Goal: Information Seeking & Learning: Learn about a topic

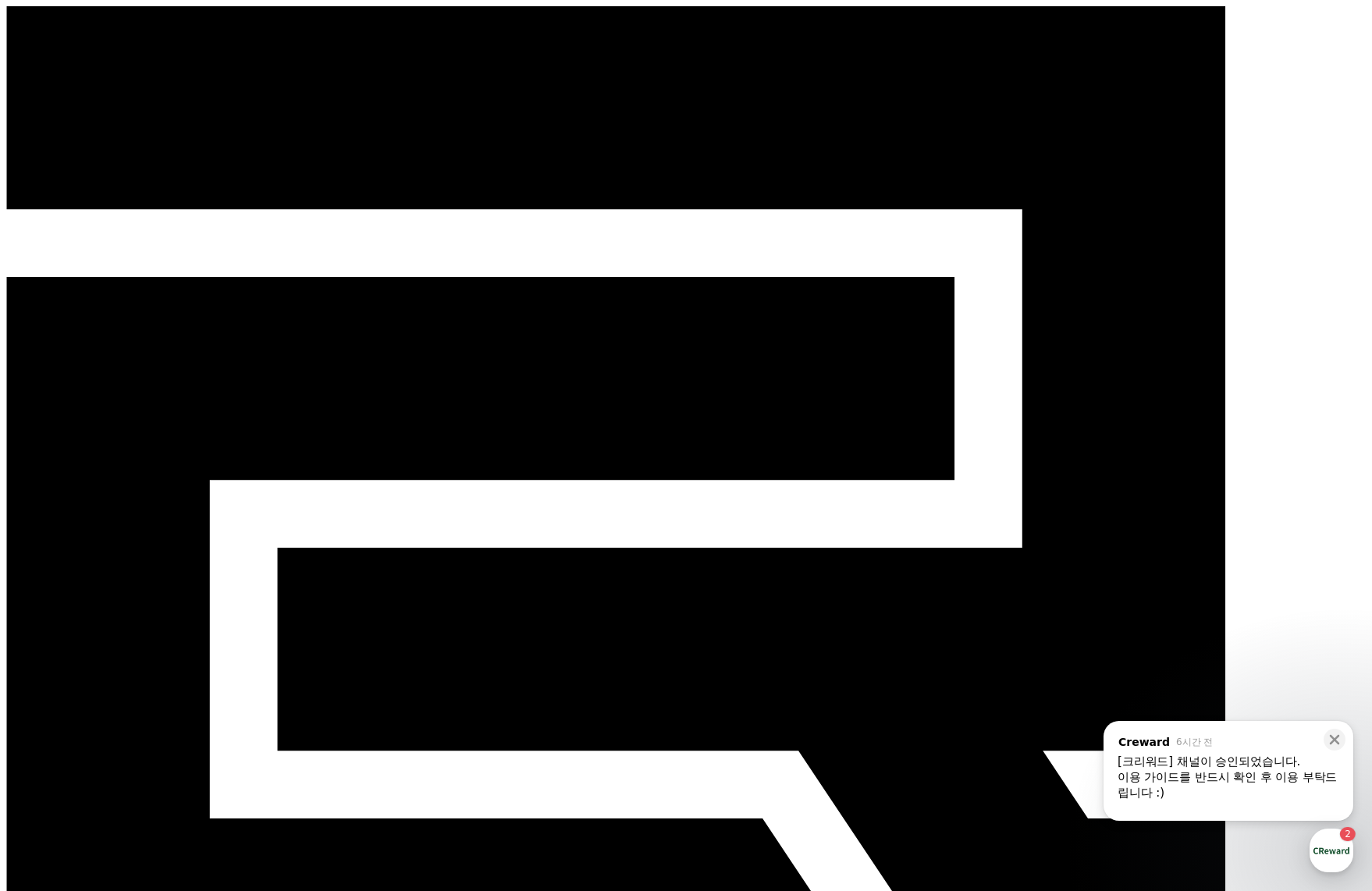
scroll to position [1077, 0]
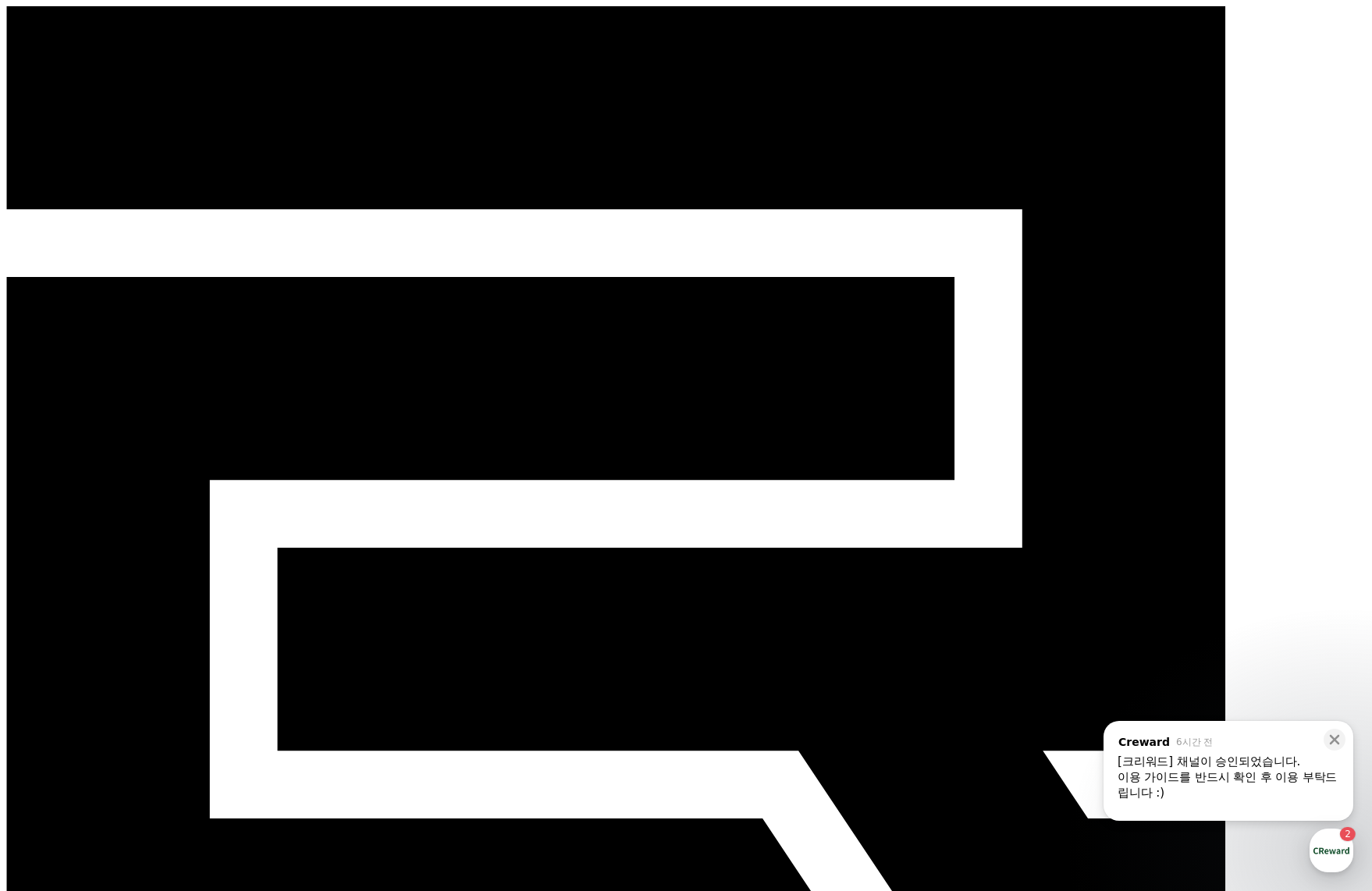
select select "**********"
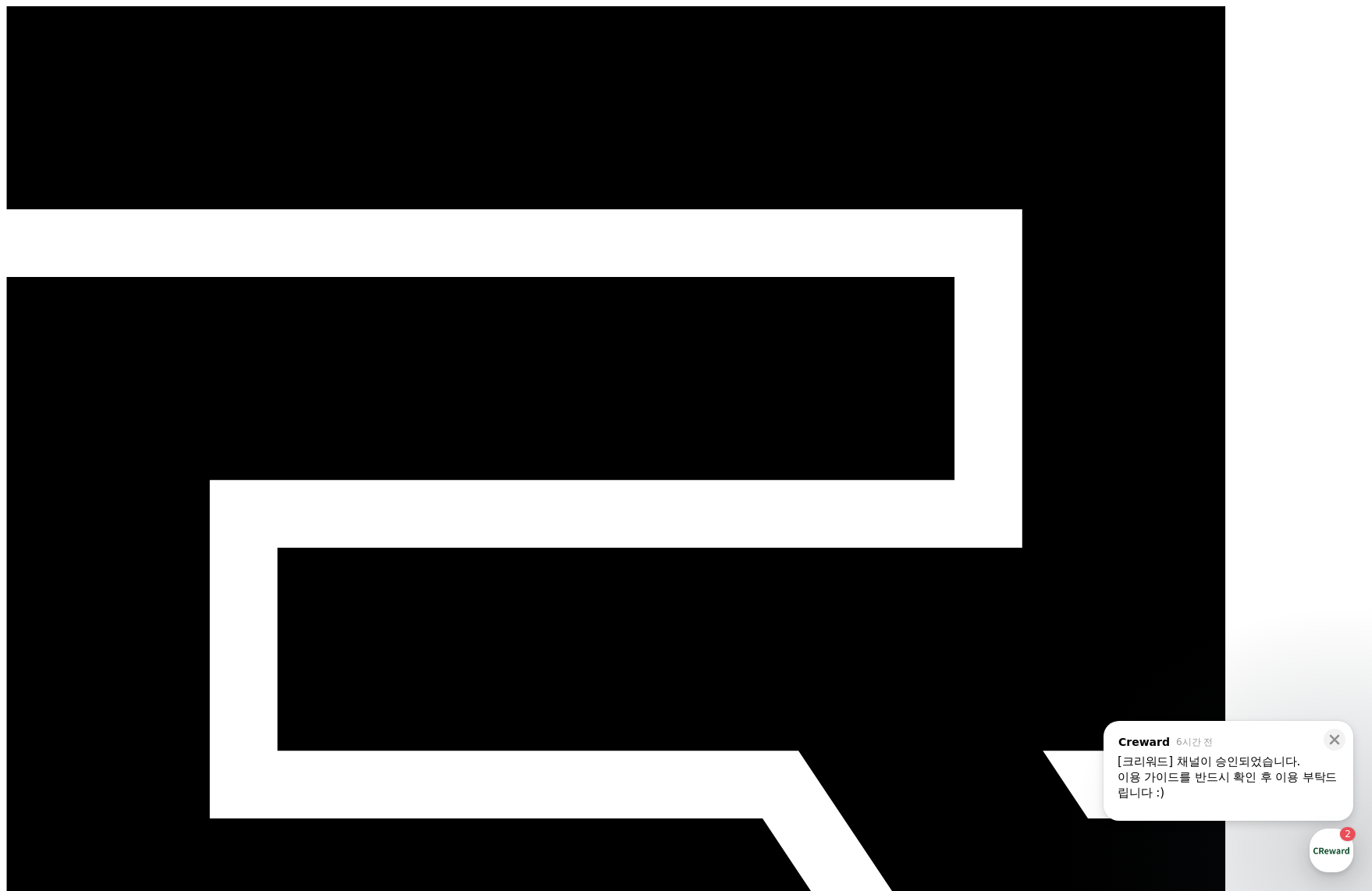
select select "**********"
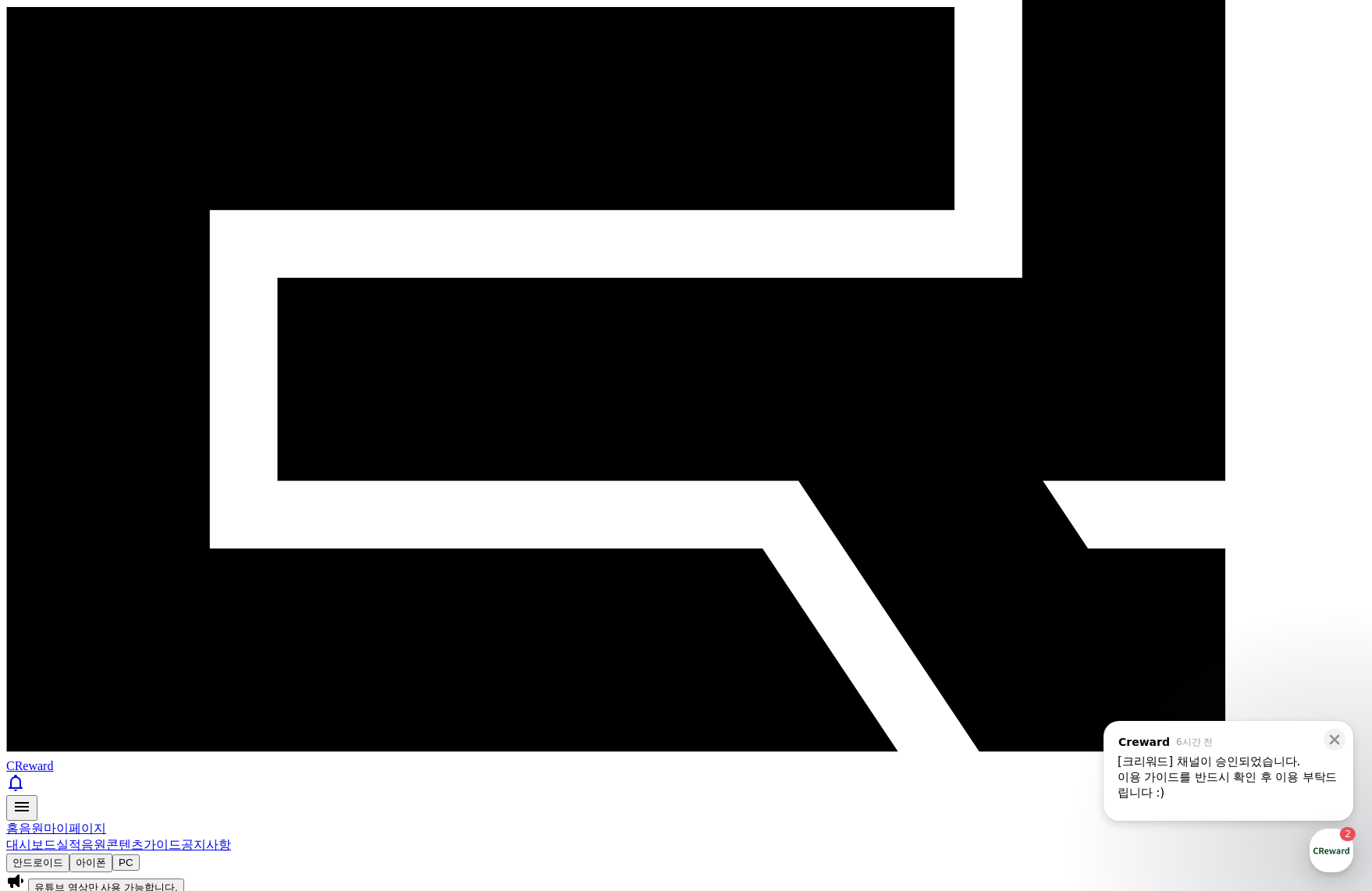
scroll to position [312, 0]
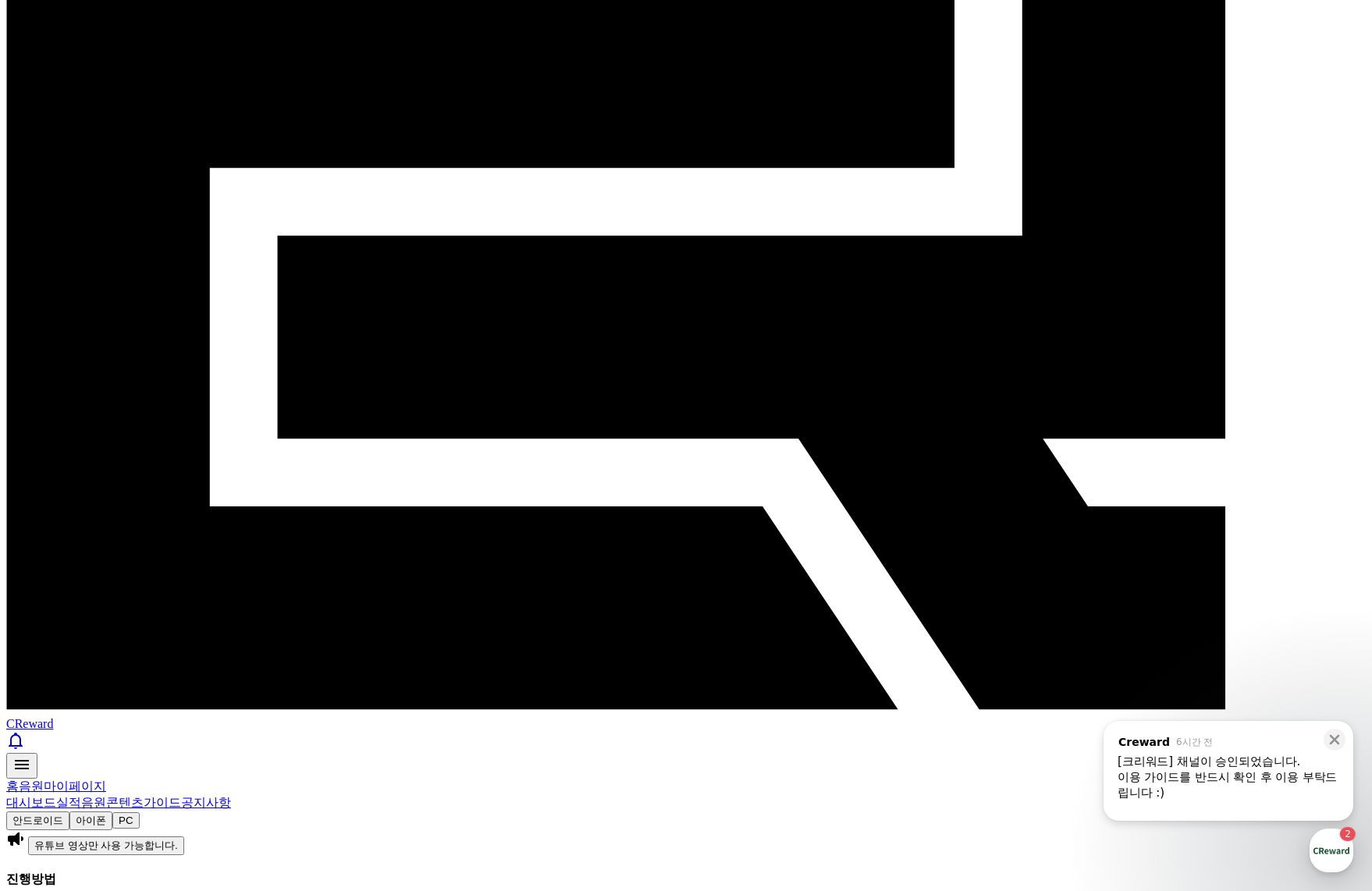
click at [1316, 836] on div "button" at bounding box center [1332, 850] width 44 height 44
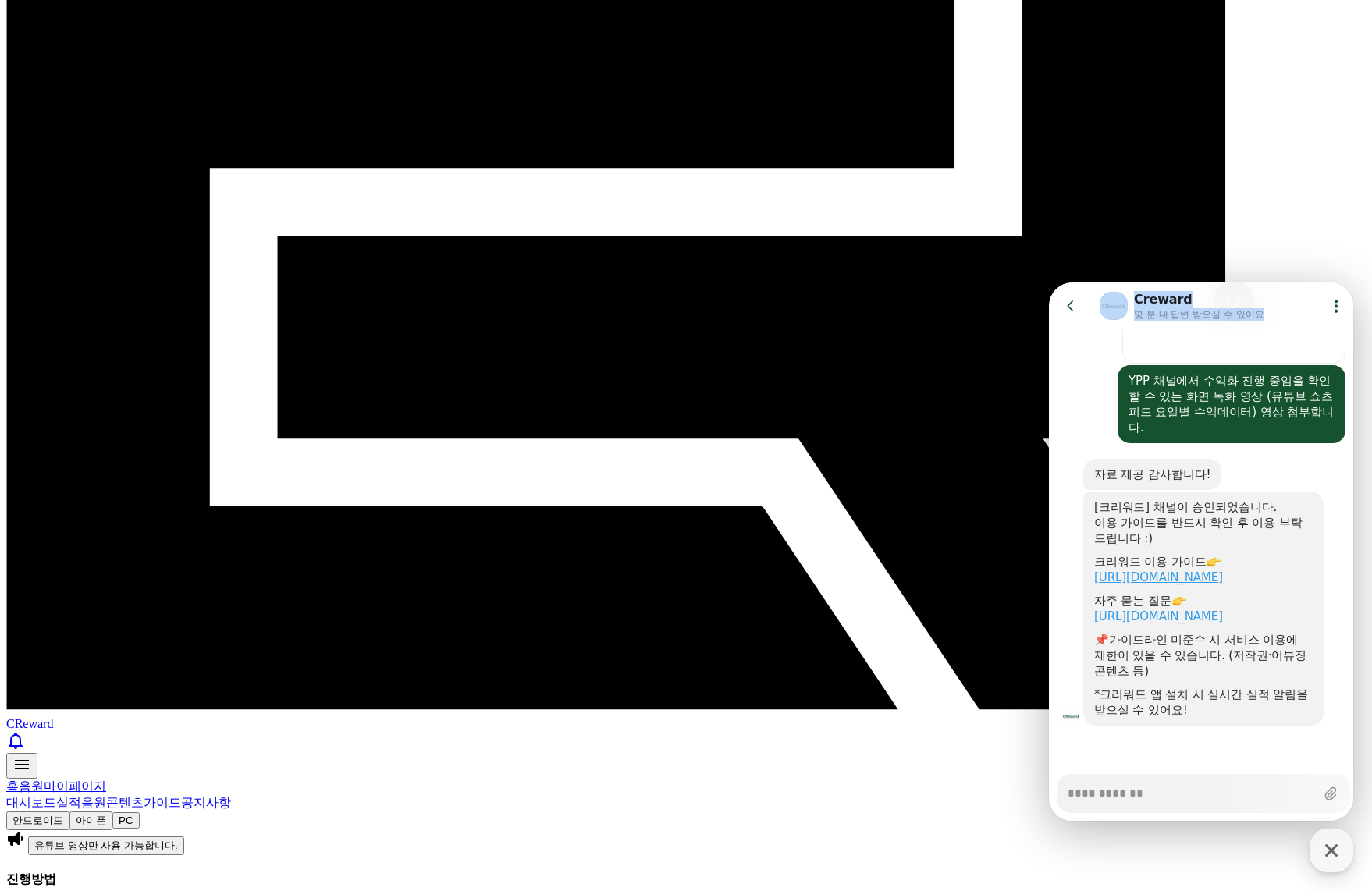
click at [1174, 582] on link "https://creward.net/music/guide/android" at bounding box center [1159, 577] width 129 height 14
type textarea "*"
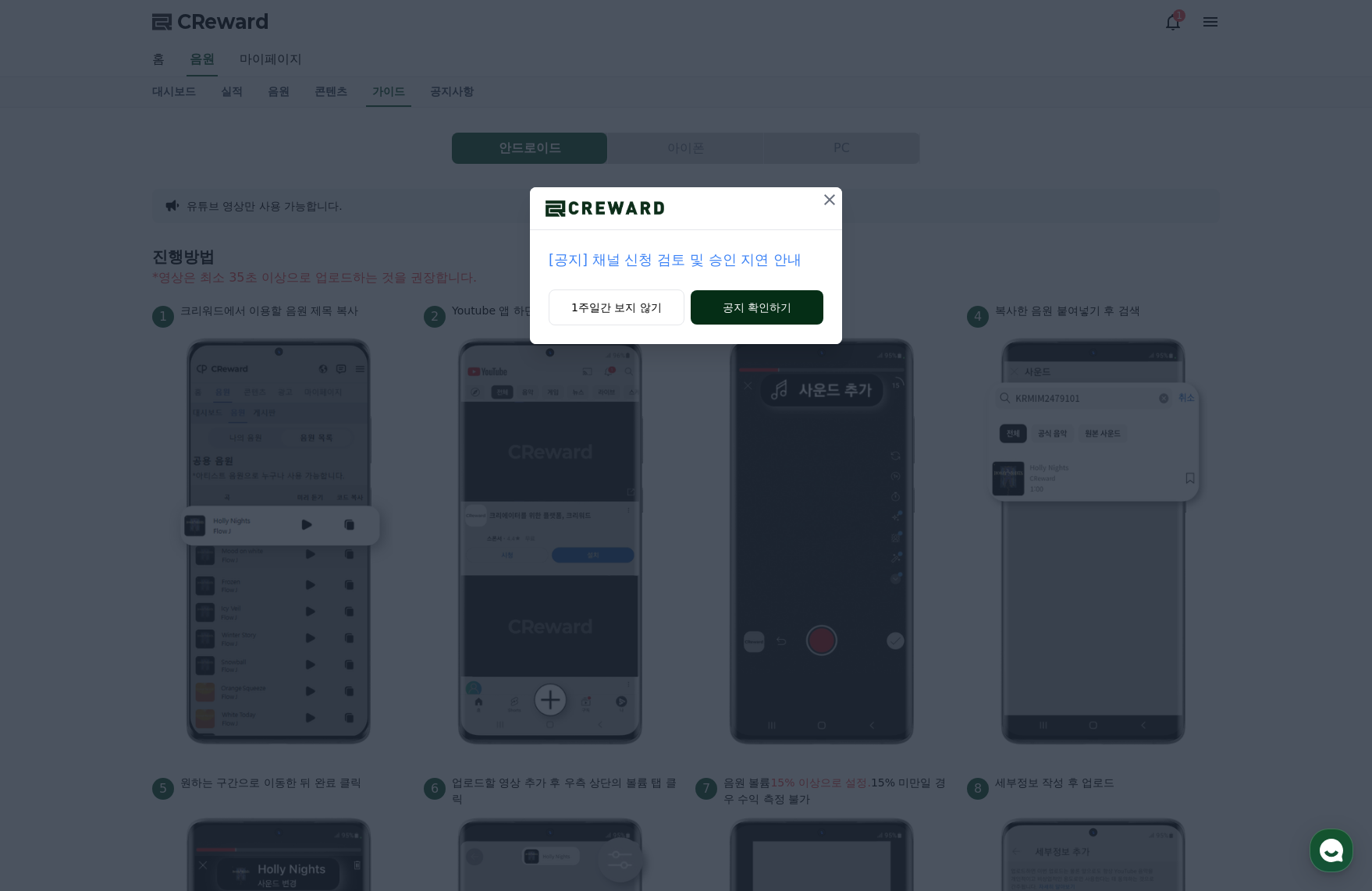
click at [791, 303] on button "공지 확인하기" at bounding box center [757, 307] width 133 height 35
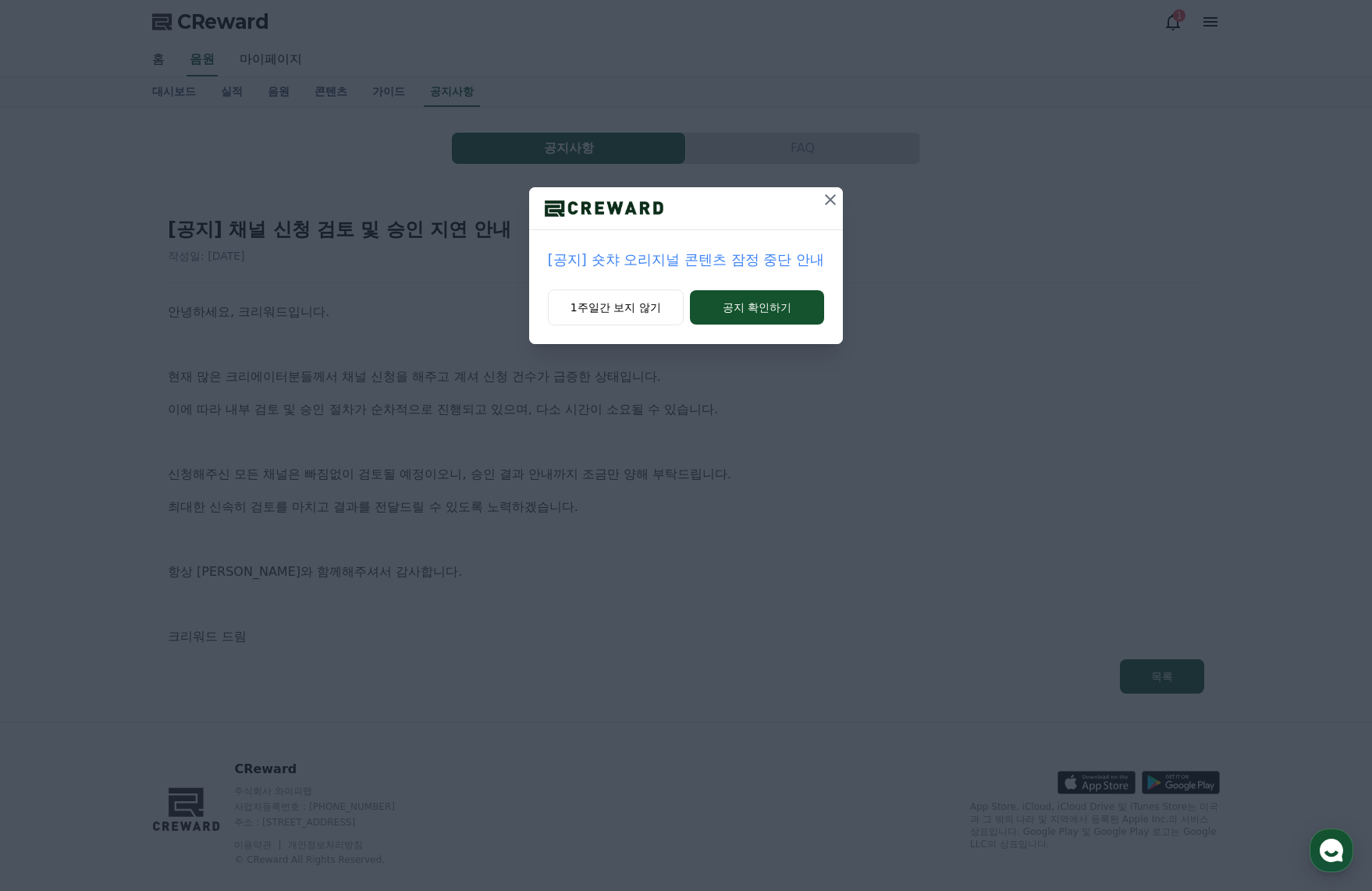
click at [836, 212] on div at bounding box center [831, 208] width 25 height 42
click at [833, 207] on icon at bounding box center [830, 199] width 19 height 19
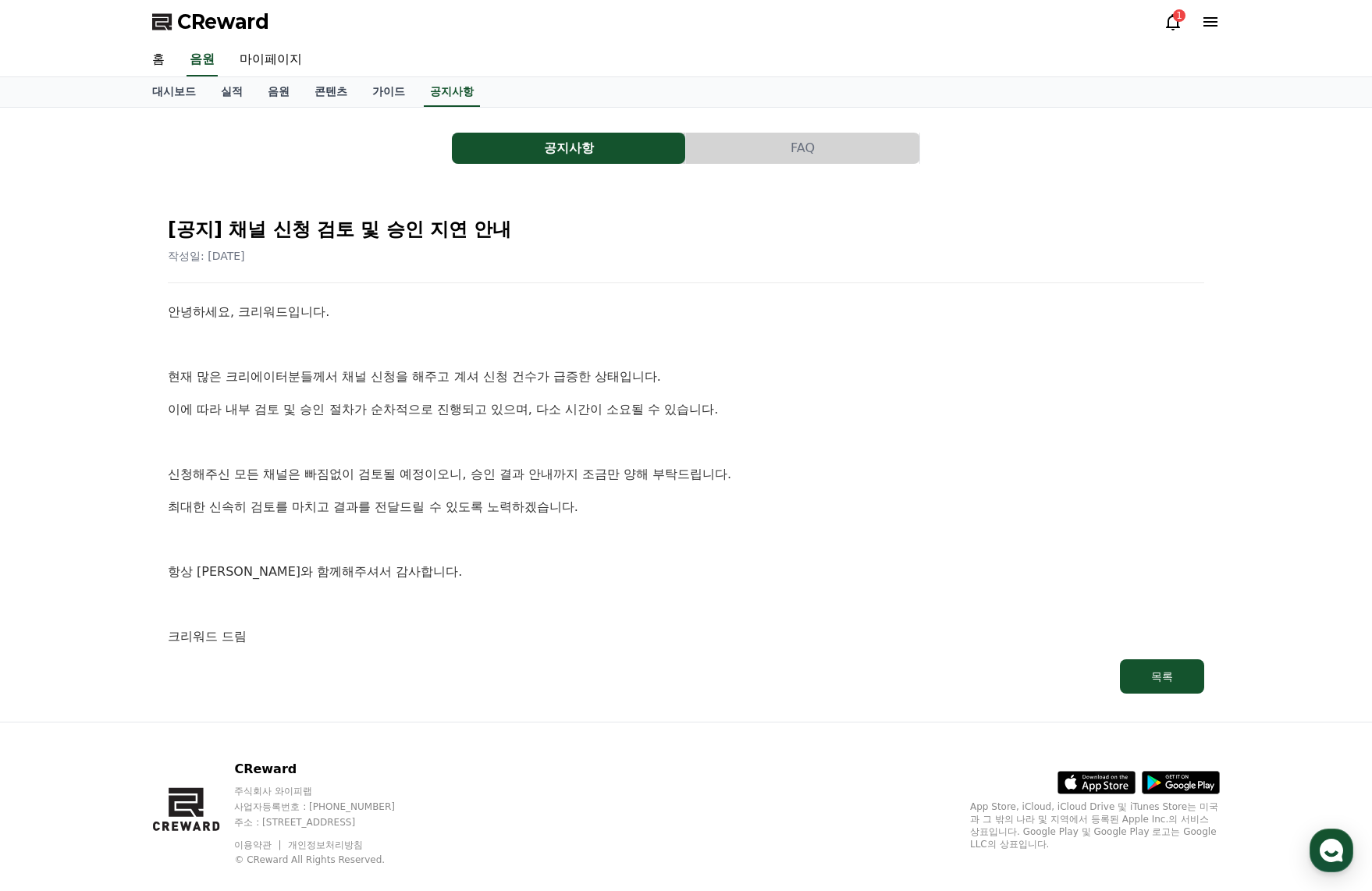
click at [554, 309] on p "안녕하세요, 크리워드입니다." at bounding box center [686, 312] width 1036 height 21
click at [1327, 845] on use "button" at bounding box center [1332, 850] width 23 height 23
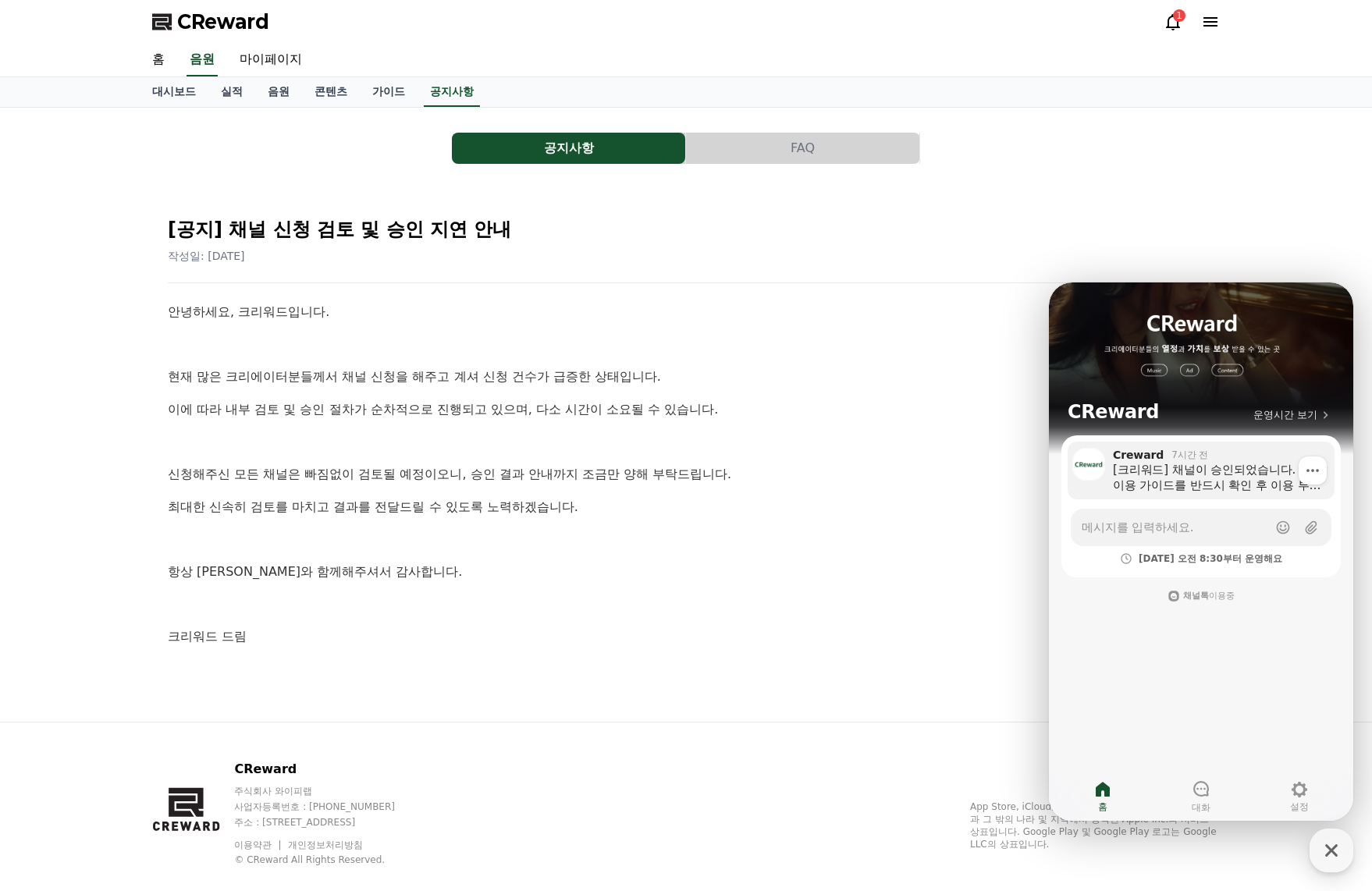
click at [1212, 481] on div "[크리워드] 채널이 승인되었습니다. 이용 가이드를 반드시 확인 후 이용 부탁드립니다 :) 크리워드 이용 가이드 https://creward.n…" at bounding box center [1218, 478] width 211 height 31
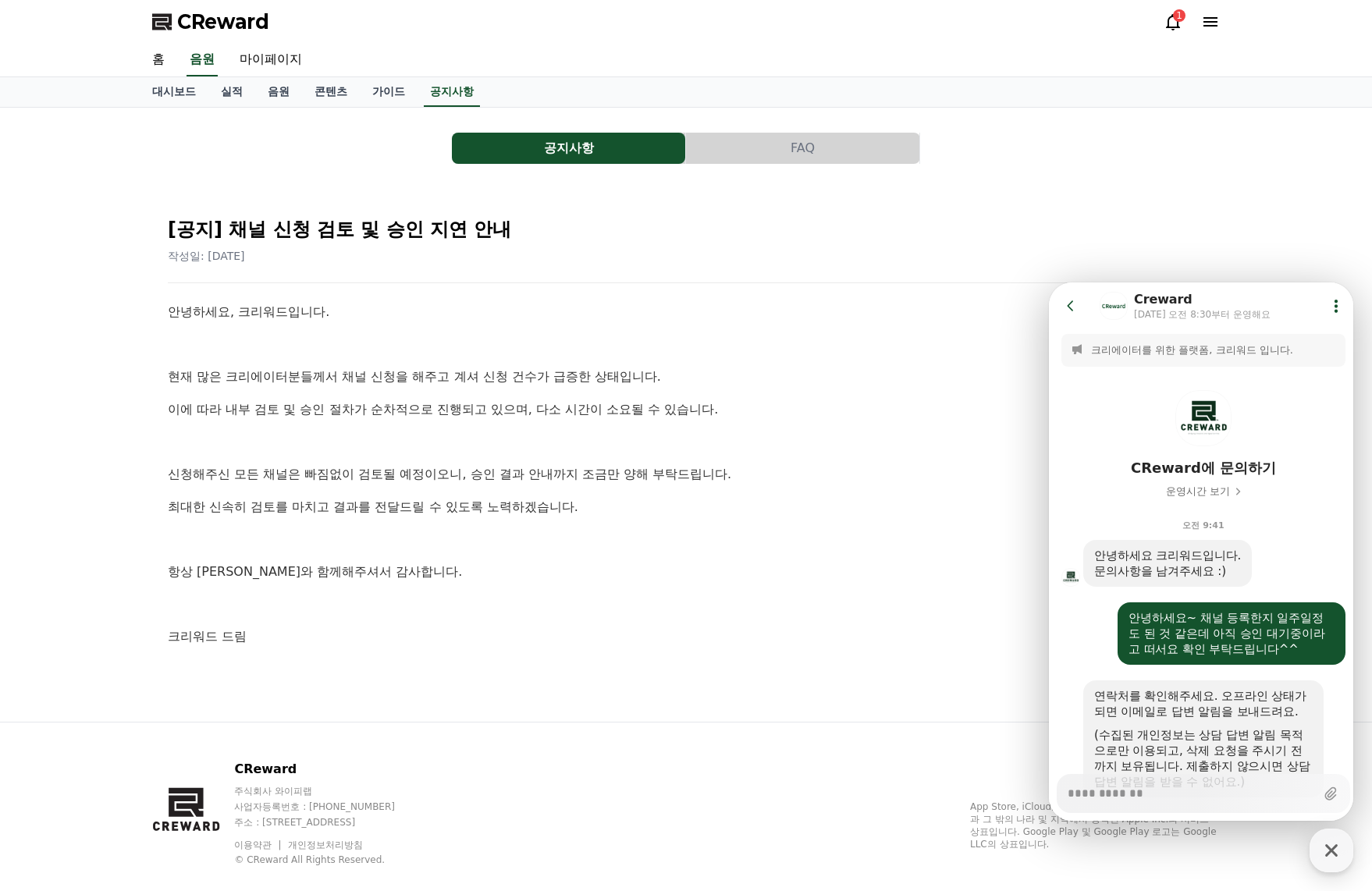
scroll to position [1063, 0]
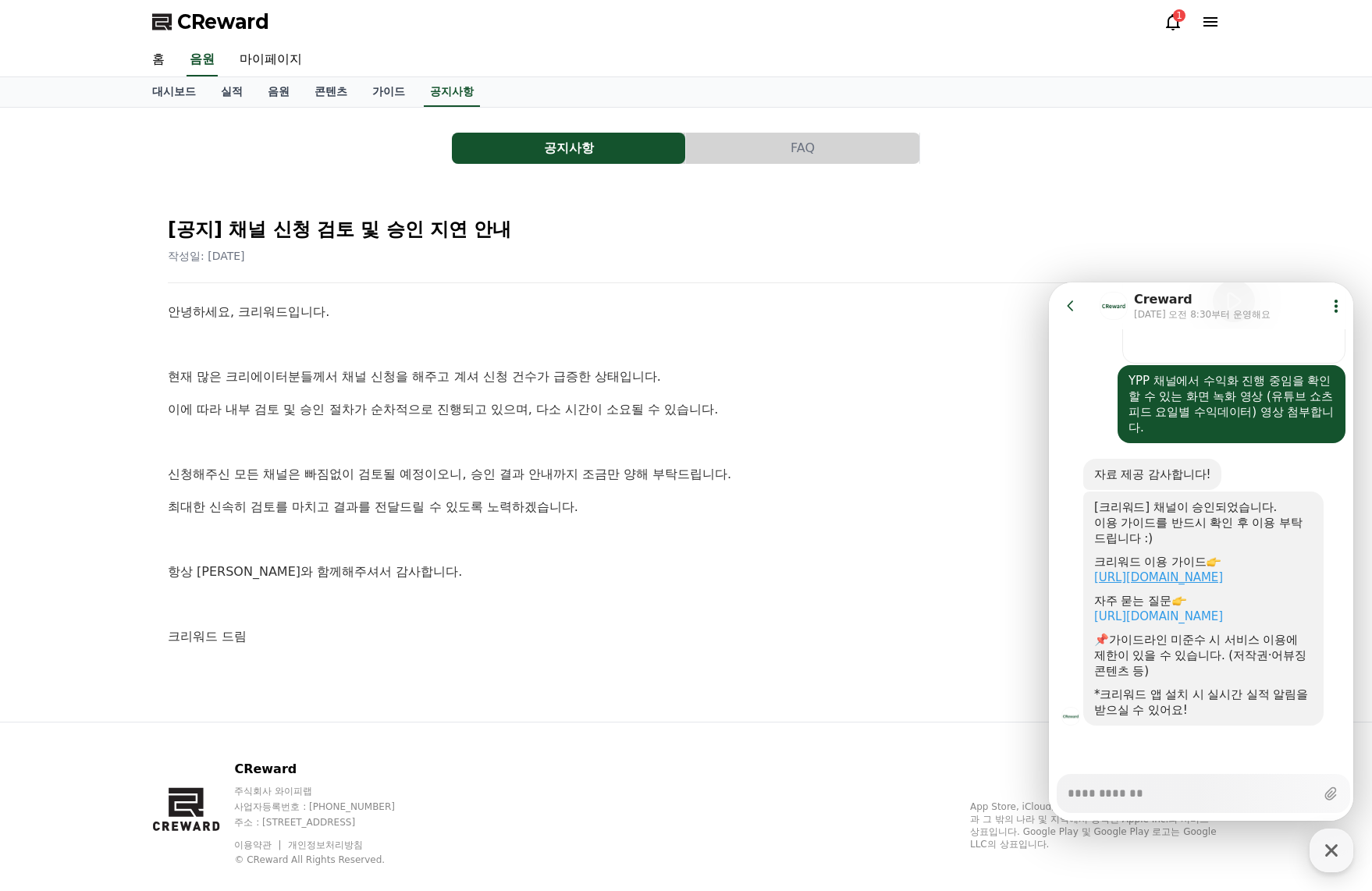
click at [1190, 583] on link "https://creward.net/music/guide/android" at bounding box center [1159, 577] width 129 height 14
type textarea "*"
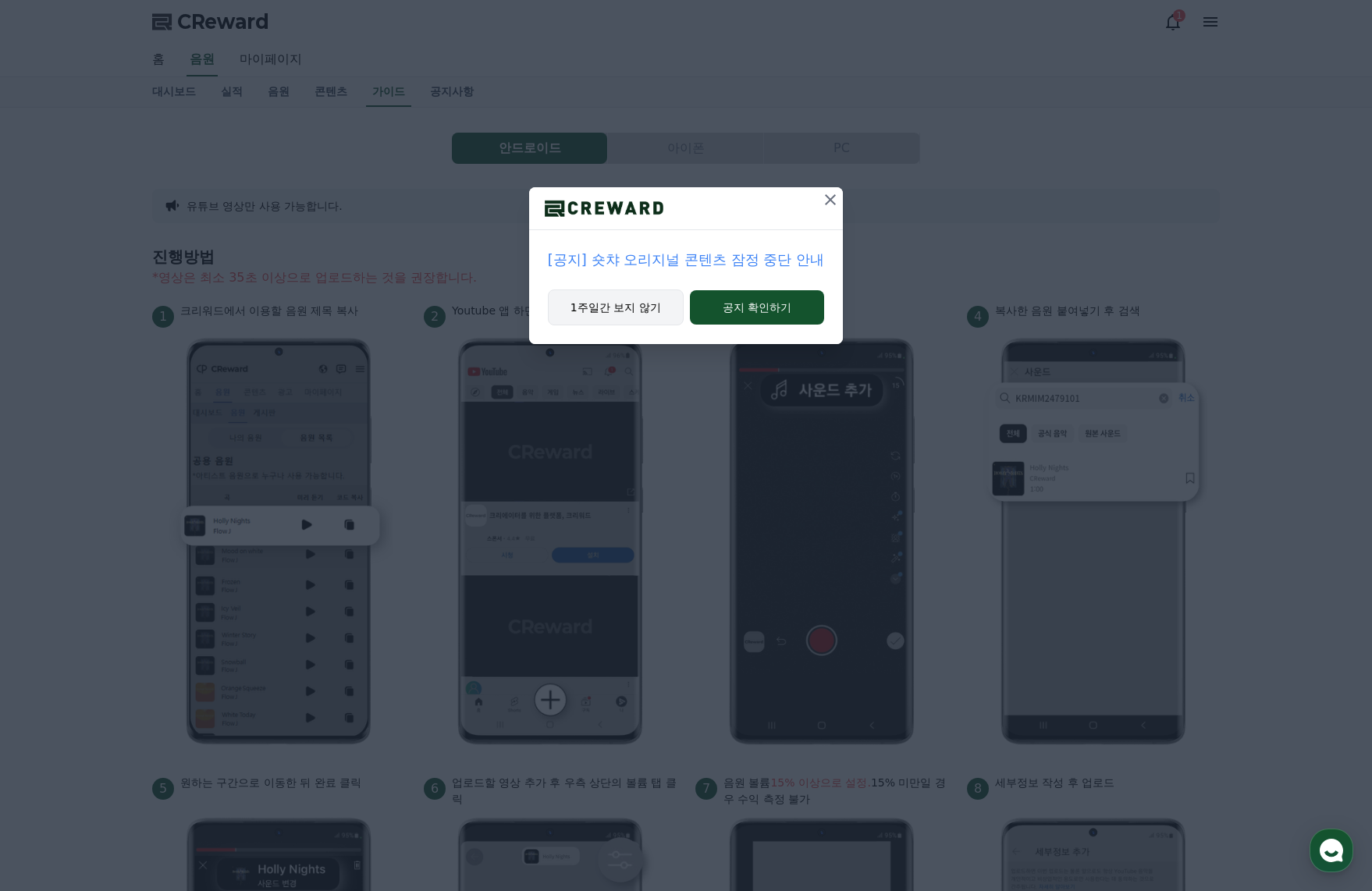
click at [598, 322] on button "1주일간 보지 않기" at bounding box center [616, 307] width 136 height 36
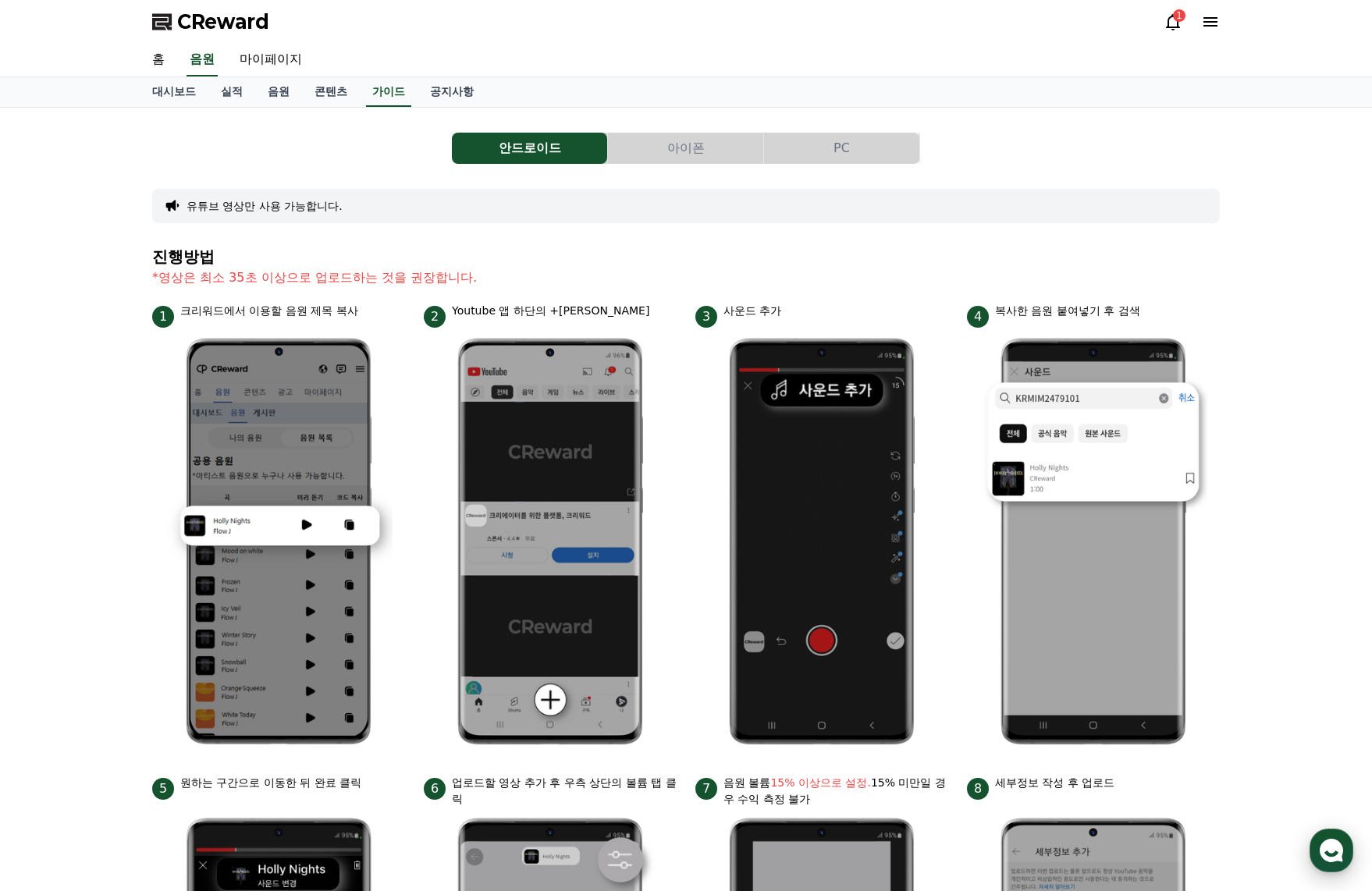
click at [1327, 847] on use "button" at bounding box center [1332, 850] width 23 height 23
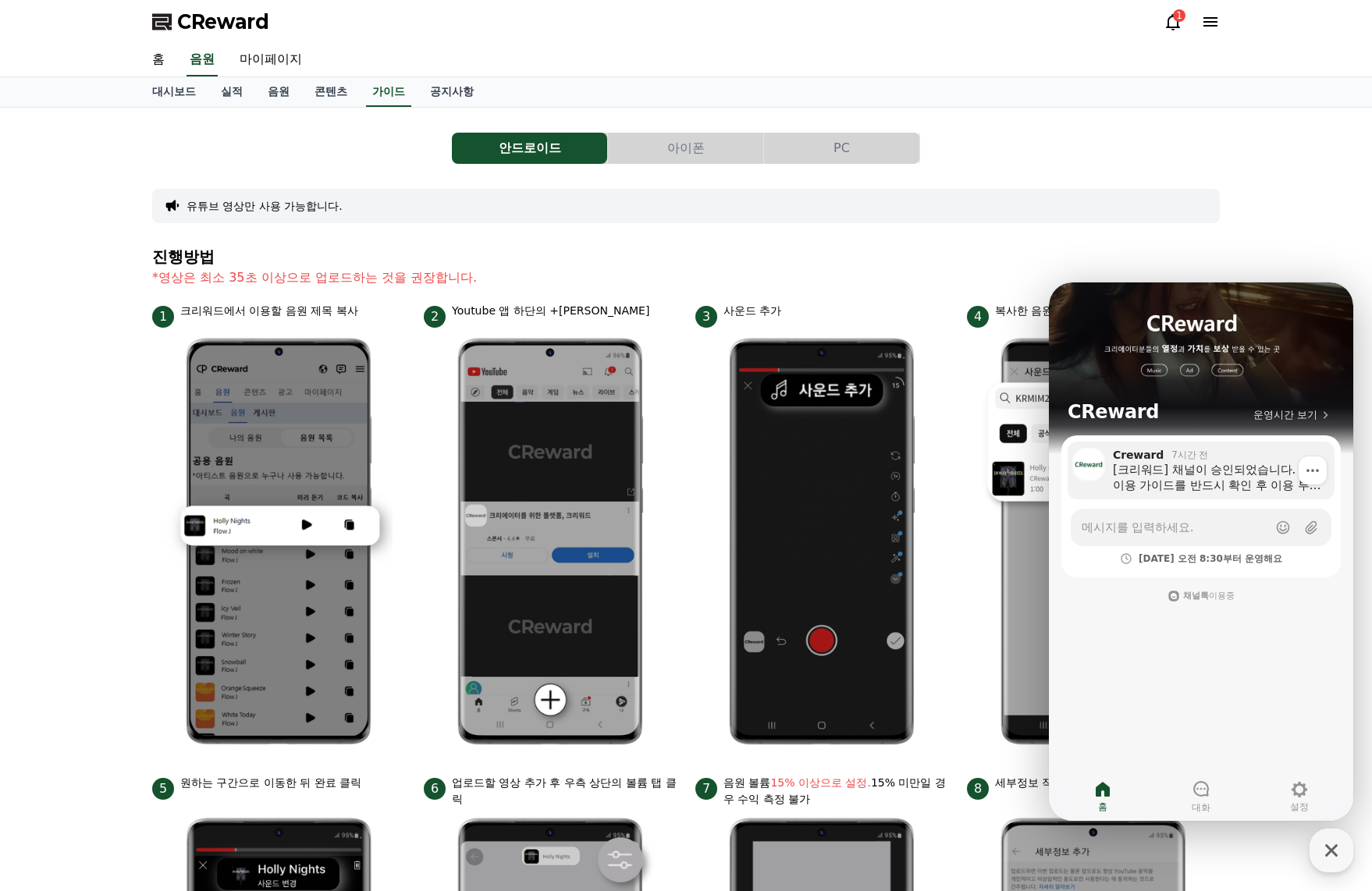
click at [1172, 486] on div "[크리워드] 채널이 승인되었습니다. 이용 가이드를 반드시 확인 후 이용 부탁드립니다 :) 크리워드 이용 가이드 https://creward.n…" at bounding box center [1218, 478] width 211 height 31
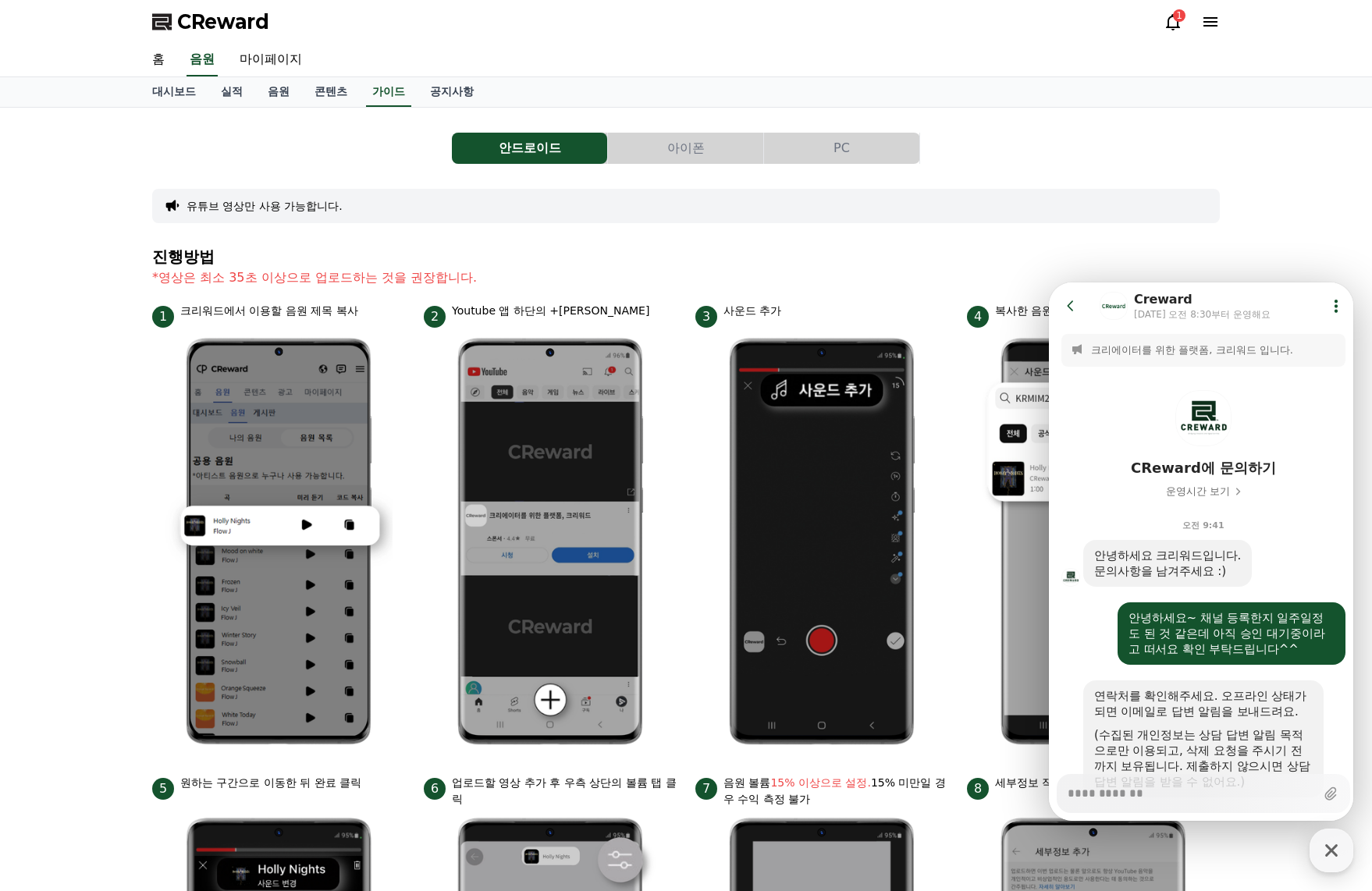
scroll to position [1063, 0]
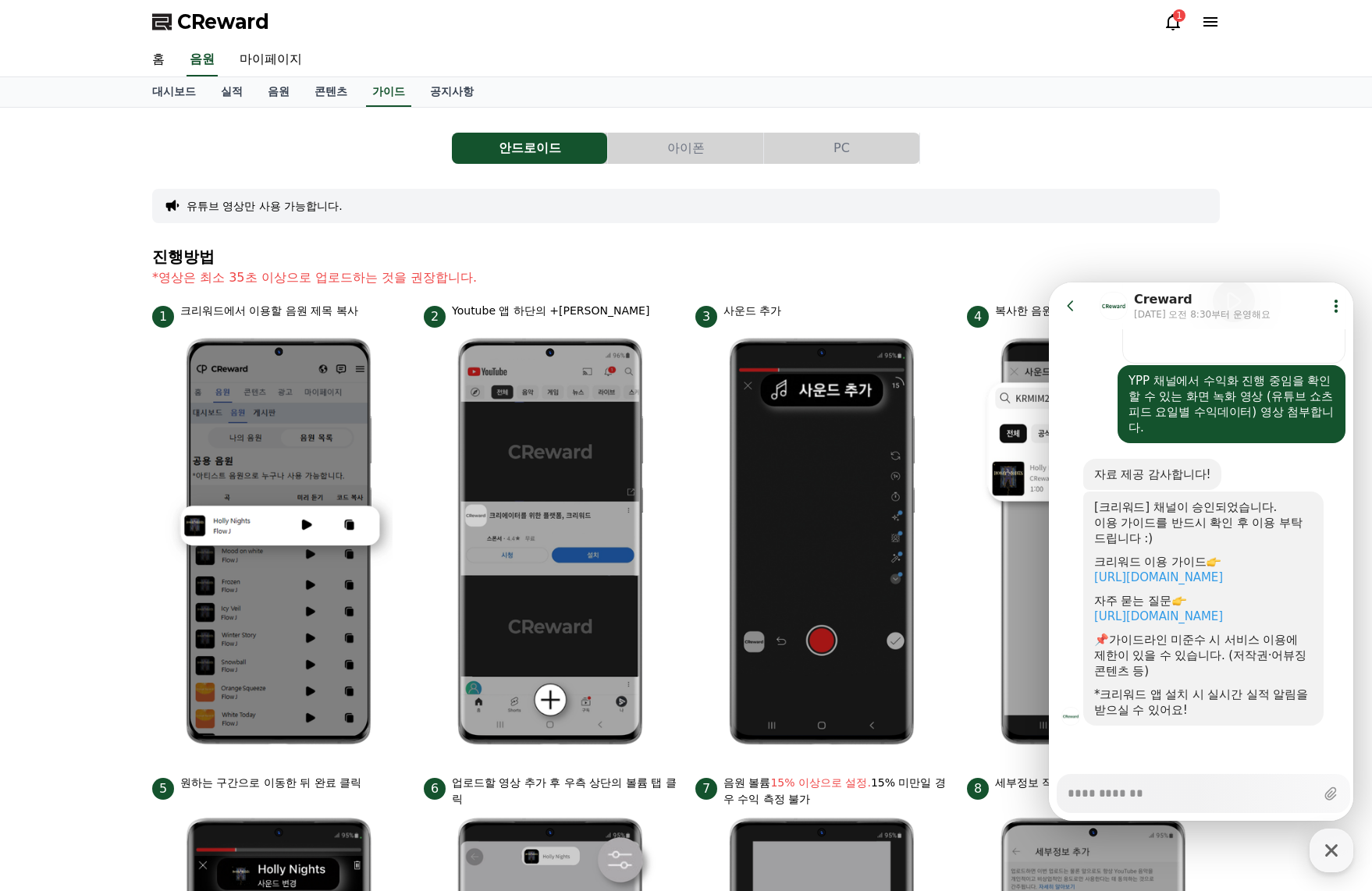
type textarea "*"
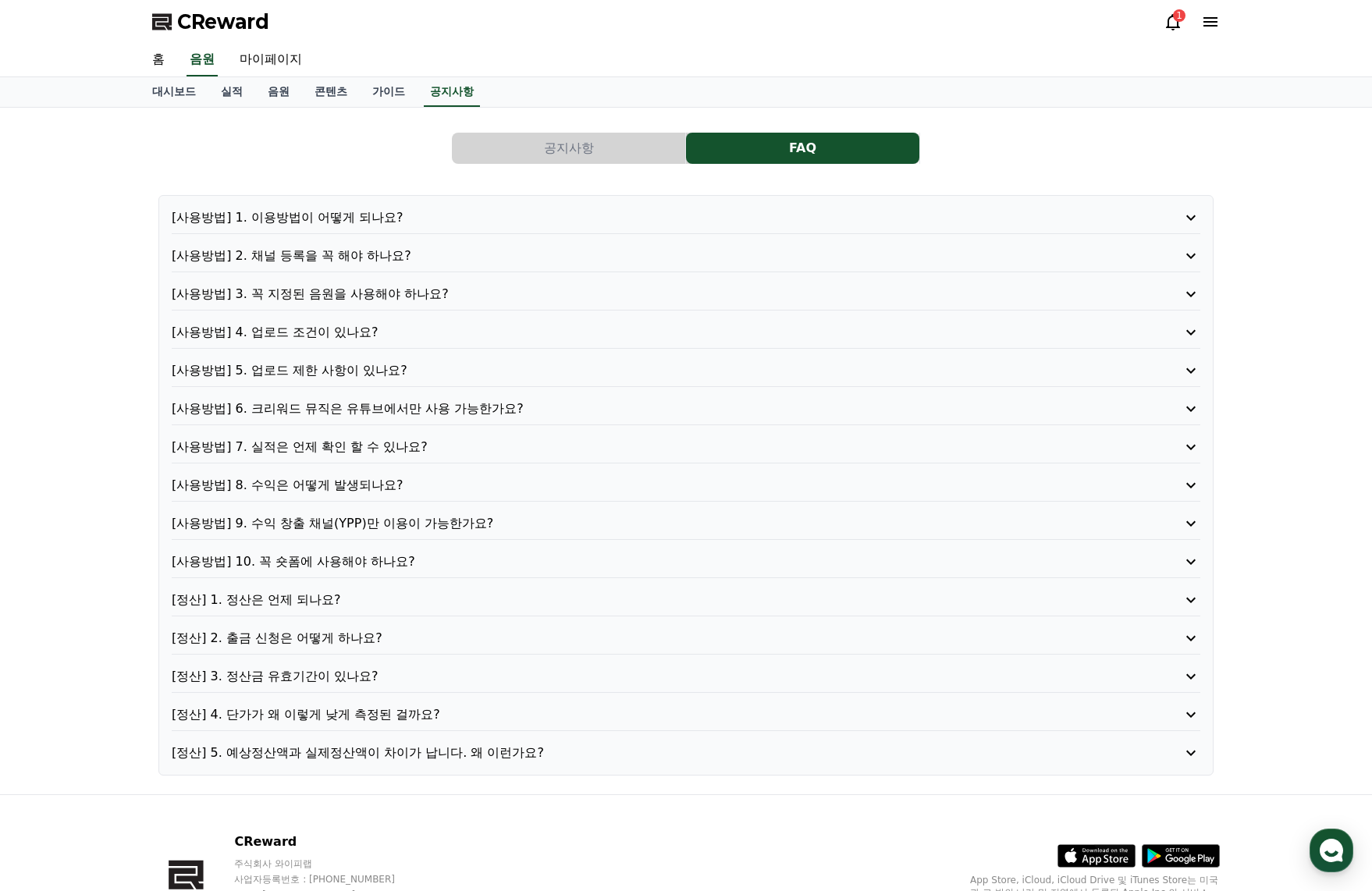
click at [317, 220] on p "[사용방법] 1. 이용방법이 어떻게 되나요?" at bounding box center [645, 217] width 946 height 19
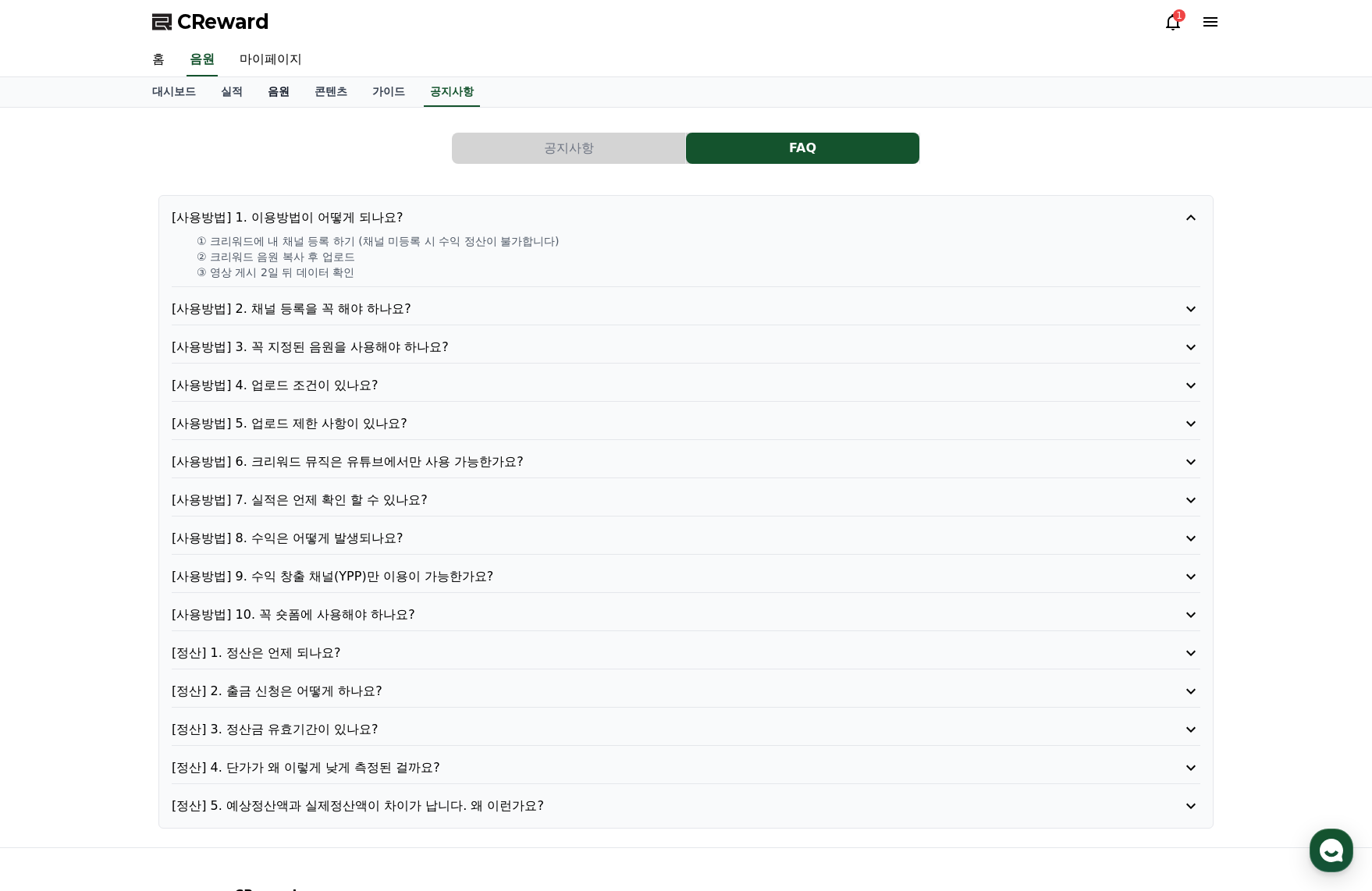
click at [279, 100] on link "음원" at bounding box center [279, 92] width 47 height 30
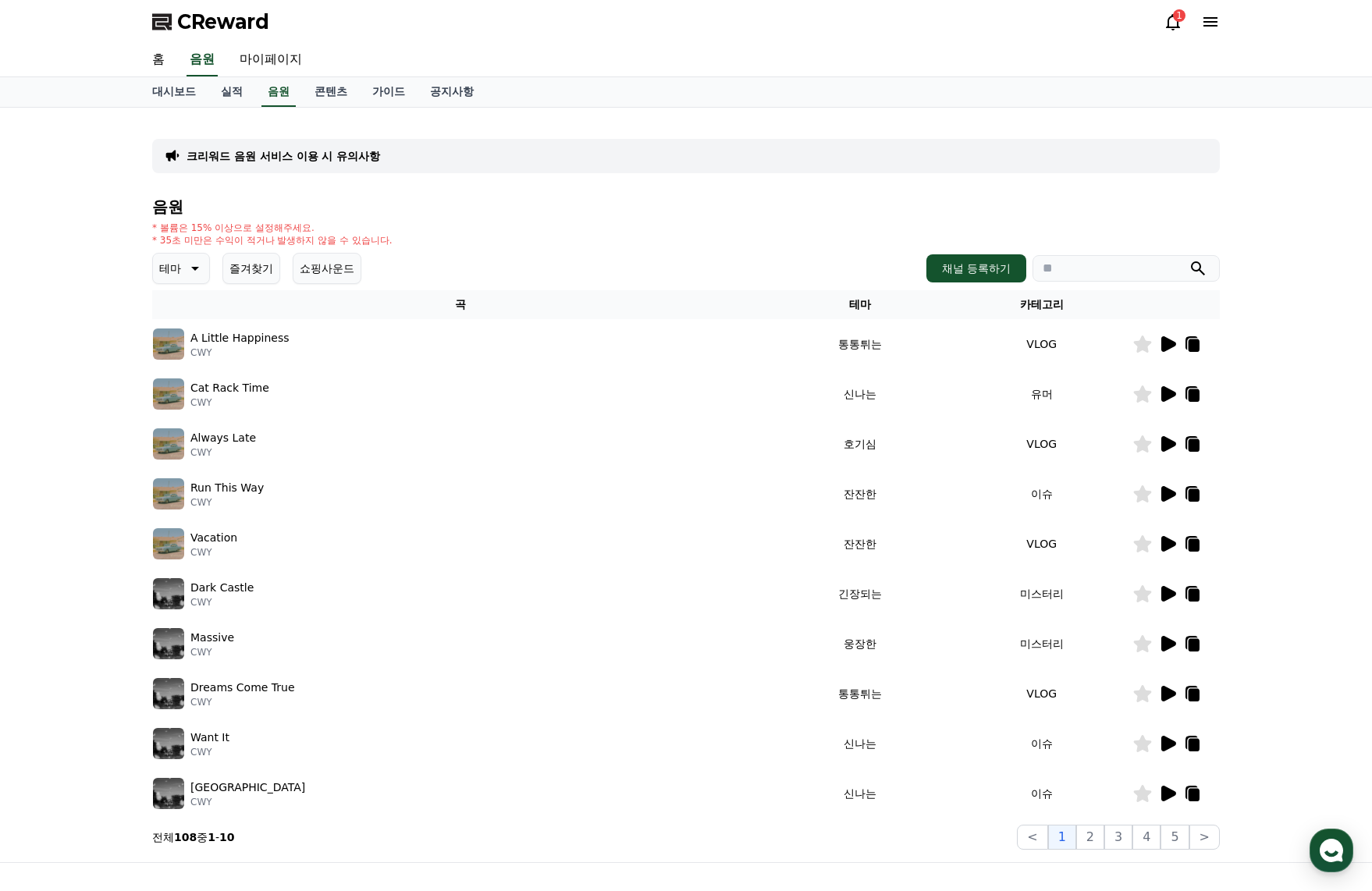
click at [1169, 353] on icon at bounding box center [1167, 344] width 19 height 19
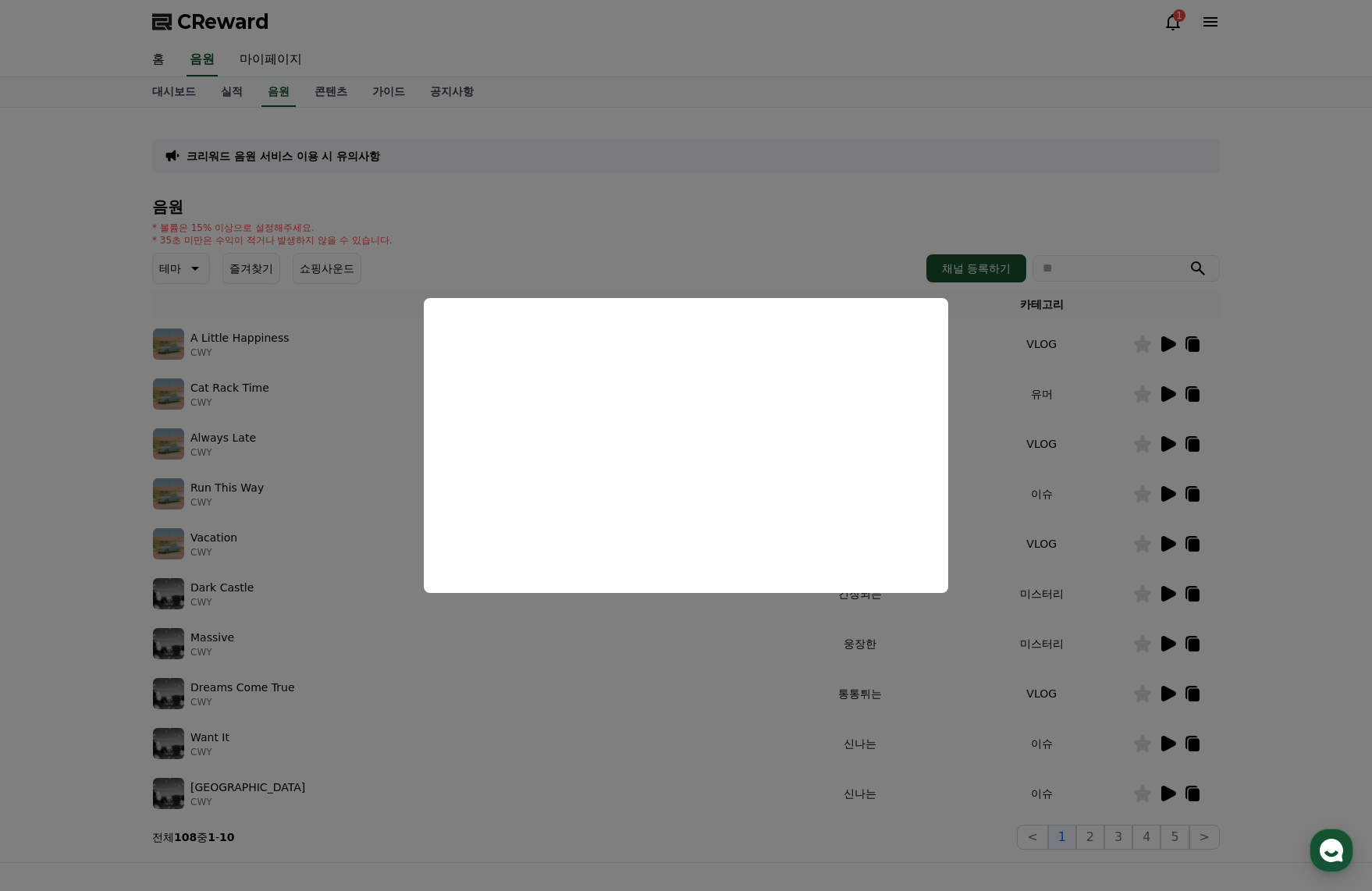
click at [789, 217] on button "close modal" at bounding box center [686, 446] width 1372 height 891
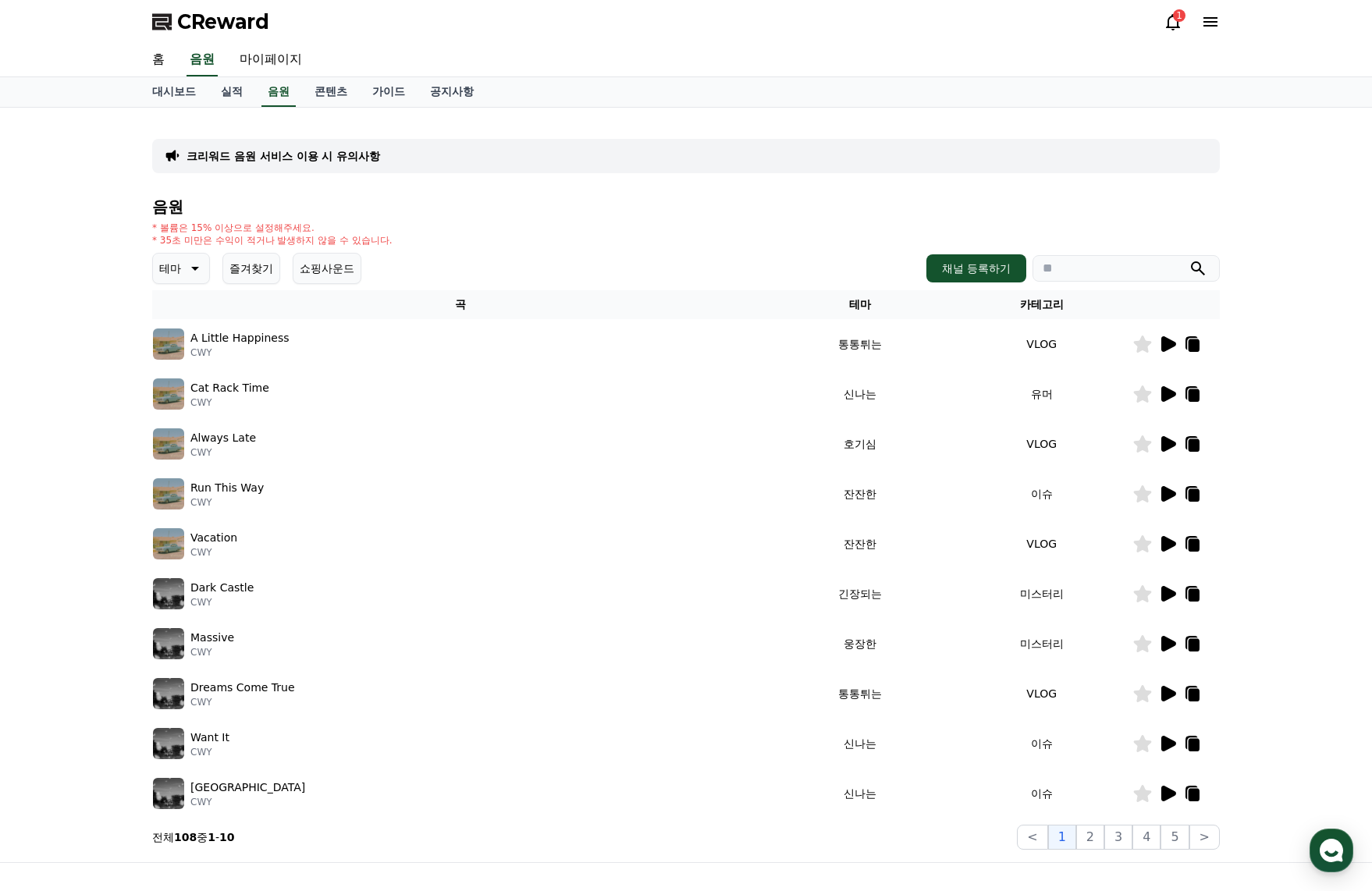
click at [1170, 399] on icon at bounding box center [1167, 394] width 19 height 19
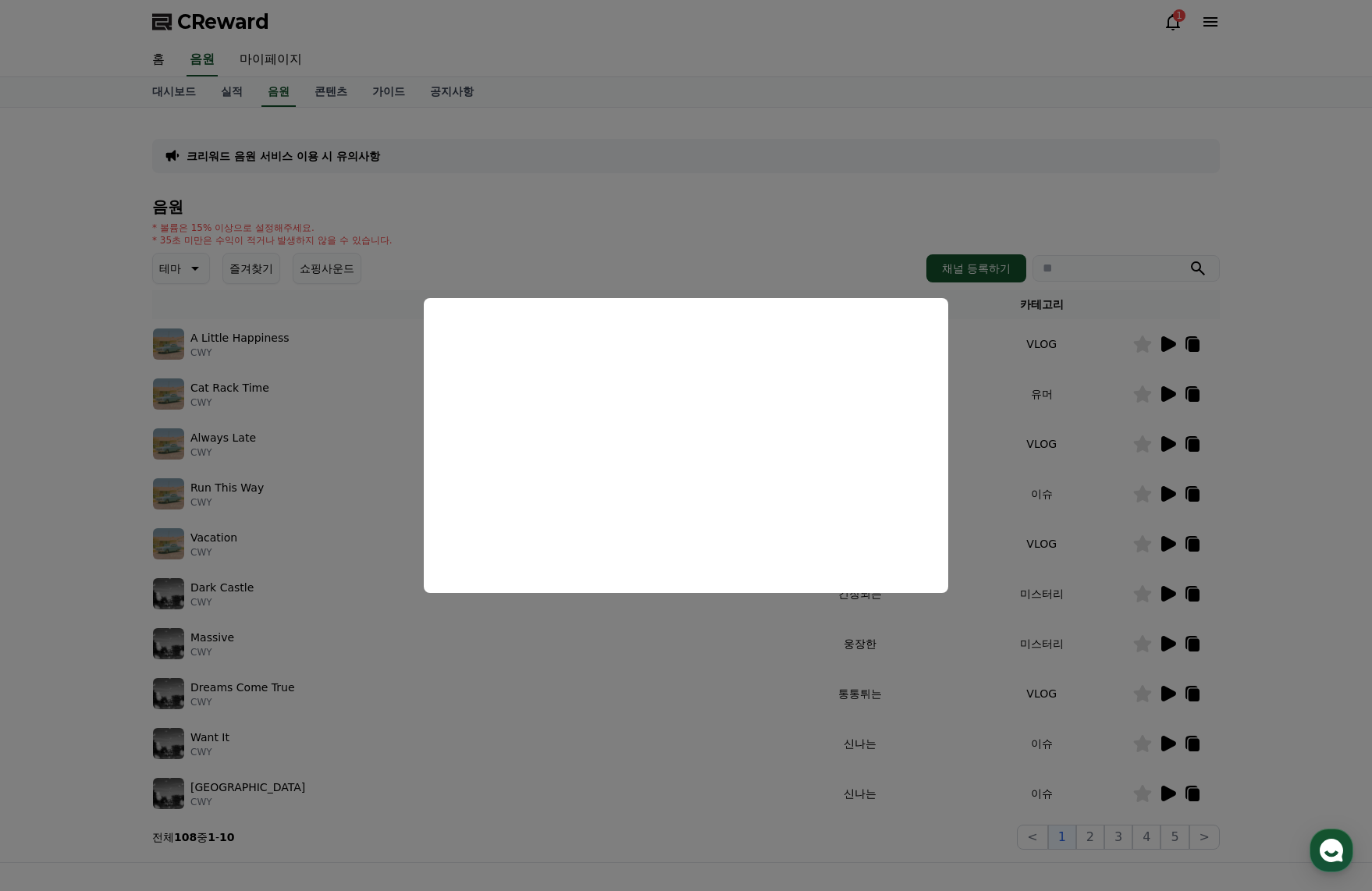
click at [1093, 220] on button "close modal" at bounding box center [686, 446] width 1372 height 891
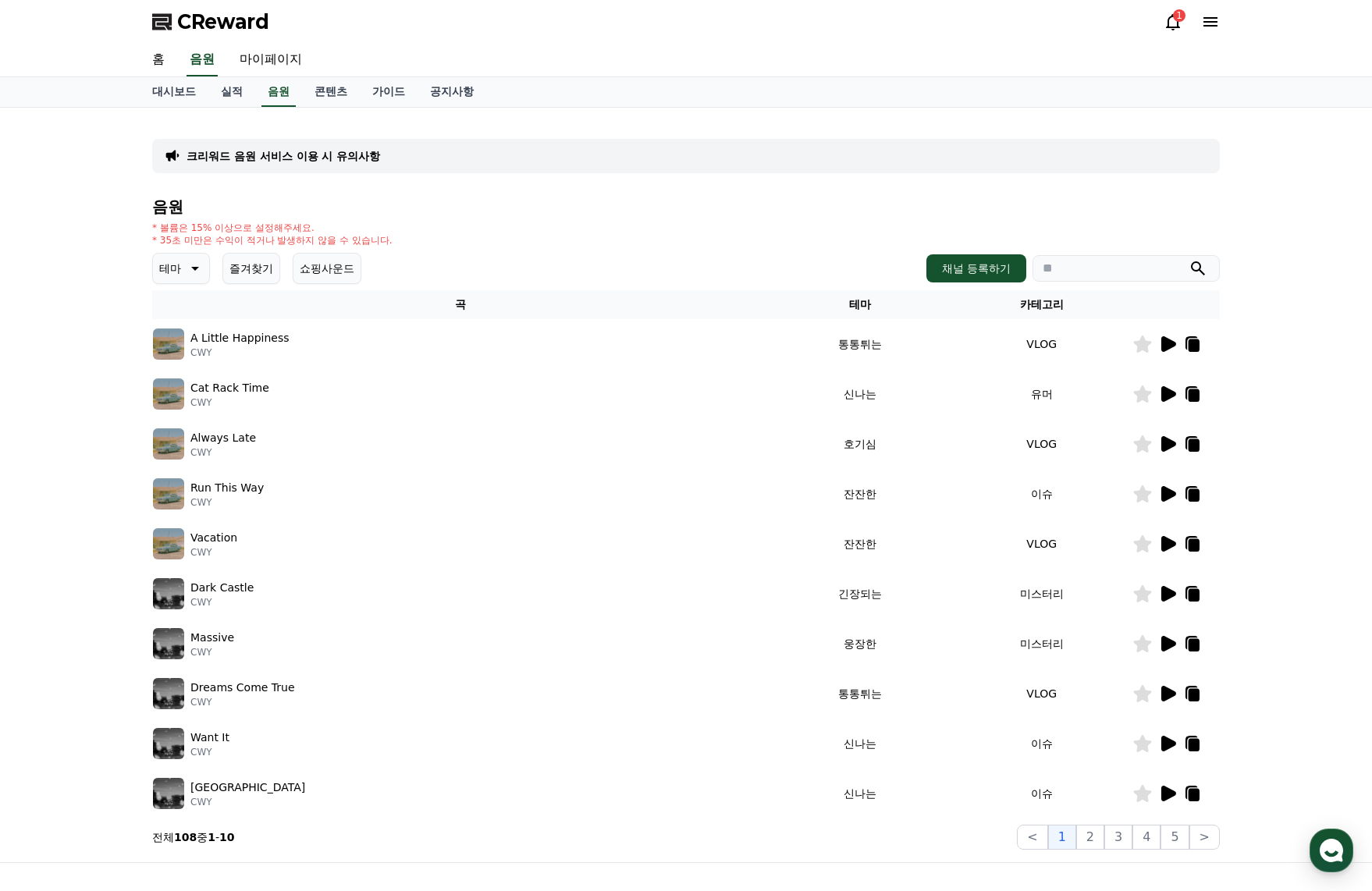
click at [1193, 398] on icon at bounding box center [1193, 395] width 11 height 12
click at [1161, 346] on icon at bounding box center [1169, 344] width 15 height 16
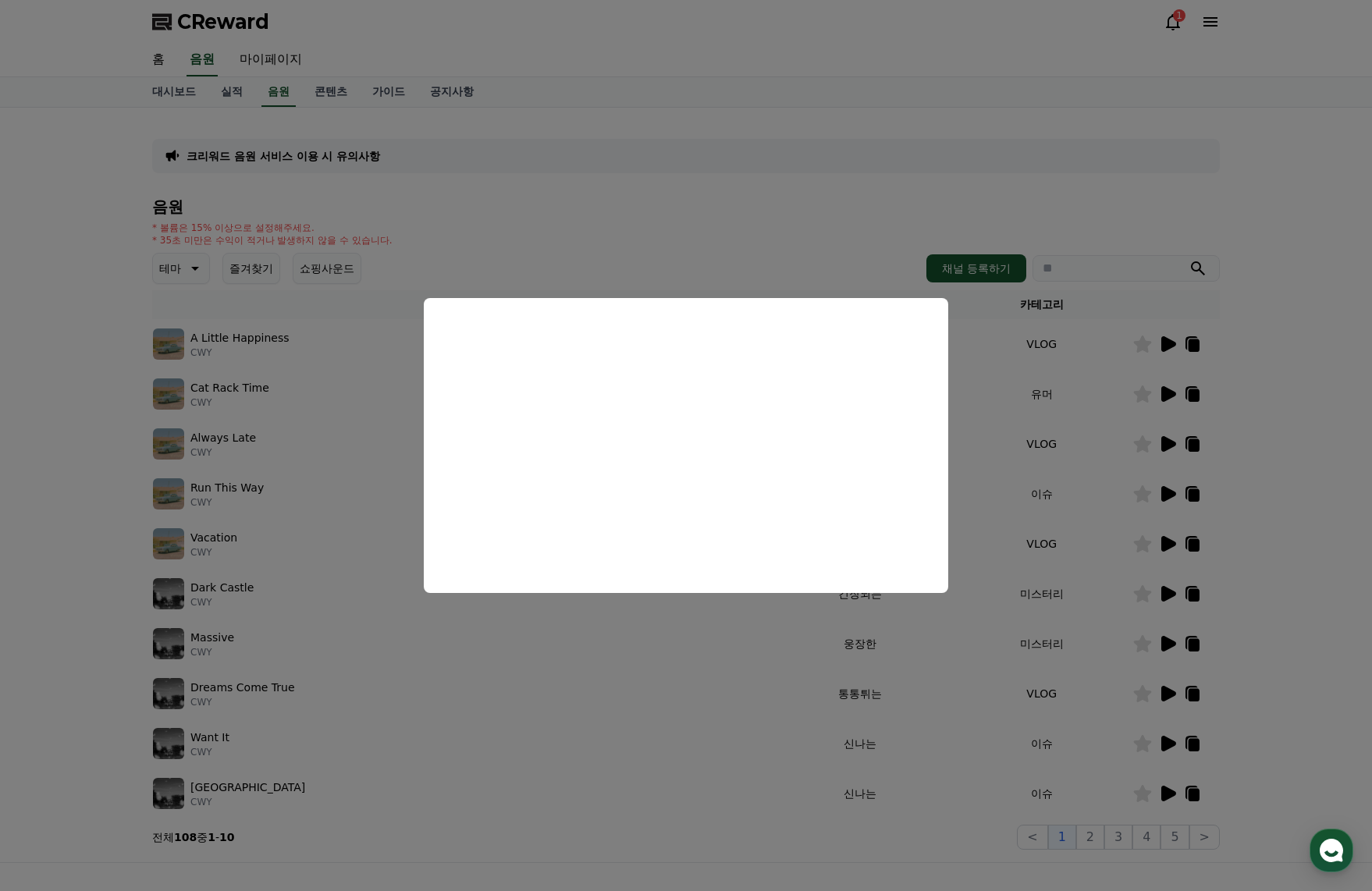
click at [1249, 400] on button "close modal" at bounding box center [686, 446] width 1372 height 891
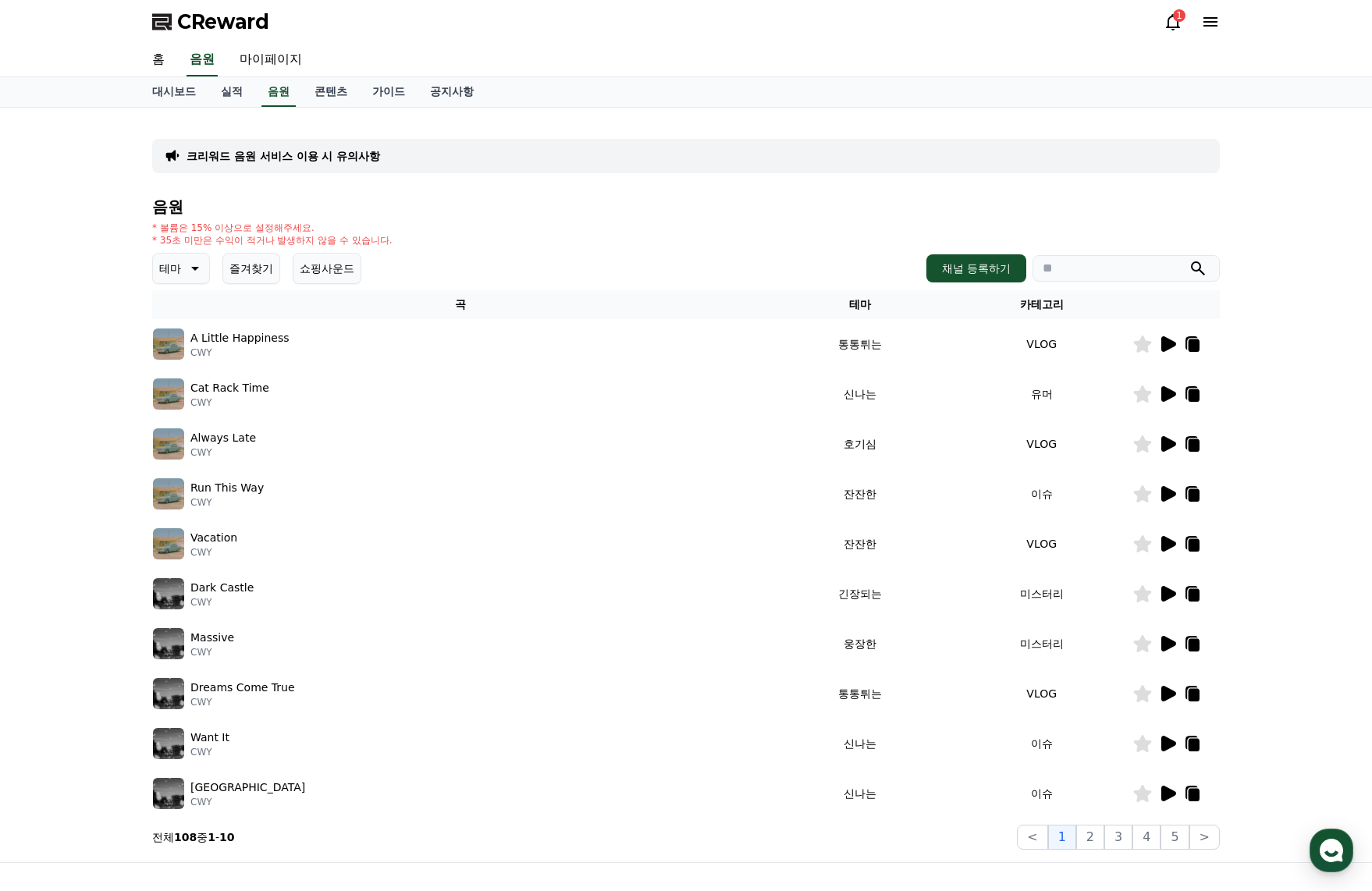
click at [1170, 443] on icon at bounding box center [1169, 444] width 15 height 16
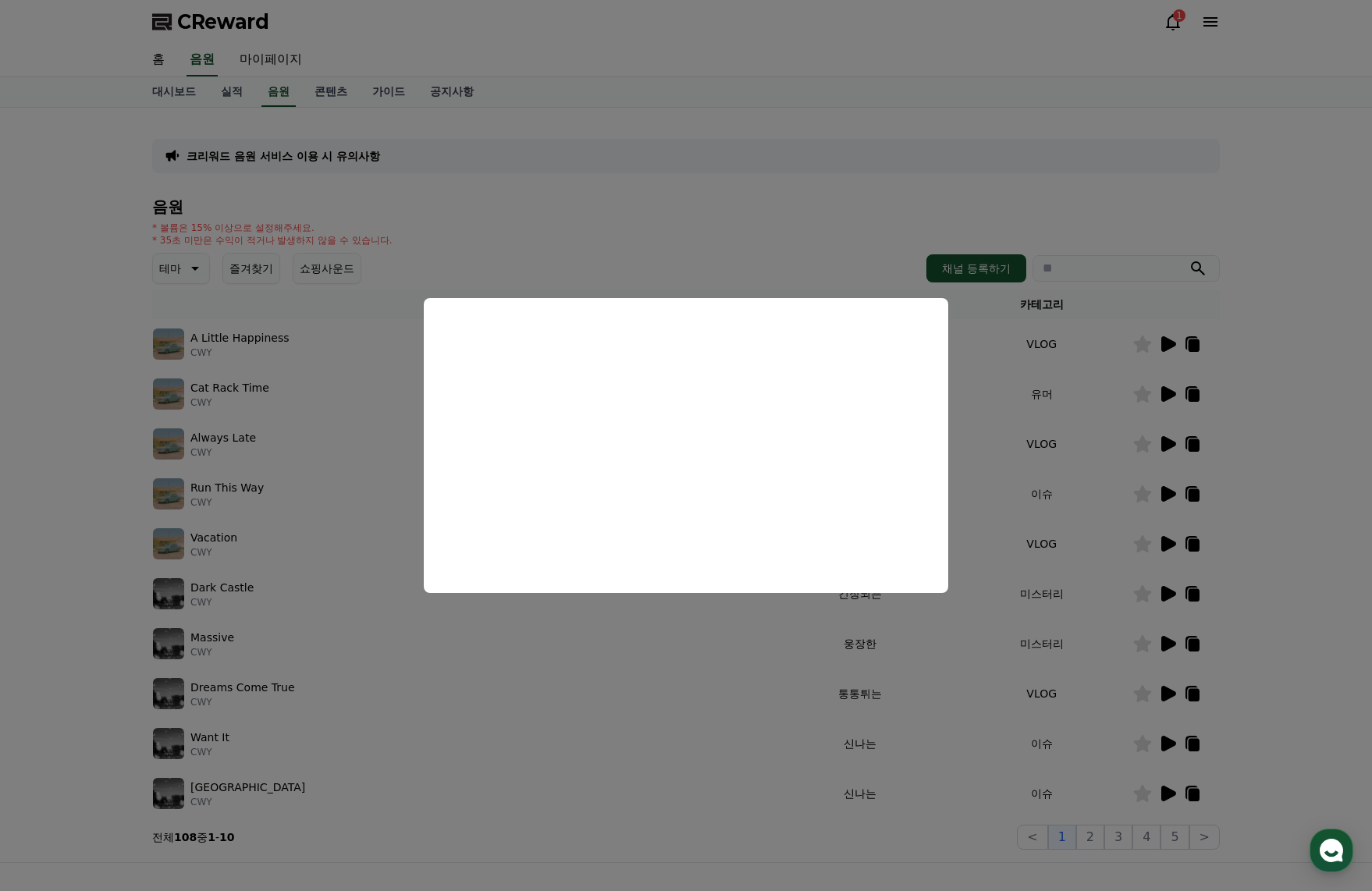
click at [1166, 494] on button "close modal" at bounding box center [686, 446] width 1372 height 891
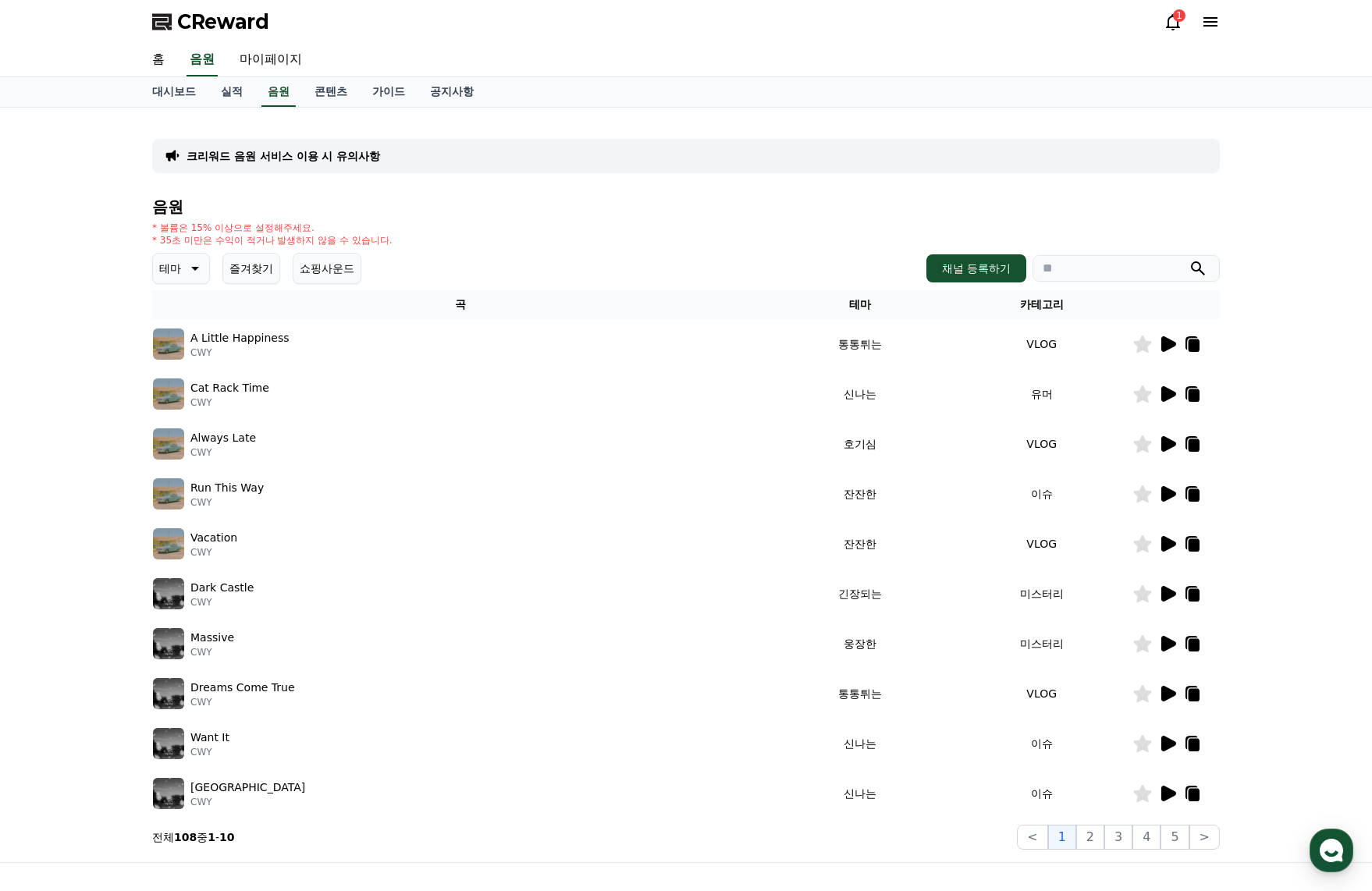
click at [1166, 498] on icon at bounding box center [1169, 493] width 15 height 16
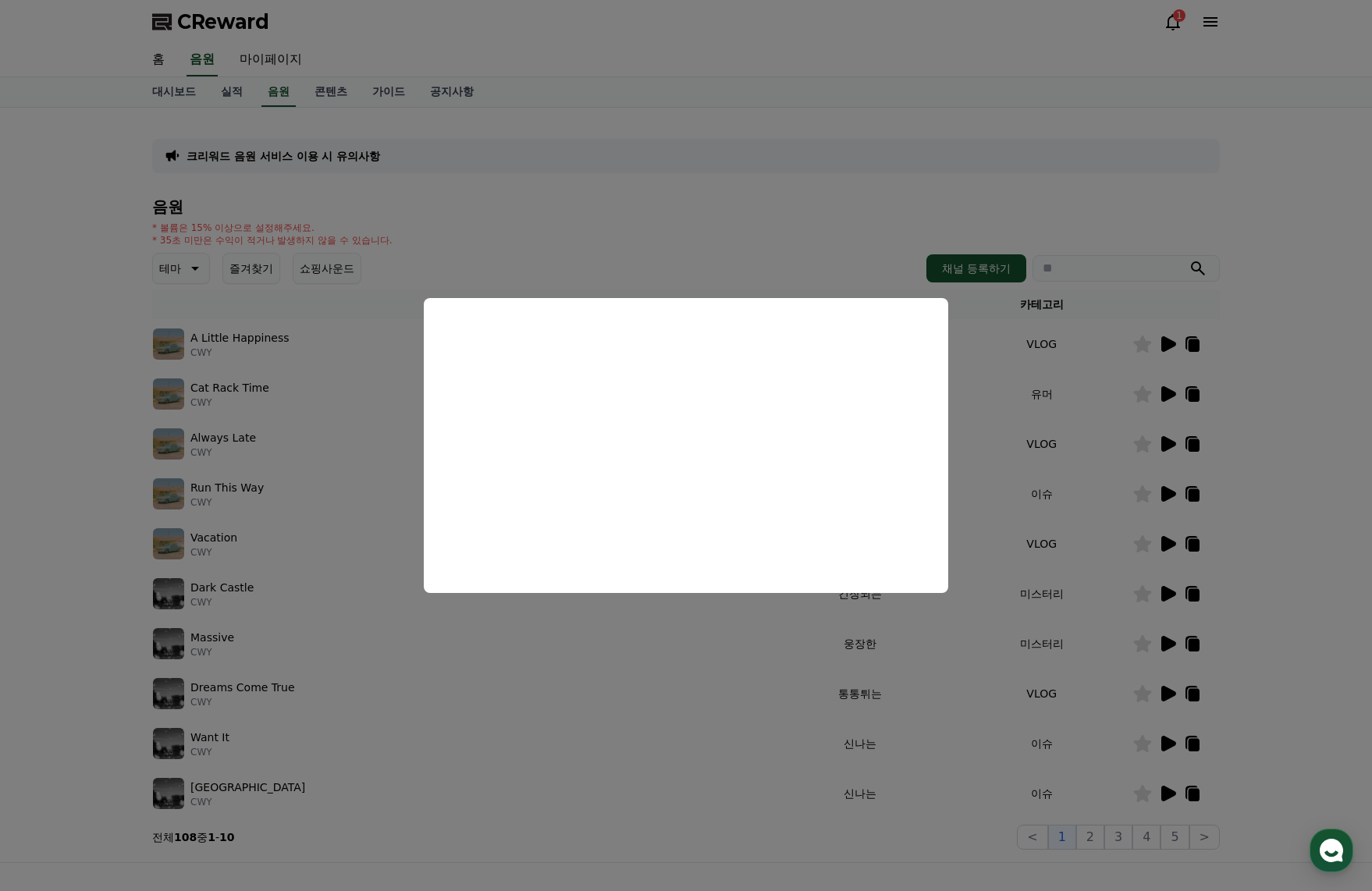
click at [1318, 501] on button "close modal" at bounding box center [686, 446] width 1372 height 891
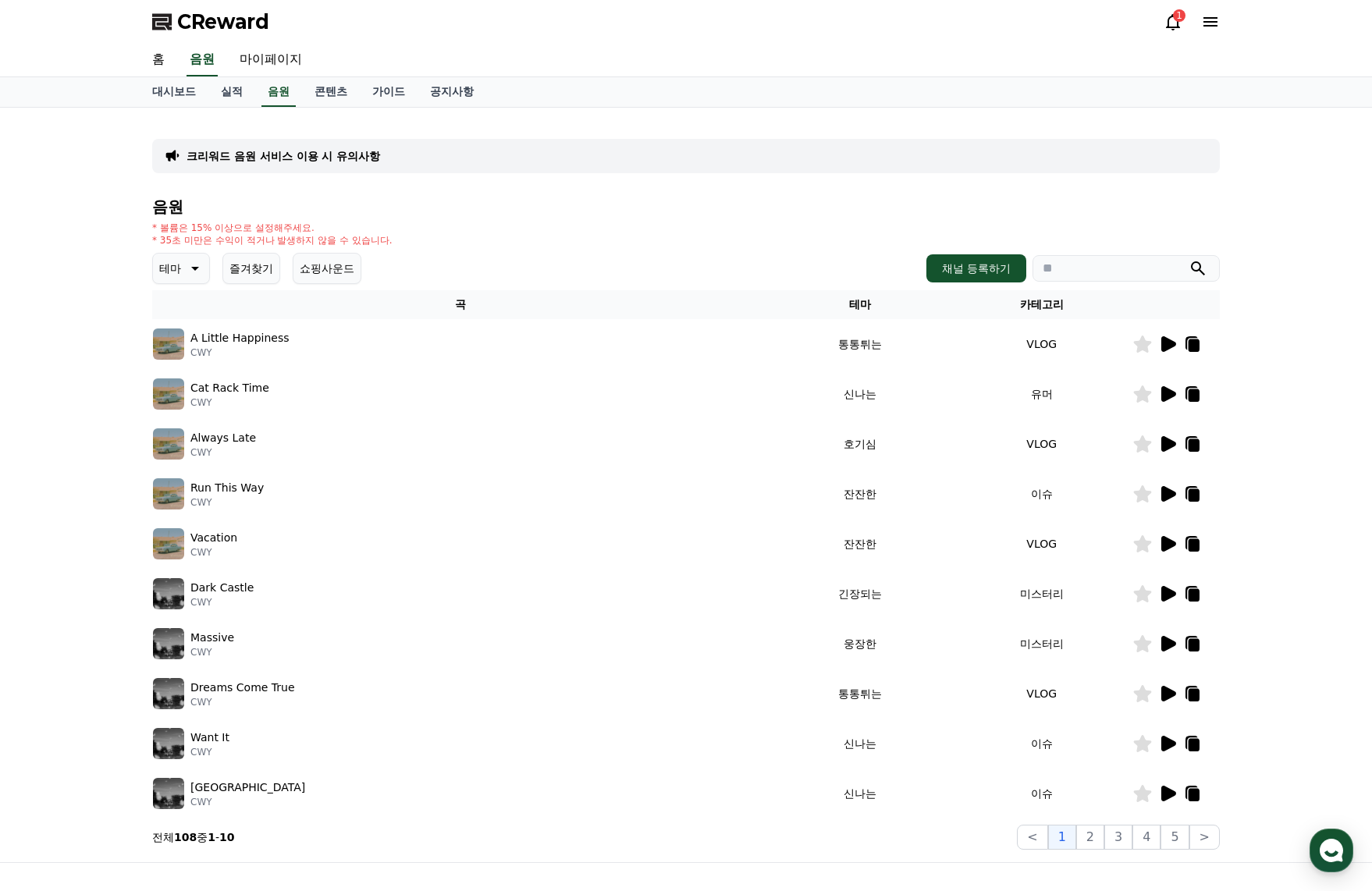
click at [1167, 550] on icon at bounding box center [1169, 544] width 15 height 16
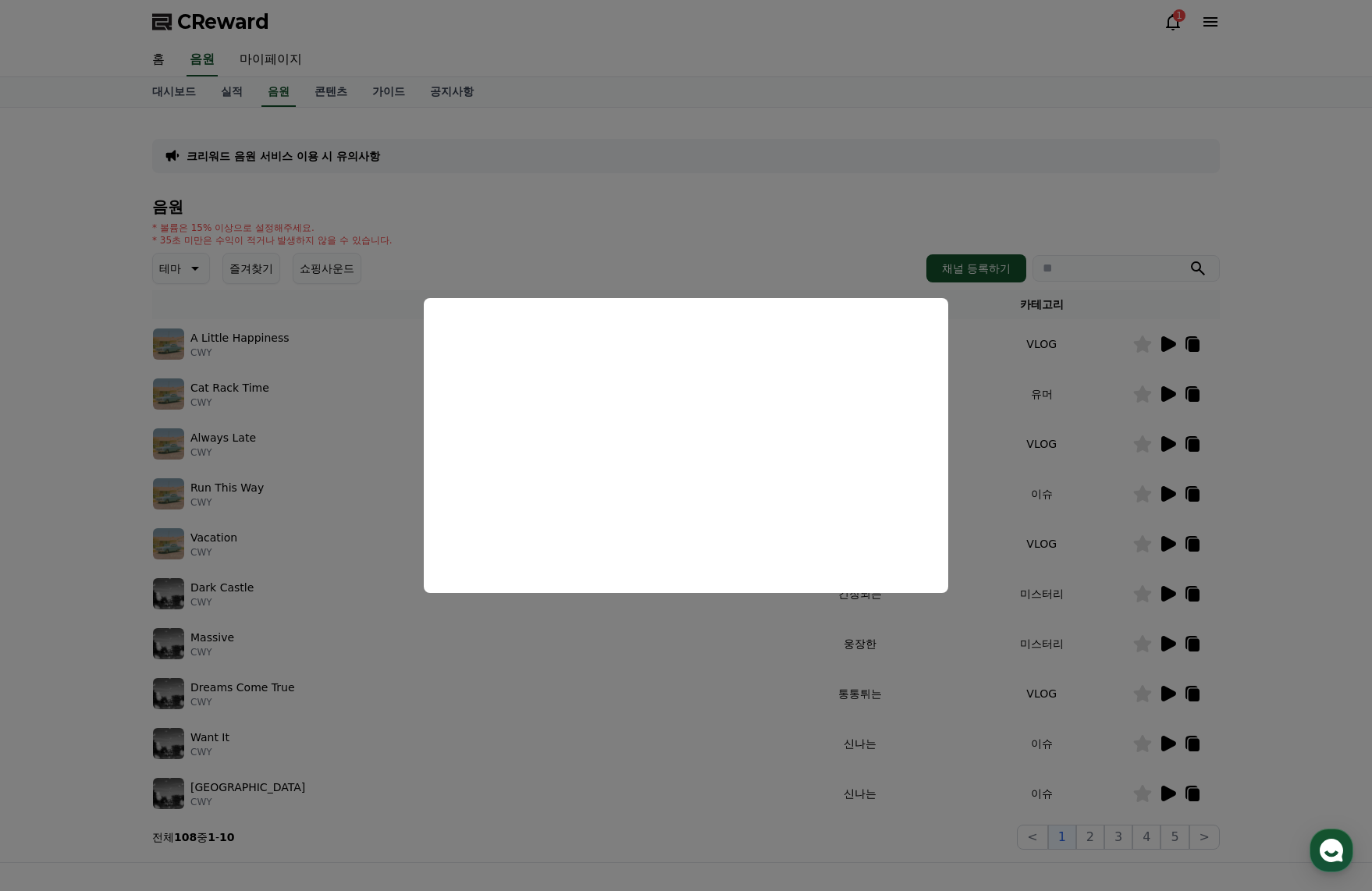
click at [1251, 468] on button "close modal" at bounding box center [686, 446] width 1372 height 891
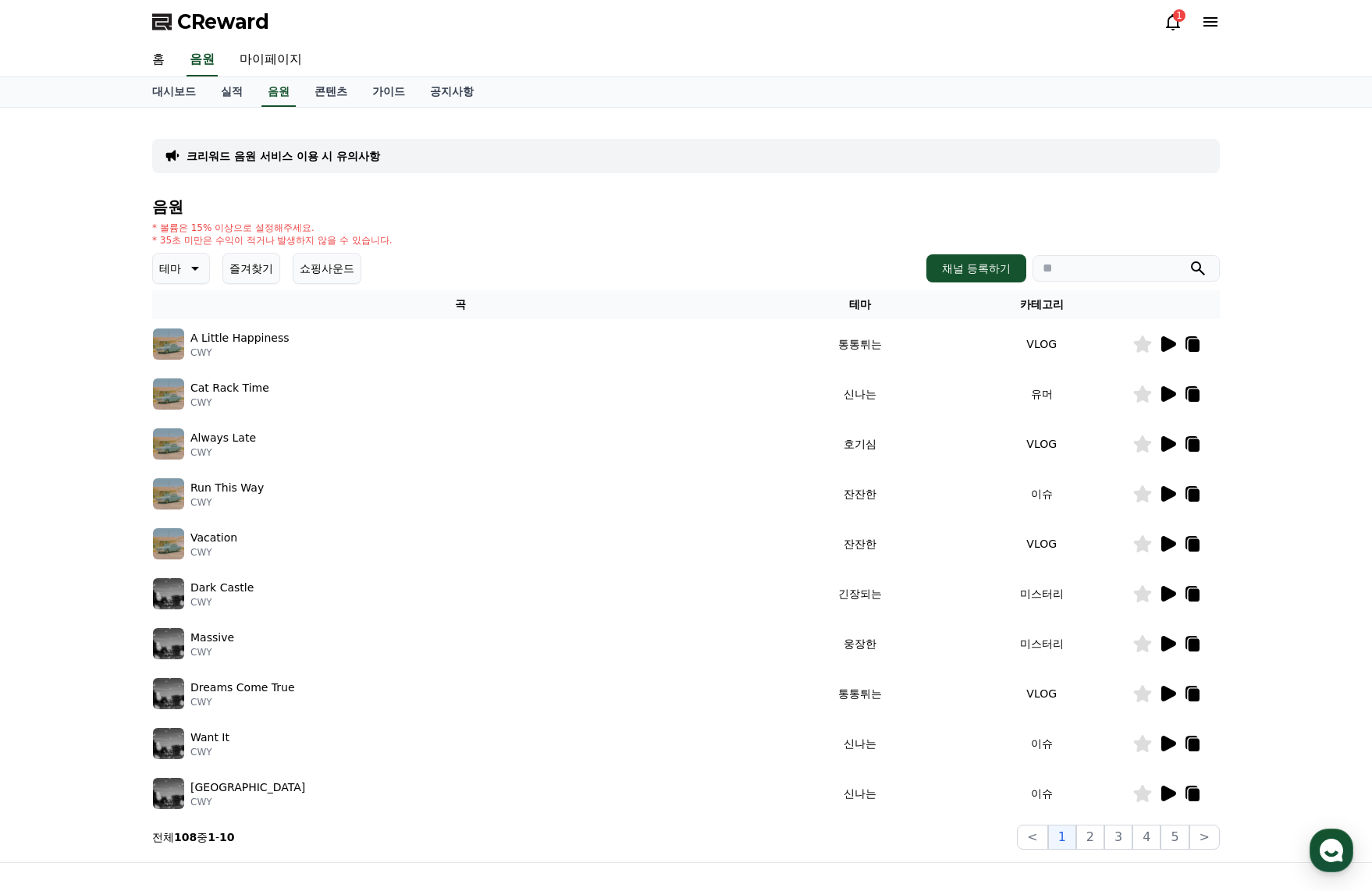
click at [1155, 594] on div at bounding box center [1176, 593] width 86 height 19
click at [1169, 595] on icon at bounding box center [1169, 593] width 15 height 16
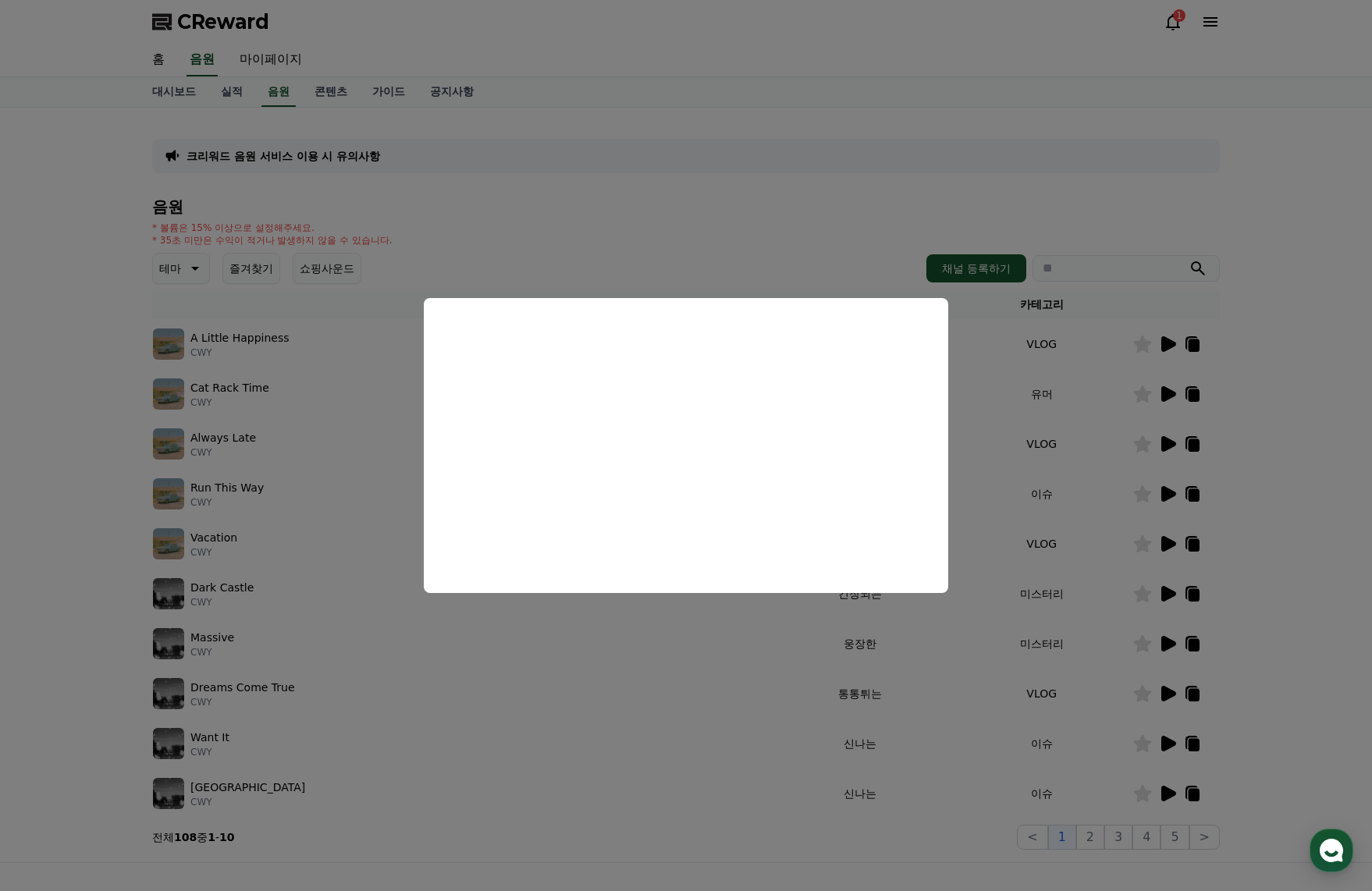
click at [1171, 645] on button "close modal" at bounding box center [686, 446] width 1372 height 891
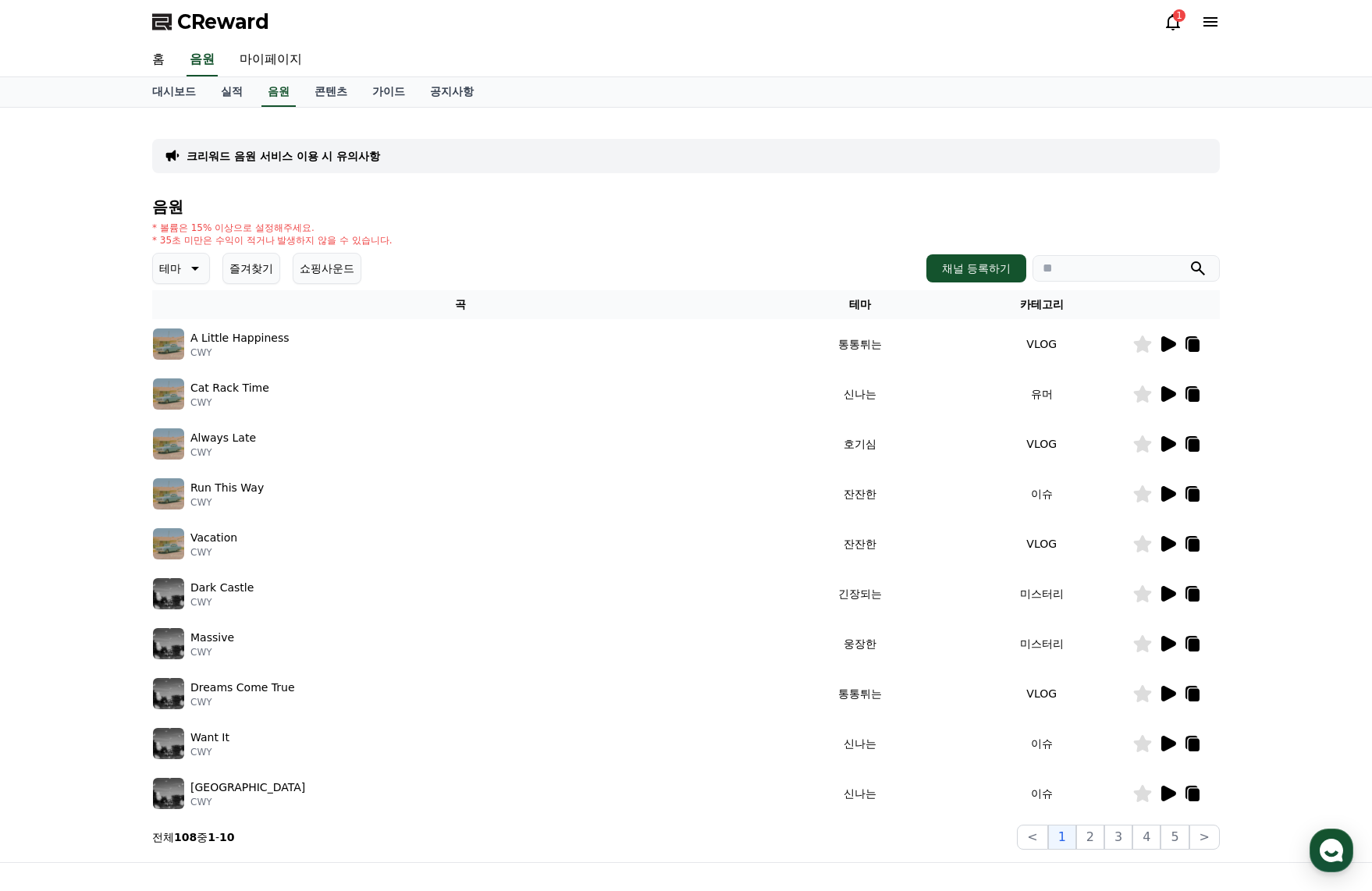
click at [1171, 645] on icon at bounding box center [1169, 644] width 15 height 16
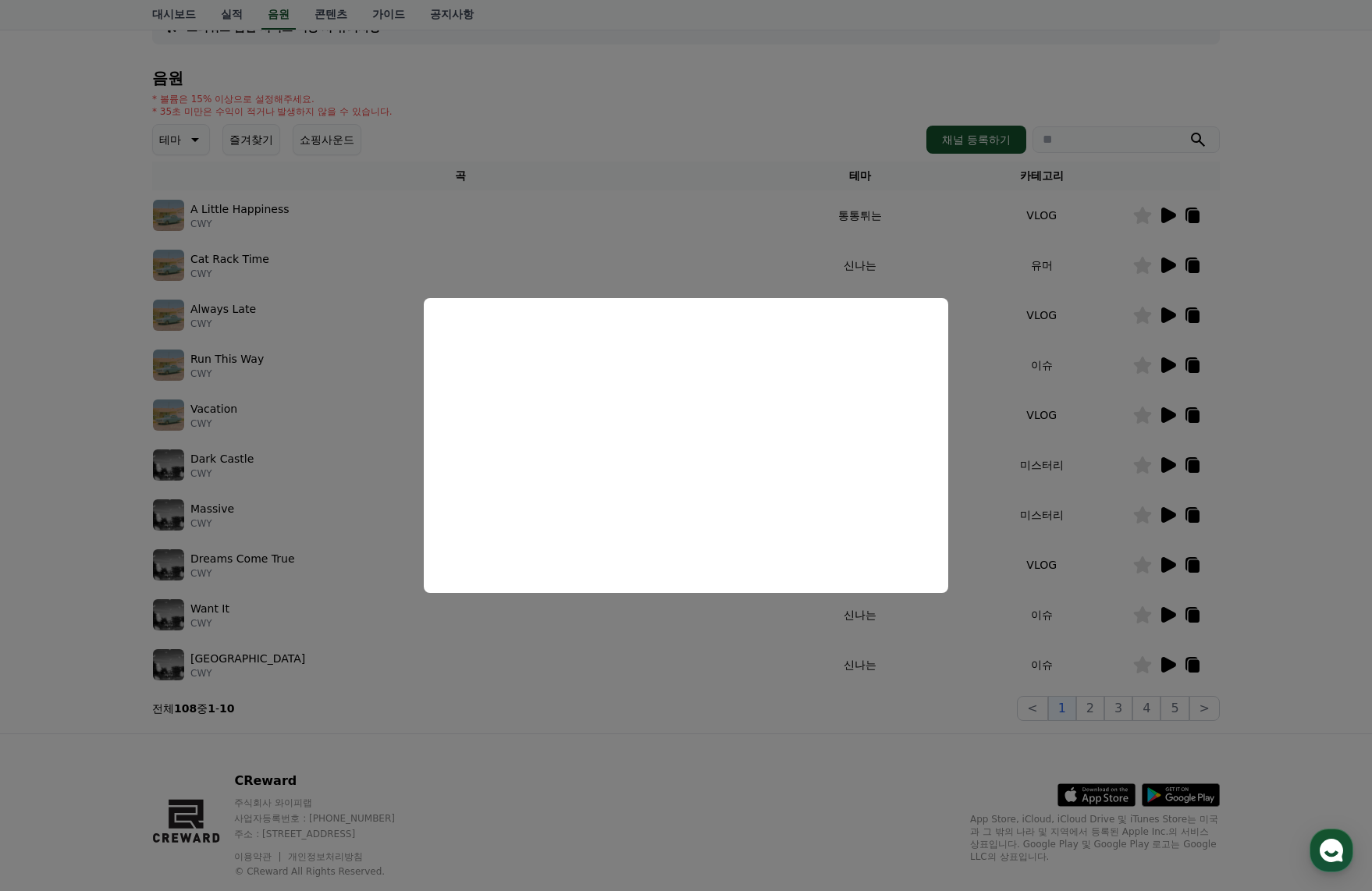
scroll to position [165, 0]
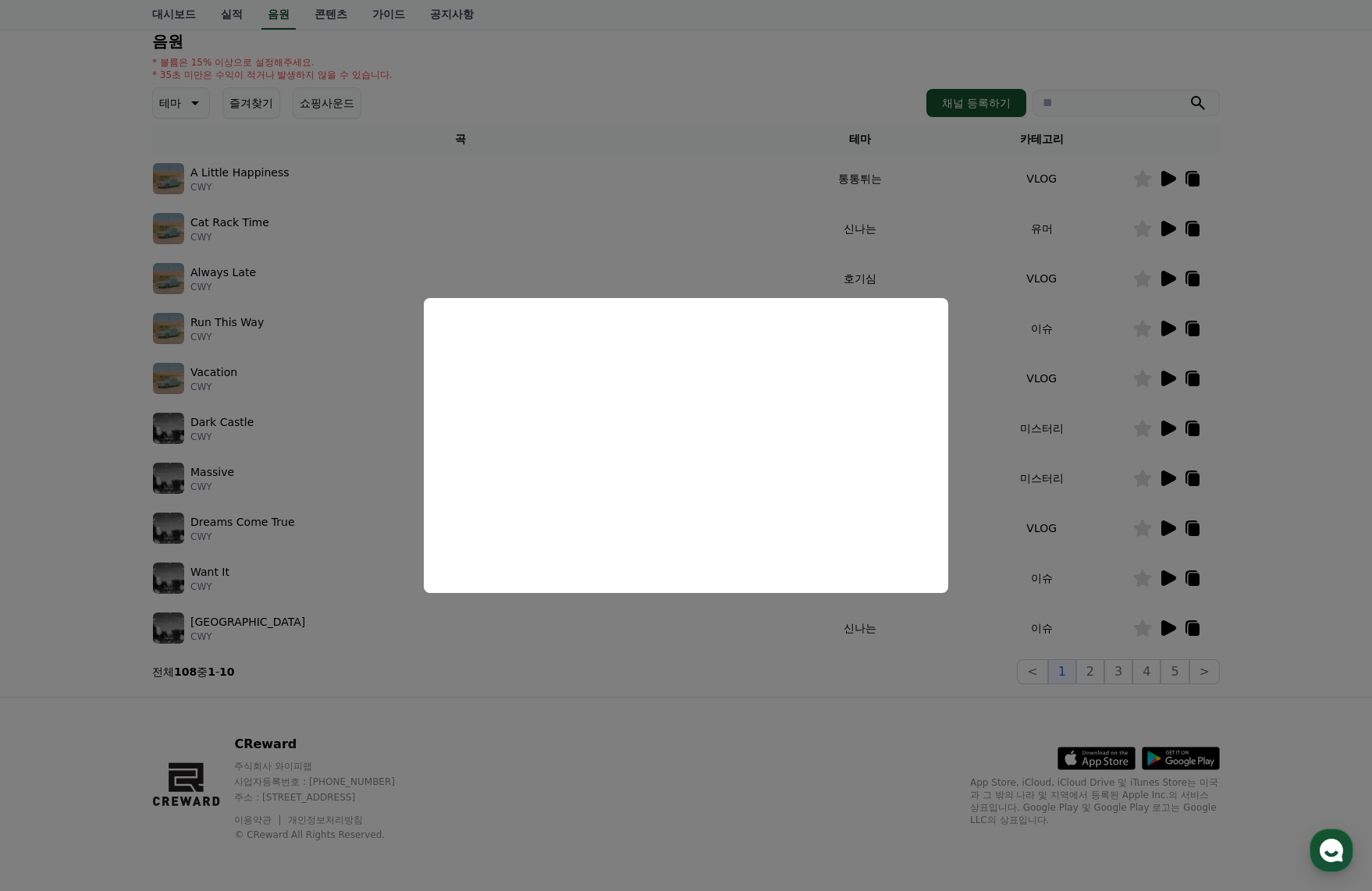
click at [1260, 515] on button "close modal" at bounding box center [686, 446] width 1372 height 891
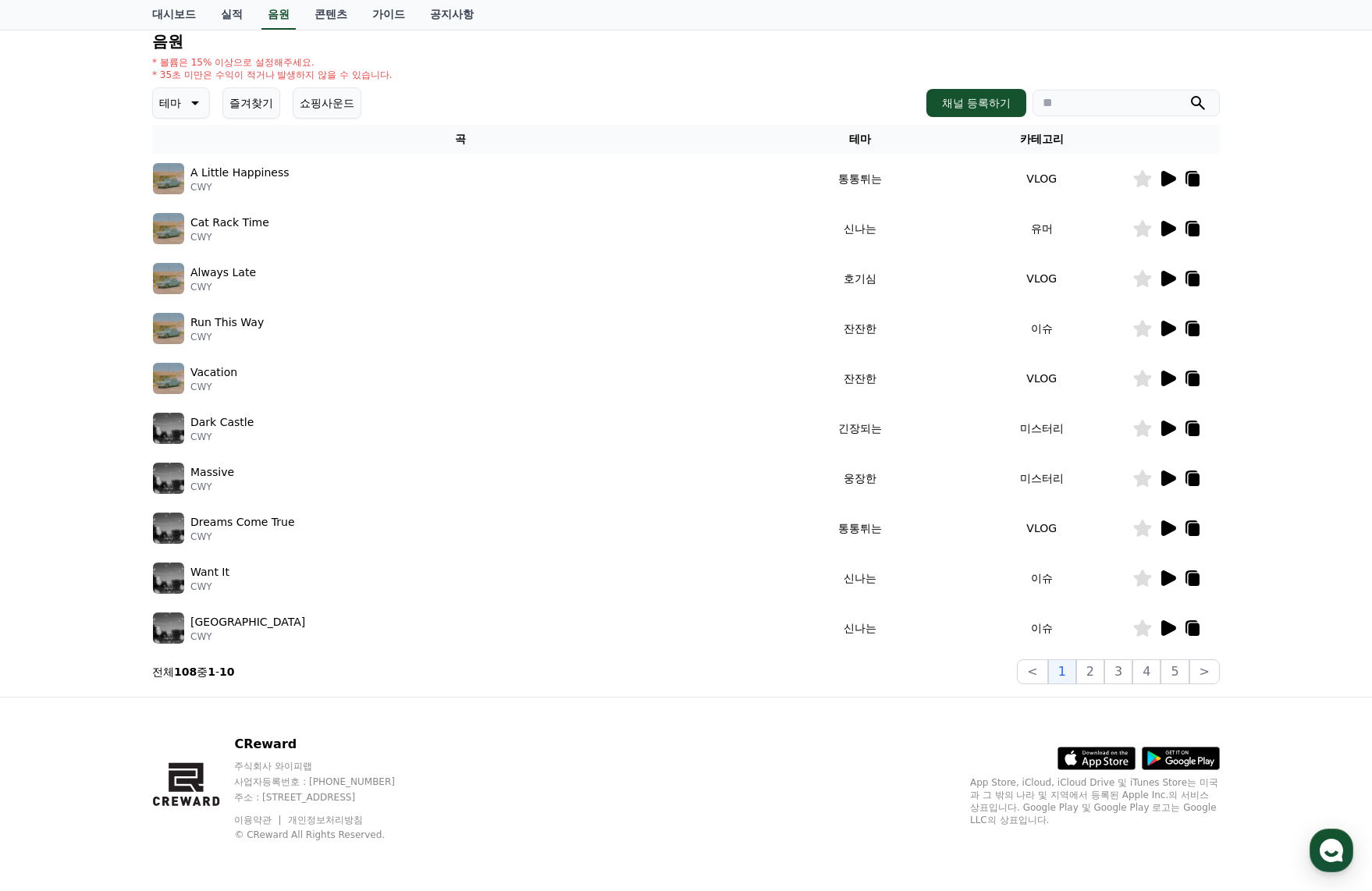
click at [1160, 525] on icon at bounding box center [1167, 528] width 19 height 19
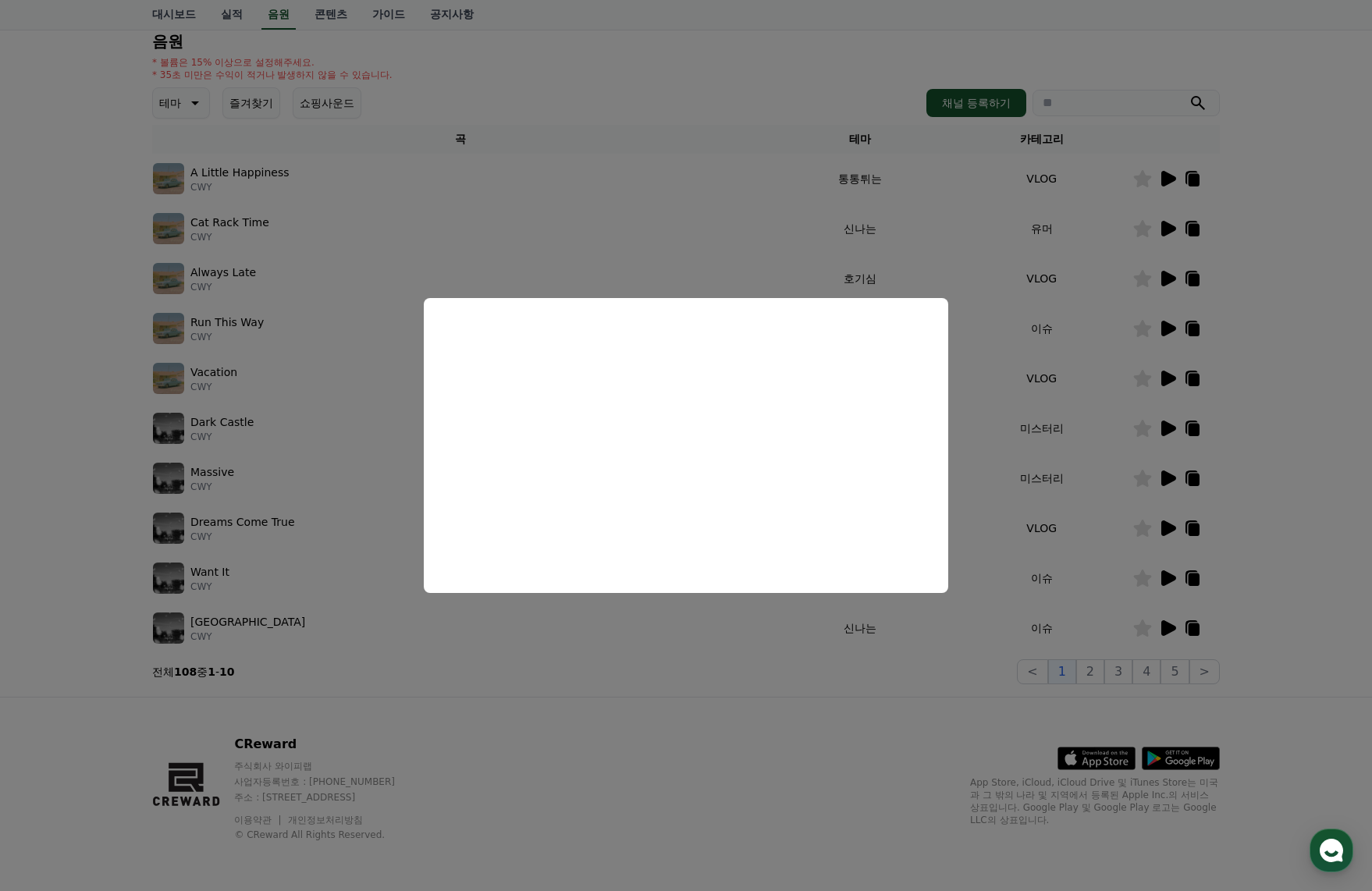
click at [1172, 580] on button "close modal" at bounding box center [686, 446] width 1372 height 891
click at [1172, 580] on icon at bounding box center [1169, 578] width 15 height 16
click at [1173, 627] on button "close modal" at bounding box center [686, 446] width 1372 height 891
click at [1170, 627] on icon at bounding box center [1169, 628] width 15 height 16
click at [1090, 669] on button "close modal" at bounding box center [686, 446] width 1372 height 891
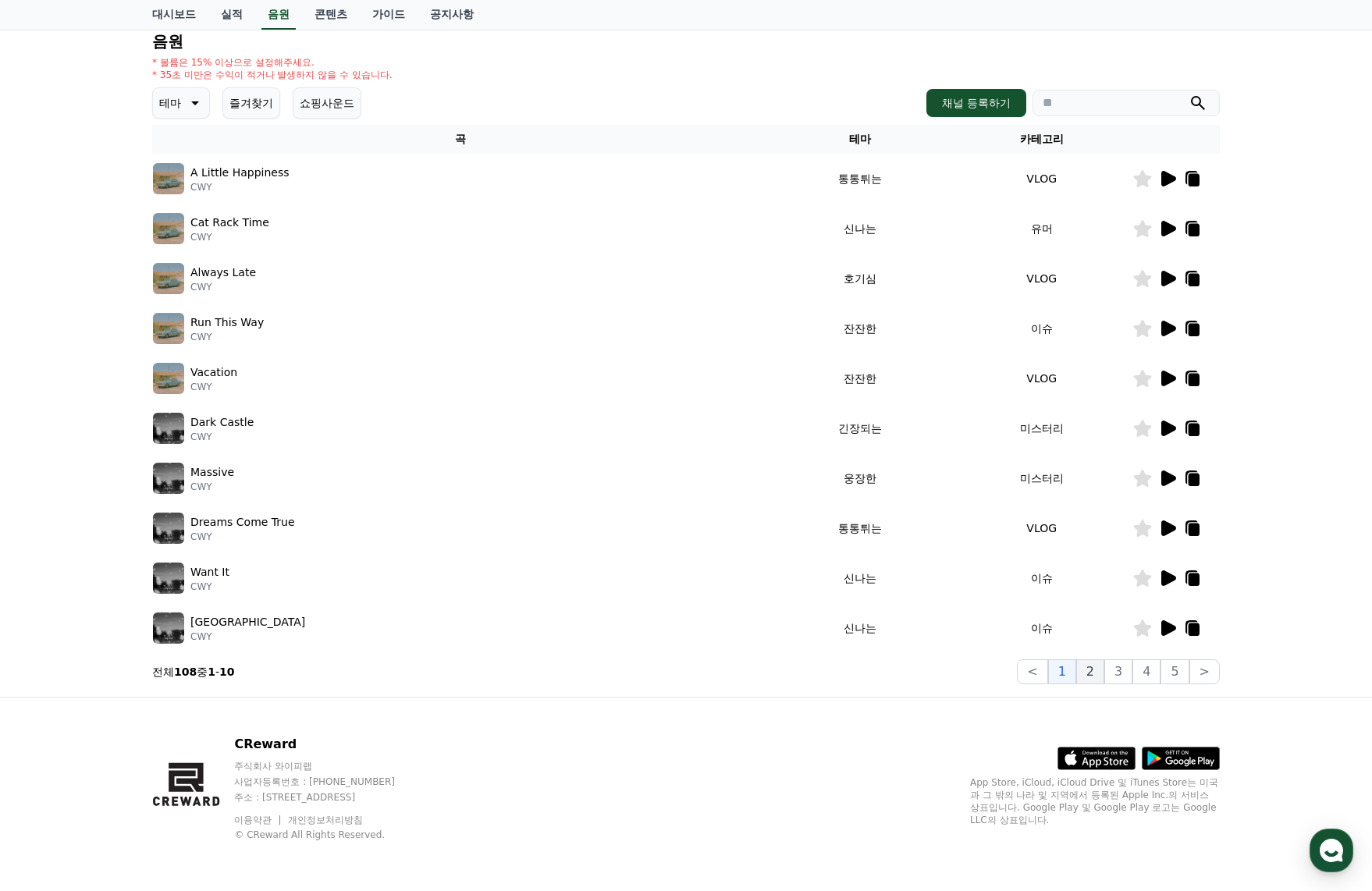
click at [1093, 670] on button "2" at bounding box center [1090, 672] width 28 height 25
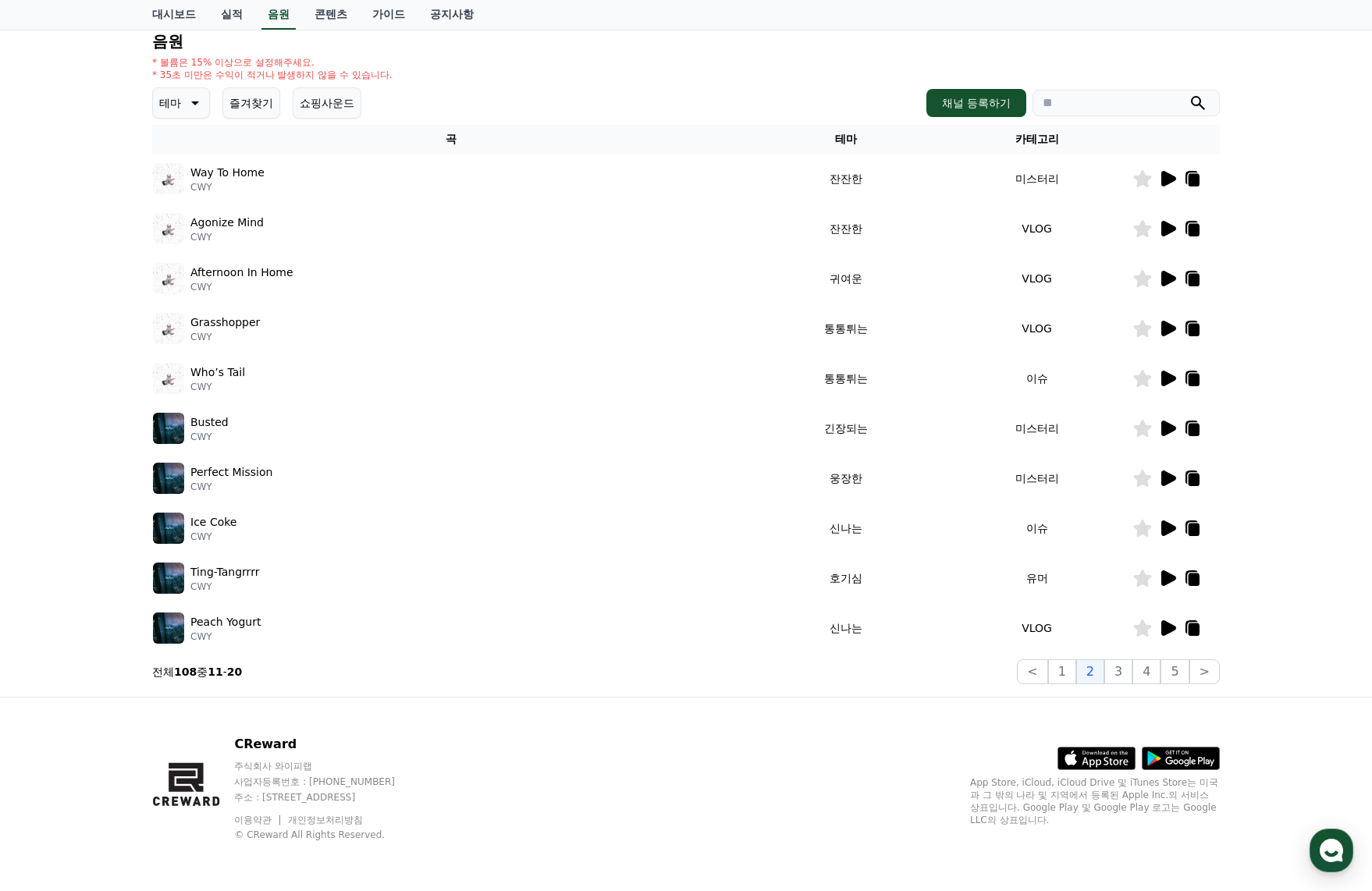
click at [1163, 183] on icon at bounding box center [1169, 179] width 15 height 16
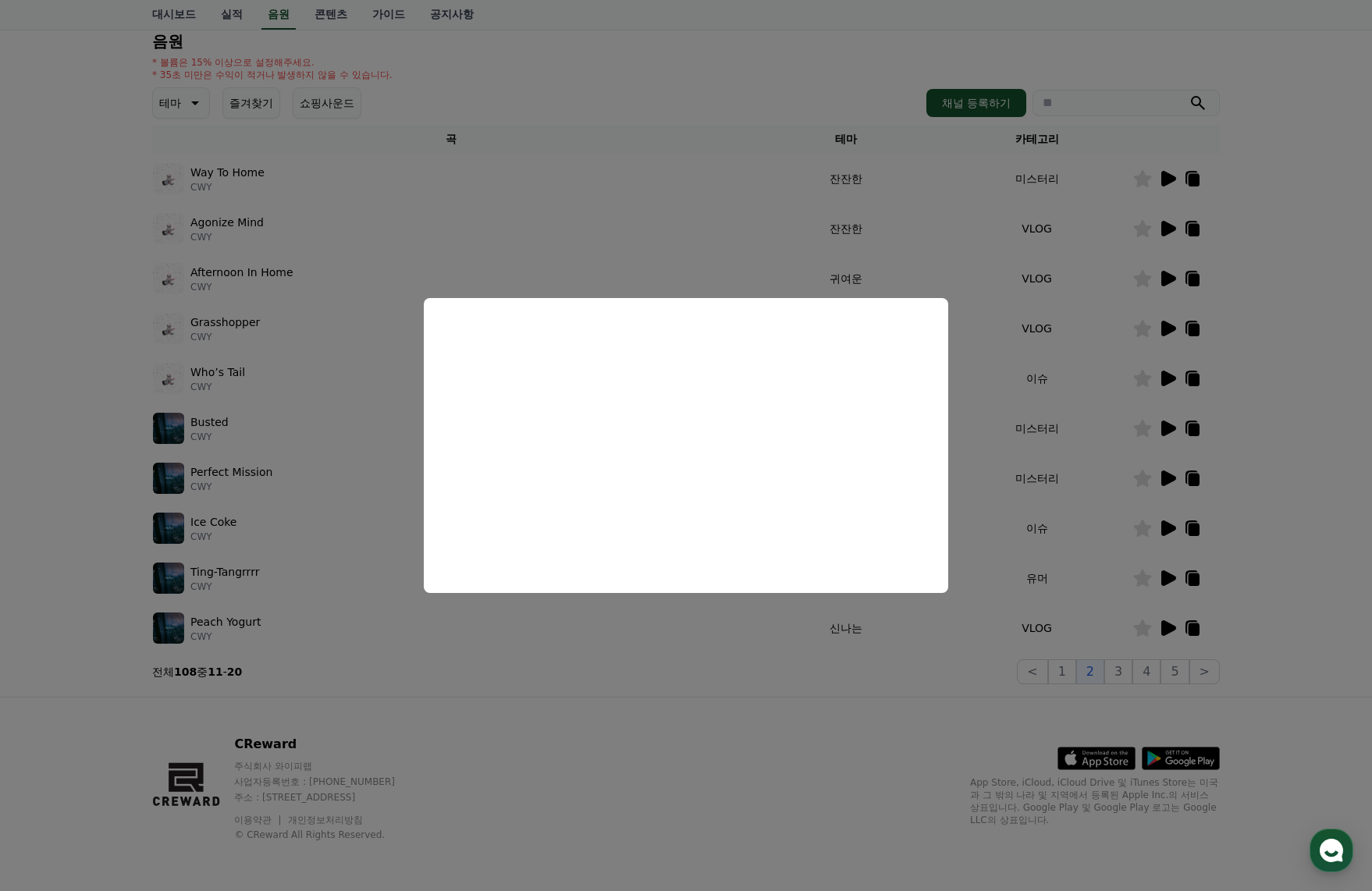
click at [1294, 339] on button "close modal" at bounding box center [686, 446] width 1372 height 891
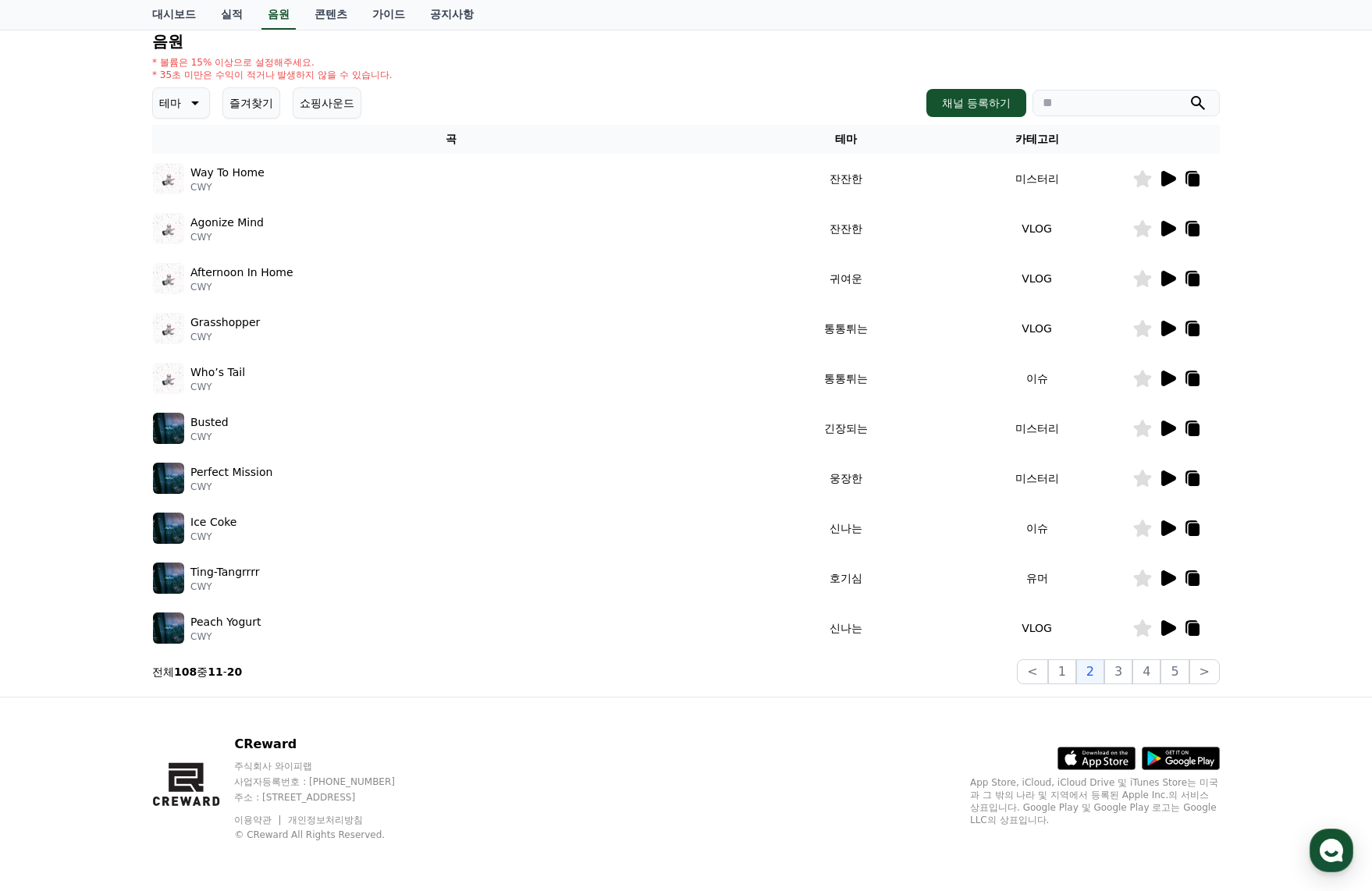
click at [1160, 272] on icon at bounding box center [1167, 279] width 19 height 19
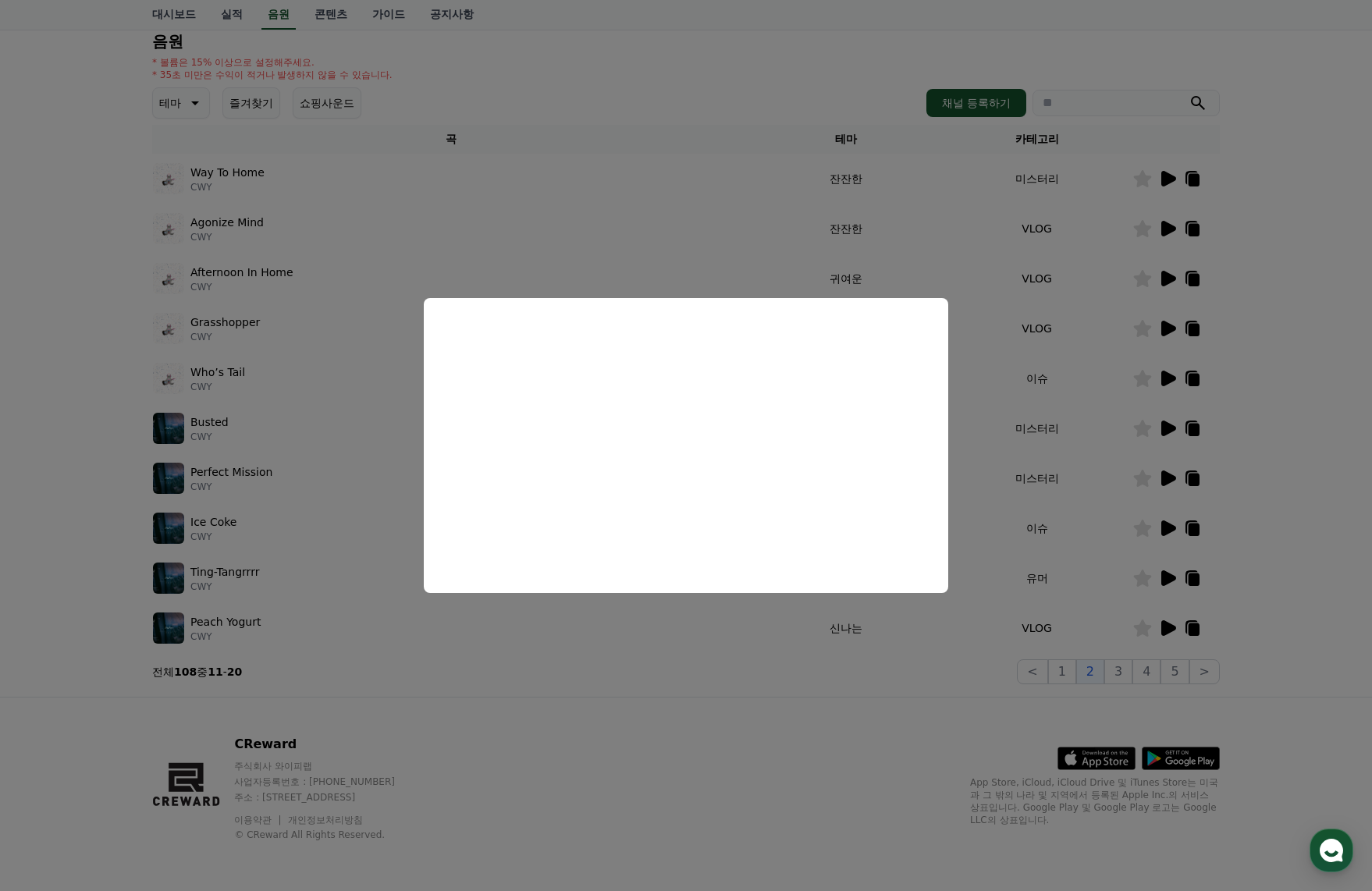
click at [1260, 298] on button "close modal" at bounding box center [686, 446] width 1372 height 891
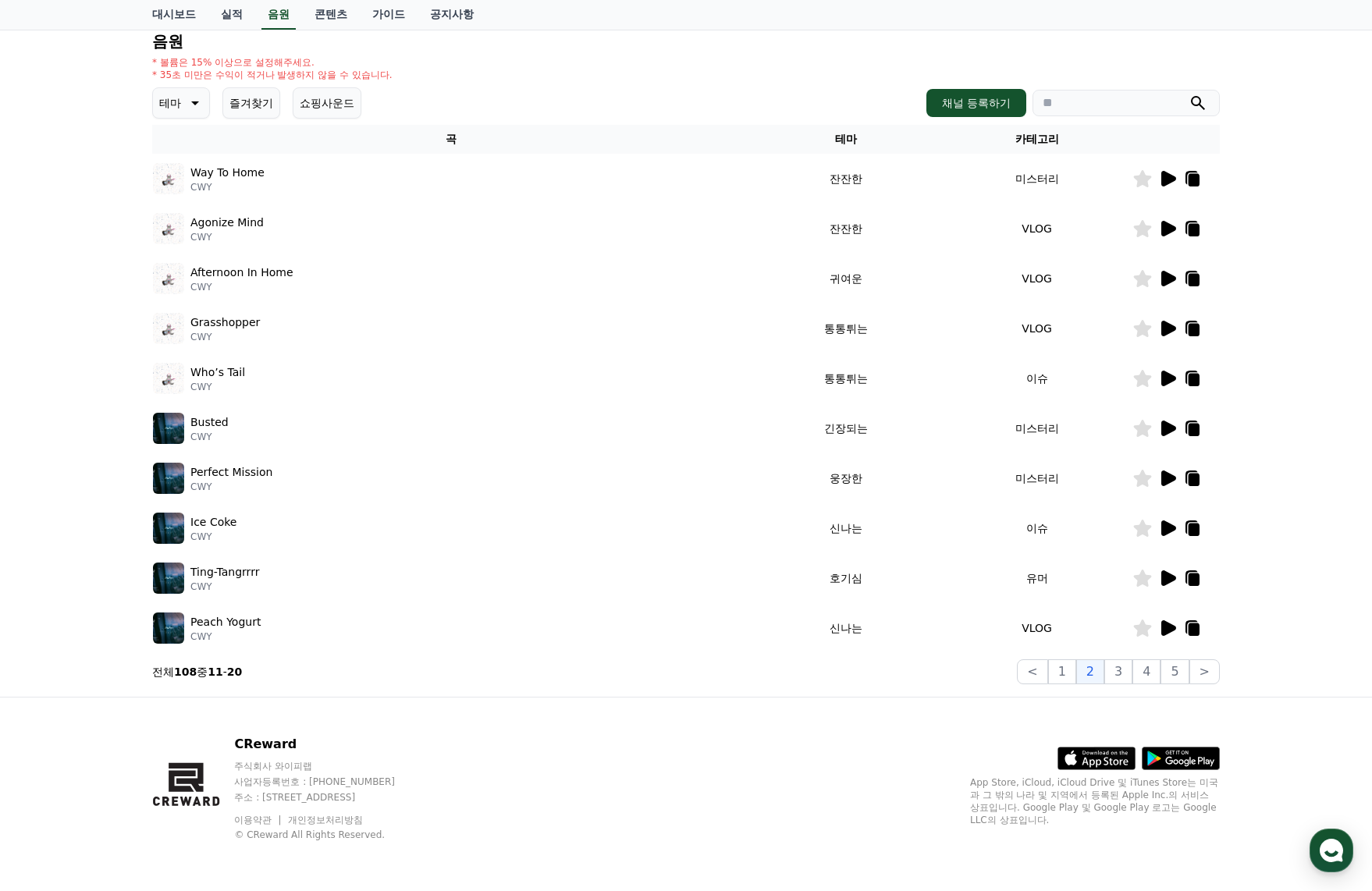
click at [1165, 331] on icon at bounding box center [1169, 328] width 15 height 16
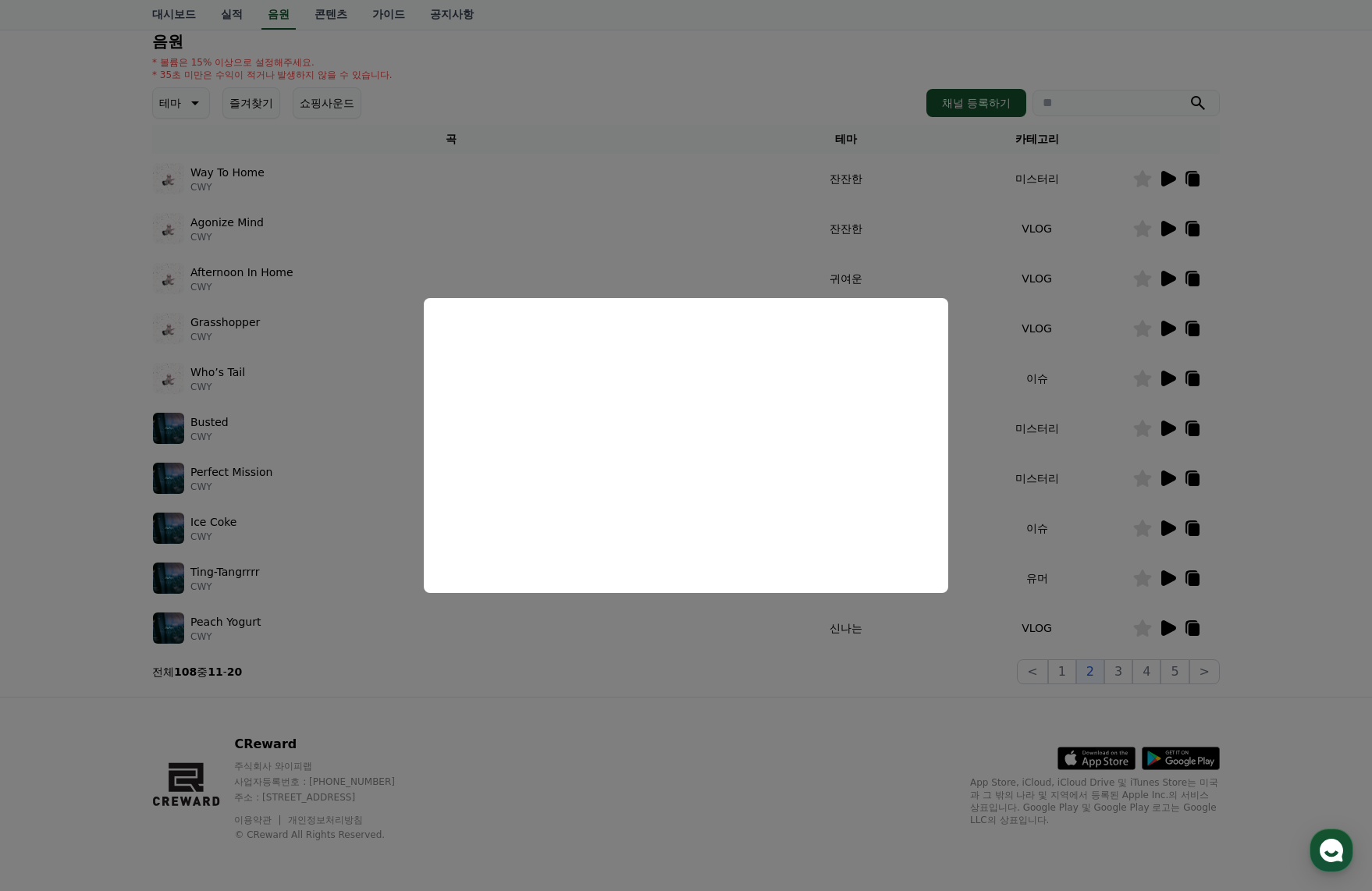
click at [1268, 377] on button "close modal" at bounding box center [686, 446] width 1372 height 891
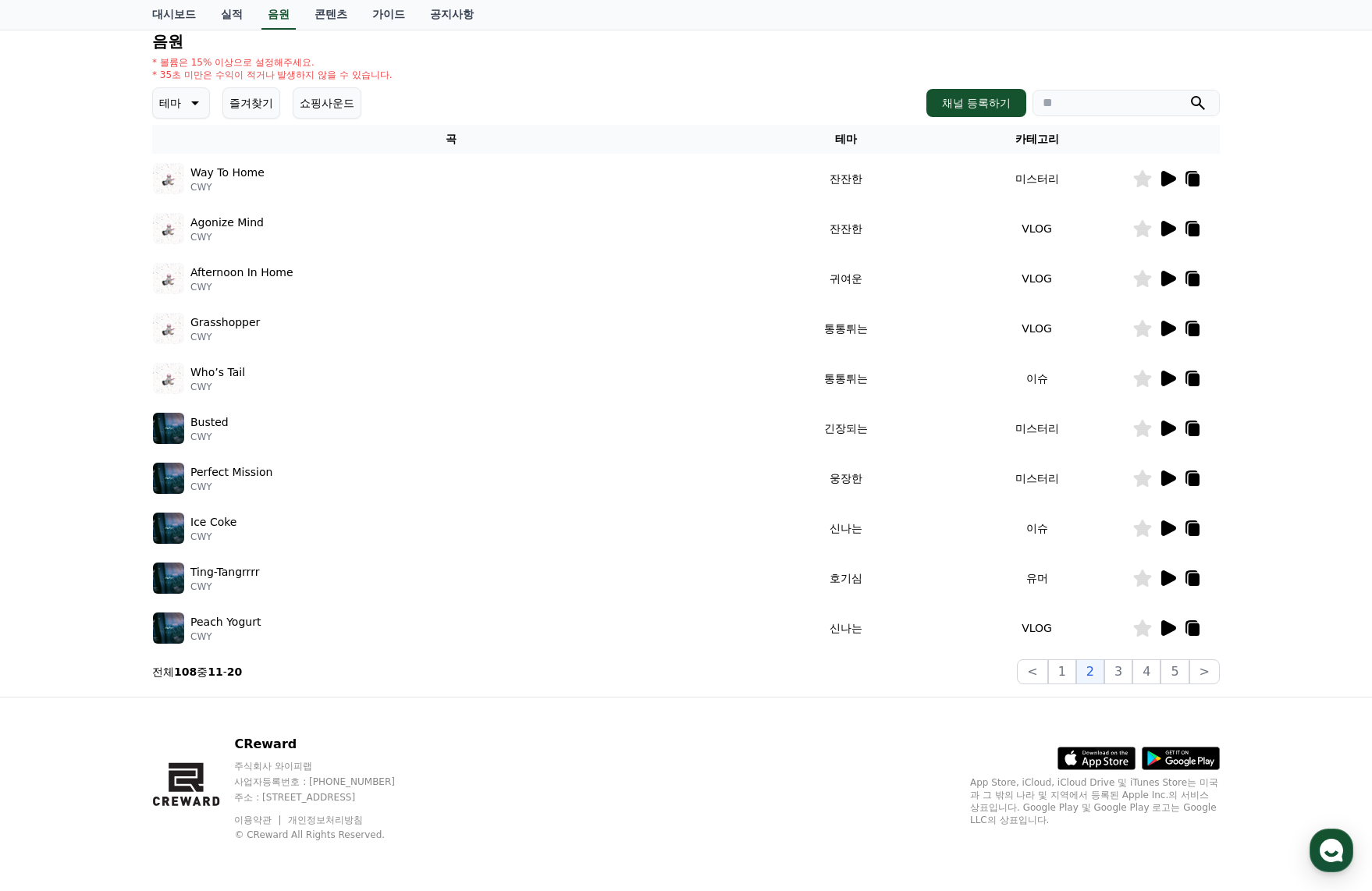
click at [1194, 331] on icon at bounding box center [1193, 330] width 11 height 12
click at [1171, 382] on icon at bounding box center [1169, 379] width 15 height 16
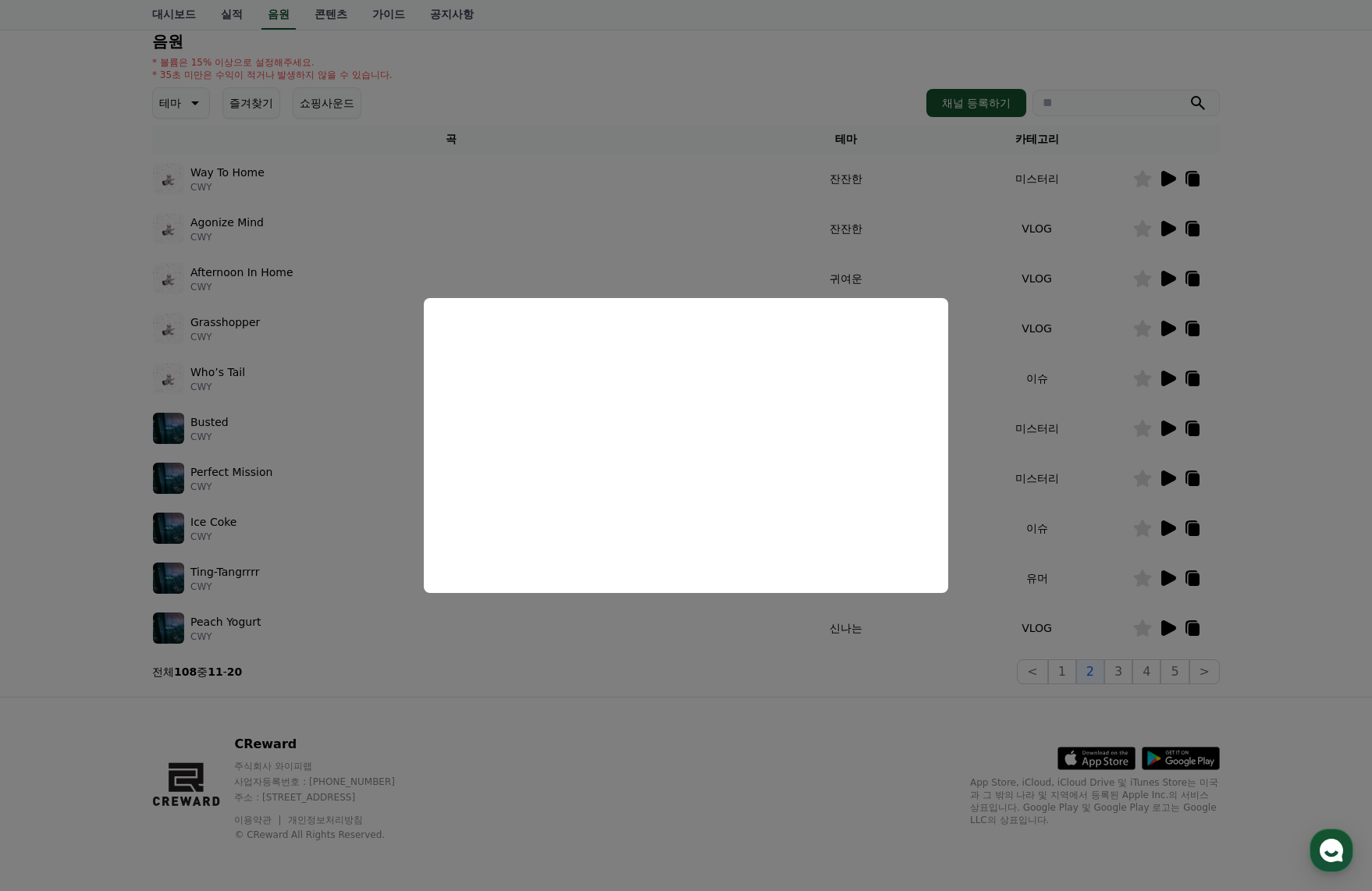
click at [1170, 434] on button "close modal" at bounding box center [686, 446] width 1372 height 891
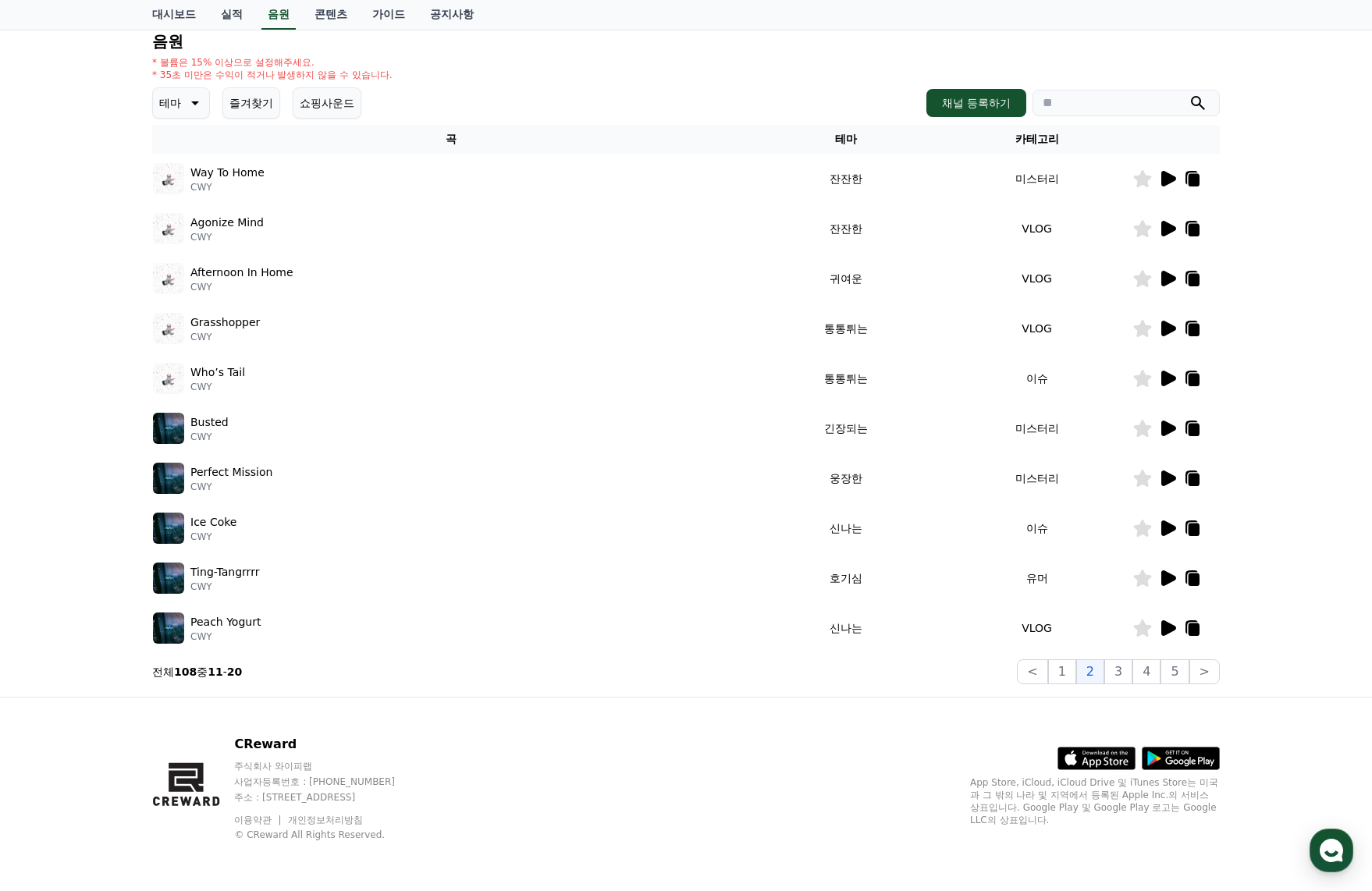
click at [1169, 431] on icon at bounding box center [1169, 428] width 15 height 16
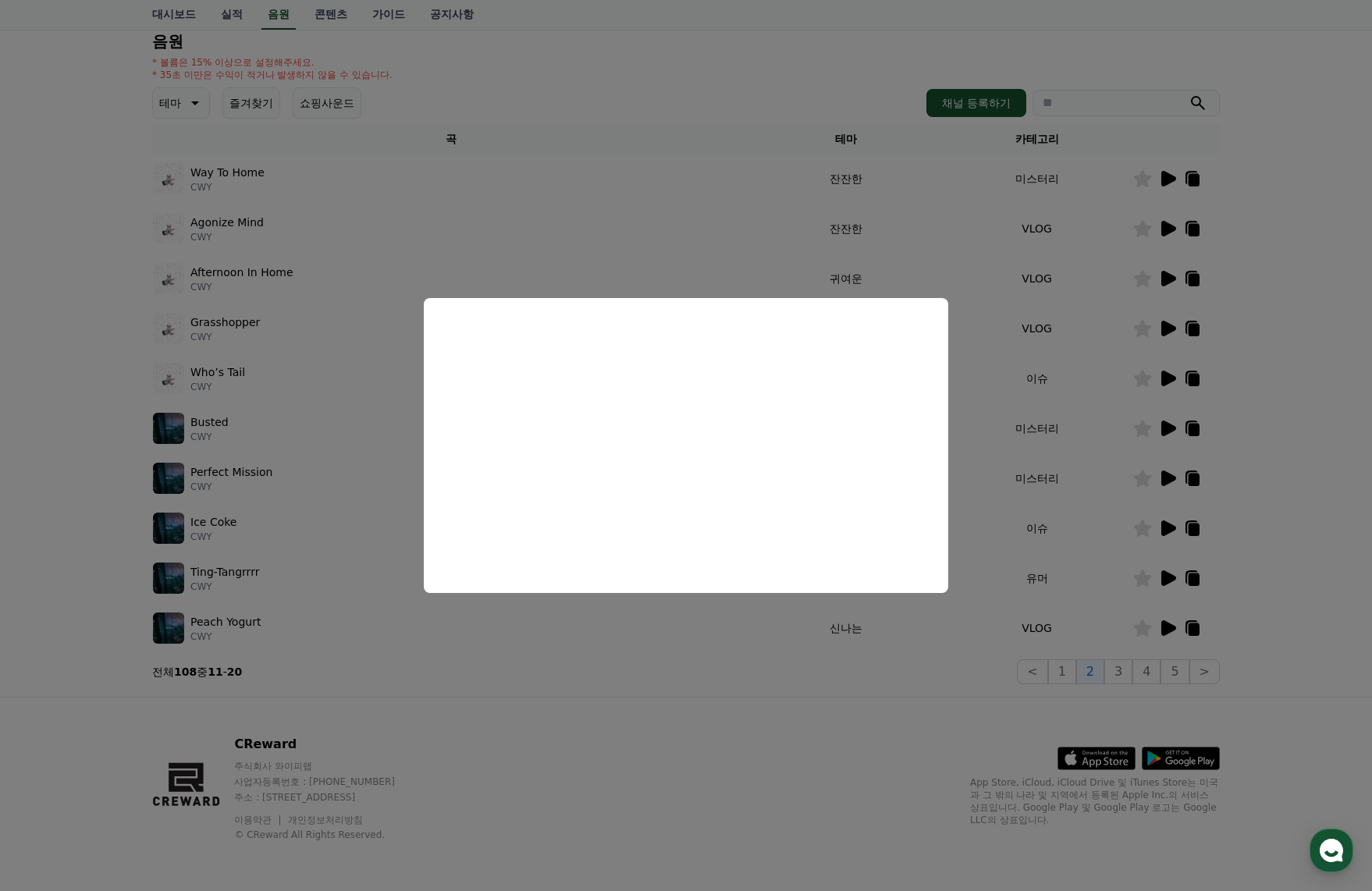
click at [1177, 480] on button "close modal" at bounding box center [686, 446] width 1372 height 891
click at [1170, 480] on icon at bounding box center [1169, 478] width 15 height 16
click at [1173, 526] on button "close modal" at bounding box center [686, 446] width 1372 height 891
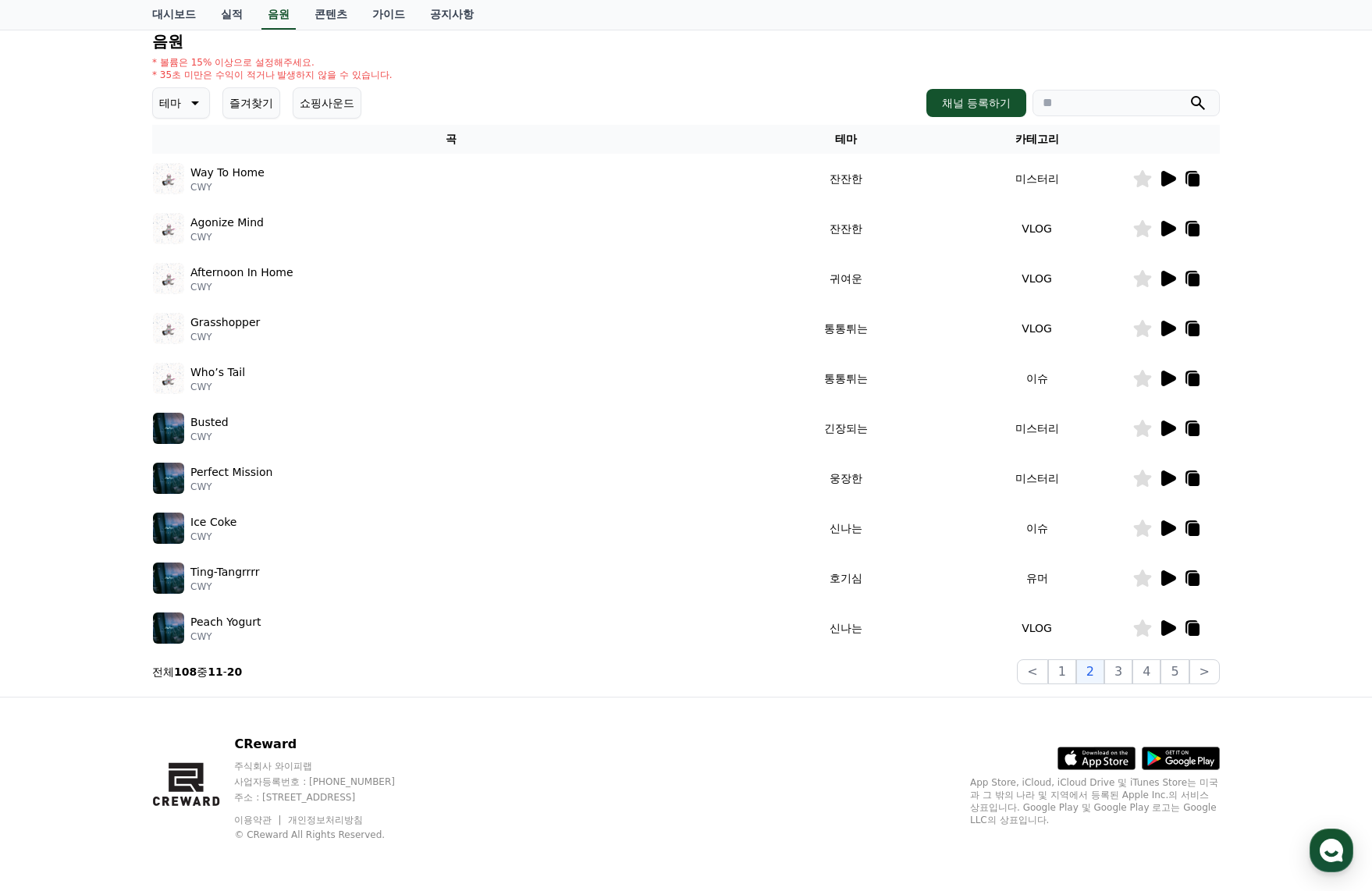
click at [1170, 529] on icon at bounding box center [1169, 528] width 15 height 16
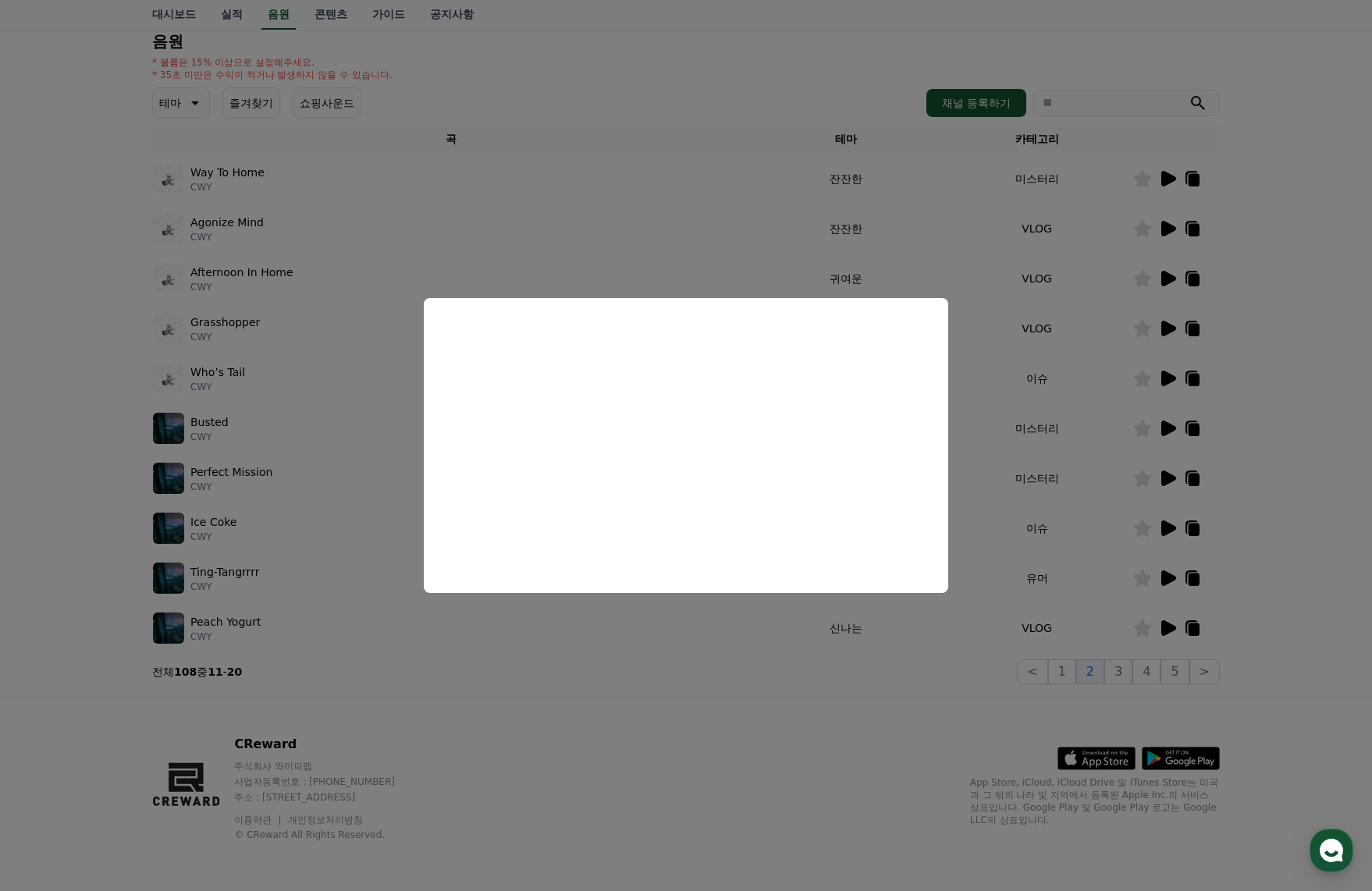
click at [1161, 573] on button "close modal" at bounding box center [686, 446] width 1372 height 891
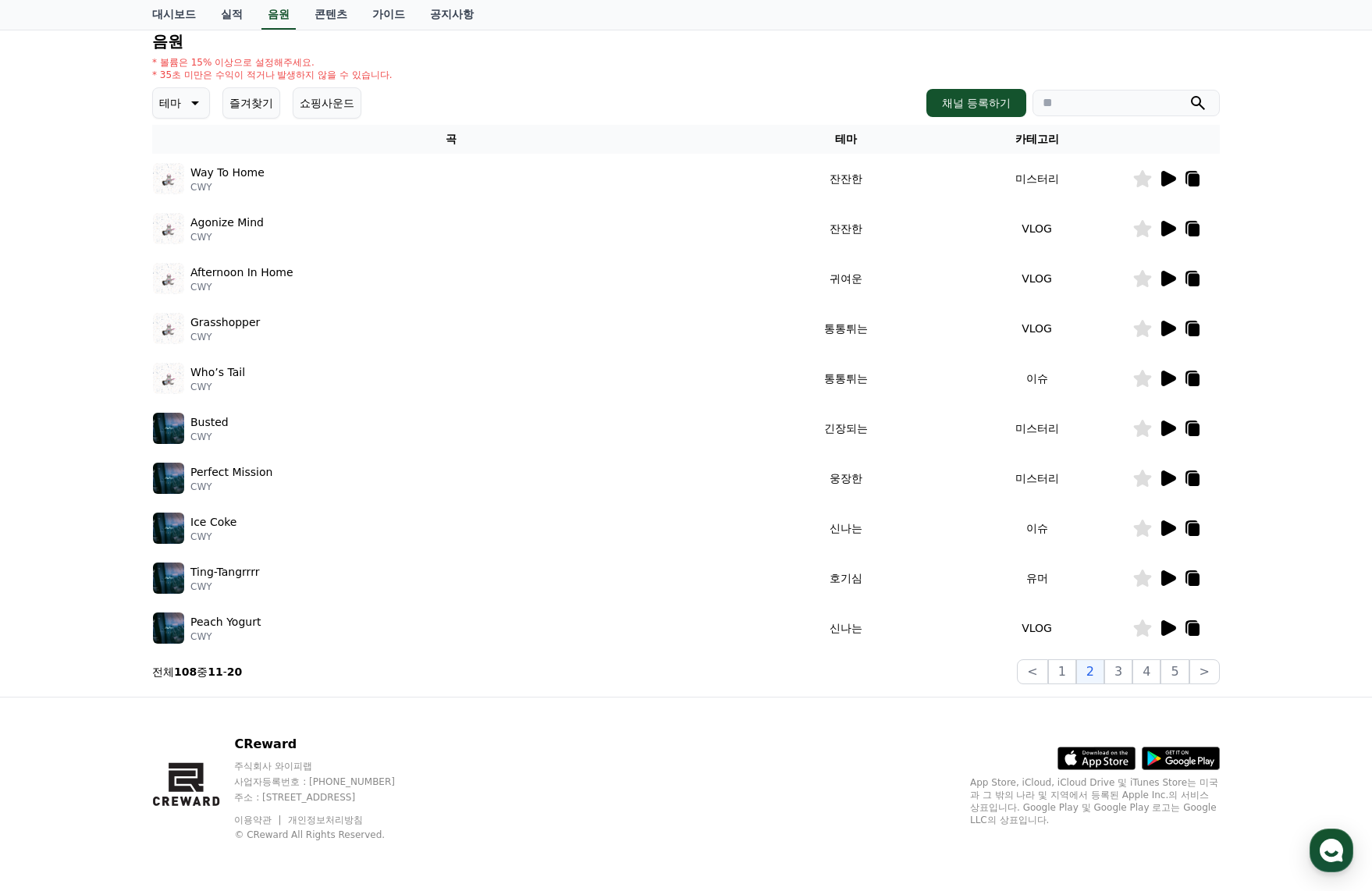
click at [1161, 573] on icon at bounding box center [1169, 578] width 15 height 16
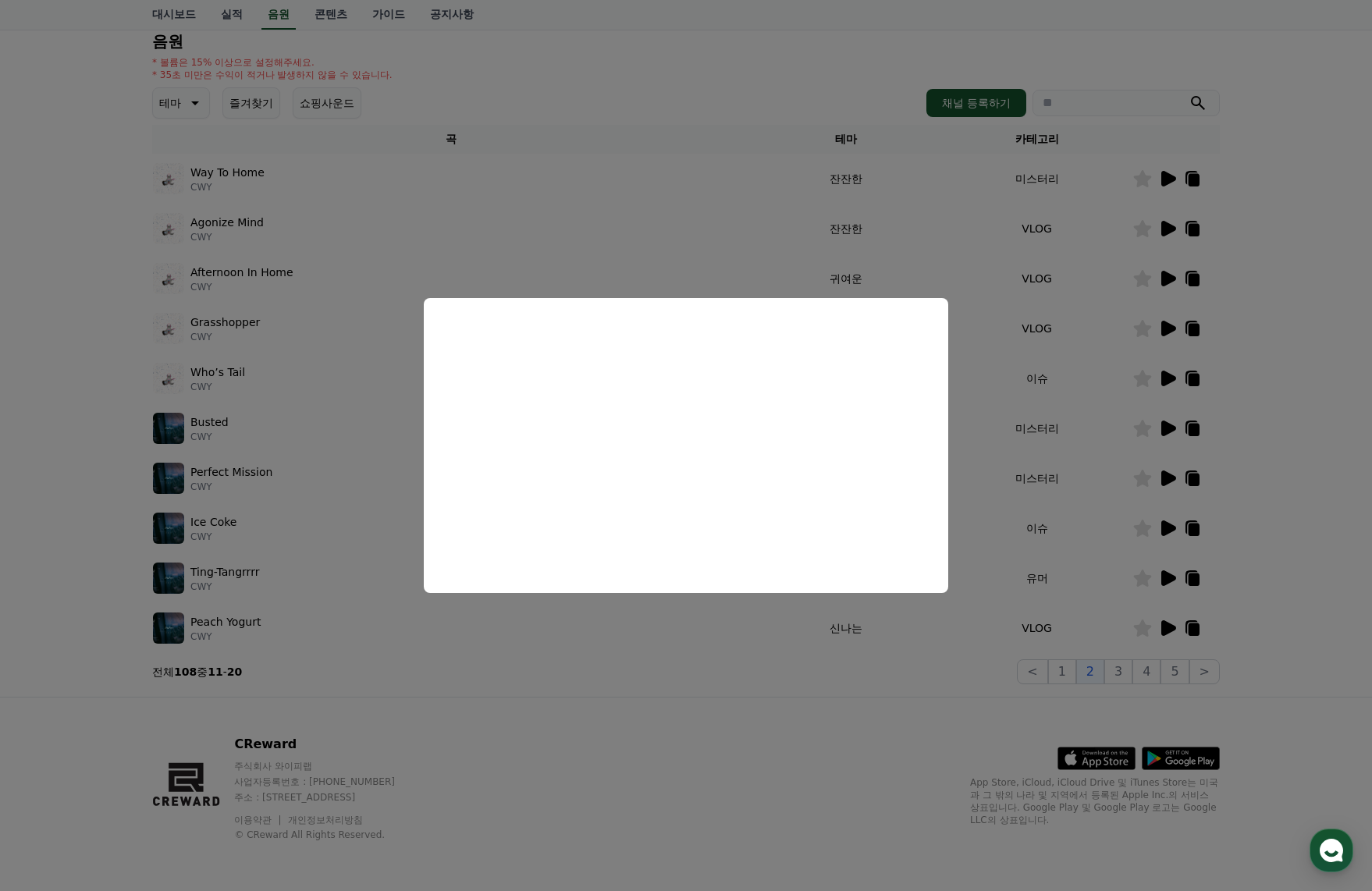
click at [1296, 602] on button "close modal" at bounding box center [686, 446] width 1372 height 891
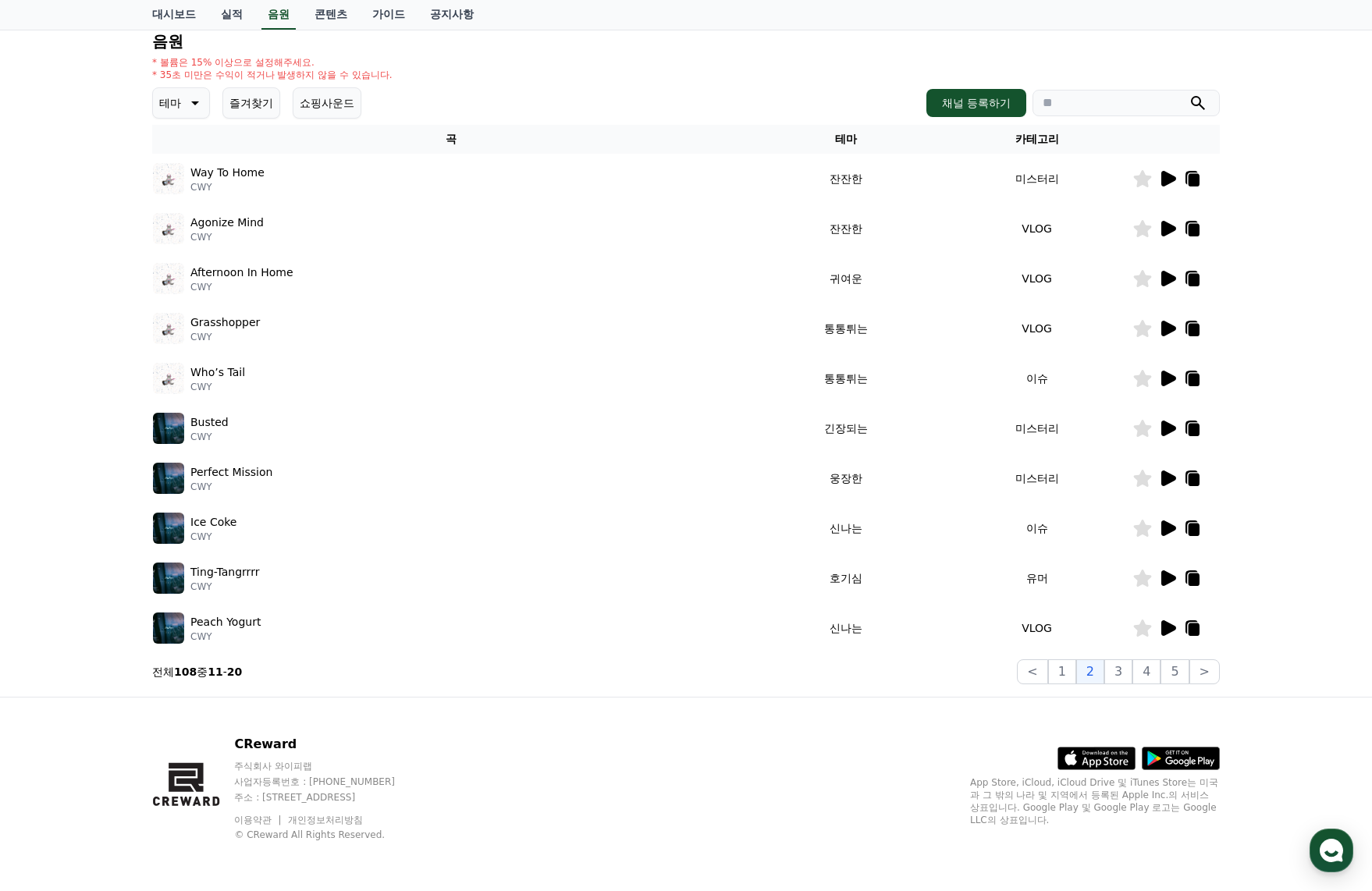
click at [1193, 578] on icon at bounding box center [1193, 579] width 11 height 12
click at [1170, 628] on icon at bounding box center [1169, 628] width 15 height 16
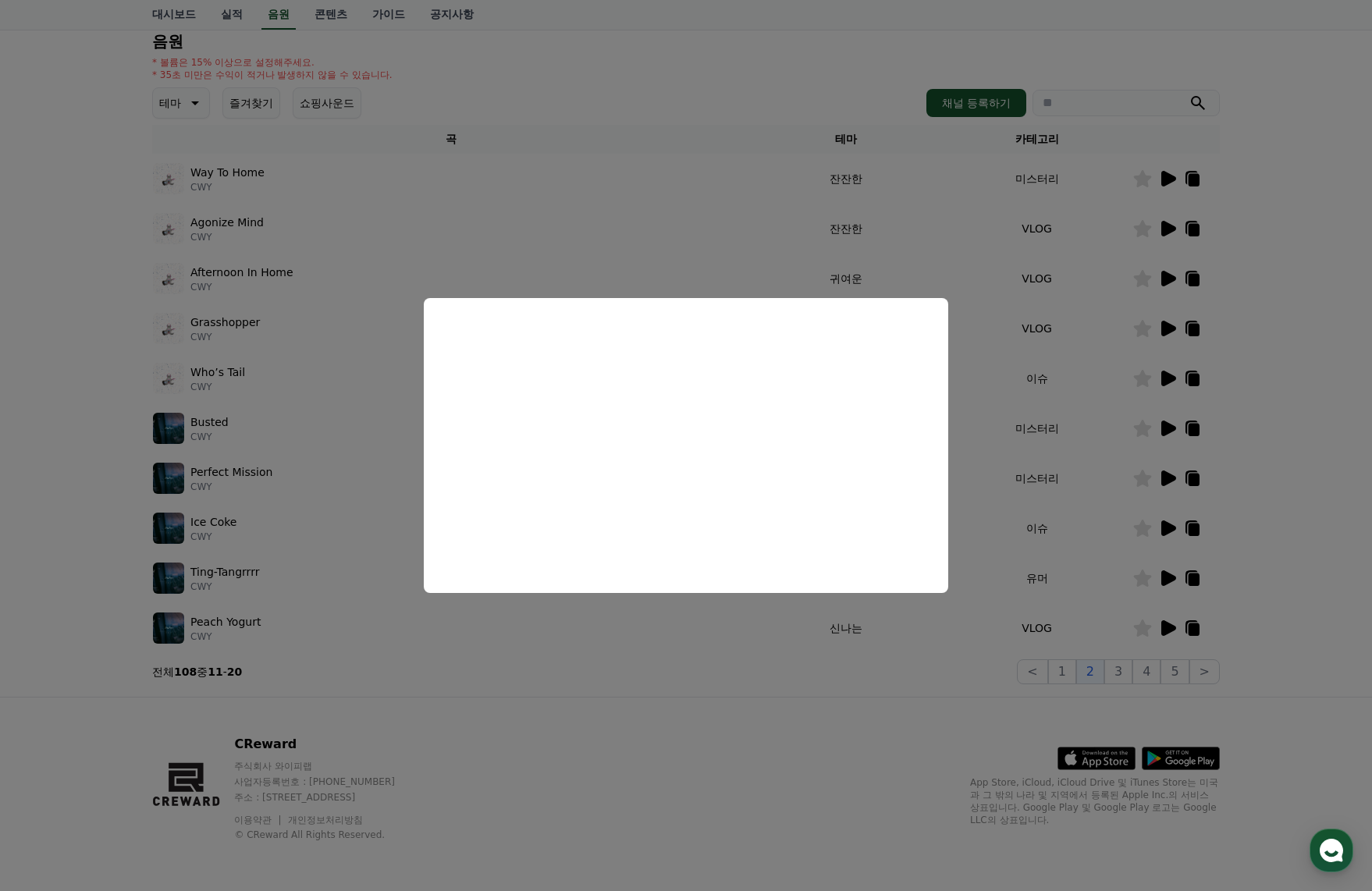
click at [1247, 632] on button "close modal" at bounding box center [686, 446] width 1372 height 891
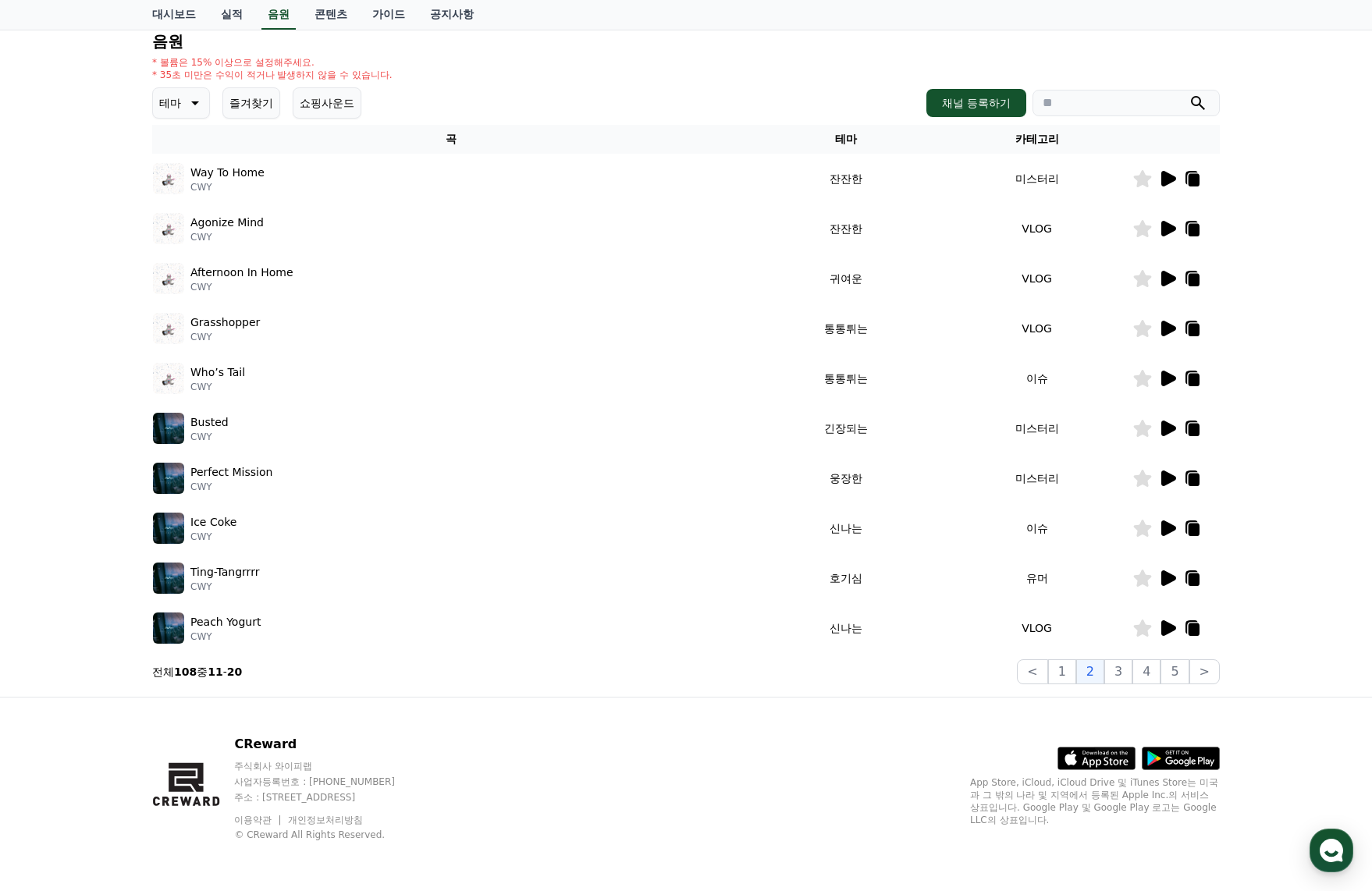
click at [1191, 630] on icon at bounding box center [1193, 629] width 11 height 12
click at [1128, 672] on button "3" at bounding box center [1118, 672] width 28 height 25
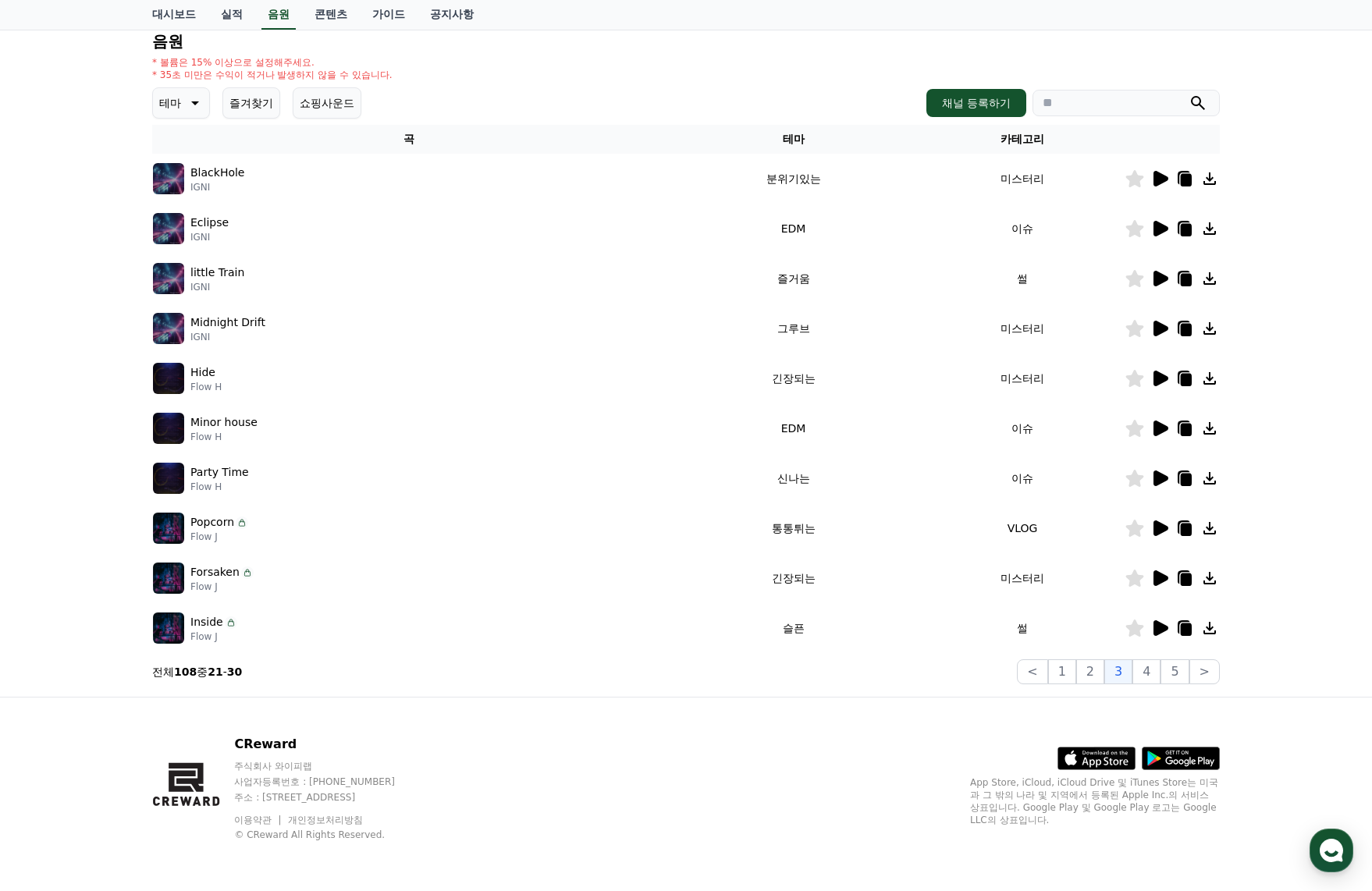
click at [1163, 180] on icon at bounding box center [1161, 179] width 15 height 16
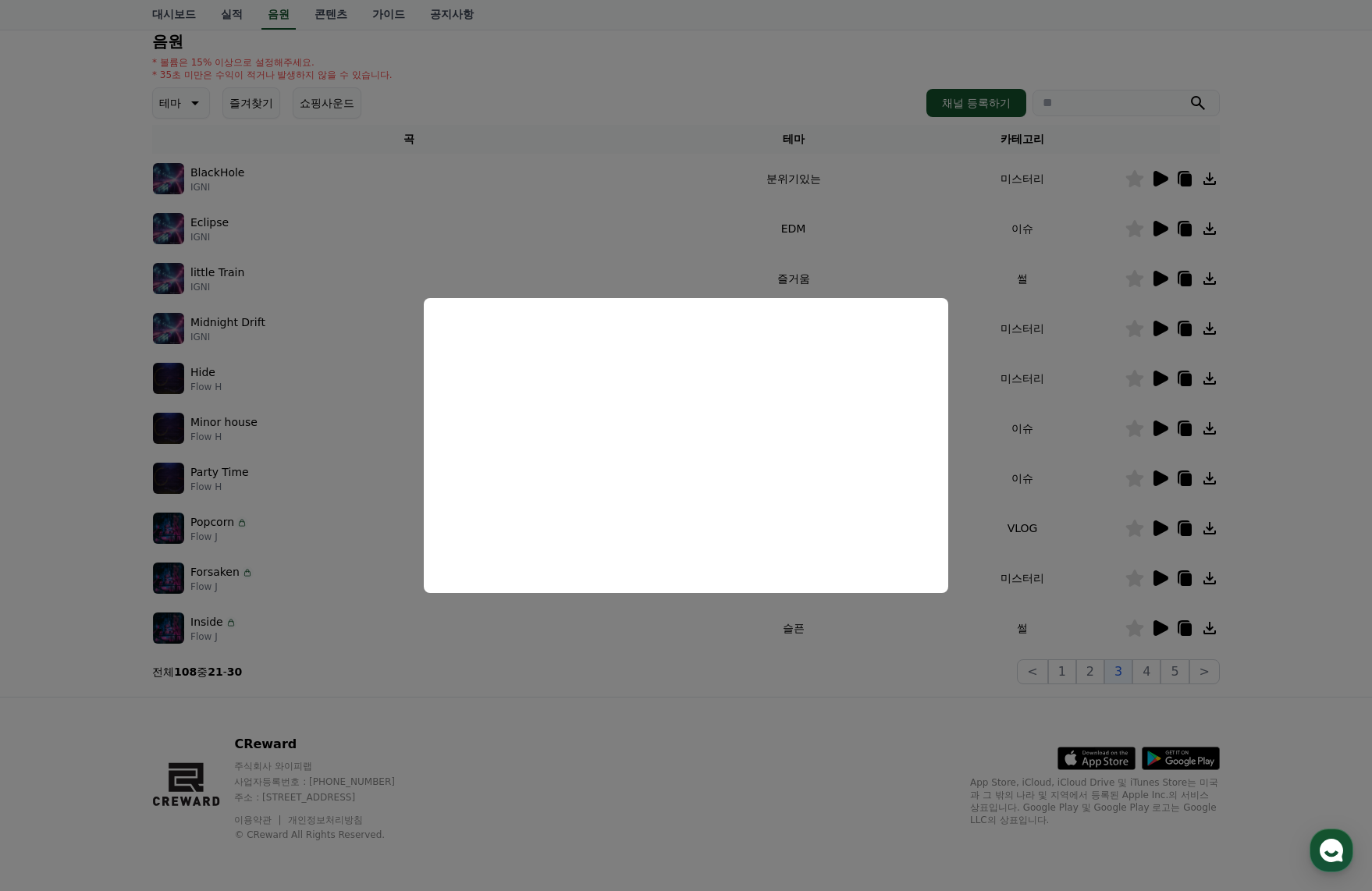
click at [1158, 223] on button "close modal" at bounding box center [686, 446] width 1372 height 891
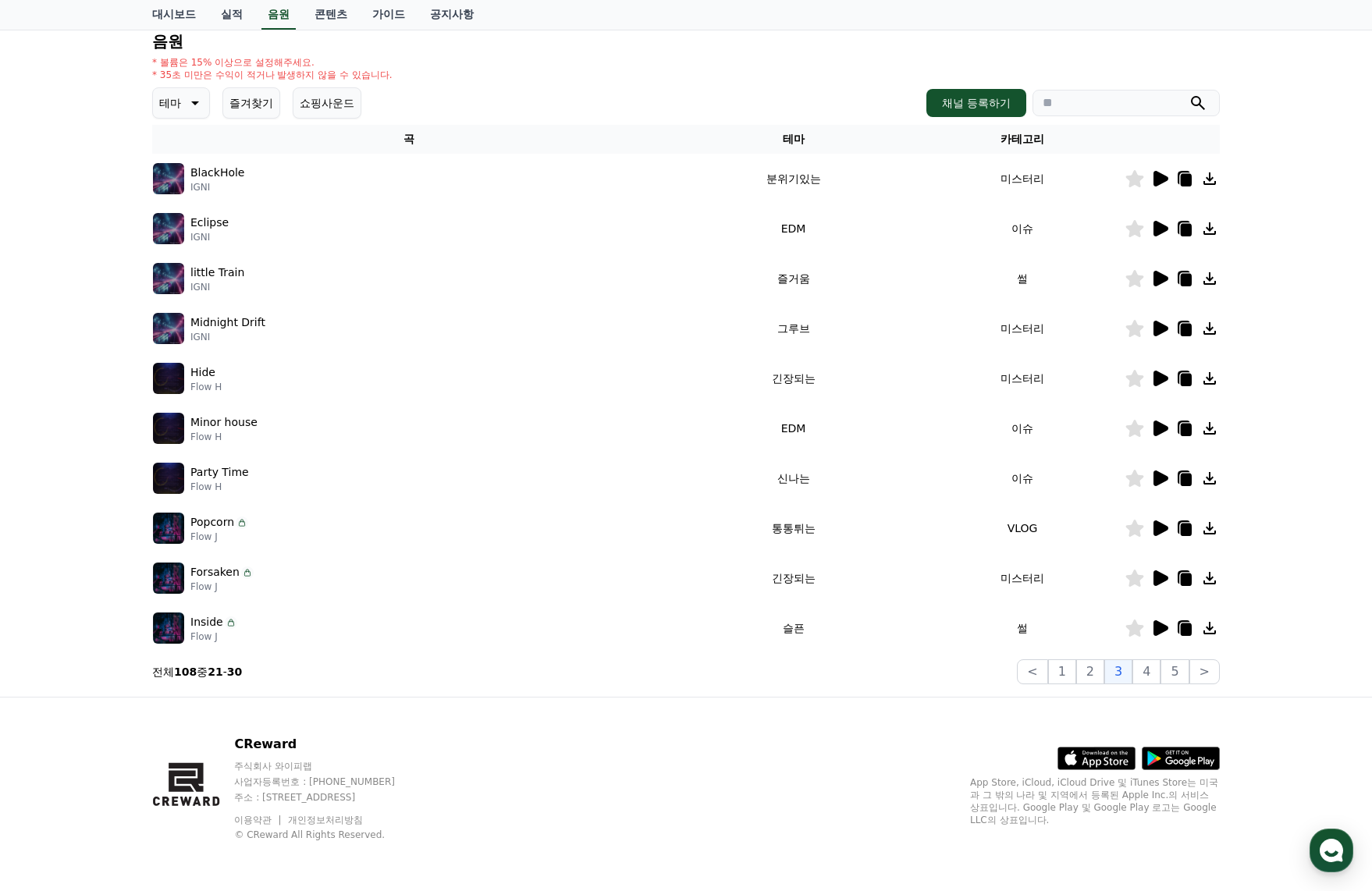
click at [1160, 226] on icon at bounding box center [1161, 228] width 15 height 16
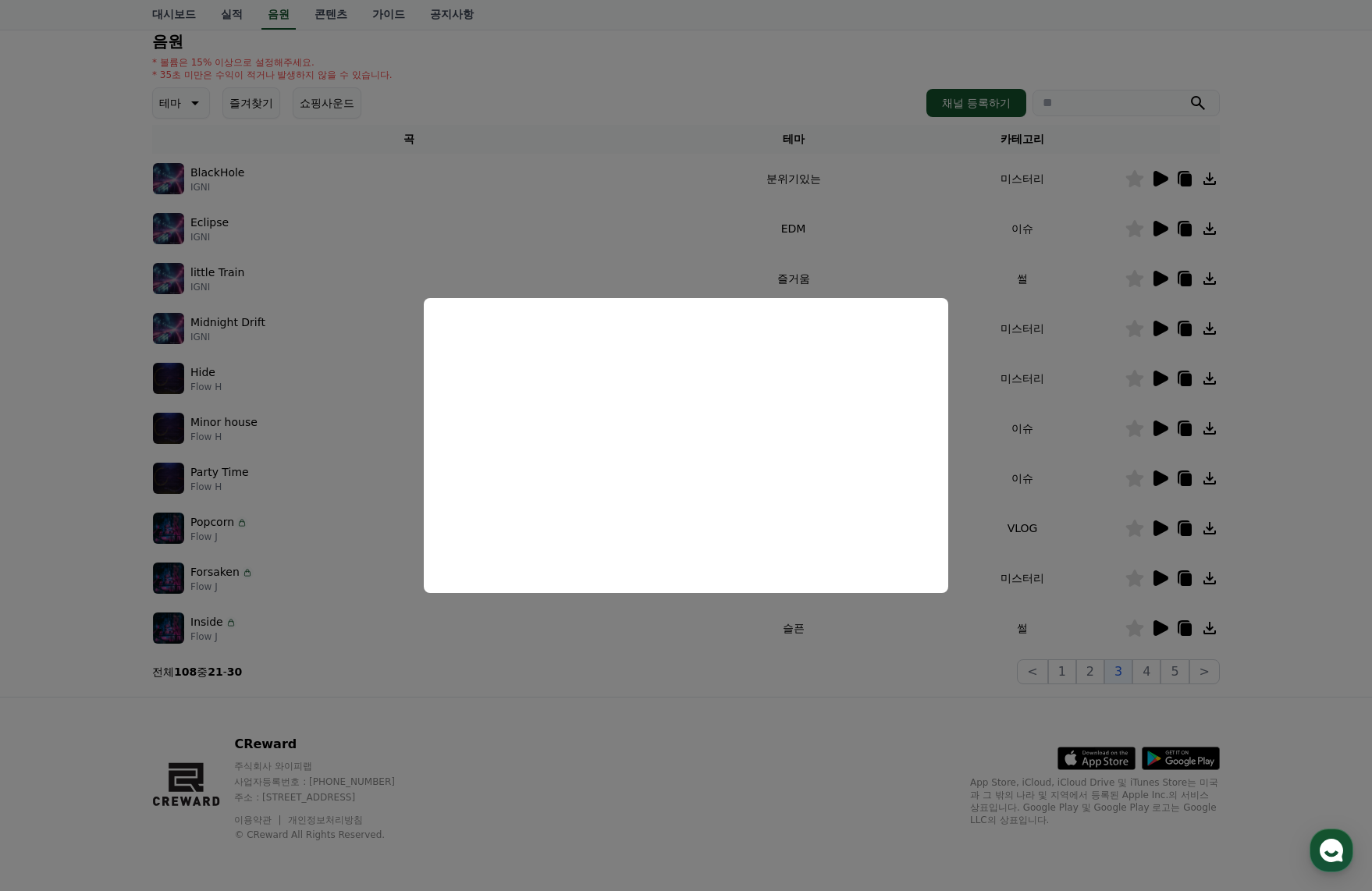
click at [1158, 277] on button "close modal" at bounding box center [686, 446] width 1372 height 891
click at [1158, 277] on icon at bounding box center [1161, 279] width 15 height 16
click at [1188, 276] on button "close modal" at bounding box center [686, 446] width 1372 height 891
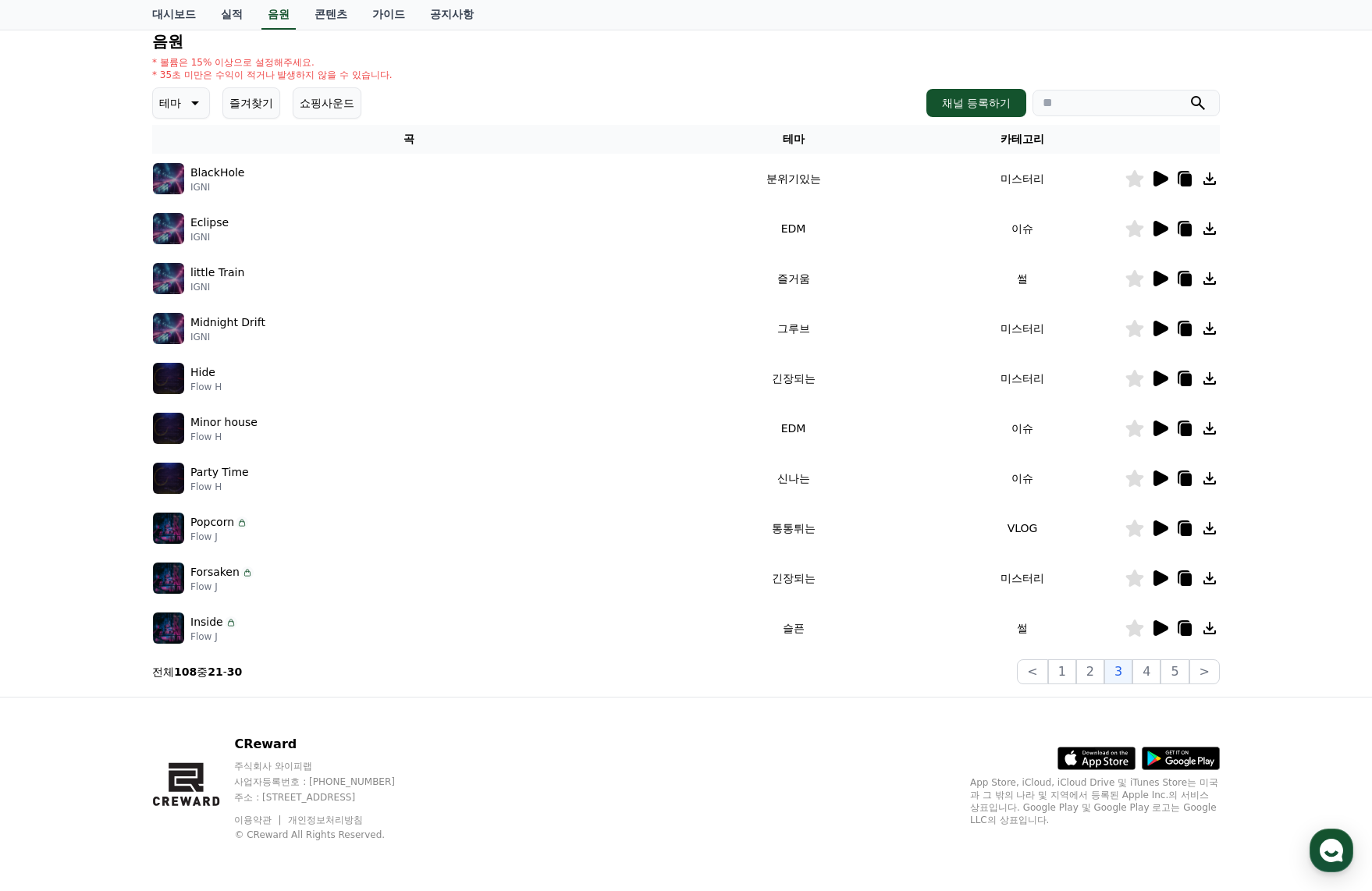
click at [1188, 276] on icon at bounding box center [1186, 279] width 11 height 12
click at [1155, 336] on icon at bounding box center [1160, 328] width 19 height 19
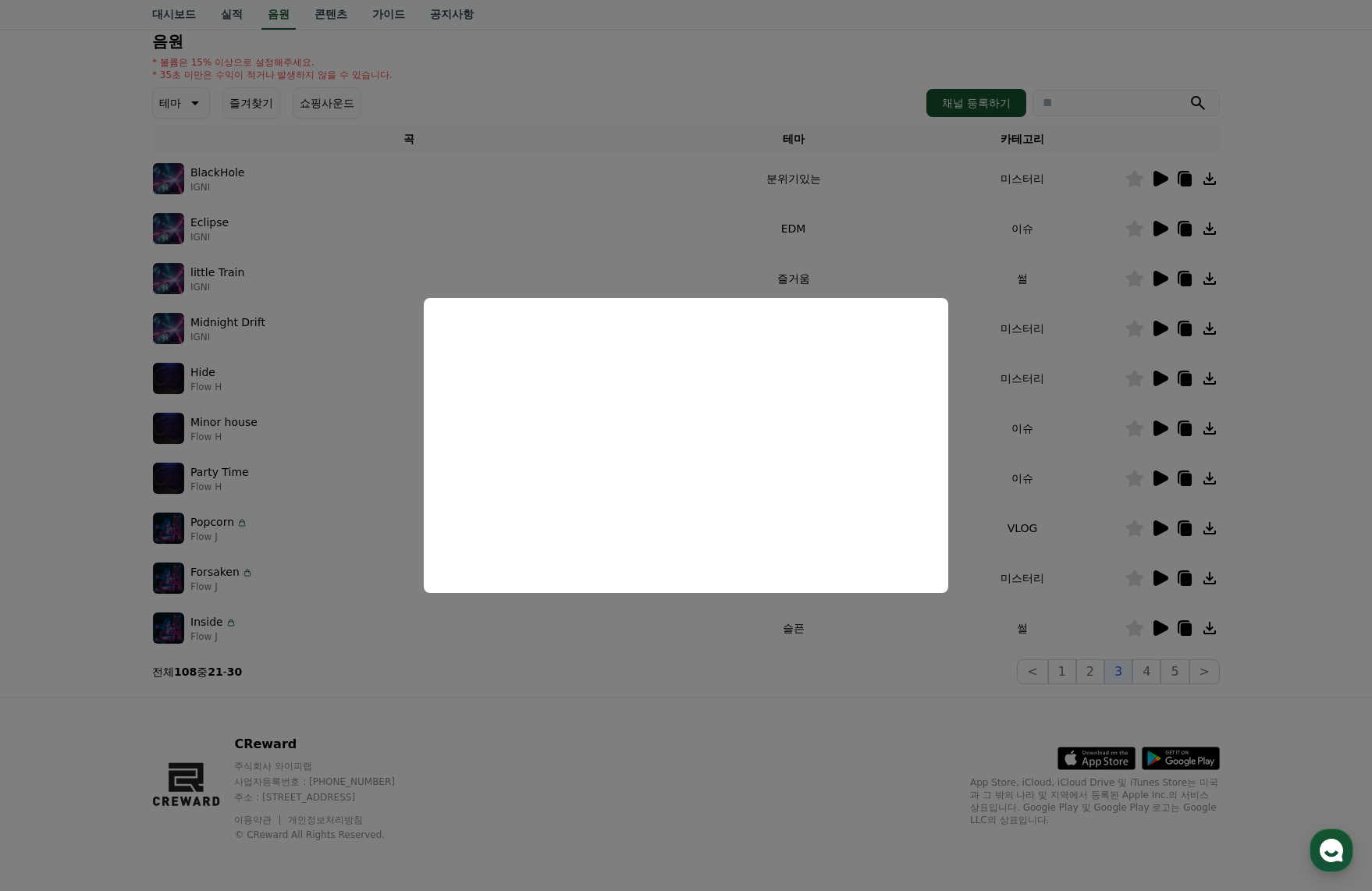
click at [1167, 374] on button "close modal" at bounding box center [686, 446] width 1372 height 891
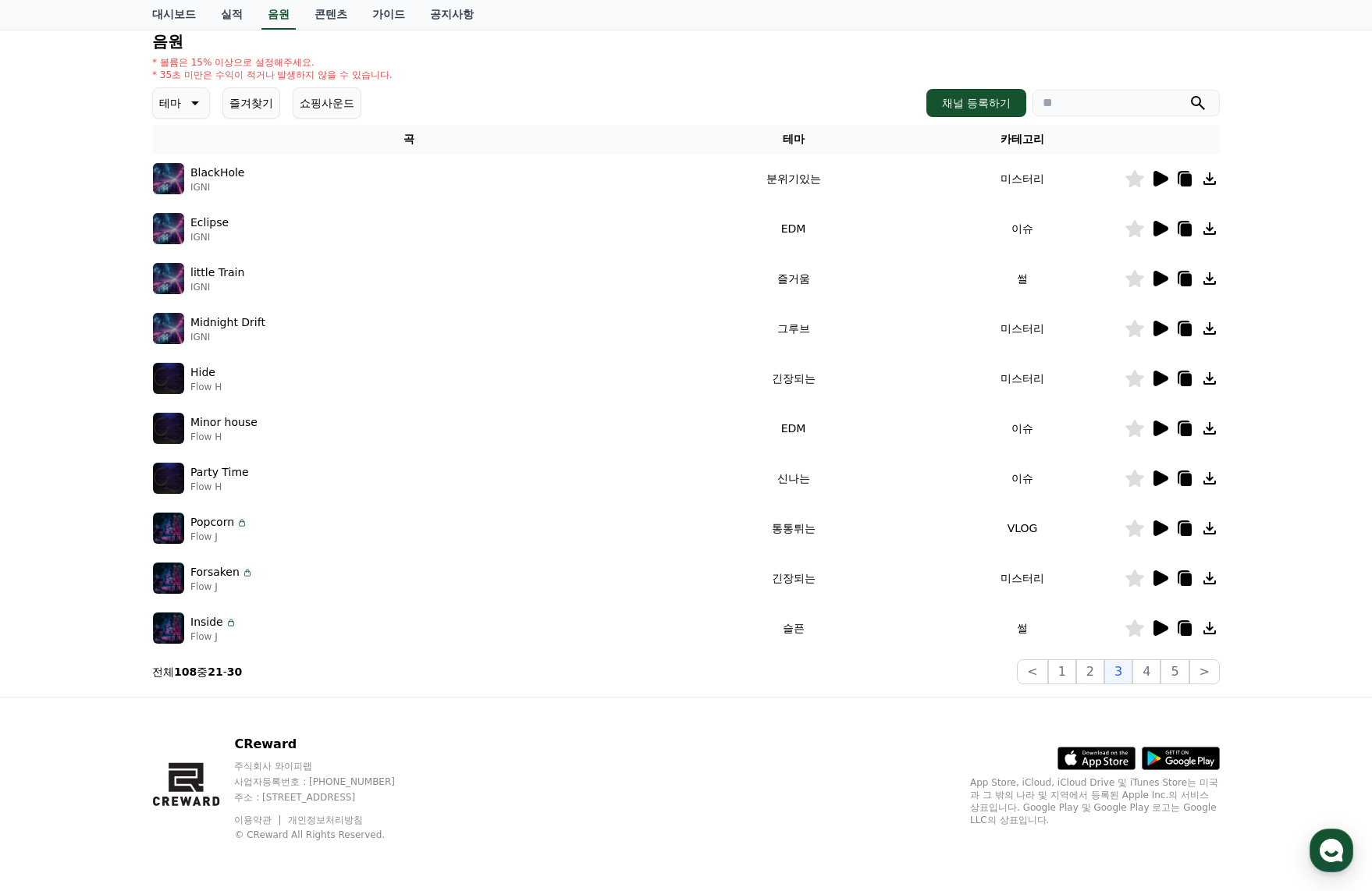
click at [1165, 379] on icon at bounding box center [1161, 379] width 15 height 16
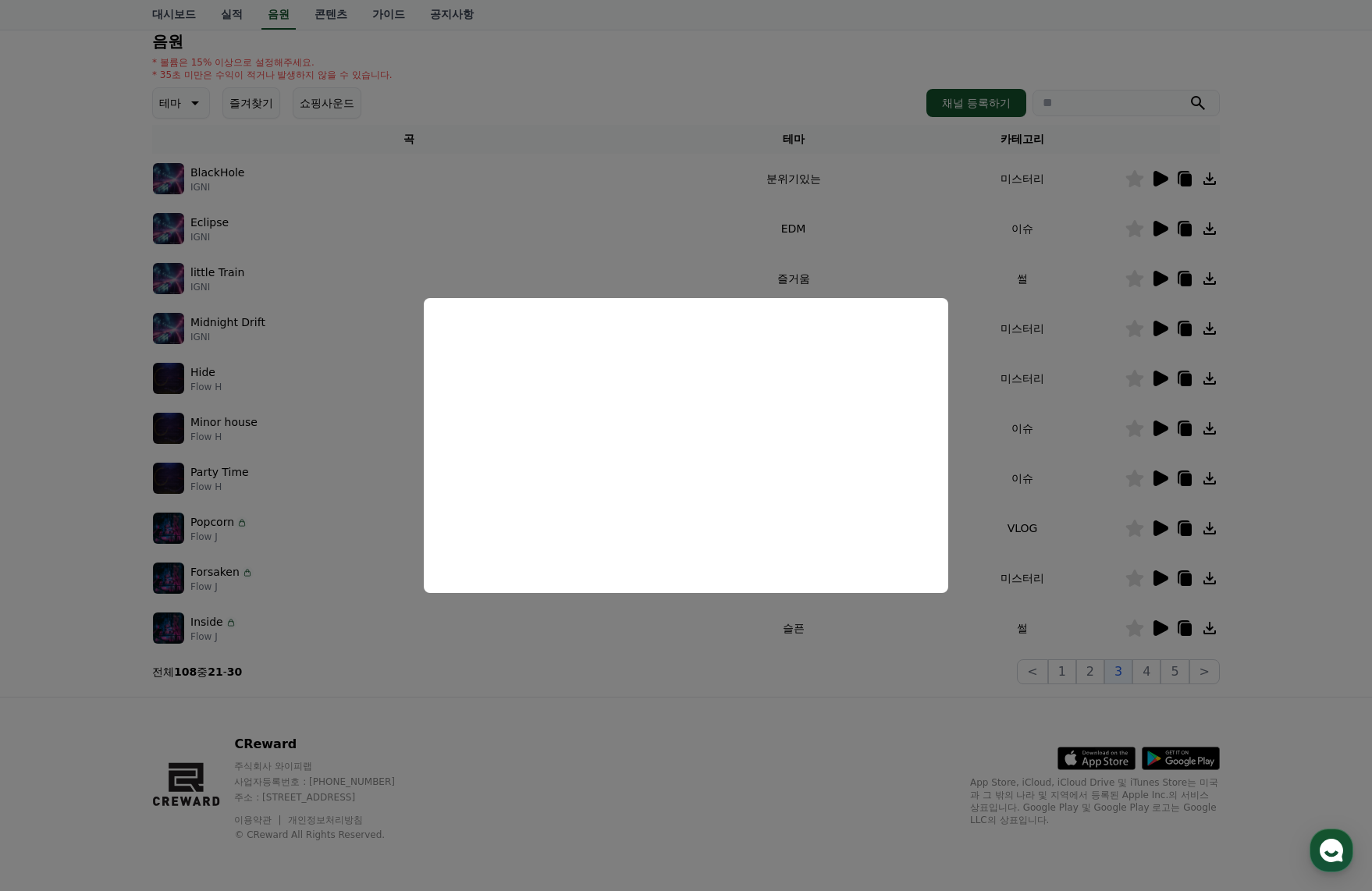
click at [1153, 429] on button "close modal" at bounding box center [686, 446] width 1372 height 891
click at [1155, 429] on icon at bounding box center [1161, 428] width 15 height 16
click at [1156, 473] on button "close modal" at bounding box center [686, 446] width 1372 height 891
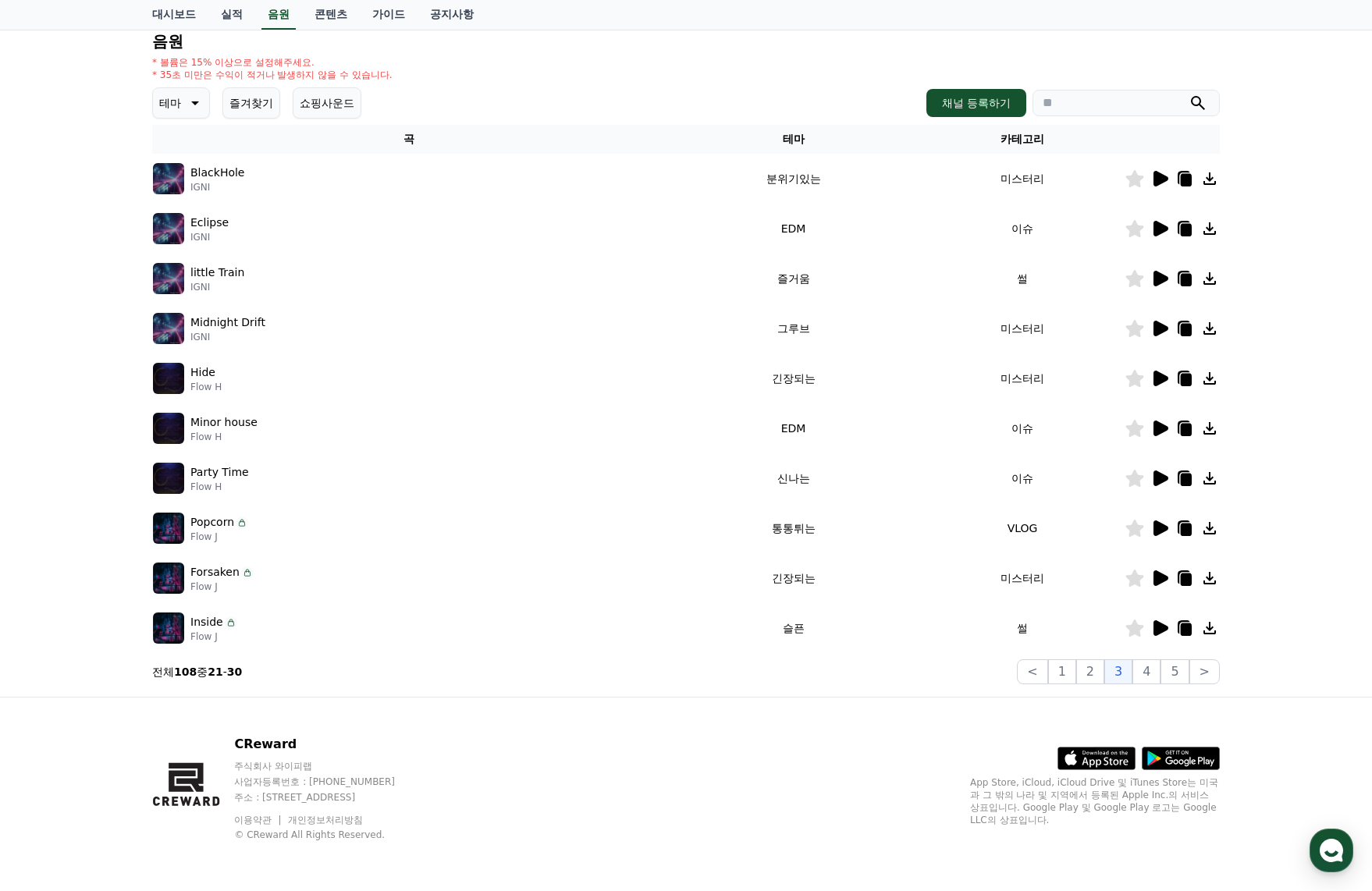
click at [1156, 473] on icon at bounding box center [1161, 478] width 15 height 16
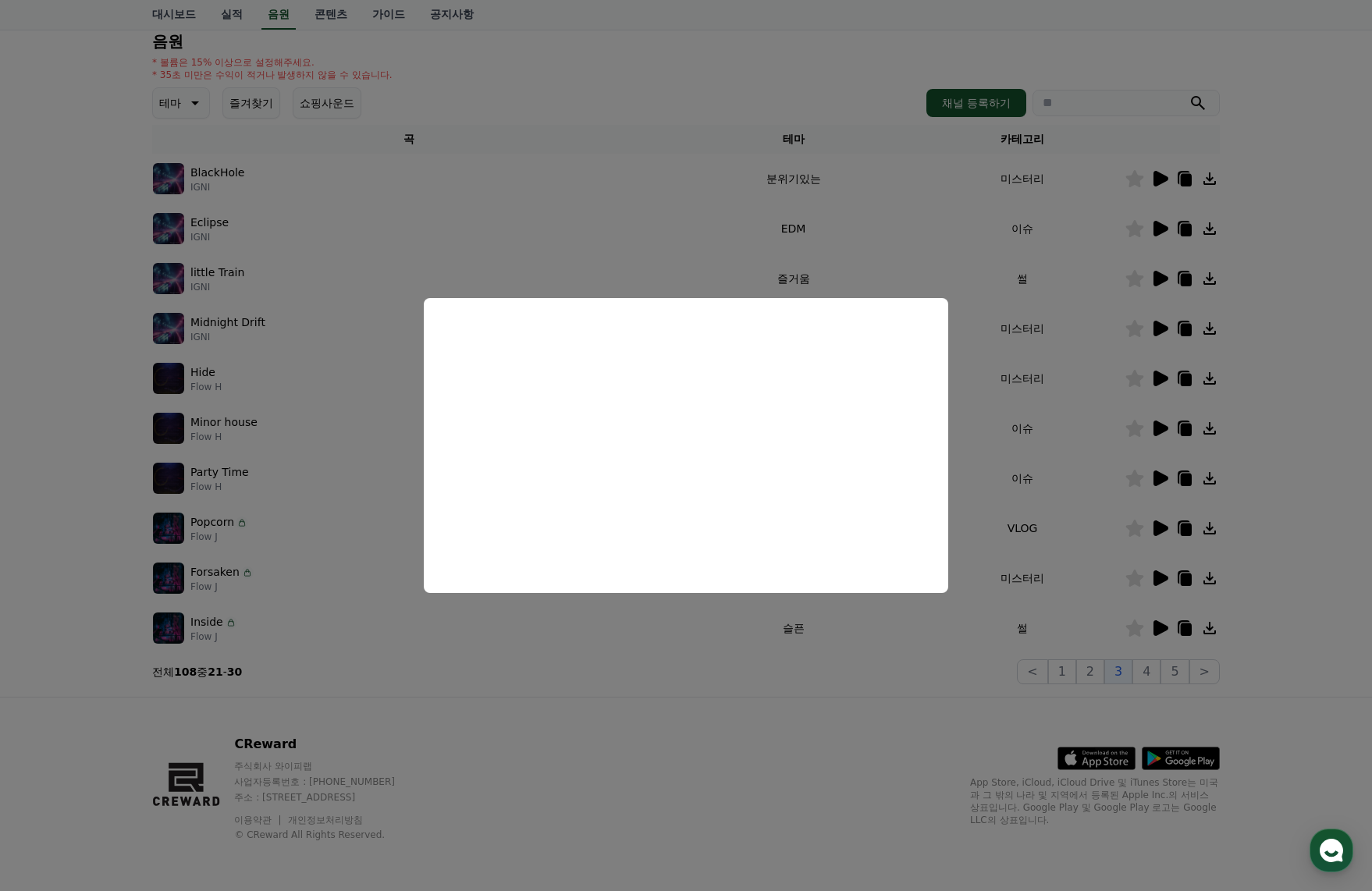
click at [1165, 527] on button "close modal" at bounding box center [686, 446] width 1372 height 891
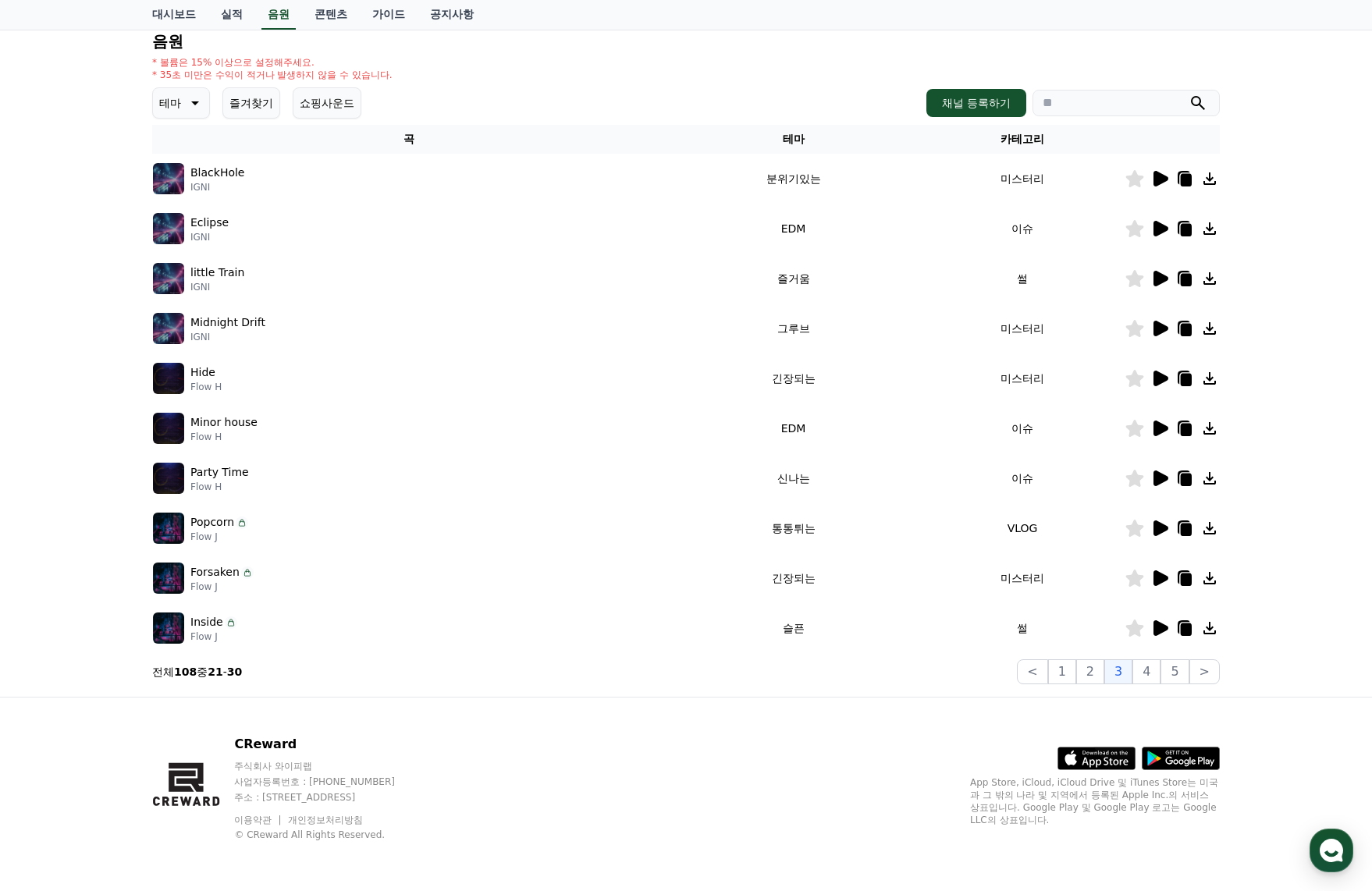
click at [1165, 527] on icon at bounding box center [1161, 528] width 15 height 16
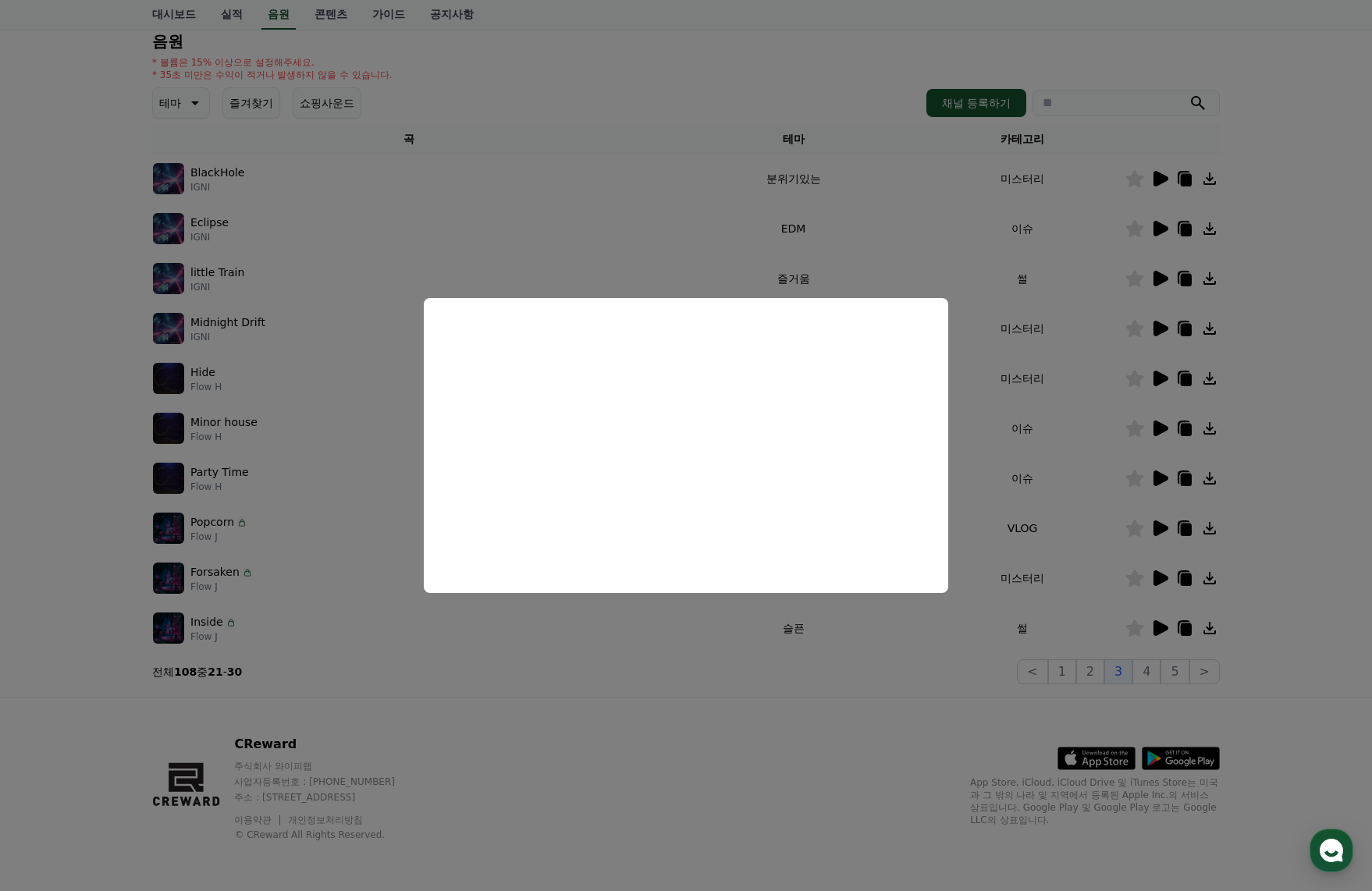
click at [1164, 584] on button "close modal" at bounding box center [686, 446] width 1372 height 891
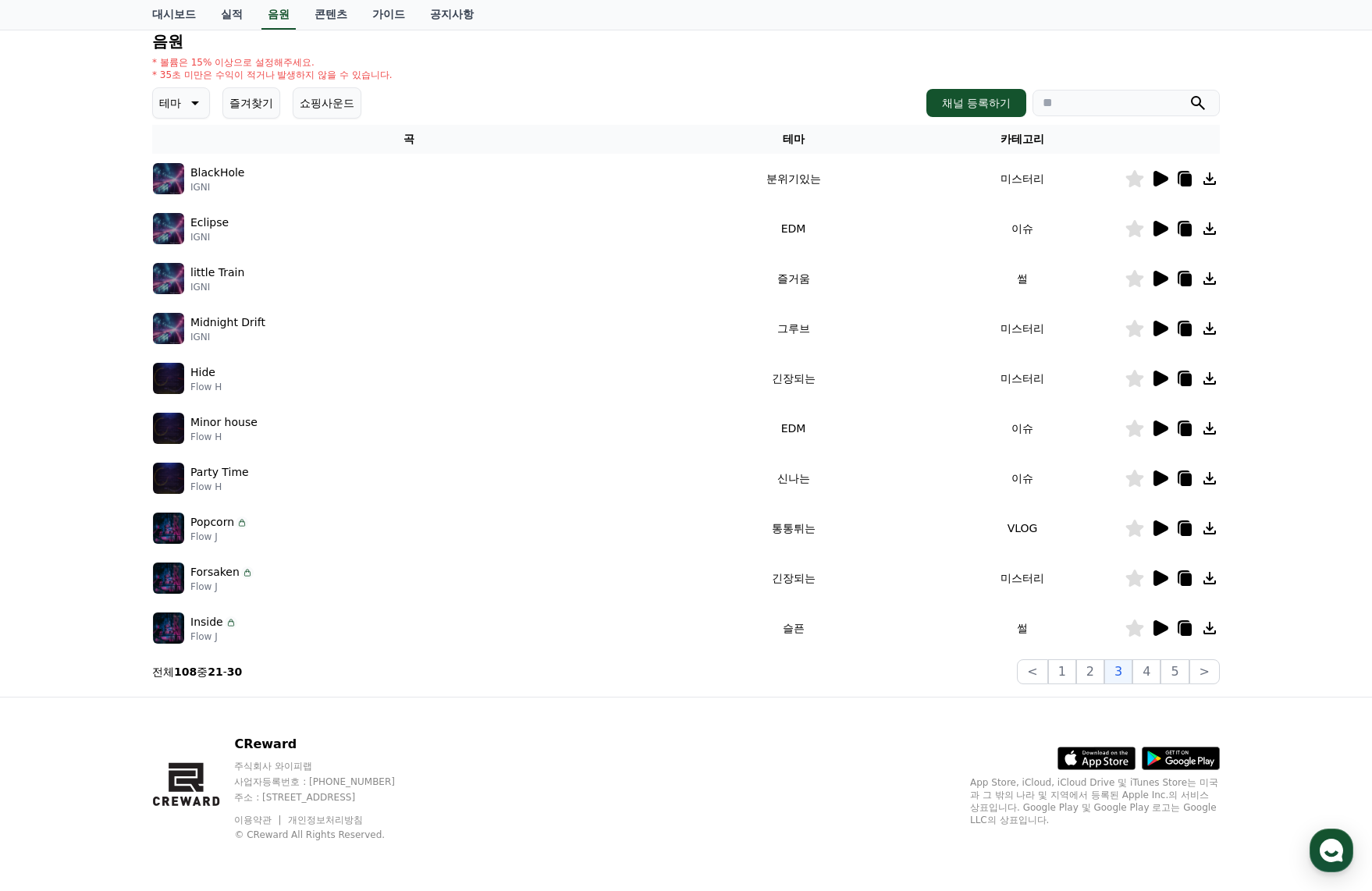
click at [1189, 536] on icon at bounding box center [1184, 528] width 19 height 19
click at [1189, 536] on icon at bounding box center [1186, 530] width 11 height 12
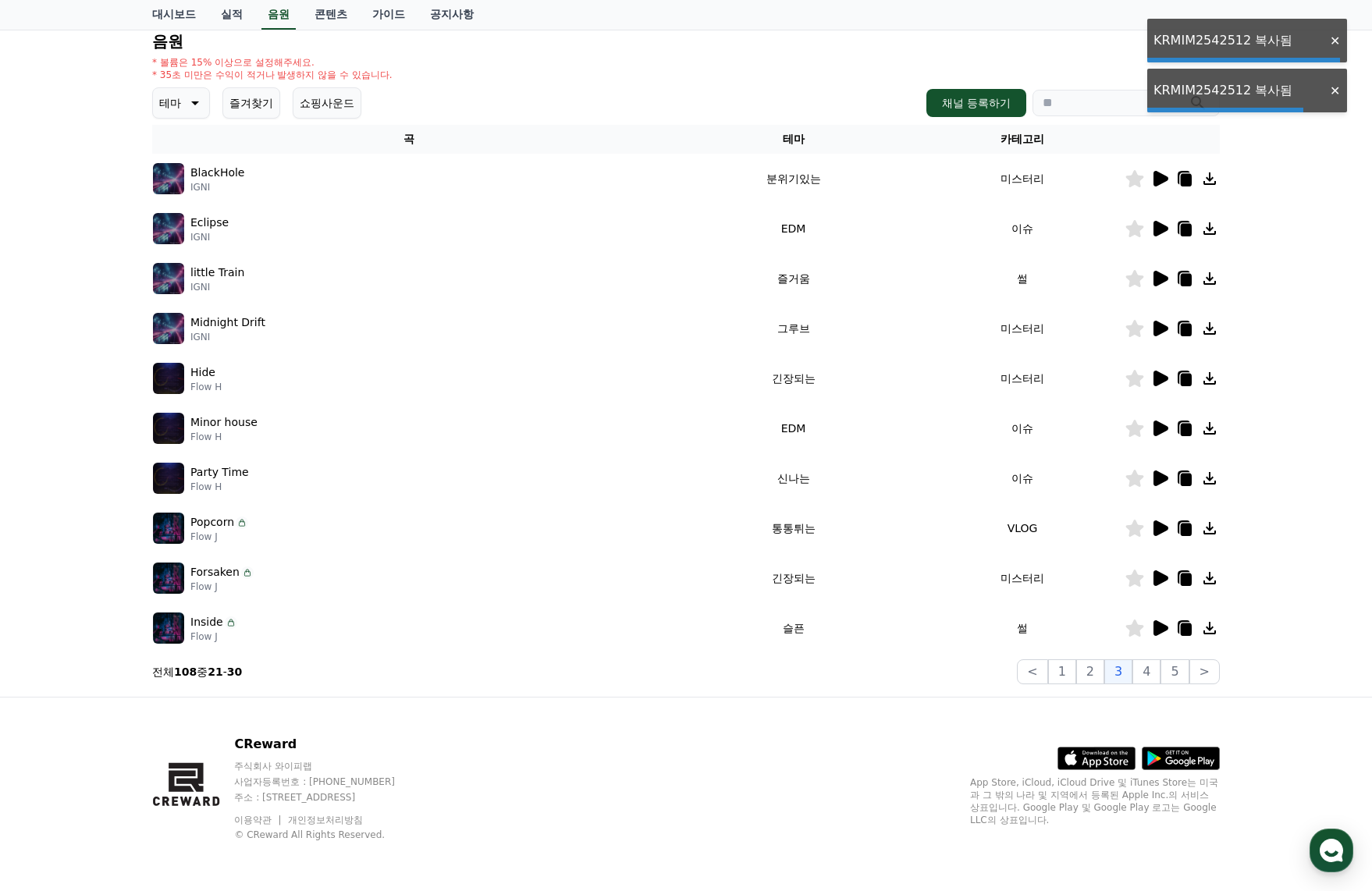
click at [1189, 536] on icon at bounding box center [1186, 530] width 11 height 12
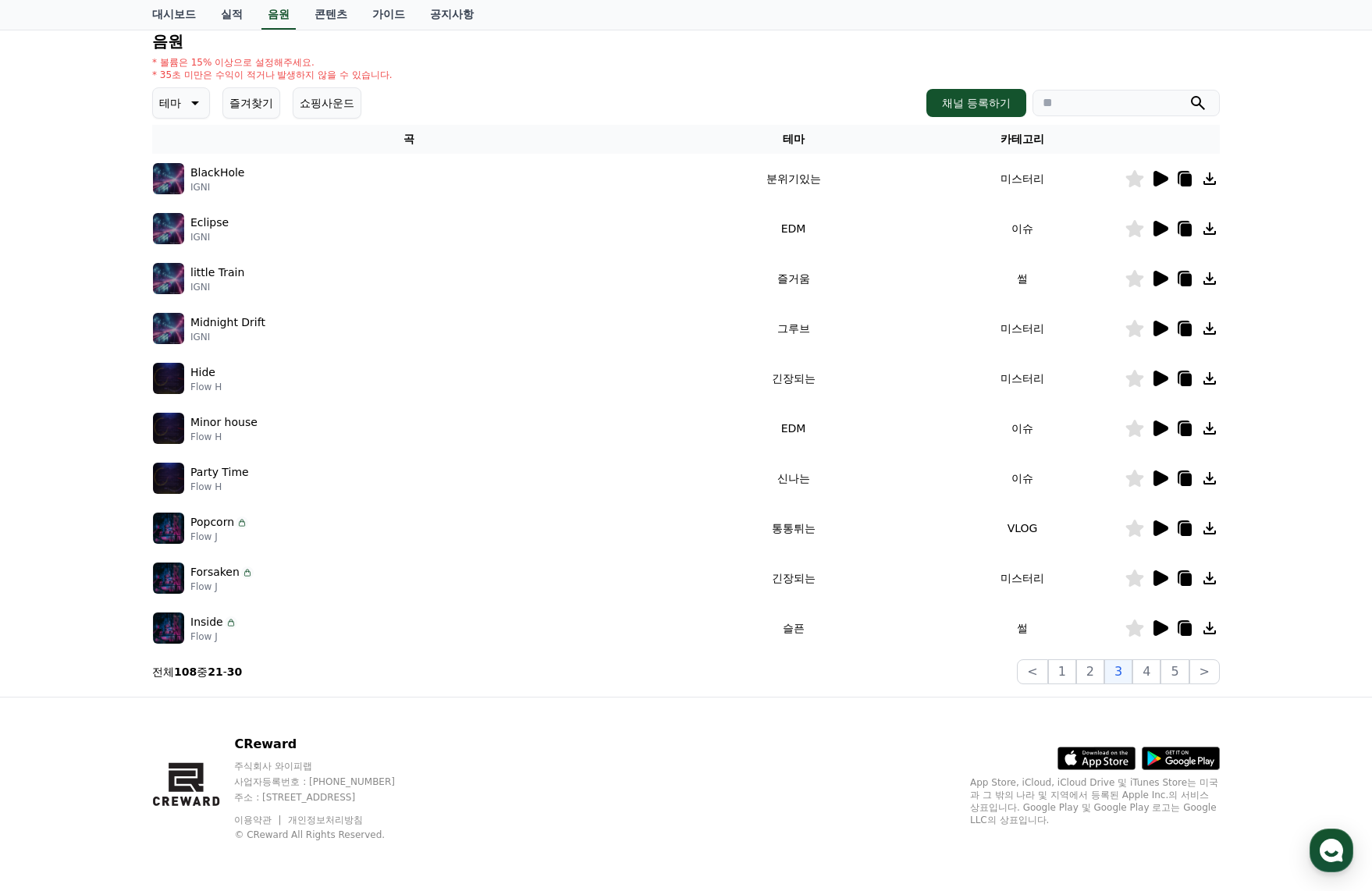
click at [1160, 579] on icon at bounding box center [1161, 578] width 15 height 16
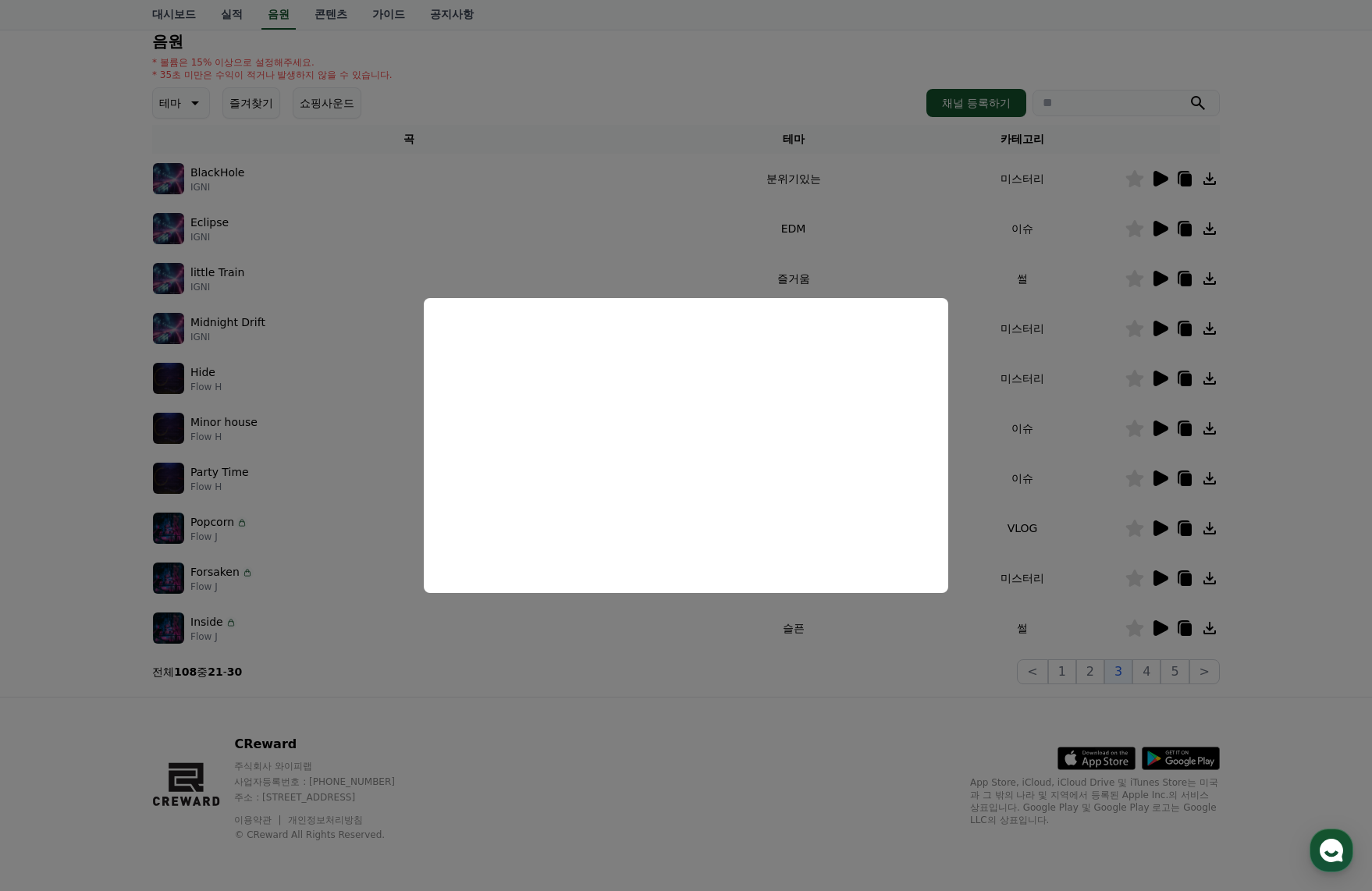
click at [1160, 627] on button "close modal" at bounding box center [686, 446] width 1372 height 891
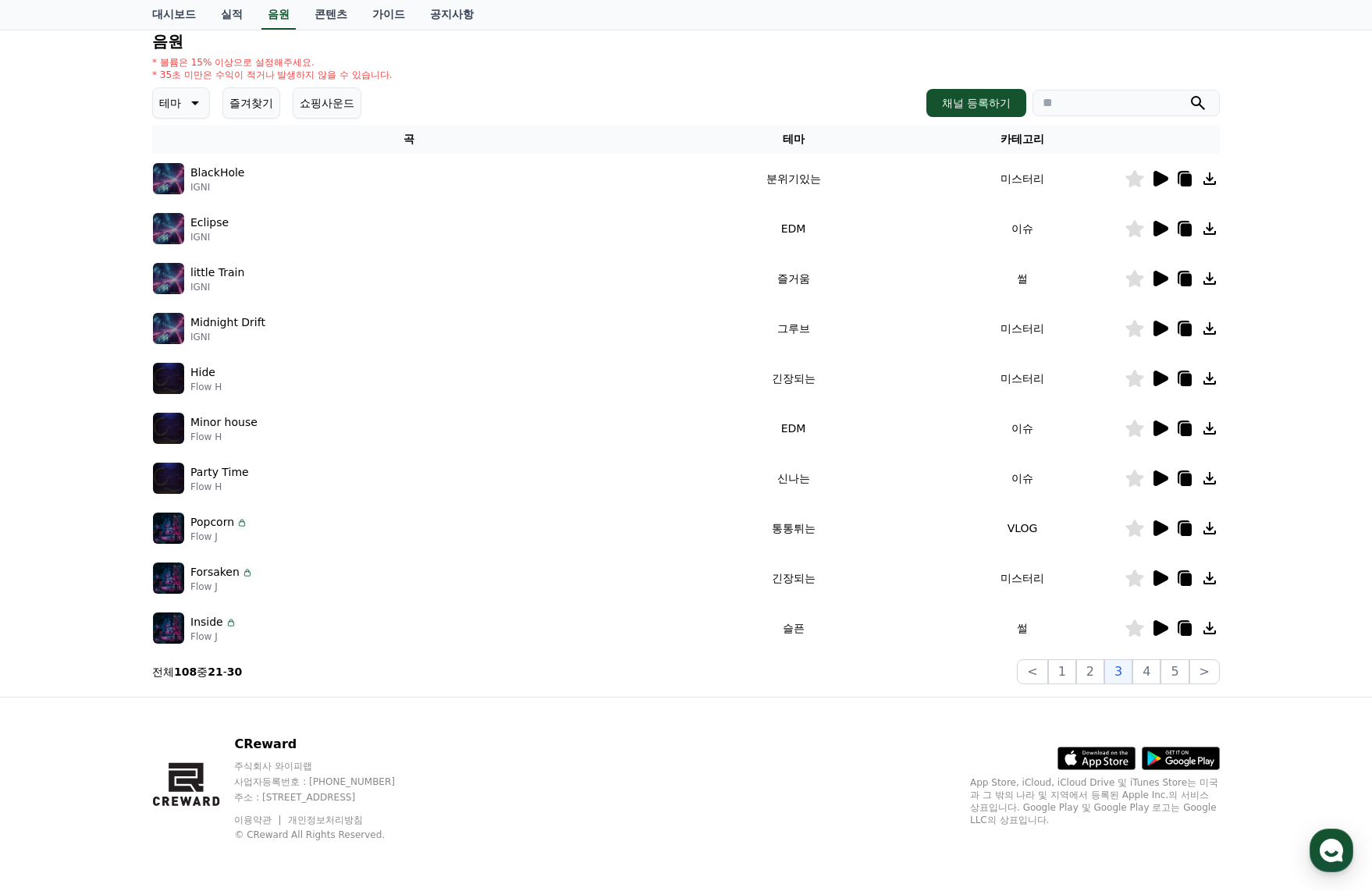
click at [1160, 627] on icon at bounding box center [1161, 628] width 15 height 16
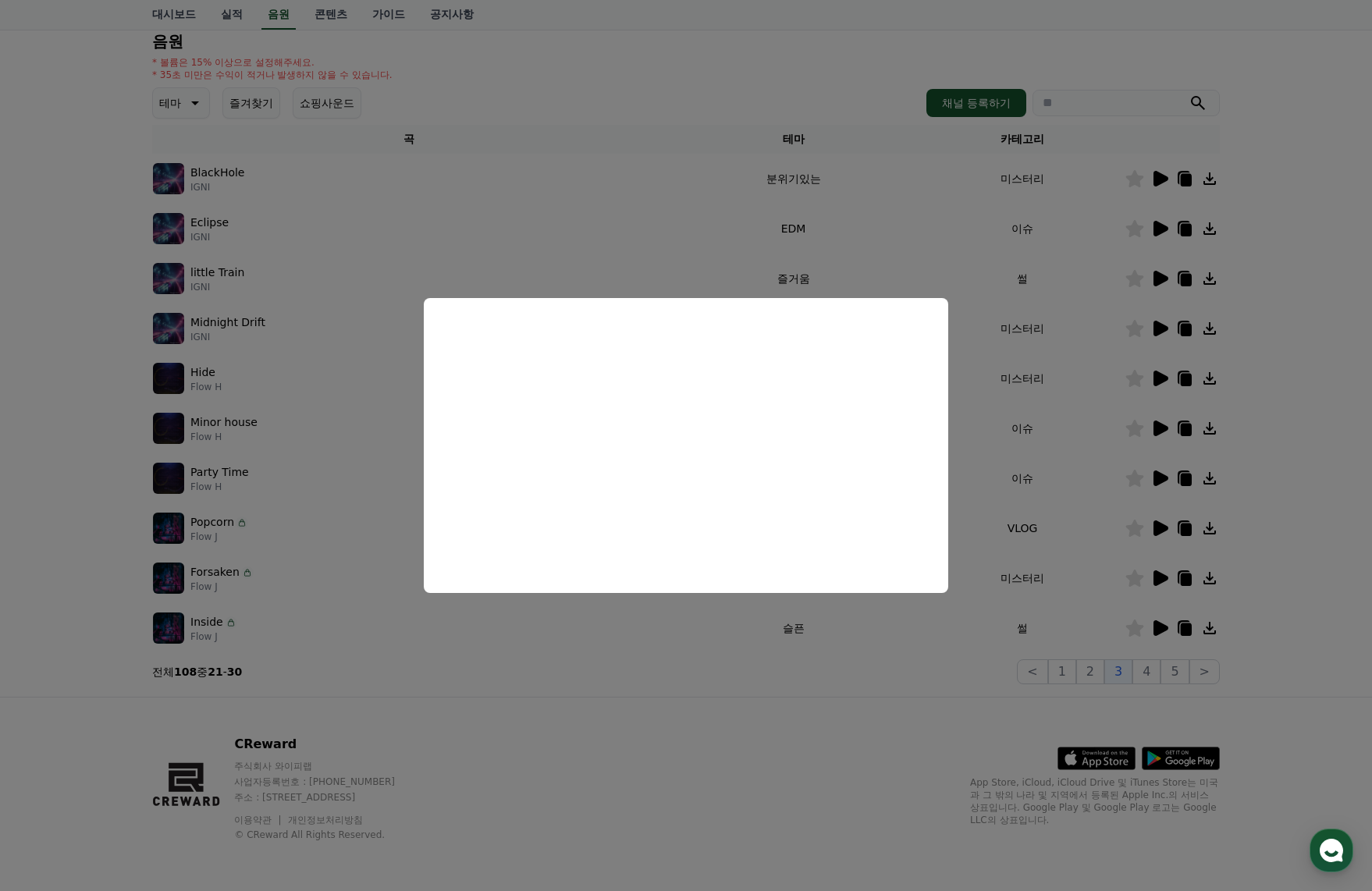
click at [1150, 674] on button "close modal" at bounding box center [686, 446] width 1372 height 891
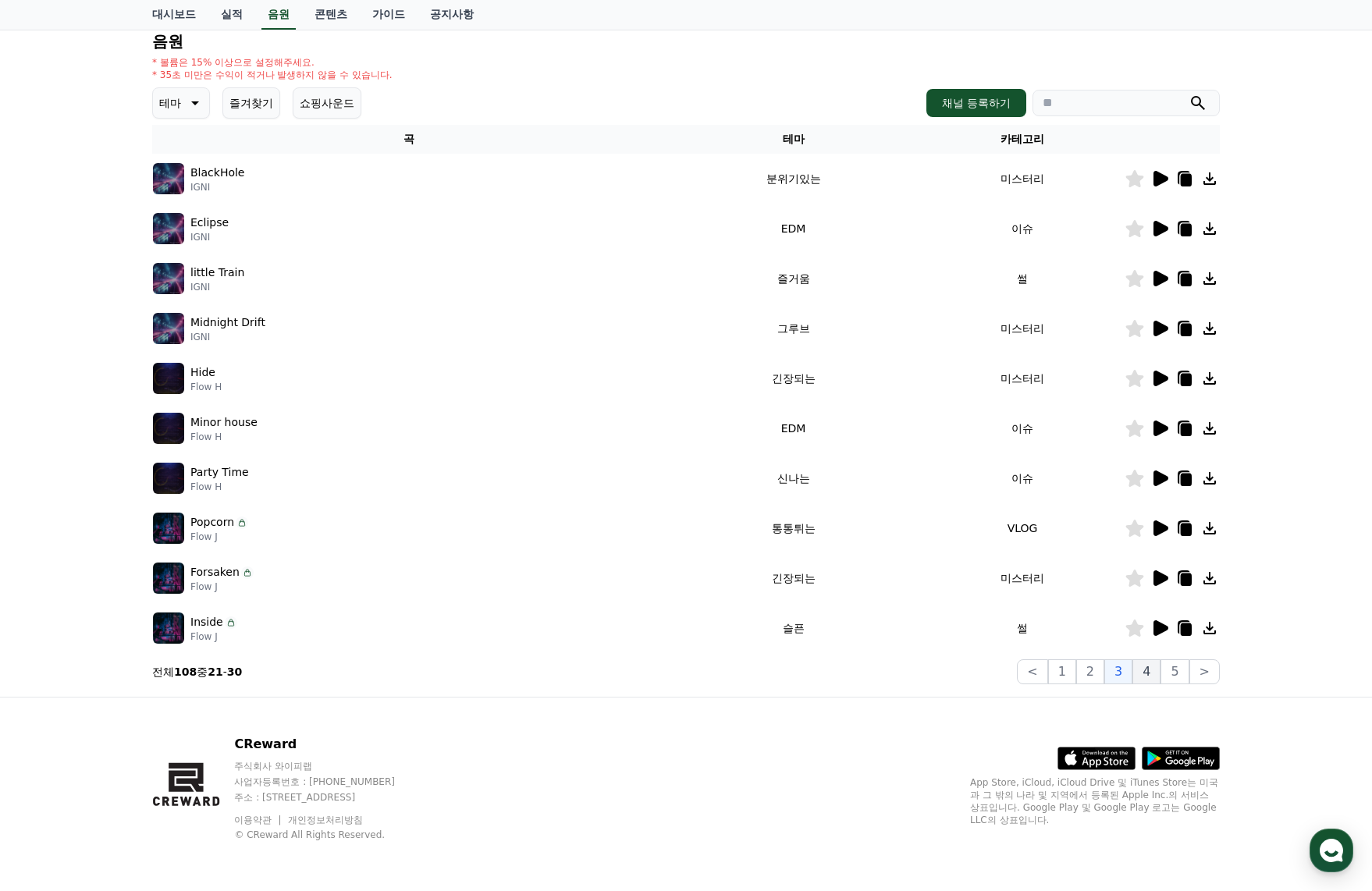
click at [1155, 675] on button "4" at bounding box center [1146, 672] width 28 height 25
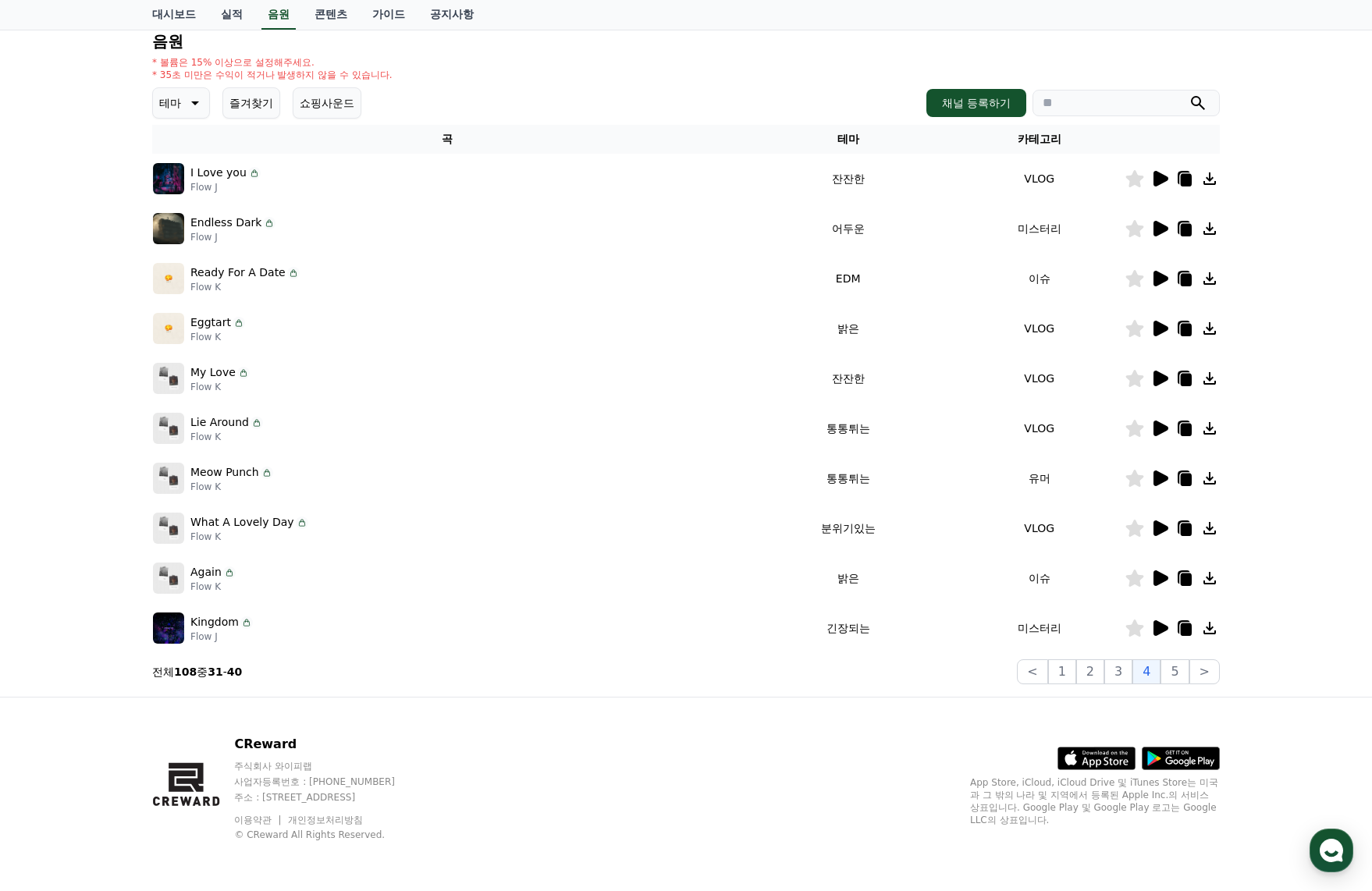
click at [1155, 176] on icon at bounding box center [1161, 179] width 15 height 16
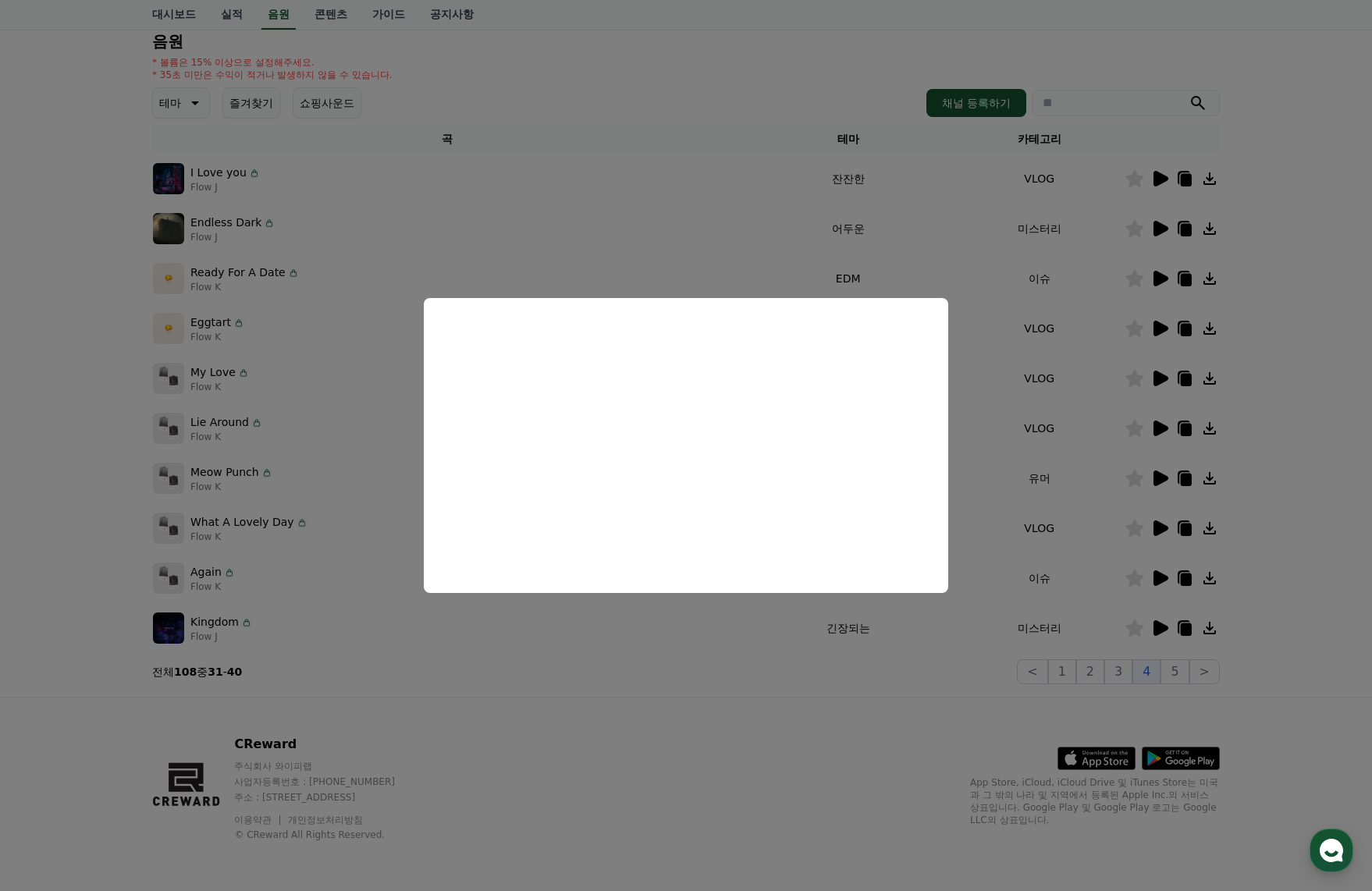
click at [1162, 231] on button "close modal" at bounding box center [686, 446] width 1372 height 891
click at [1162, 231] on icon at bounding box center [1161, 228] width 15 height 16
click at [1159, 276] on button "close modal" at bounding box center [686, 446] width 1372 height 891
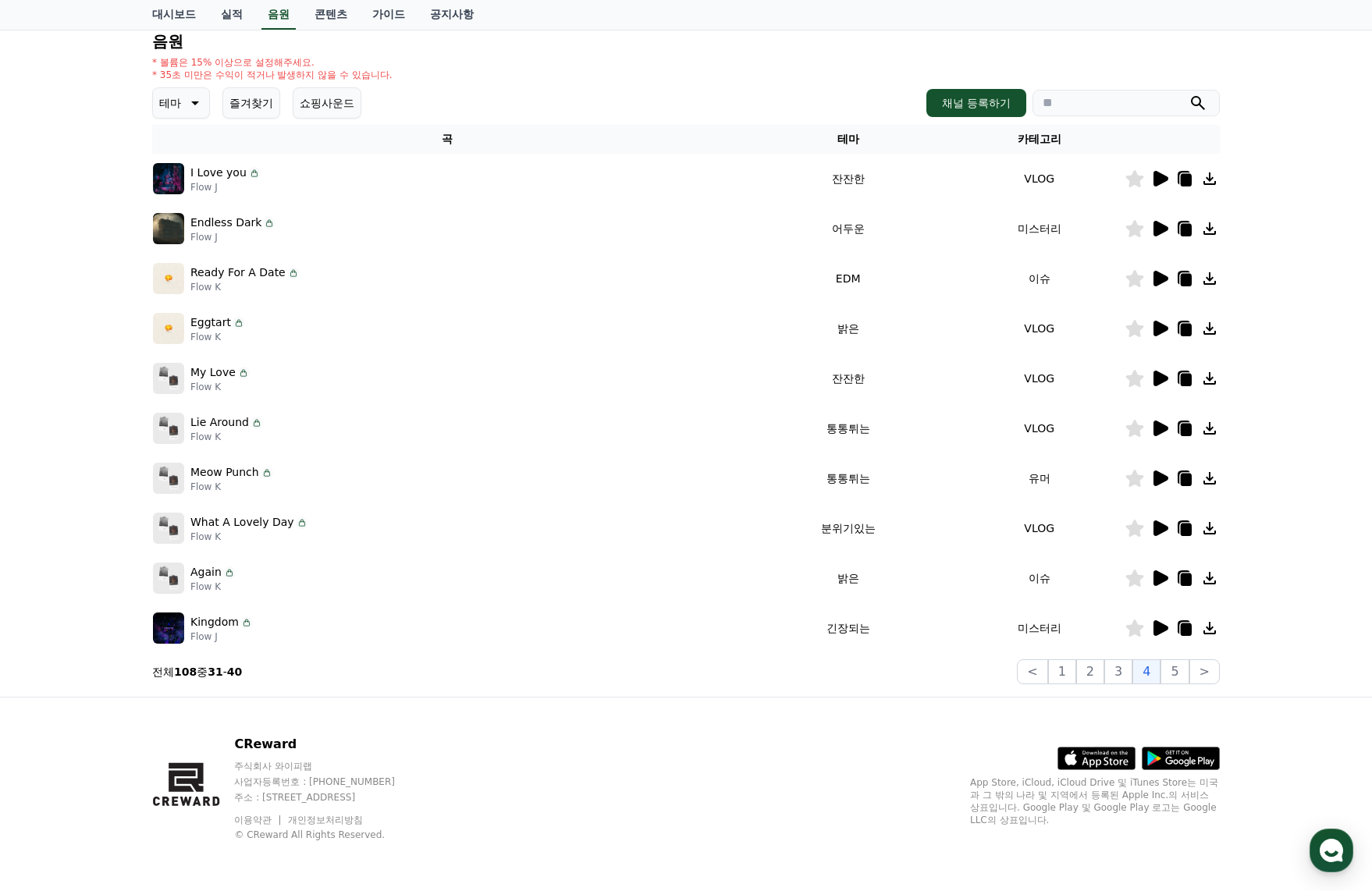
click at [1159, 276] on icon at bounding box center [1161, 279] width 15 height 16
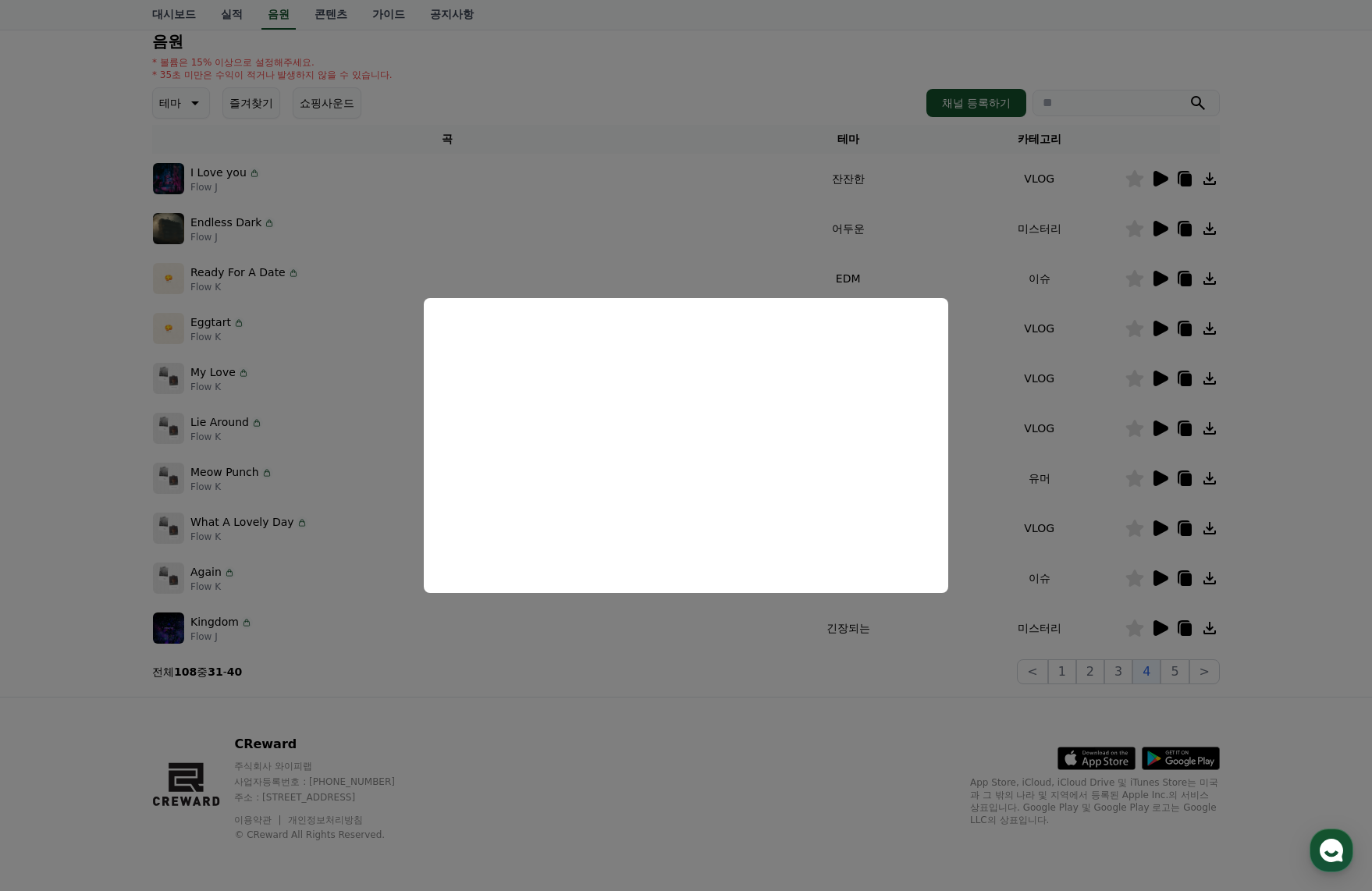
click at [1159, 335] on button "close modal" at bounding box center [686, 446] width 1372 height 891
click at [1159, 335] on icon at bounding box center [1161, 328] width 15 height 16
click at [1185, 326] on button "close modal" at bounding box center [686, 446] width 1372 height 891
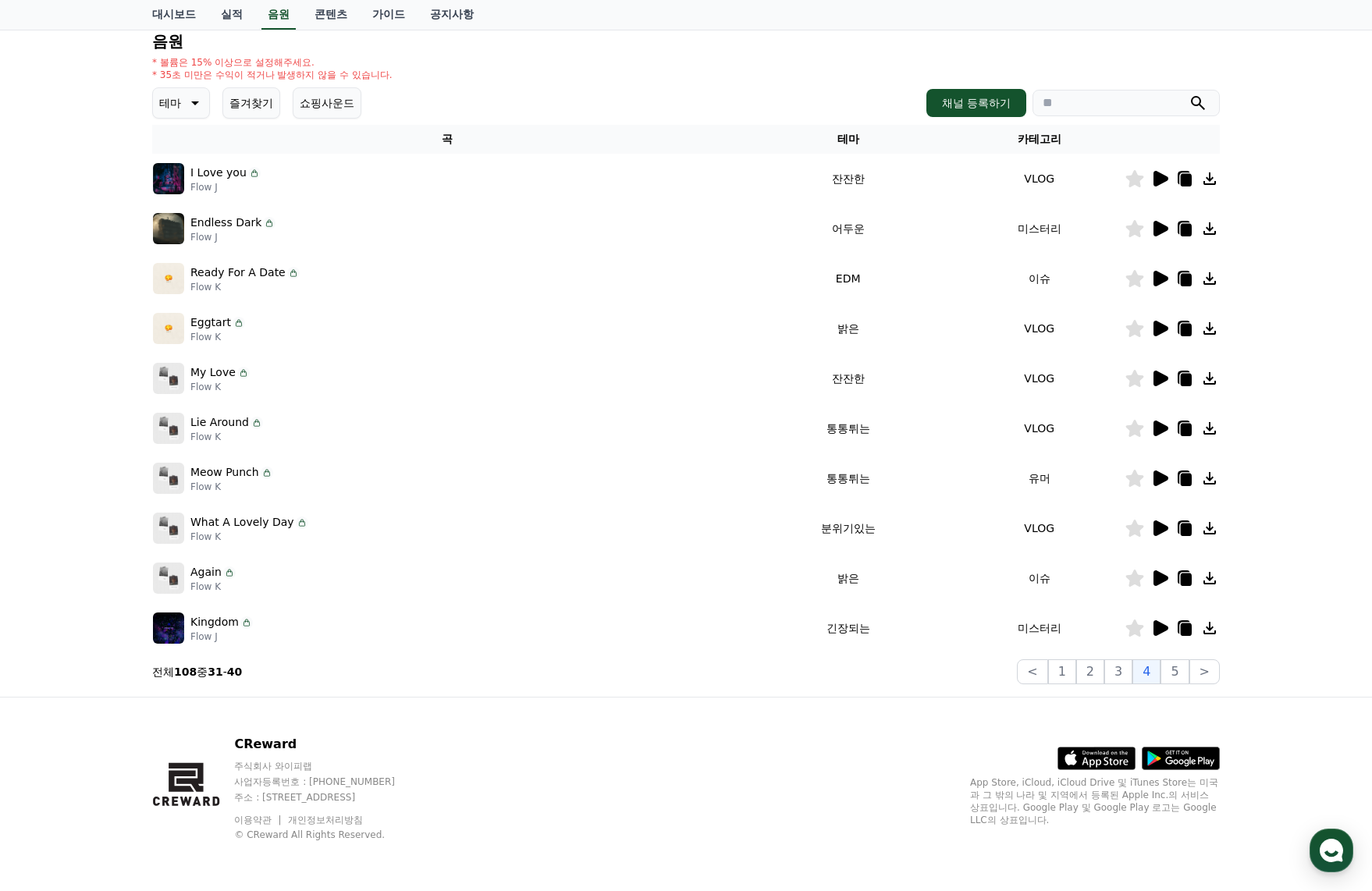
click at [1161, 383] on icon at bounding box center [1161, 379] width 15 height 16
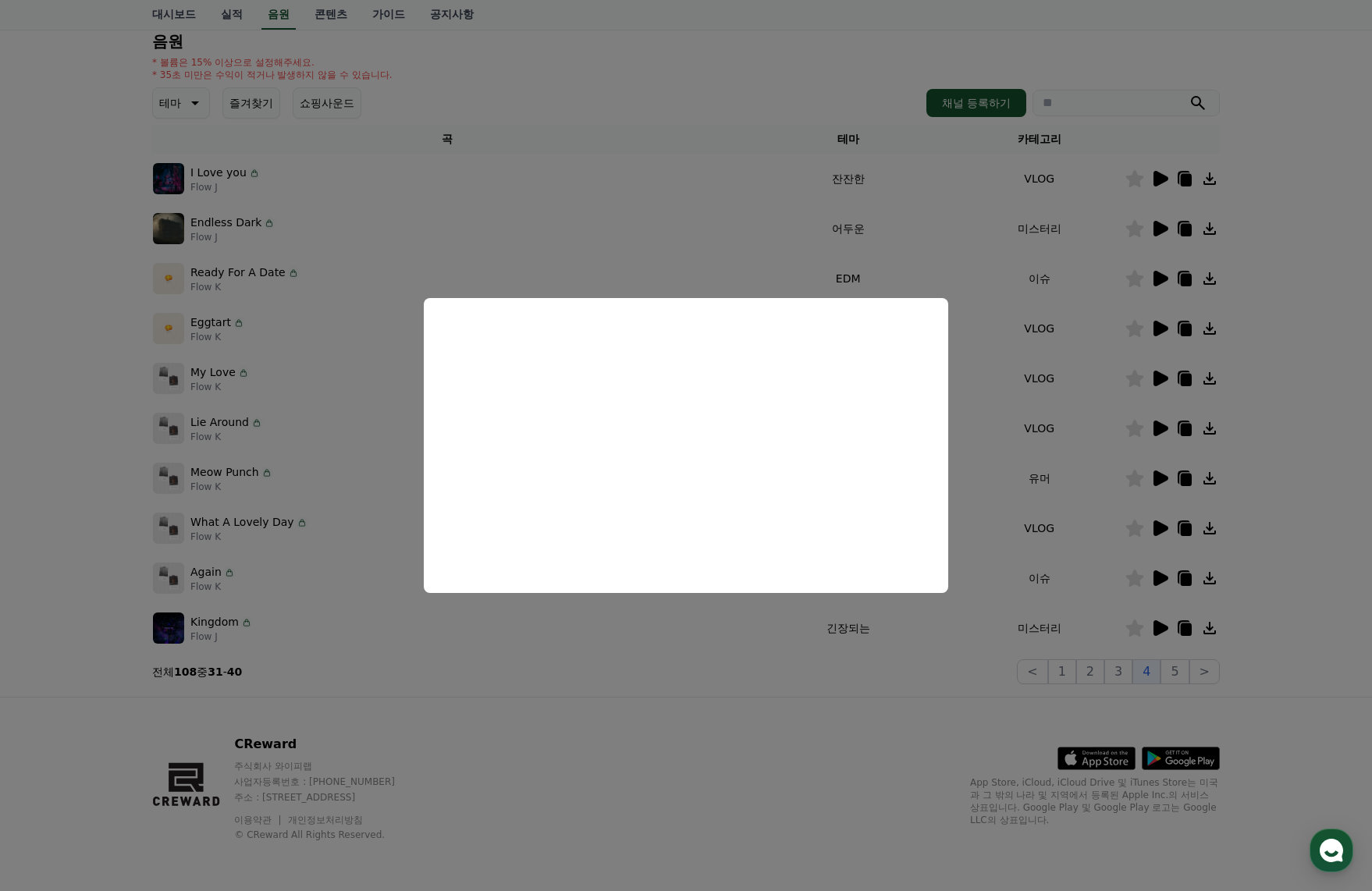
click at [1159, 433] on button "close modal" at bounding box center [686, 446] width 1372 height 891
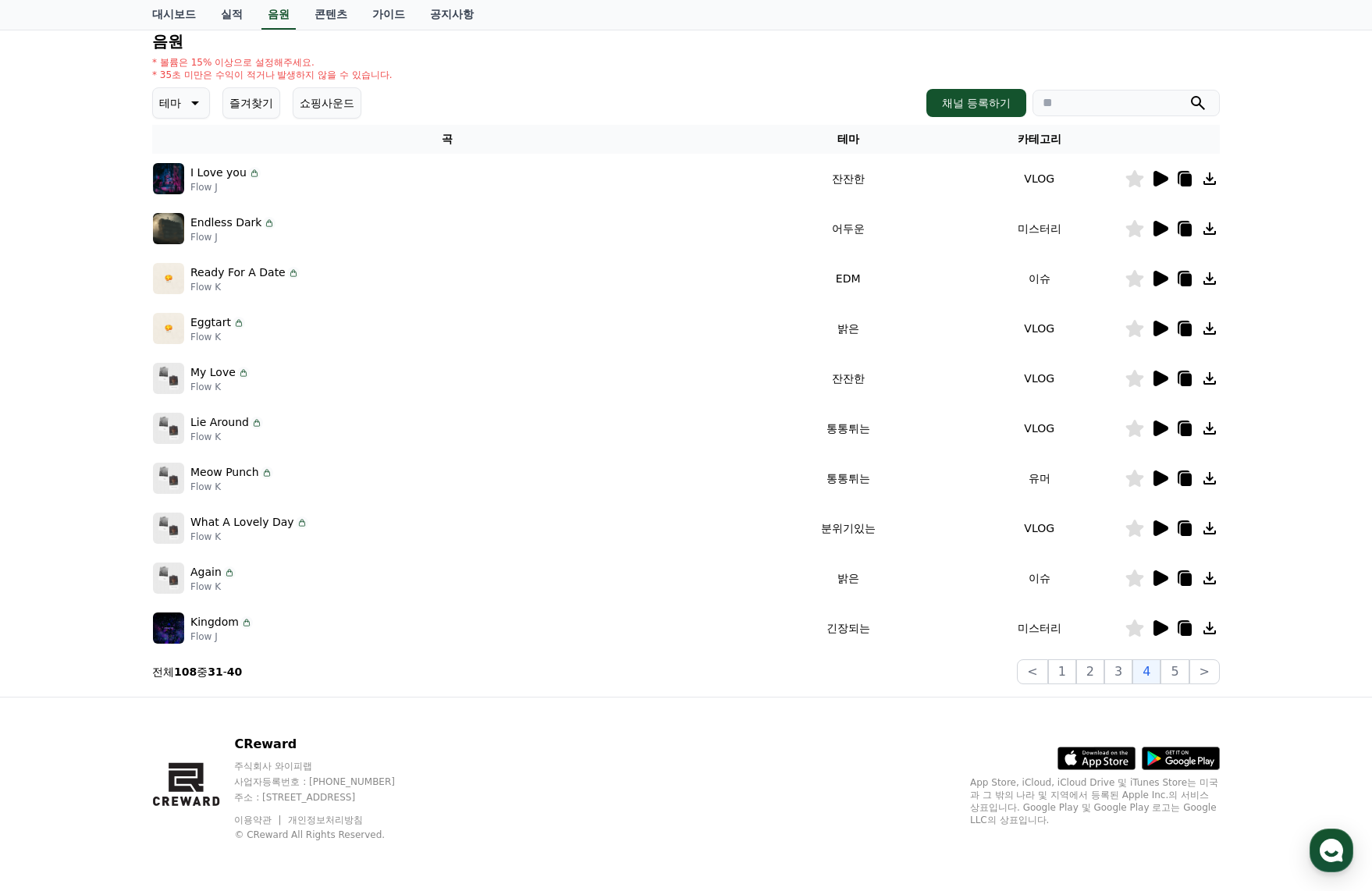
click at [1159, 433] on icon at bounding box center [1161, 428] width 15 height 16
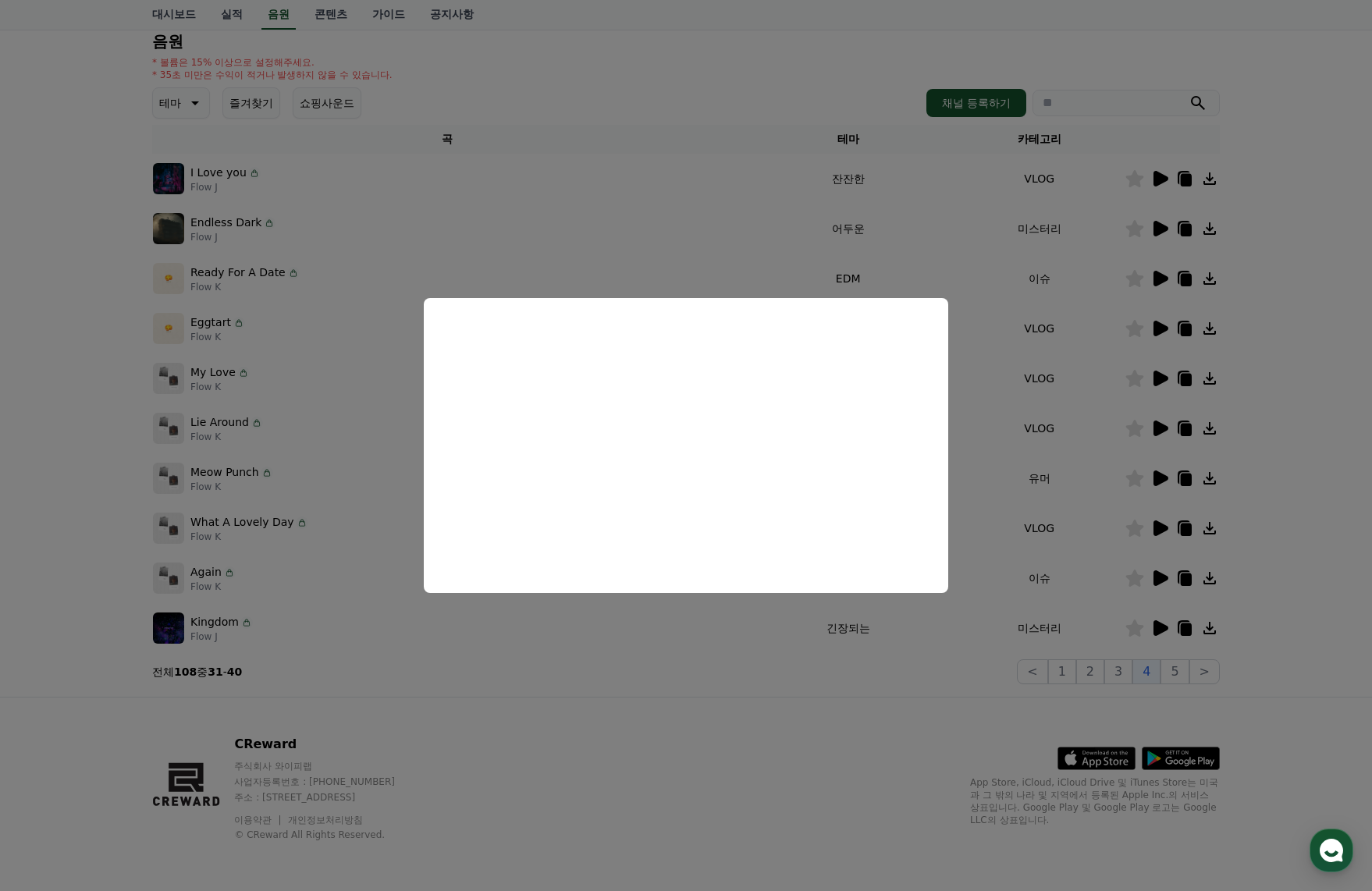
click at [1189, 384] on button "close modal" at bounding box center [686, 446] width 1372 height 891
click at [1189, 384] on icon at bounding box center [1186, 379] width 11 height 12
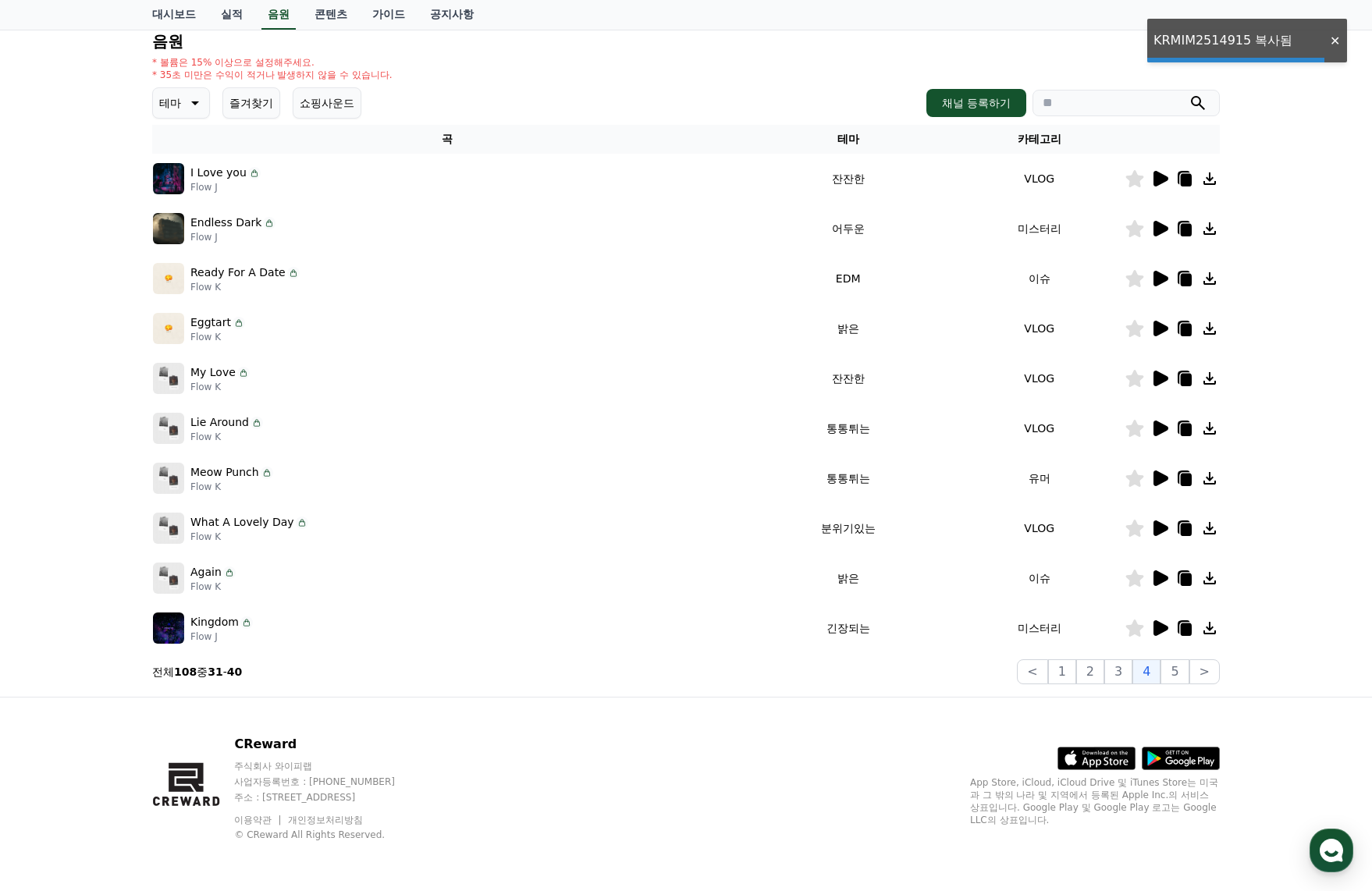
click at [1189, 384] on icon at bounding box center [1186, 379] width 11 height 12
click at [1155, 375] on icon at bounding box center [1161, 379] width 15 height 16
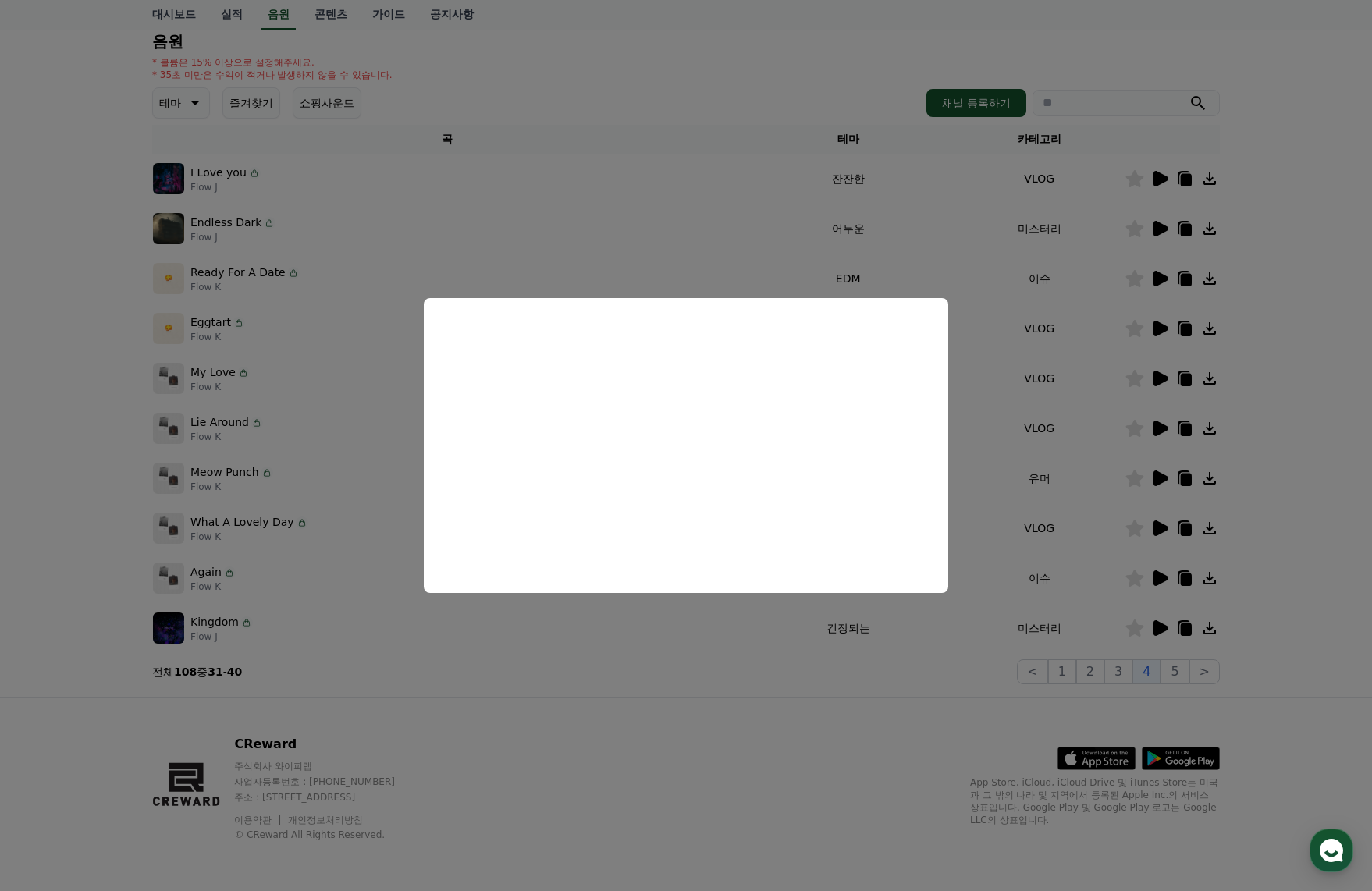
click at [1167, 427] on button "close modal" at bounding box center [686, 446] width 1372 height 891
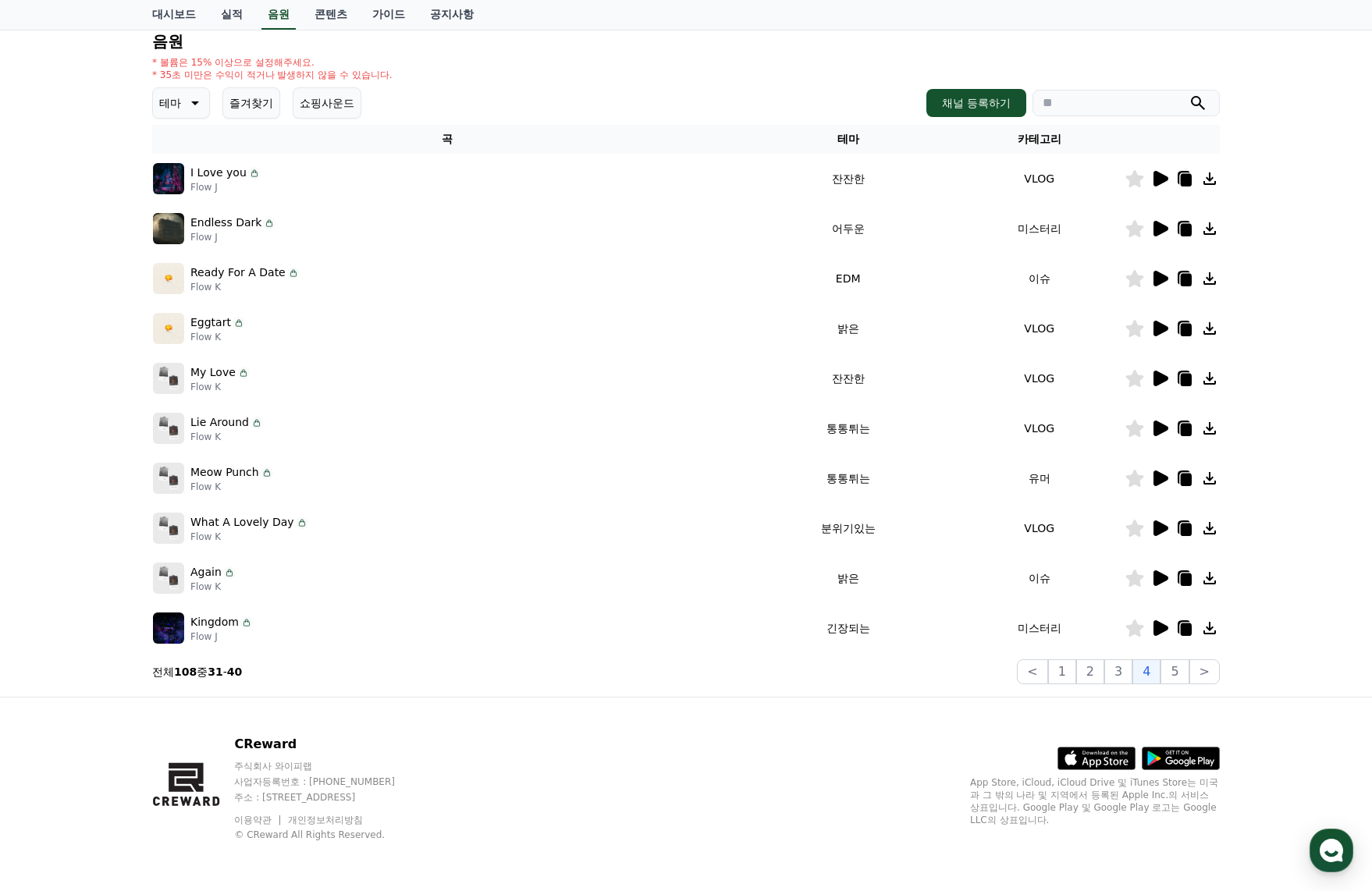
click at [1160, 428] on icon at bounding box center [1161, 428] width 15 height 16
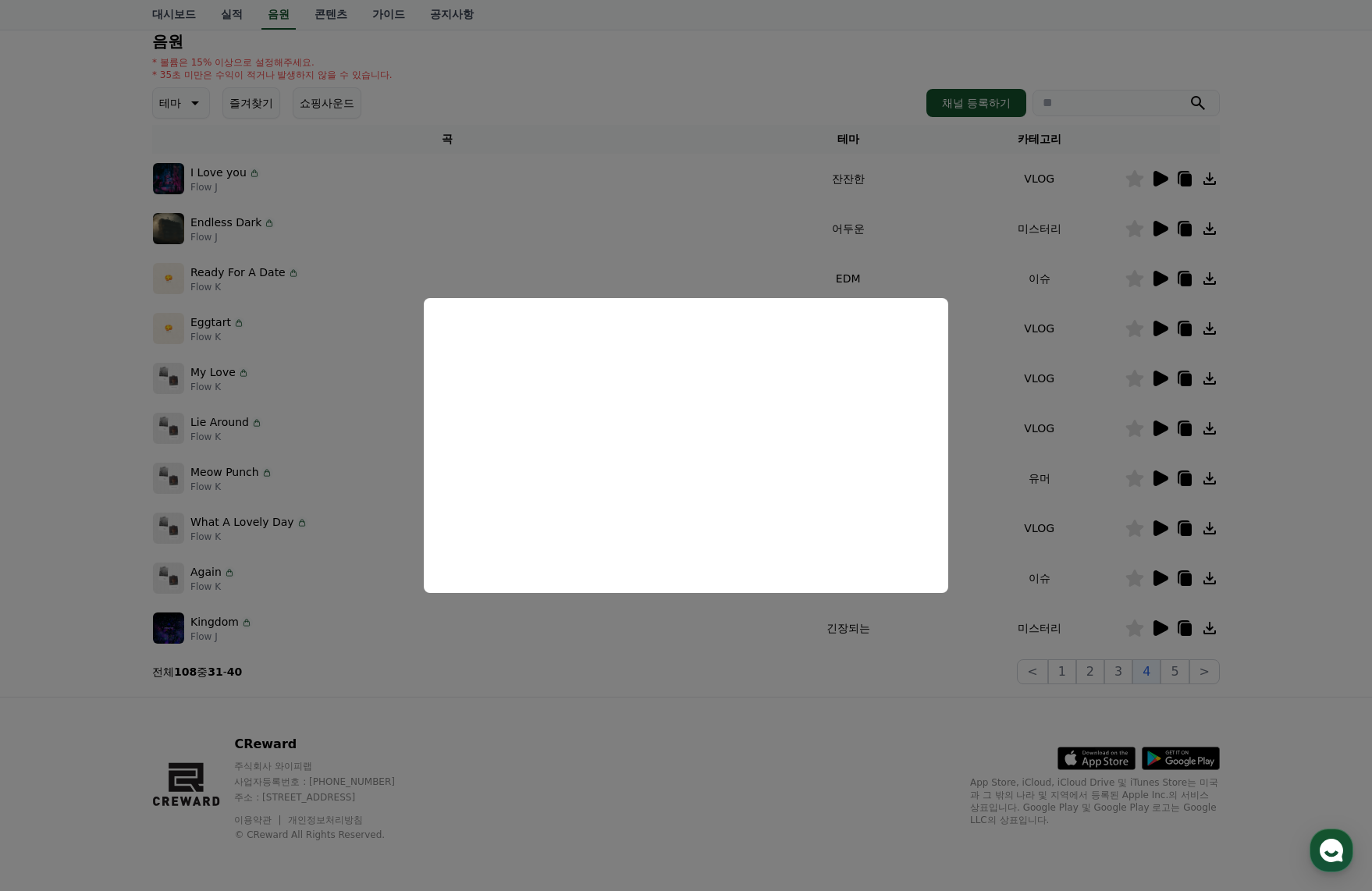
click at [1310, 409] on button "close modal" at bounding box center [686, 446] width 1372 height 891
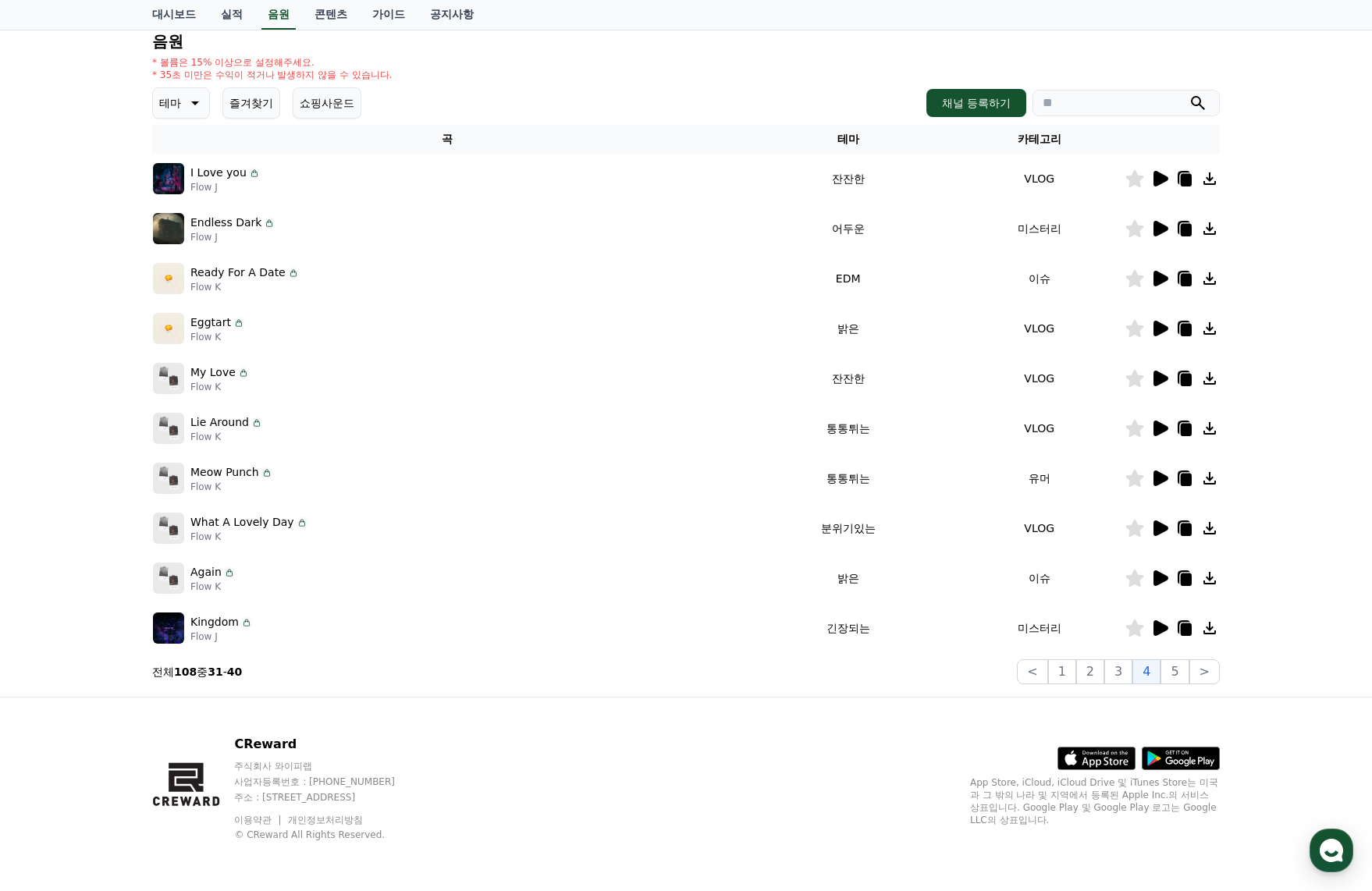
click at [1180, 430] on icon at bounding box center [1184, 428] width 19 height 19
click at [1183, 430] on icon at bounding box center [1186, 430] width 11 height 12
click at [1155, 475] on icon at bounding box center [1161, 478] width 15 height 16
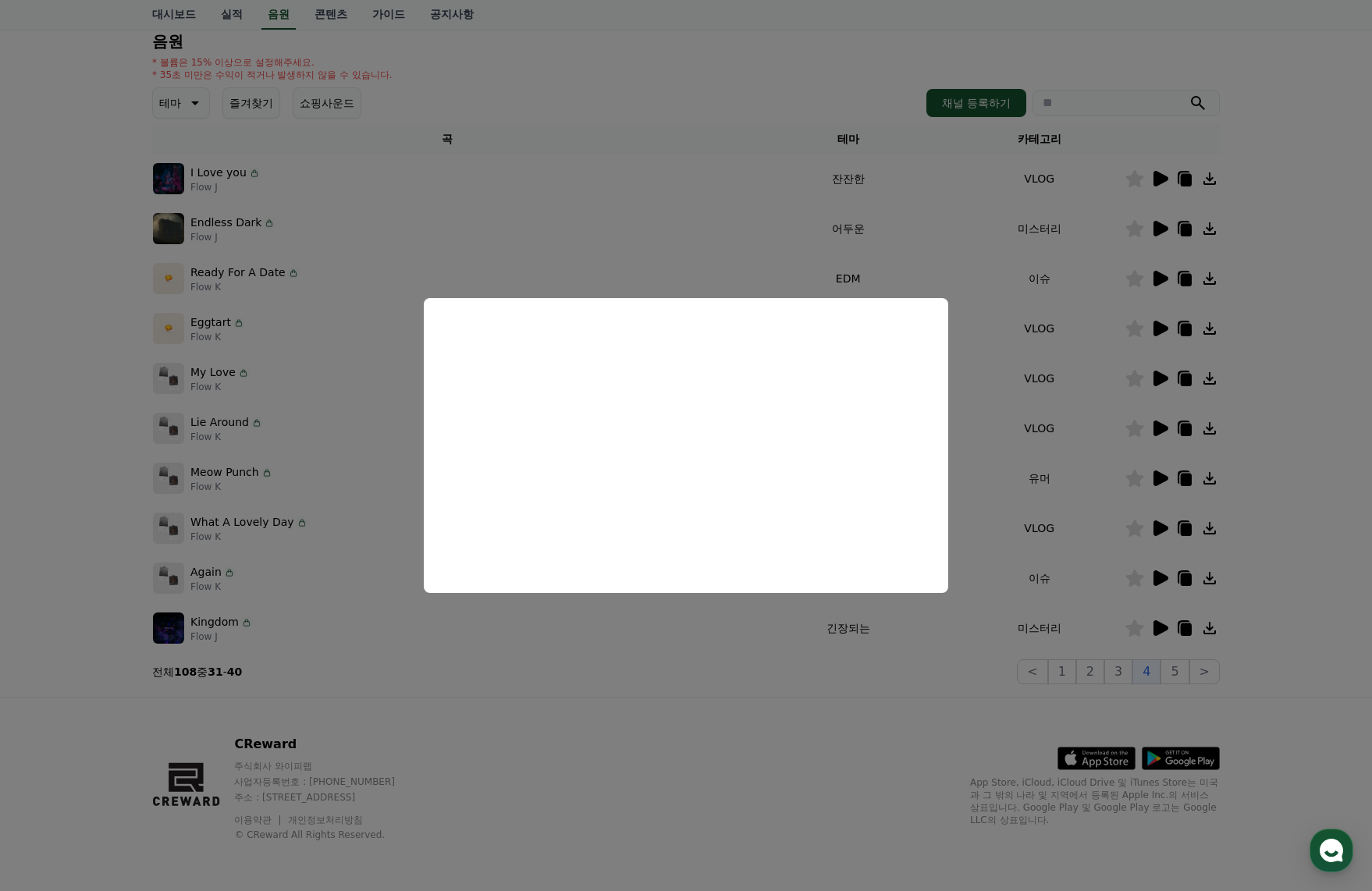
click at [1185, 485] on button "close modal" at bounding box center [686, 446] width 1372 height 891
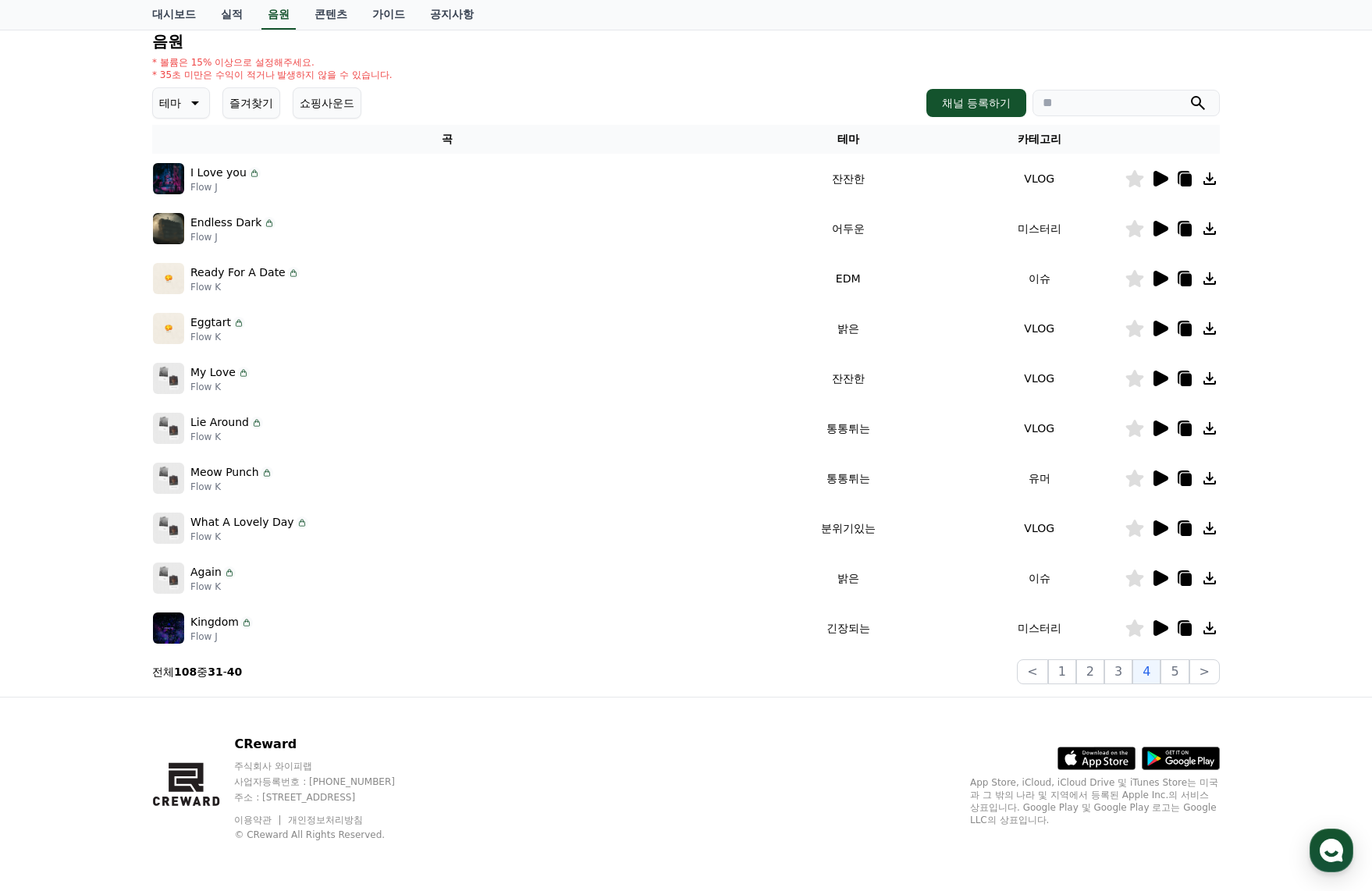
click at [1164, 526] on icon at bounding box center [1161, 528] width 15 height 16
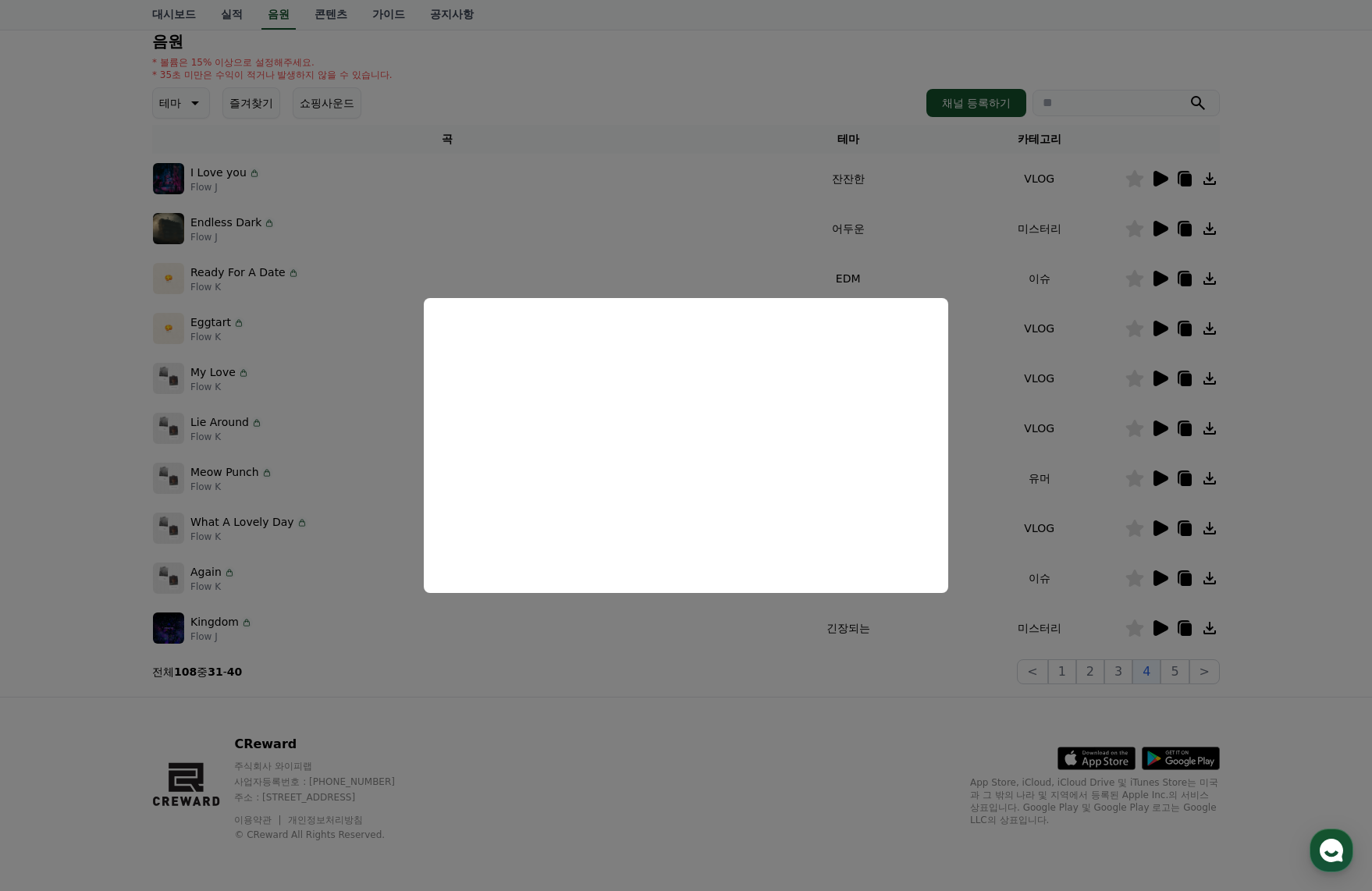
click at [1170, 576] on button "close modal" at bounding box center [686, 446] width 1372 height 891
click at [1162, 579] on icon at bounding box center [1161, 578] width 15 height 16
click at [1162, 579] on button "close modal" at bounding box center [686, 446] width 1372 height 891
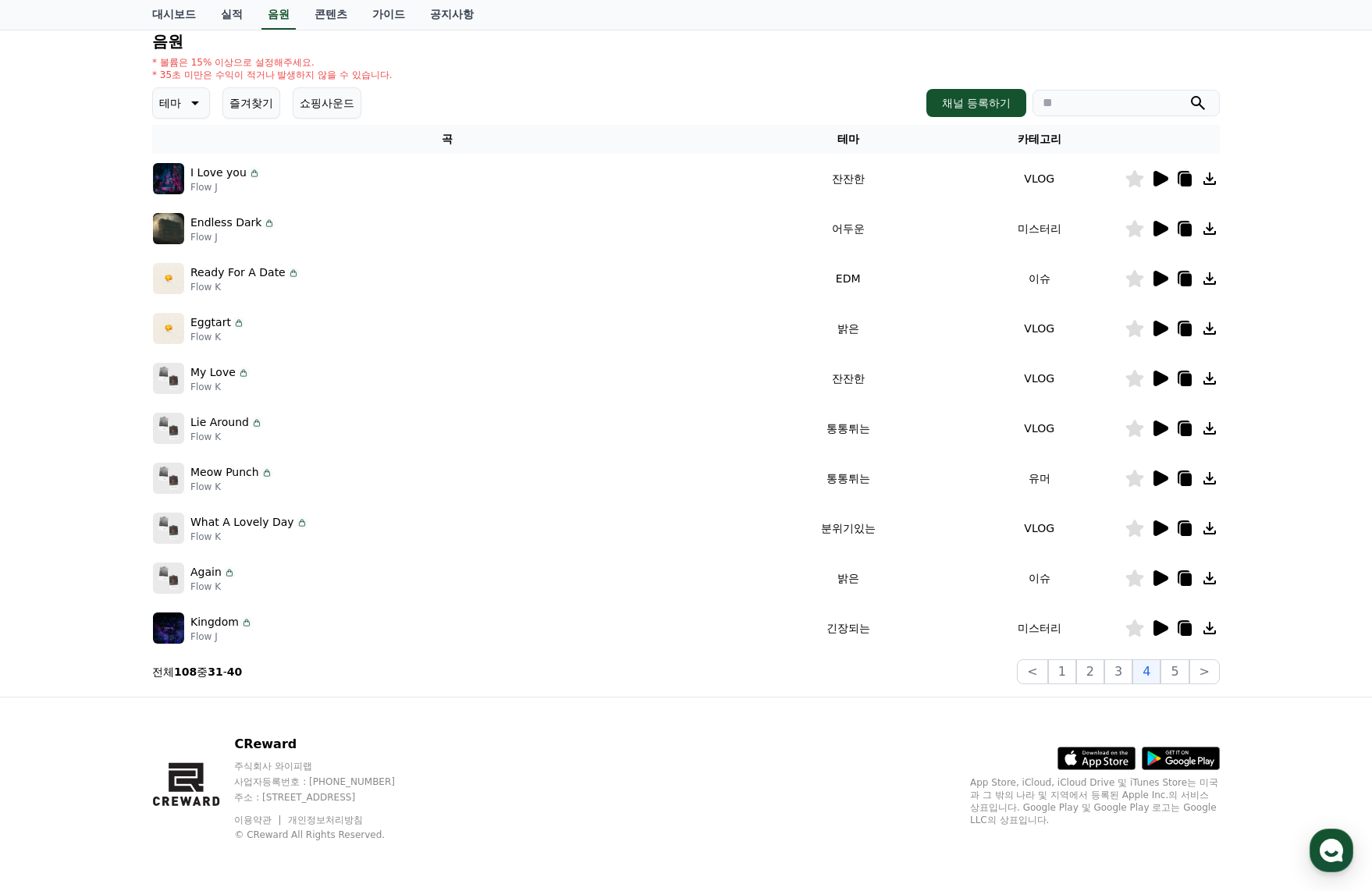
click at [1155, 579] on icon at bounding box center [1161, 578] width 15 height 16
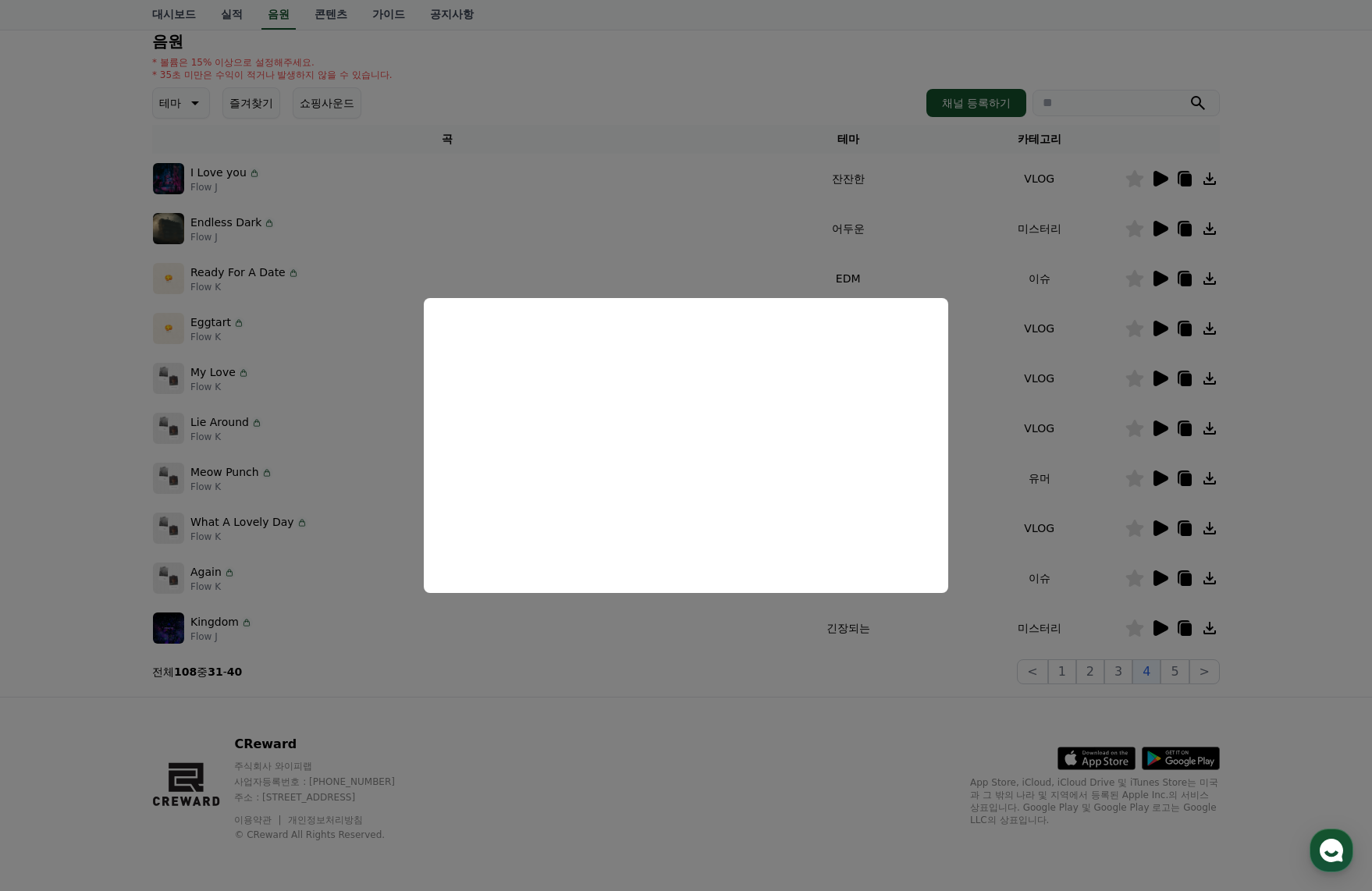
click at [1165, 637] on button "close modal" at bounding box center [686, 446] width 1372 height 891
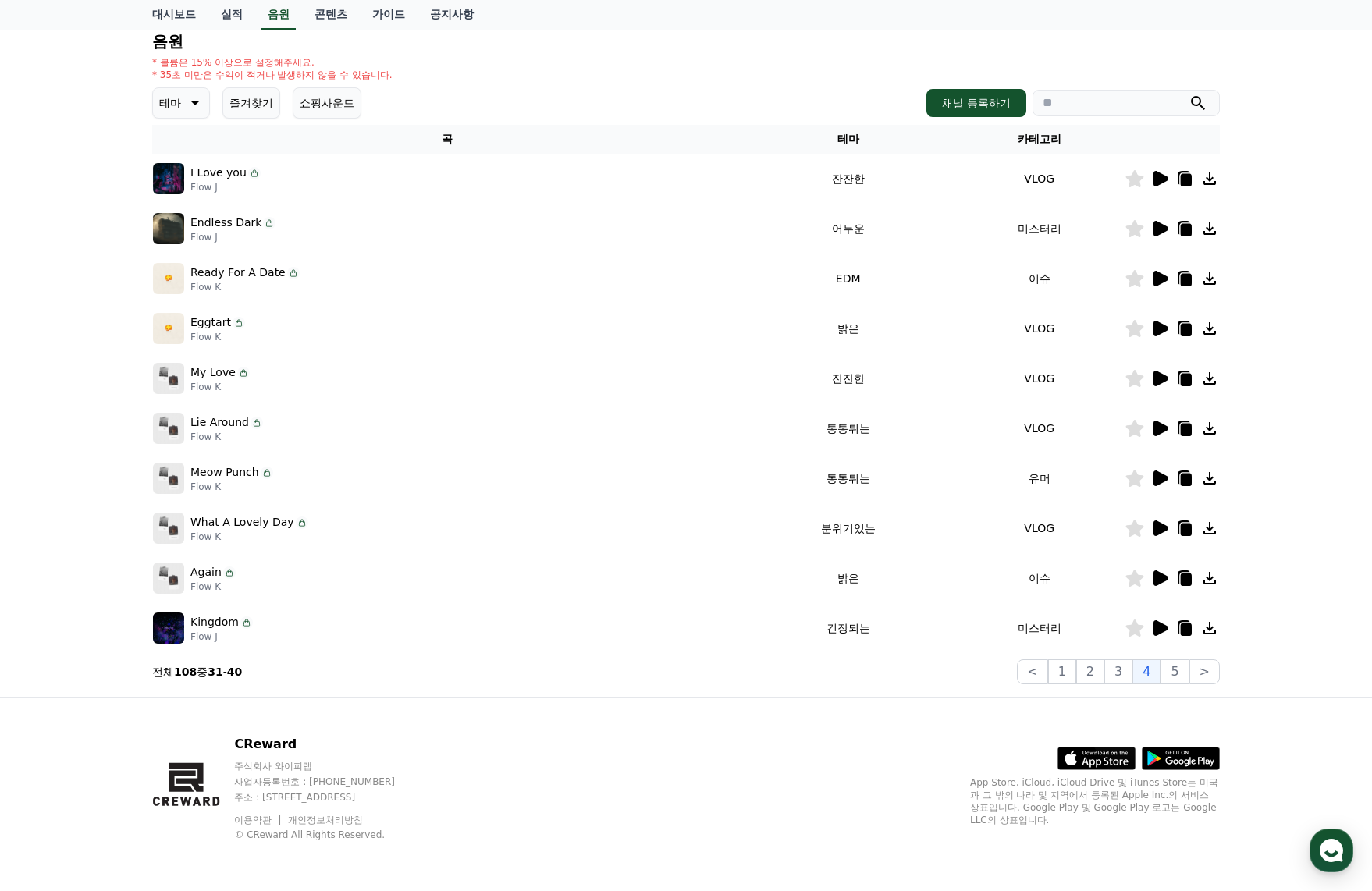
click at [1155, 630] on icon at bounding box center [1161, 628] width 15 height 16
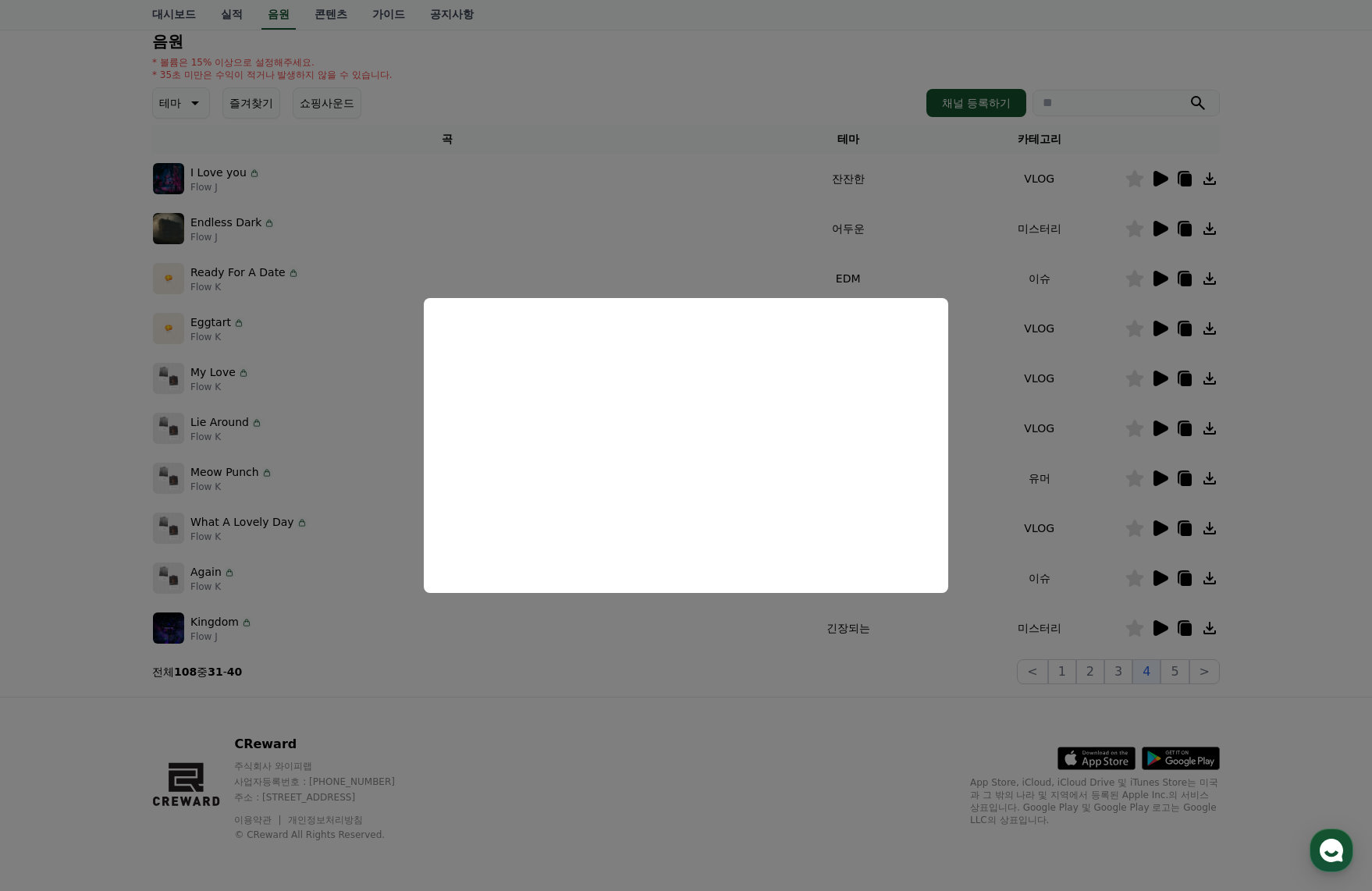
click at [1170, 671] on button "close modal" at bounding box center [686, 446] width 1372 height 891
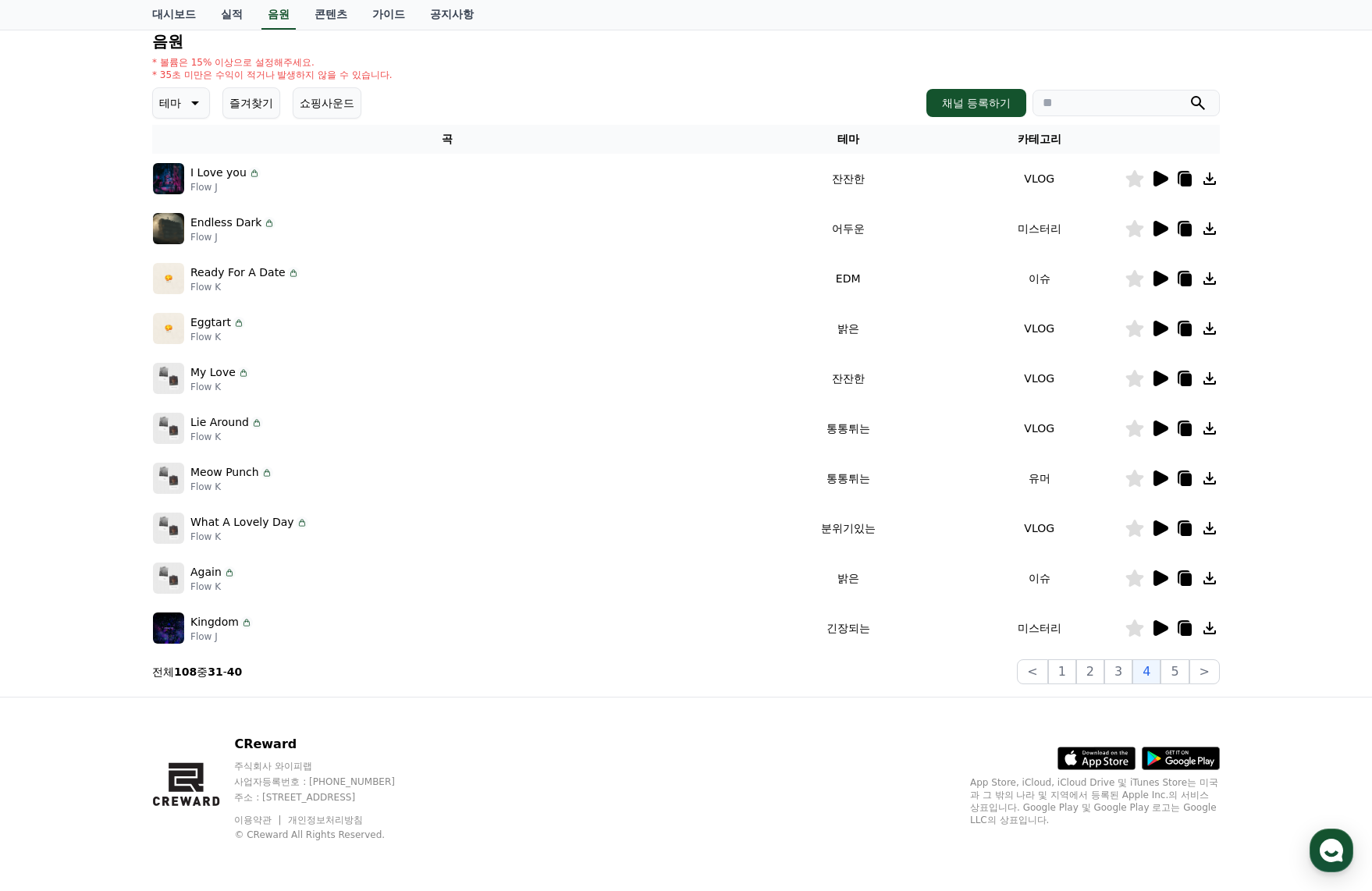
click at [1160, 182] on icon at bounding box center [1161, 179] width 15 height 16
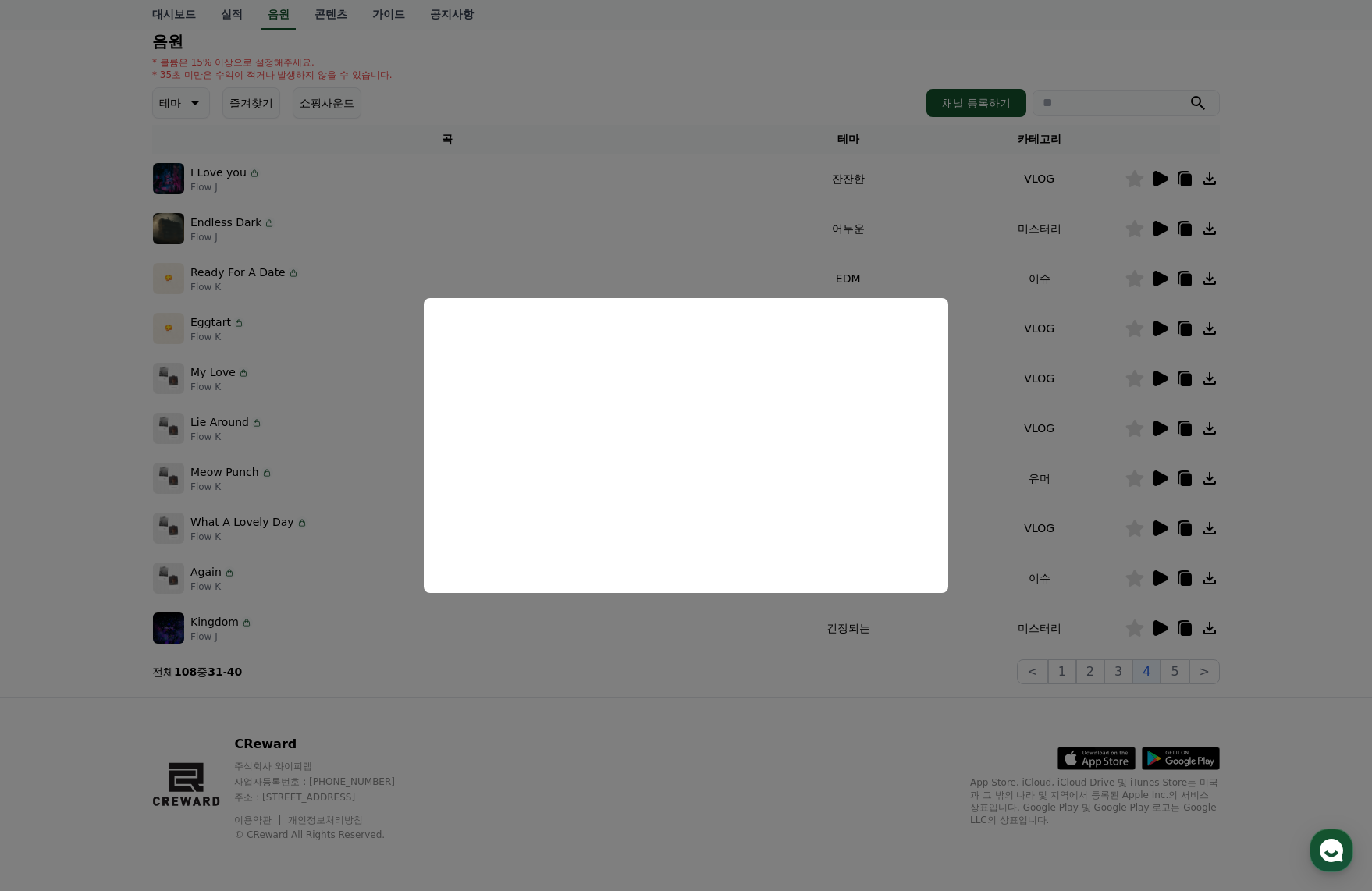
click at [919, 635] on button "close modal" at bounding box center [686, 446] width 1372 height 891
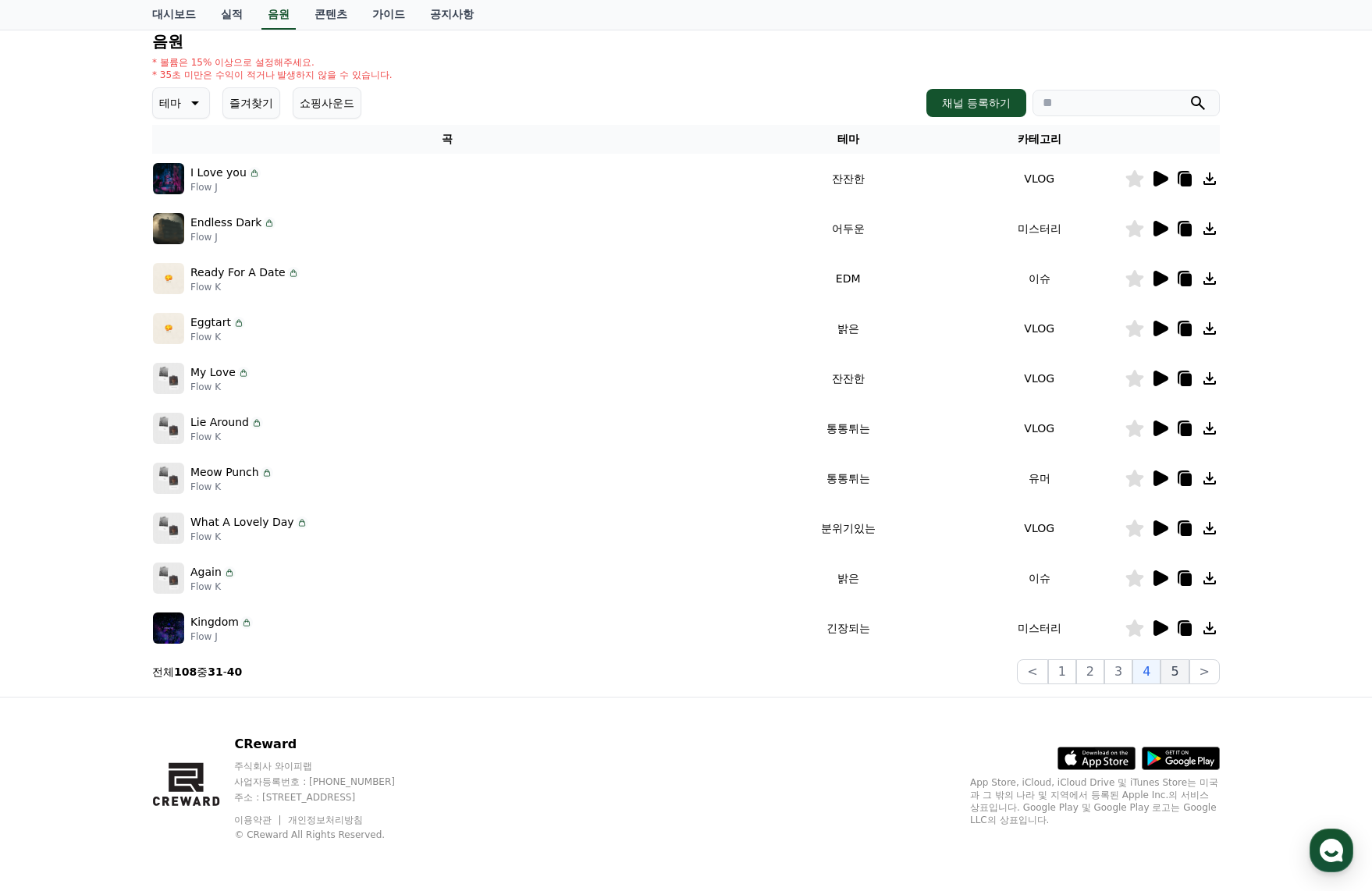
click at [1166, 664] on button "5" at bounding box center [1174, 672] width 28 height 25
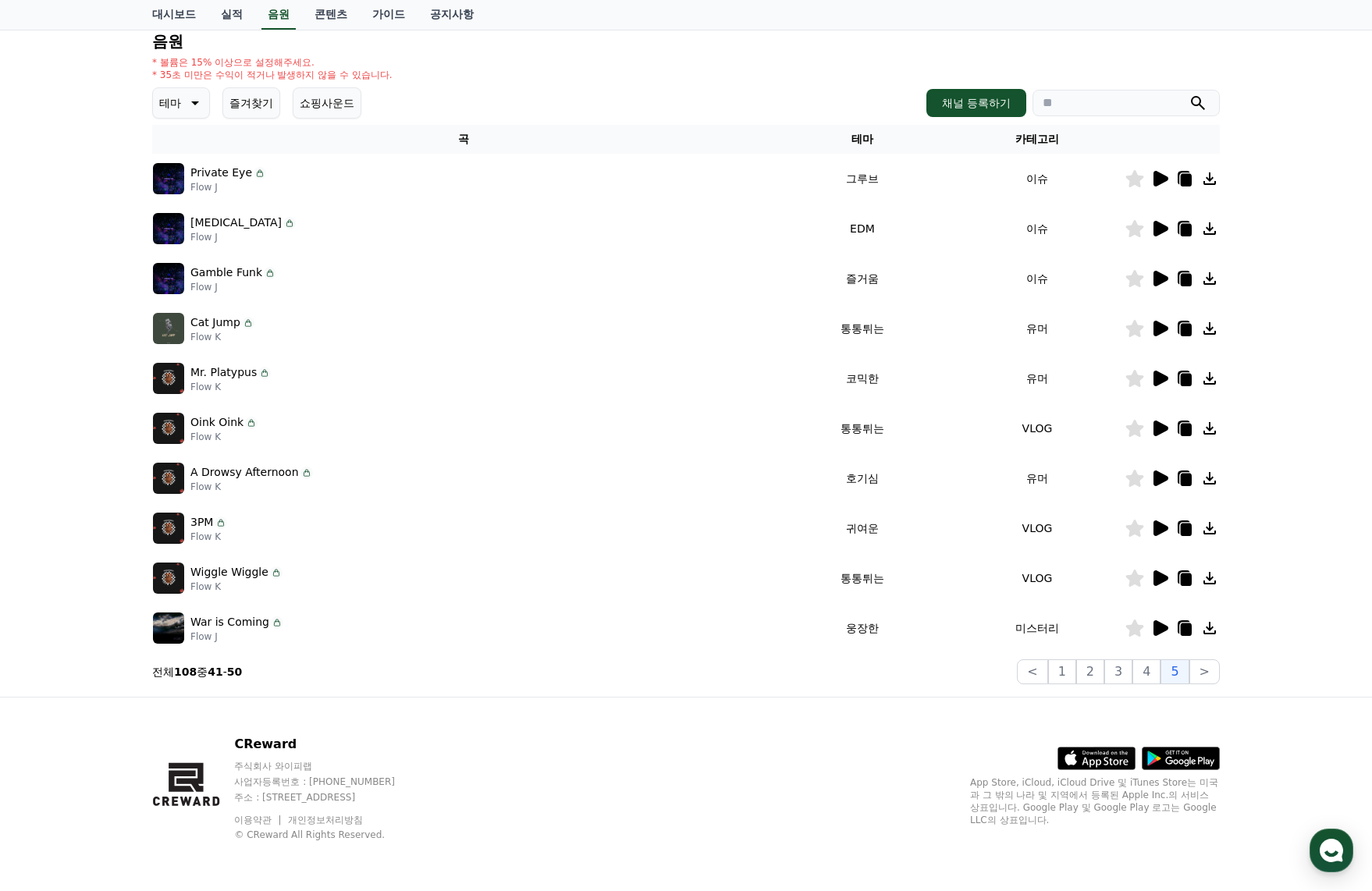
click at [1162, 178] on icon at bounding box center [1161, 179] width 15 height 16
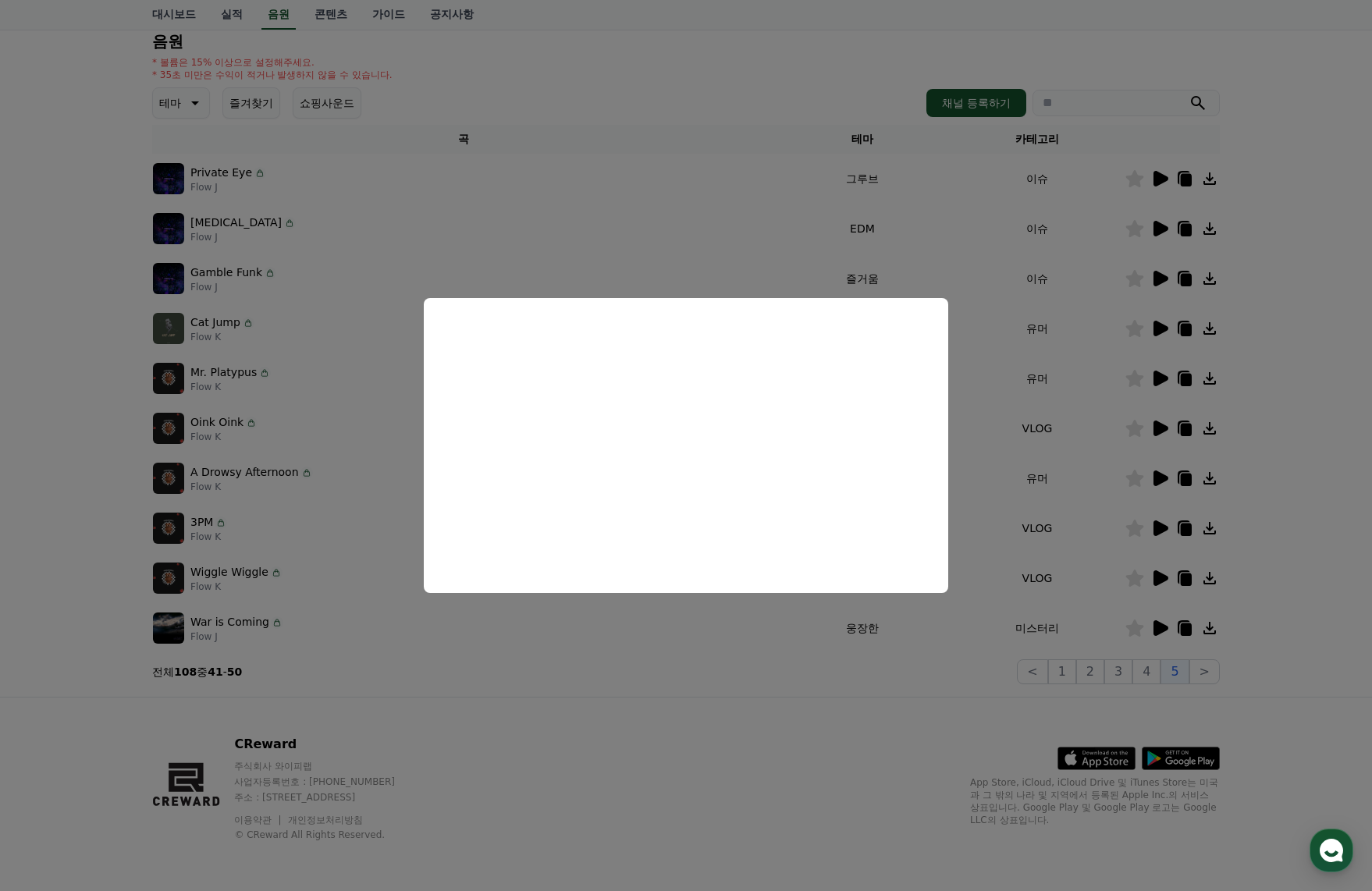
click at [1157, 223] on button "close modal" at bounding box center [686, 446] width 1372 height 891
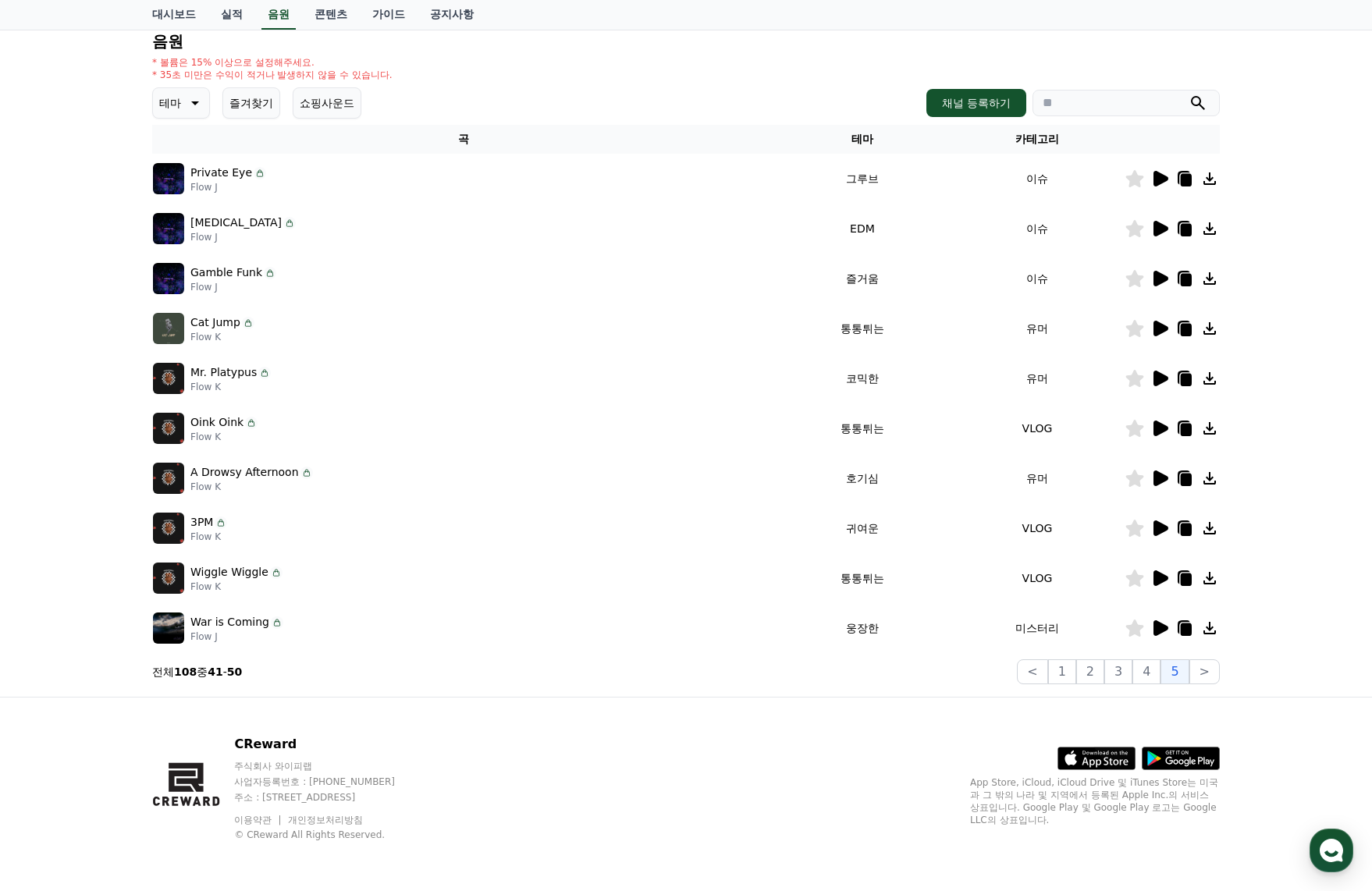
click at [1157, 223] on icon at bounding box center [1161, 228] width 15 height 16
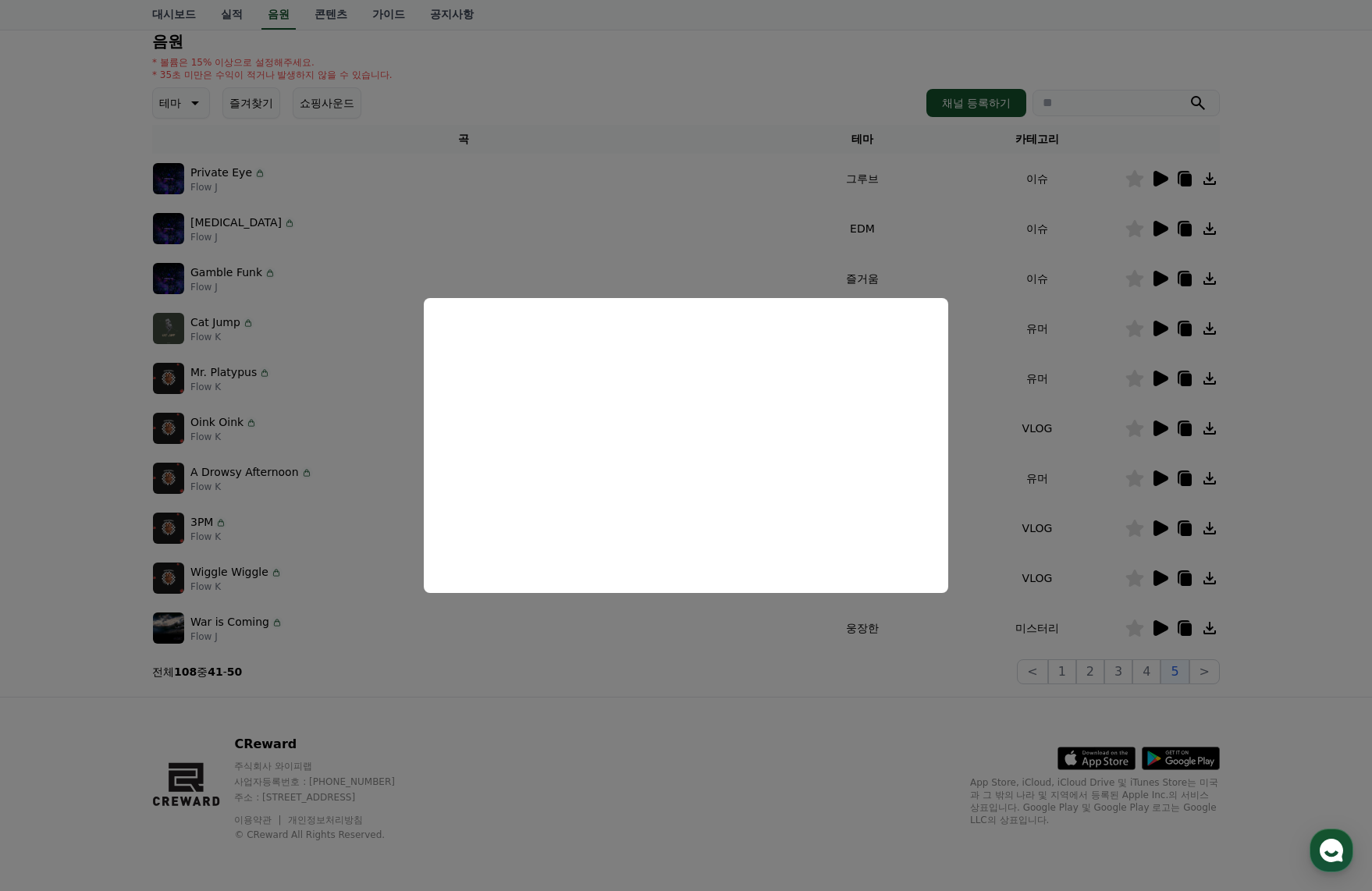
click at [1187, 229] on button "close modal" at bounding box center [686, 446] width 1372 height 891
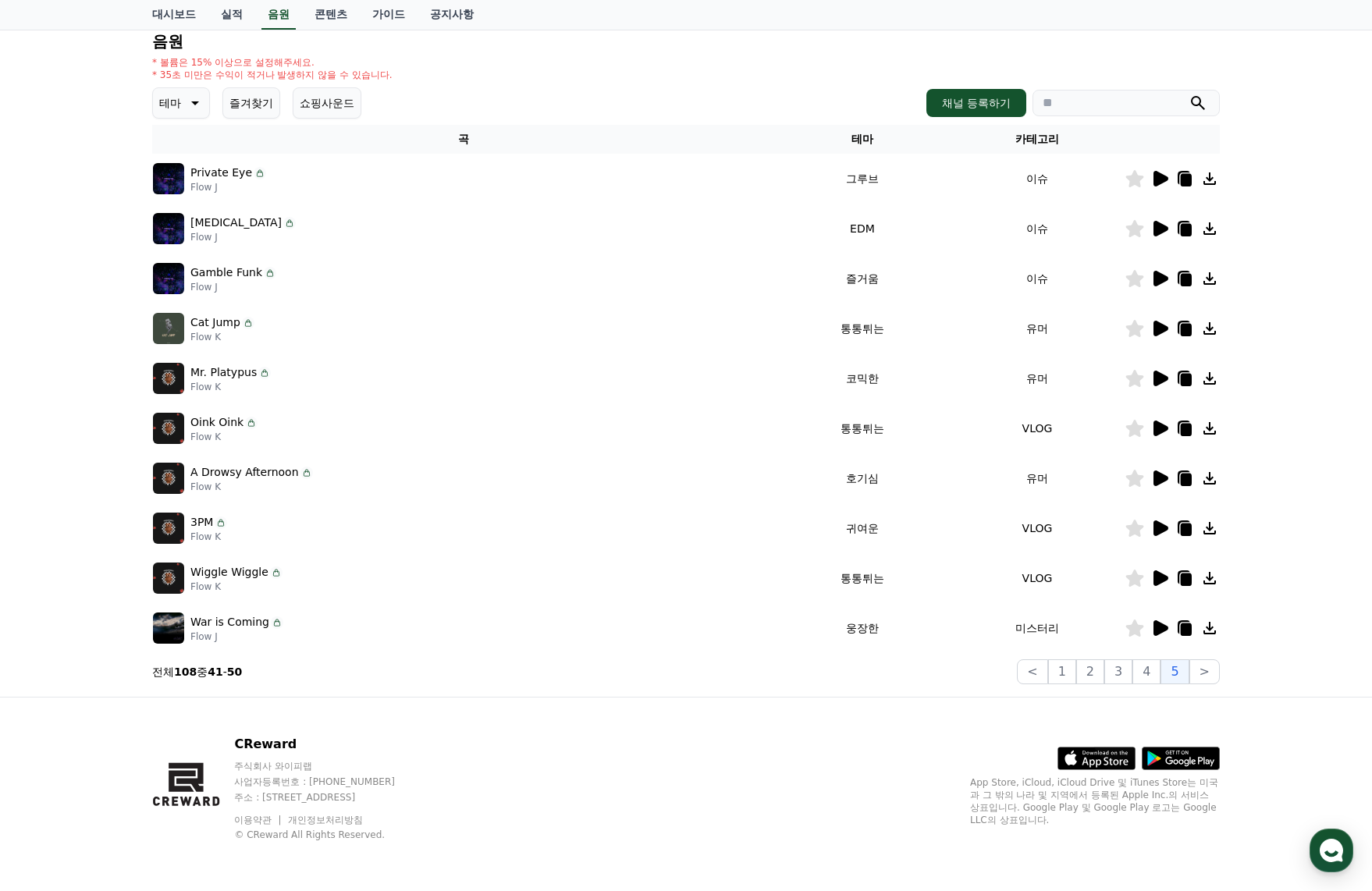
click at [1187, 229] on icon at bounding box center [1186, 230] width 11 height 12
click at [1159, 274] on icon at bounding box center [1161, 279] width 15 height 16
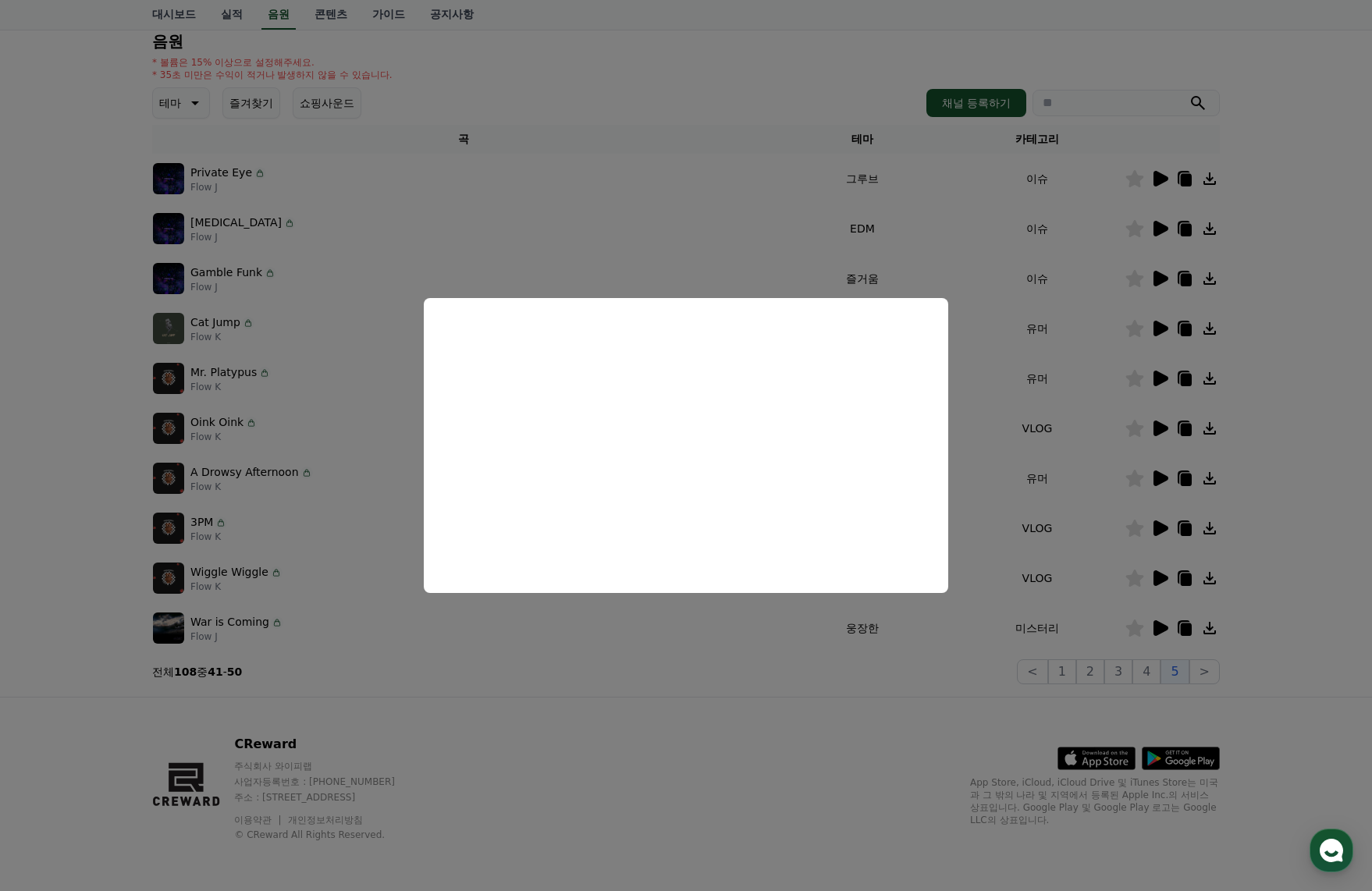
click at [1184, 279] on button "close modal" at bounding box center [686, 446] width 1372 height 891
click at [1184, 279] on icon at bounding box center [1186, 279] width 11 height 12
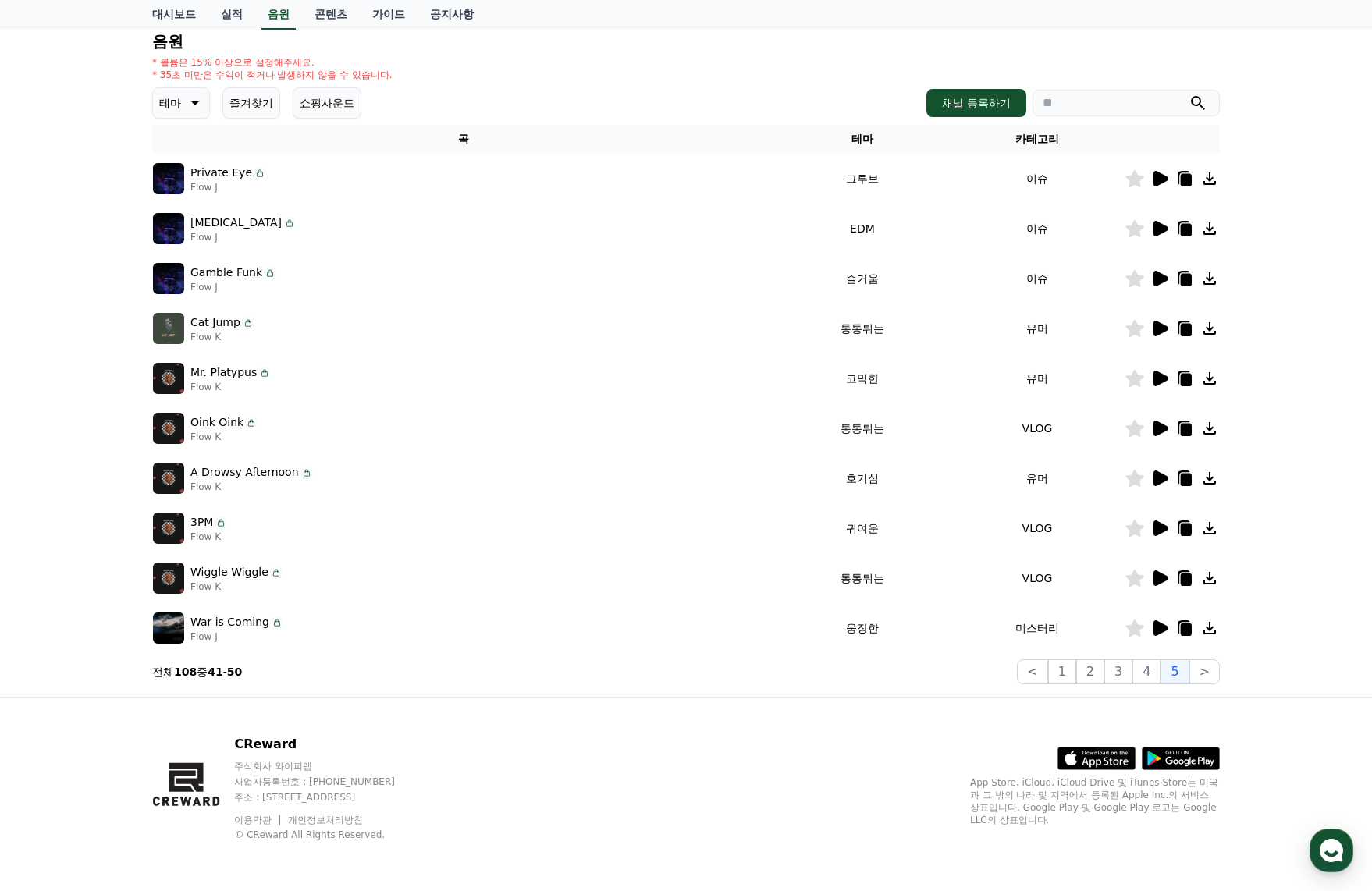
click at [1155, 334] on icon at bounding box center [1161, 328] width 15 height 16
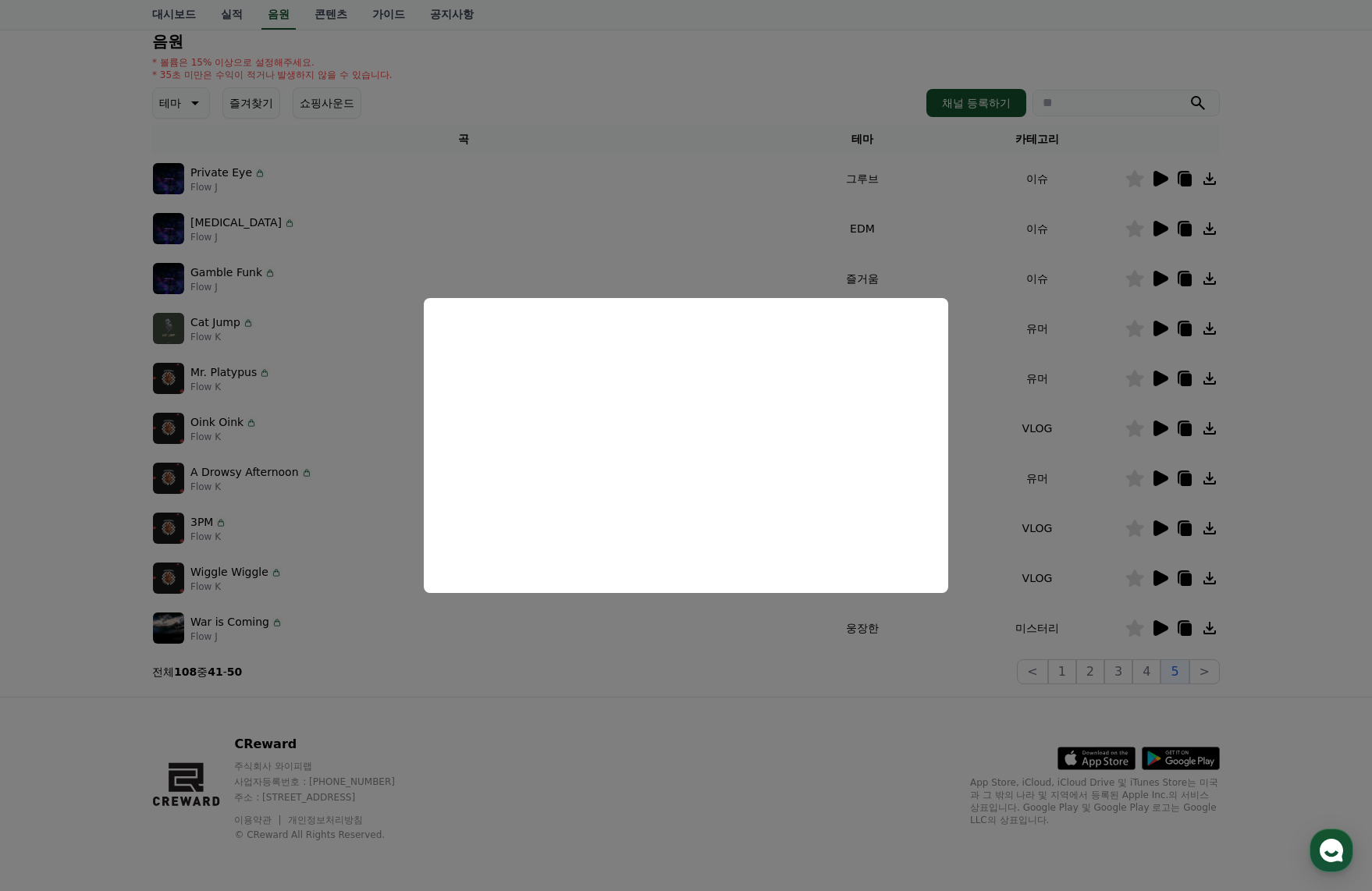
click at [1167, 376] on button "close modal" at bounding box center [686, 446] width 1372 height 891
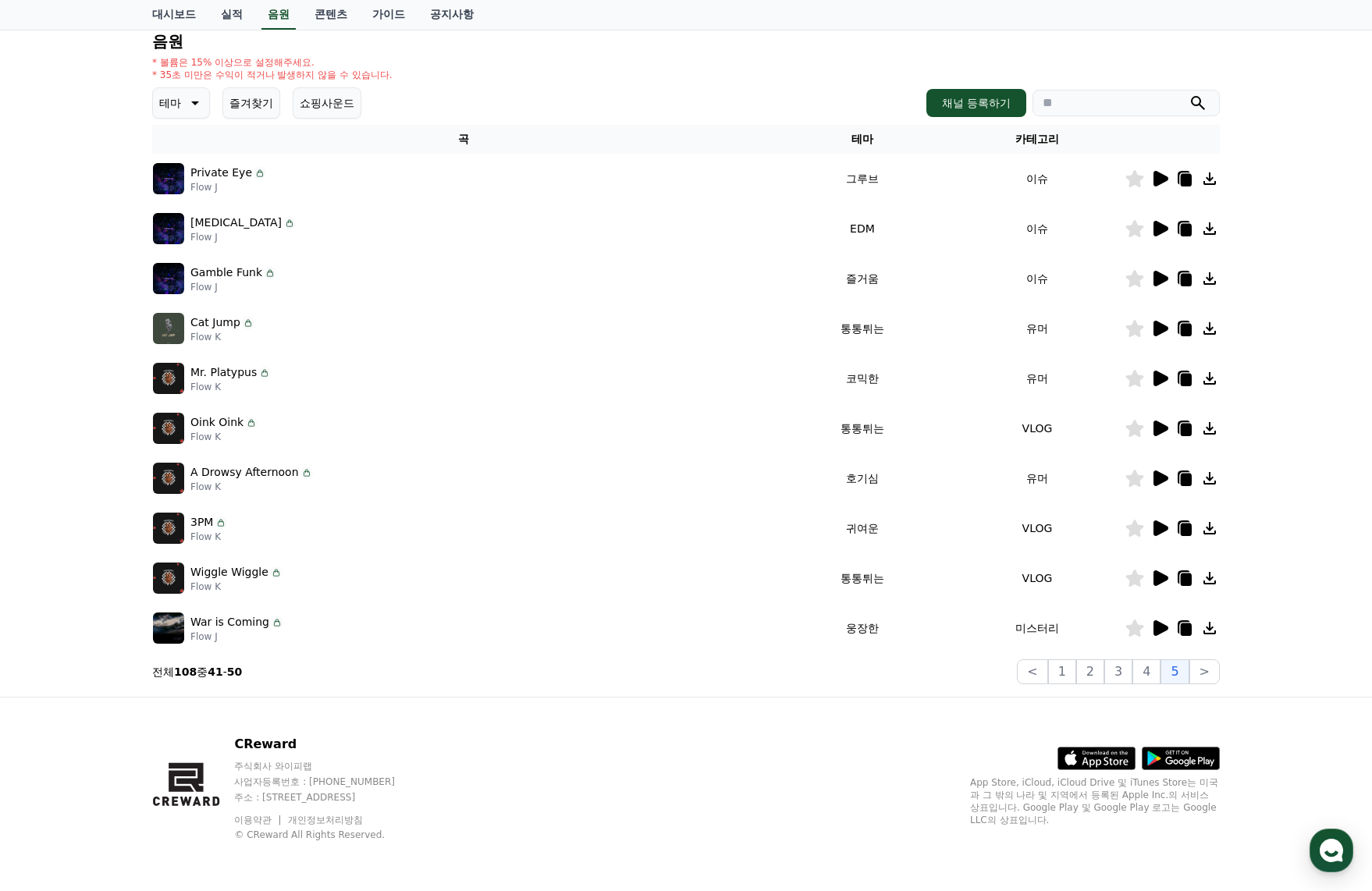
click at [1185, 328] on icon at bounding box center [1186, 330] width 11 height 12
click at [1159, 375] on icon at bounding box center [1161, 379] width 15 height 16
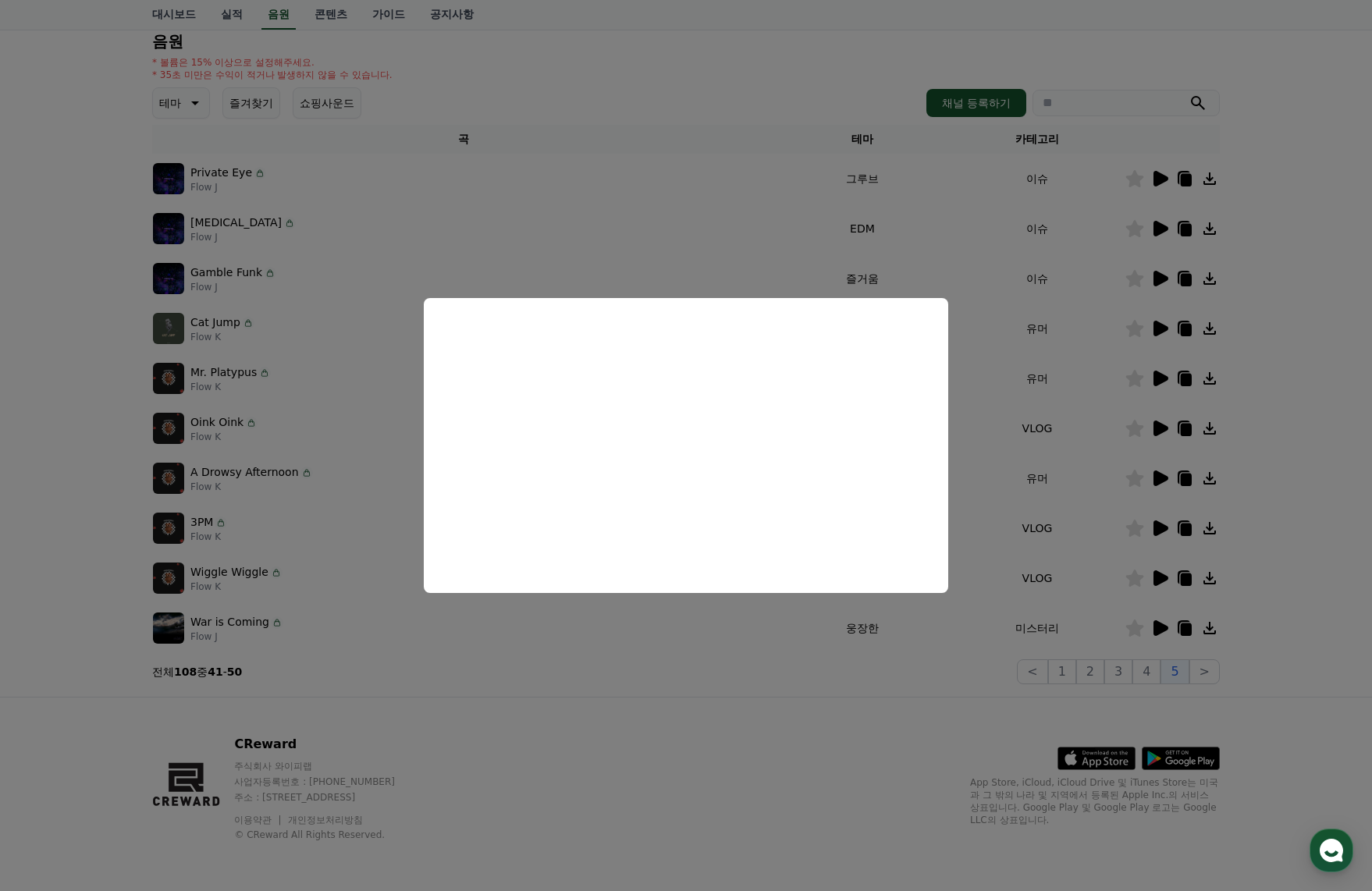
click at [1183, 378] on button "close modal" at bounding box center [686, 446] width 1372 height 891
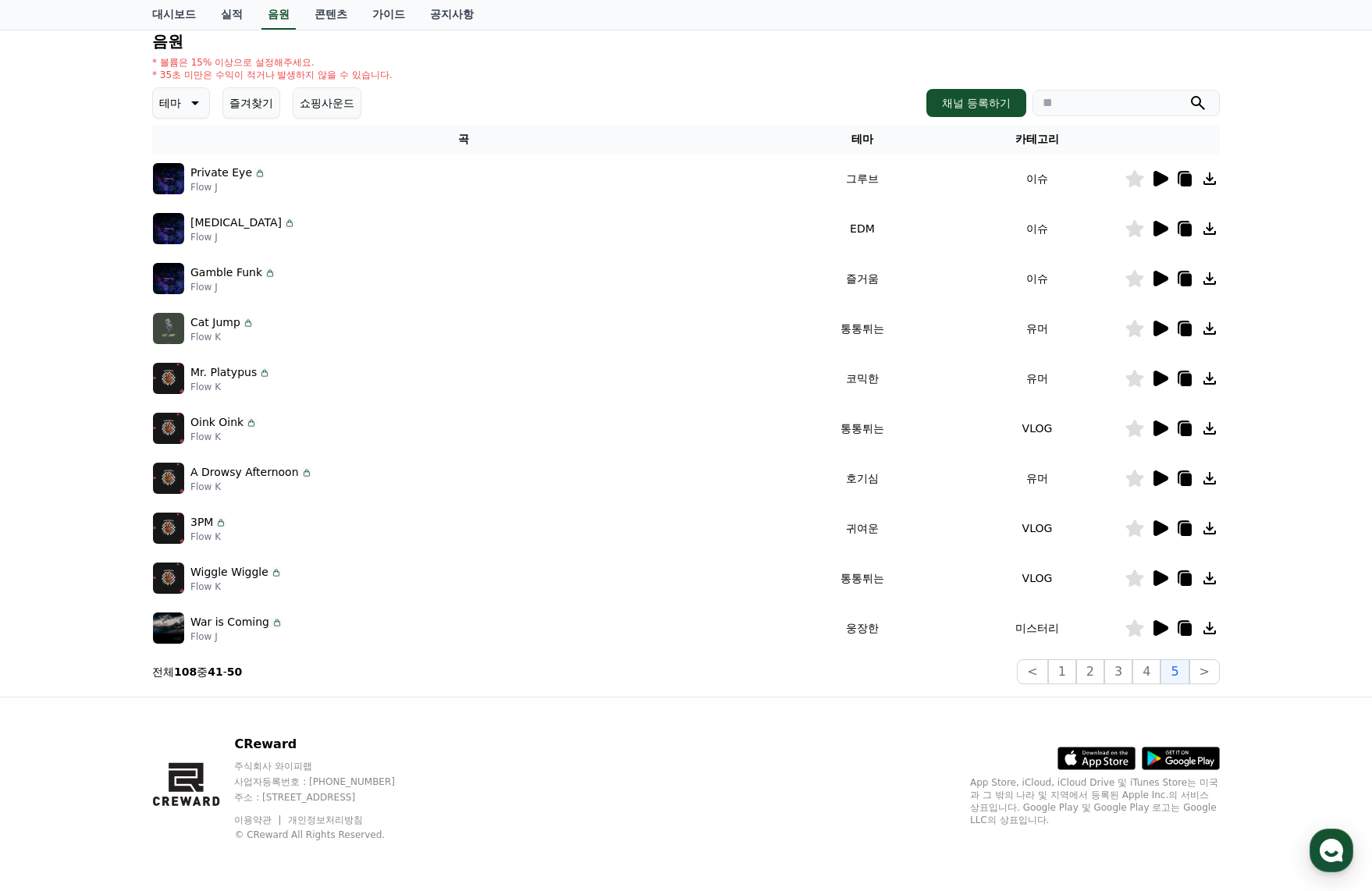
click at [1183, 378] on icon at bounding box center [1186, 379] width 11 height 12
click at [1159, 436] on icon at bounding box center [1160, 428] width 19 height 19
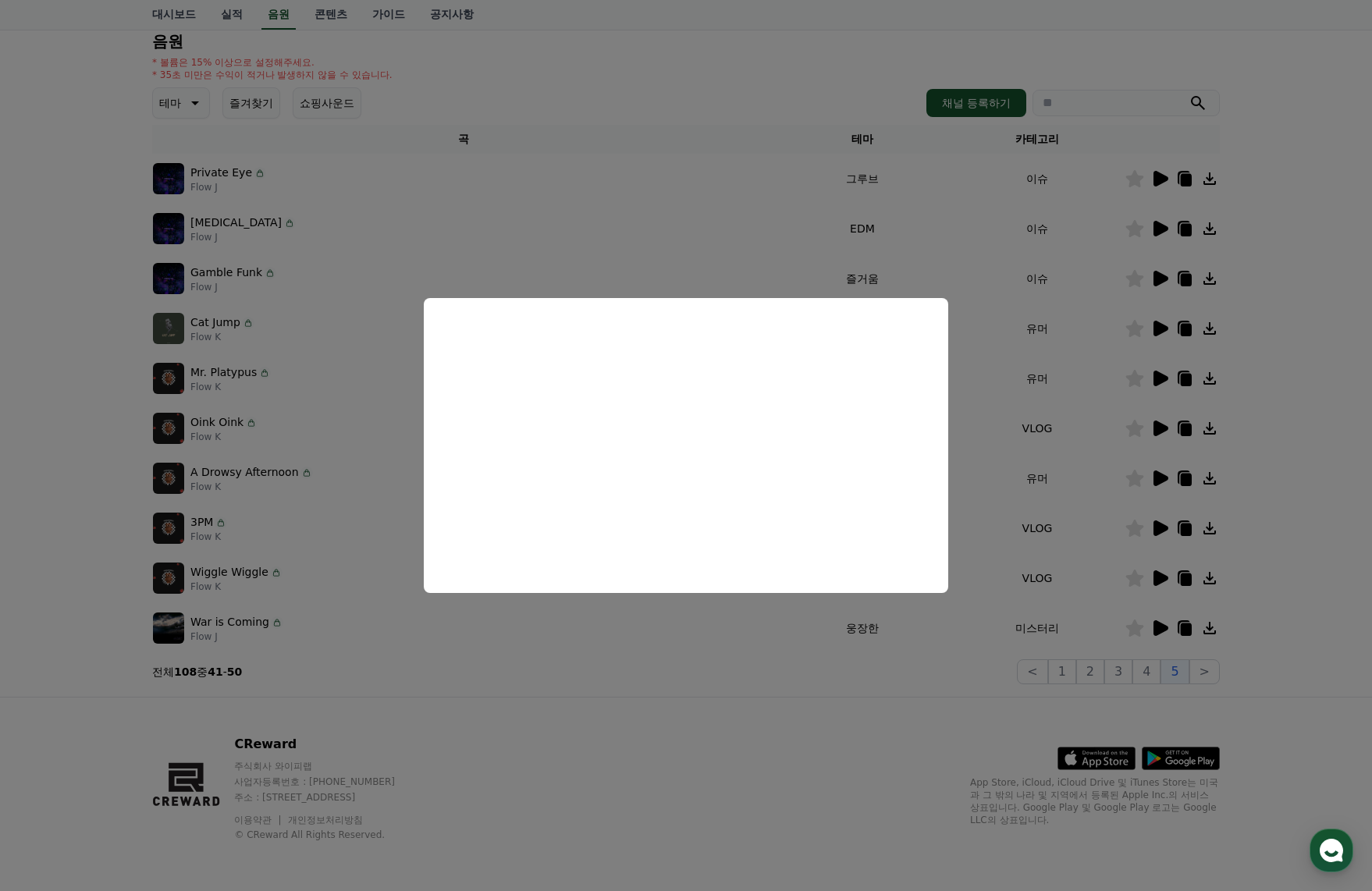
click at [1160, 479] on button "close modal" at bounding box center [686, 446] width 1372 height 891
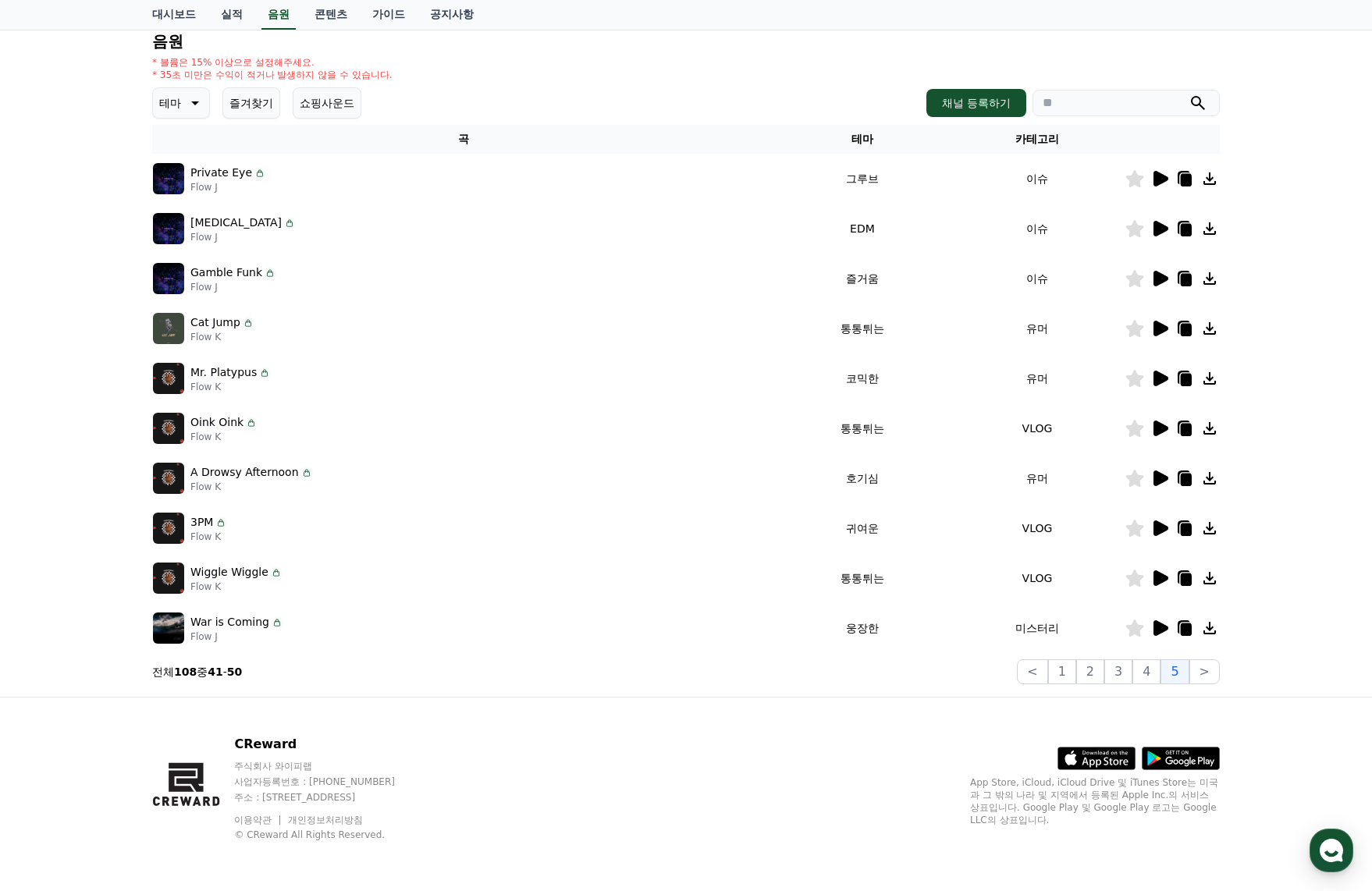
click at [1160, 479] on icon at bounding box center [1161, 478] width 15 height 16
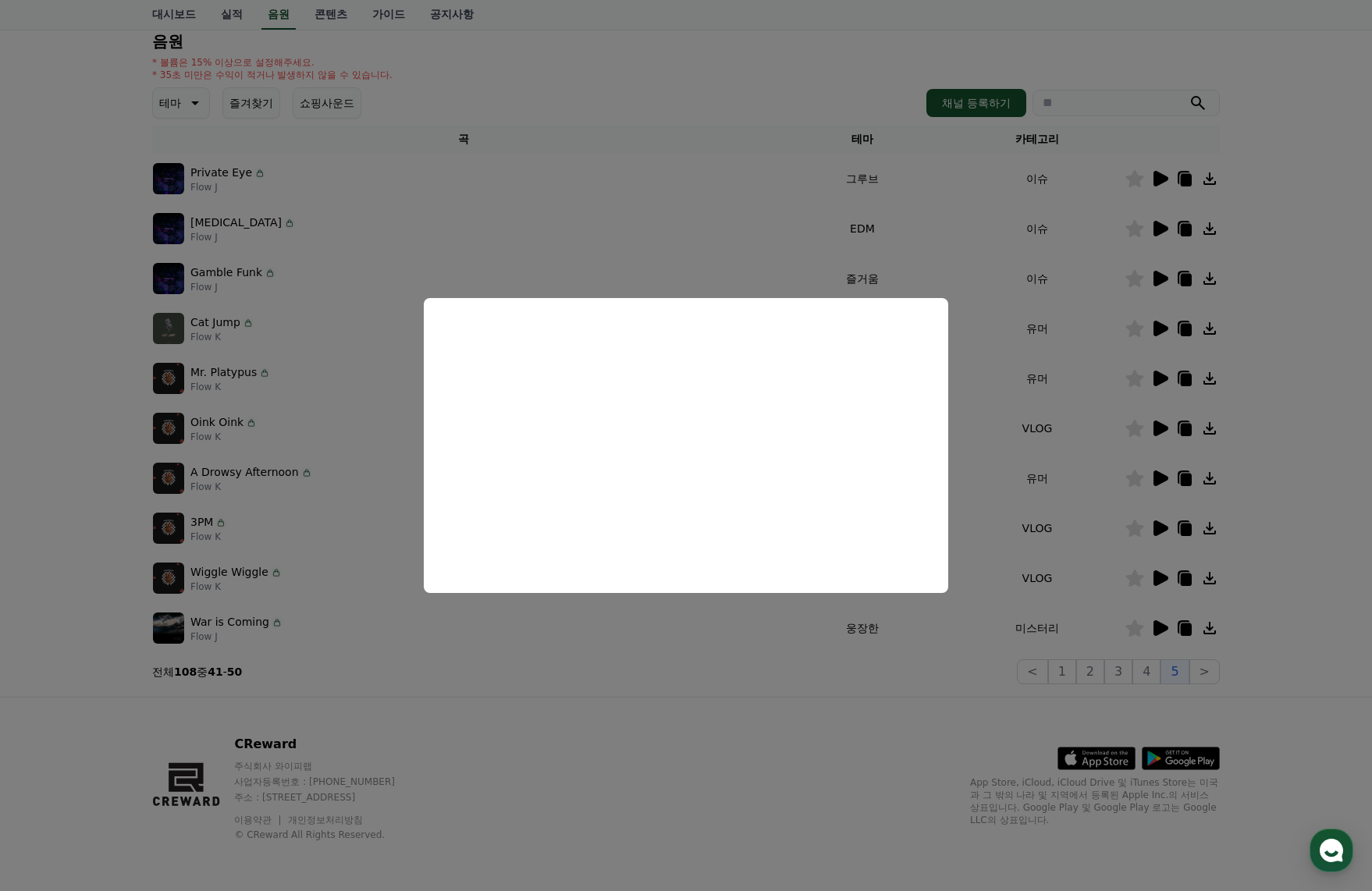
click at [1188, 475] on button "close modal" at bounding box center [686, 446] width 1372 height 891
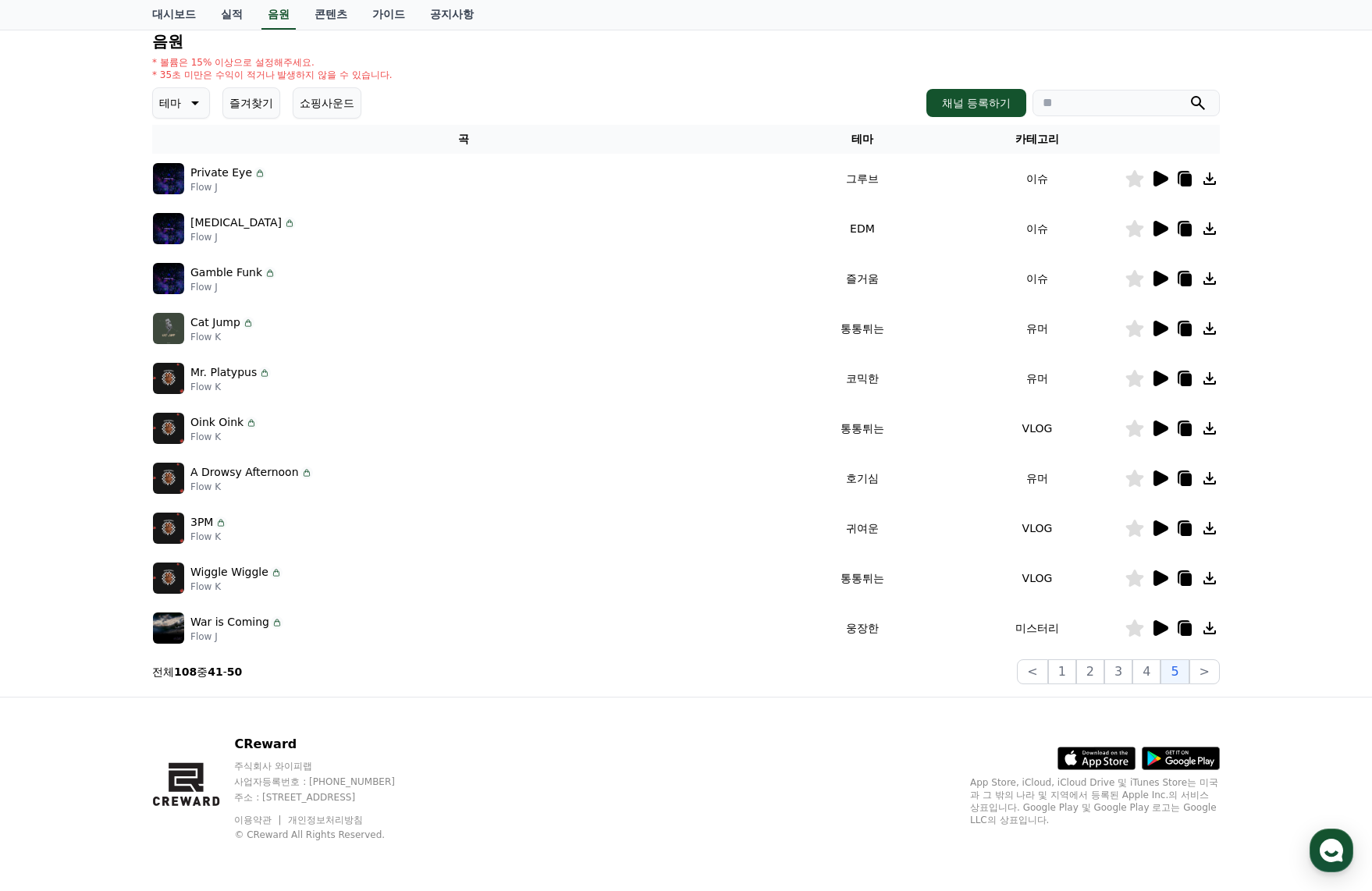
click at [1187, 478] on icon at bounding box center [1186, 479] width 11 height 12
click at [1169, 534] on icon at bounding box center [1160, 528] width 19 height 19
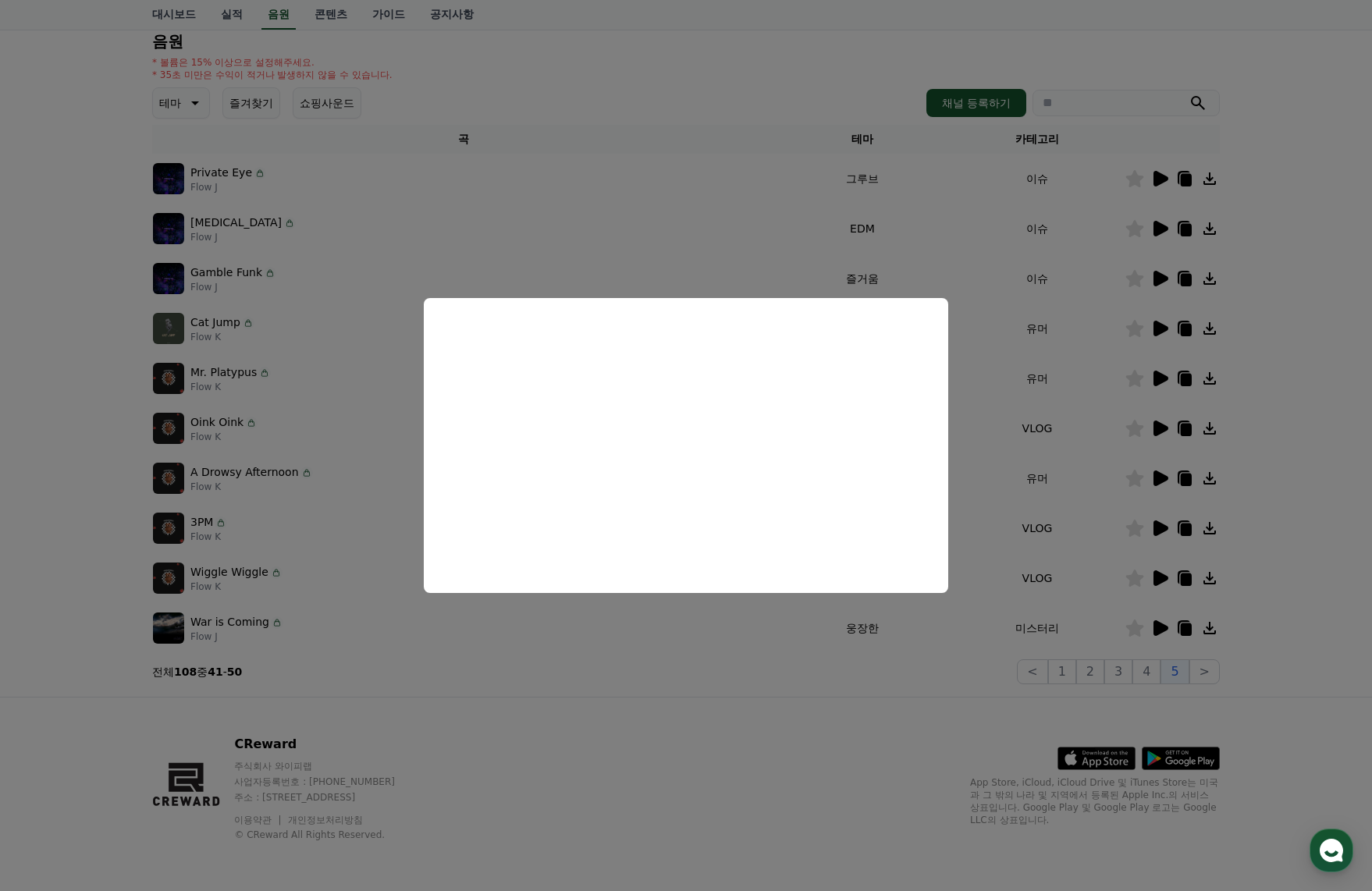
click at [1161, 582] on button "close modal" at bounding box center [686, 446] width 1372 height 891
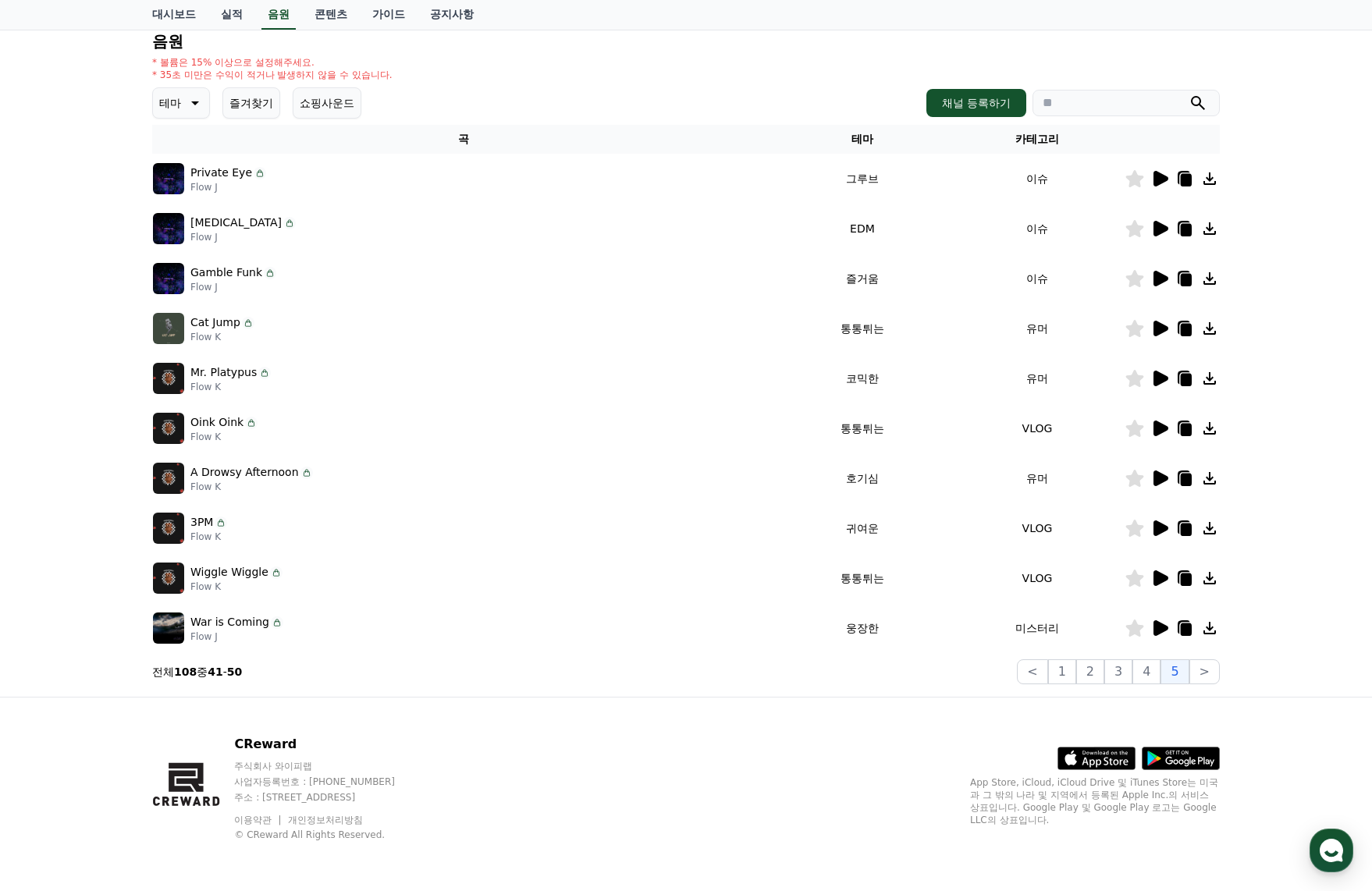
click at [1161, 583] on icon at bounding box center [1161, 578] width 15 height 16
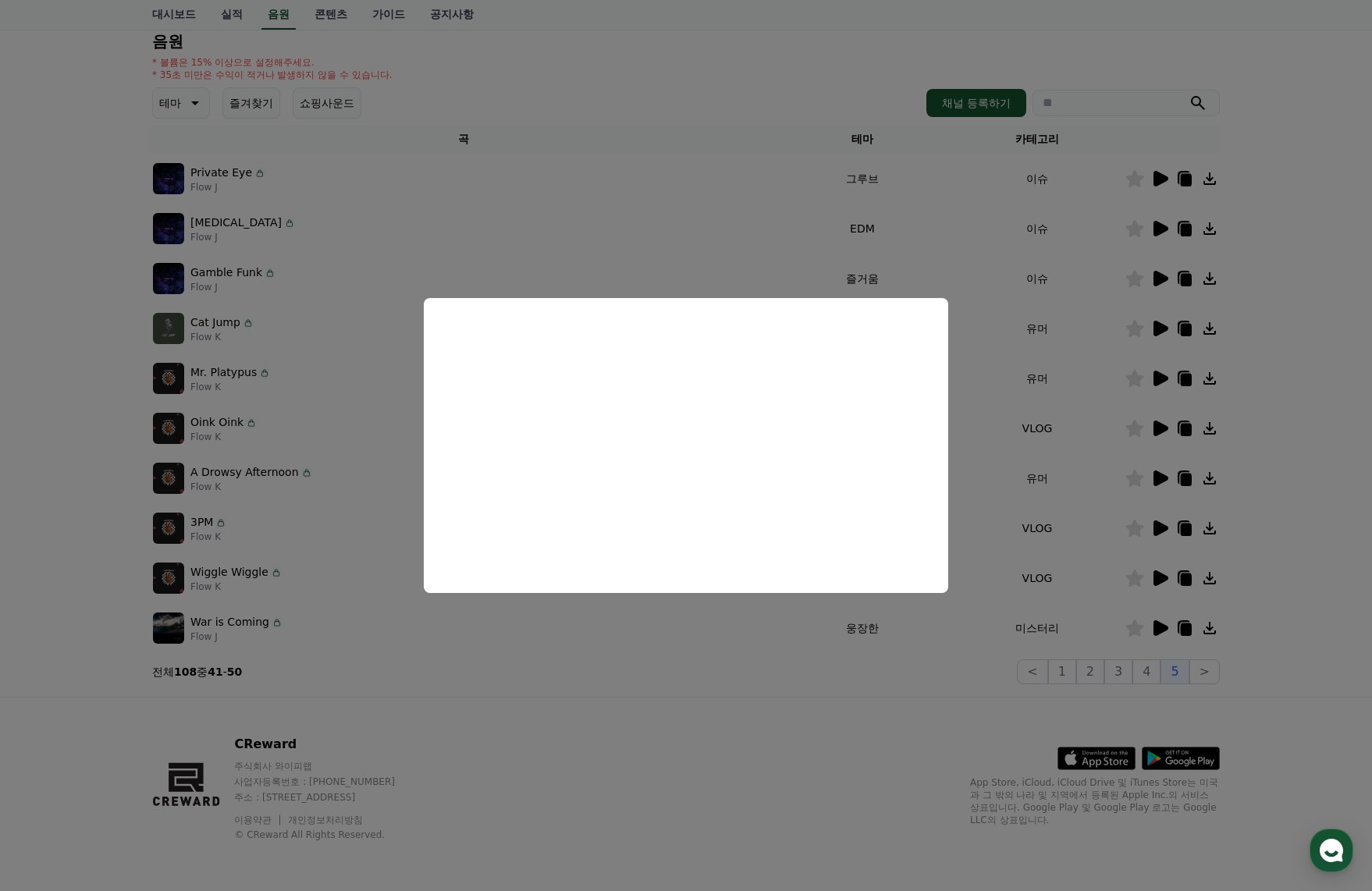
click at [1183, 583] on button "close modal" at bounding box center [686, 446] width 1372 height 891
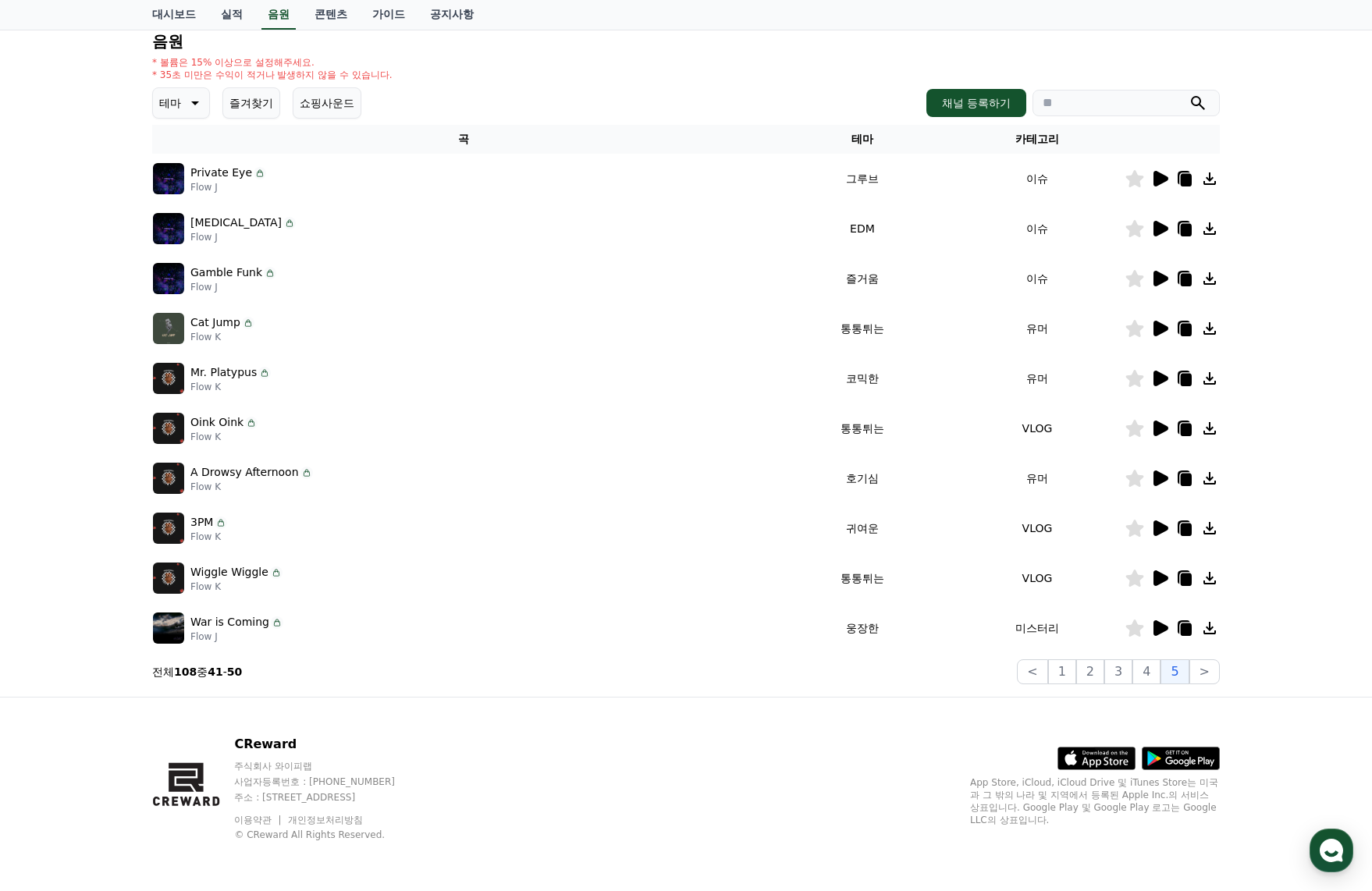
click at [1187, 580] on icon at bounding box center [1186, 579] width 11 height 12
click at [1169, 628] on icon at bounding box center [1160, 628] width 19 height 19
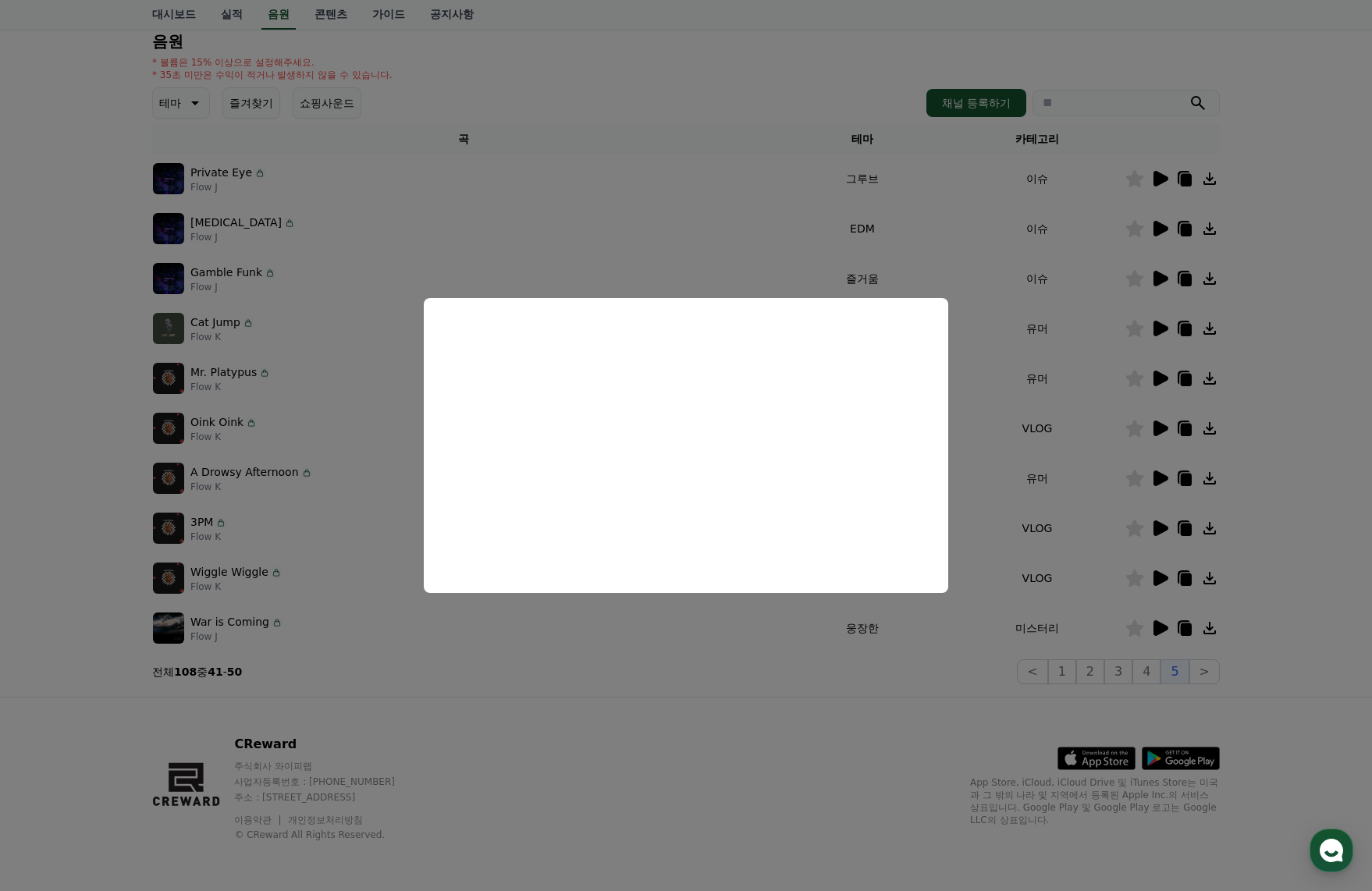
click at [841, 664] on button "close modal" at bounding box center [686, 446] width 1372 height 891
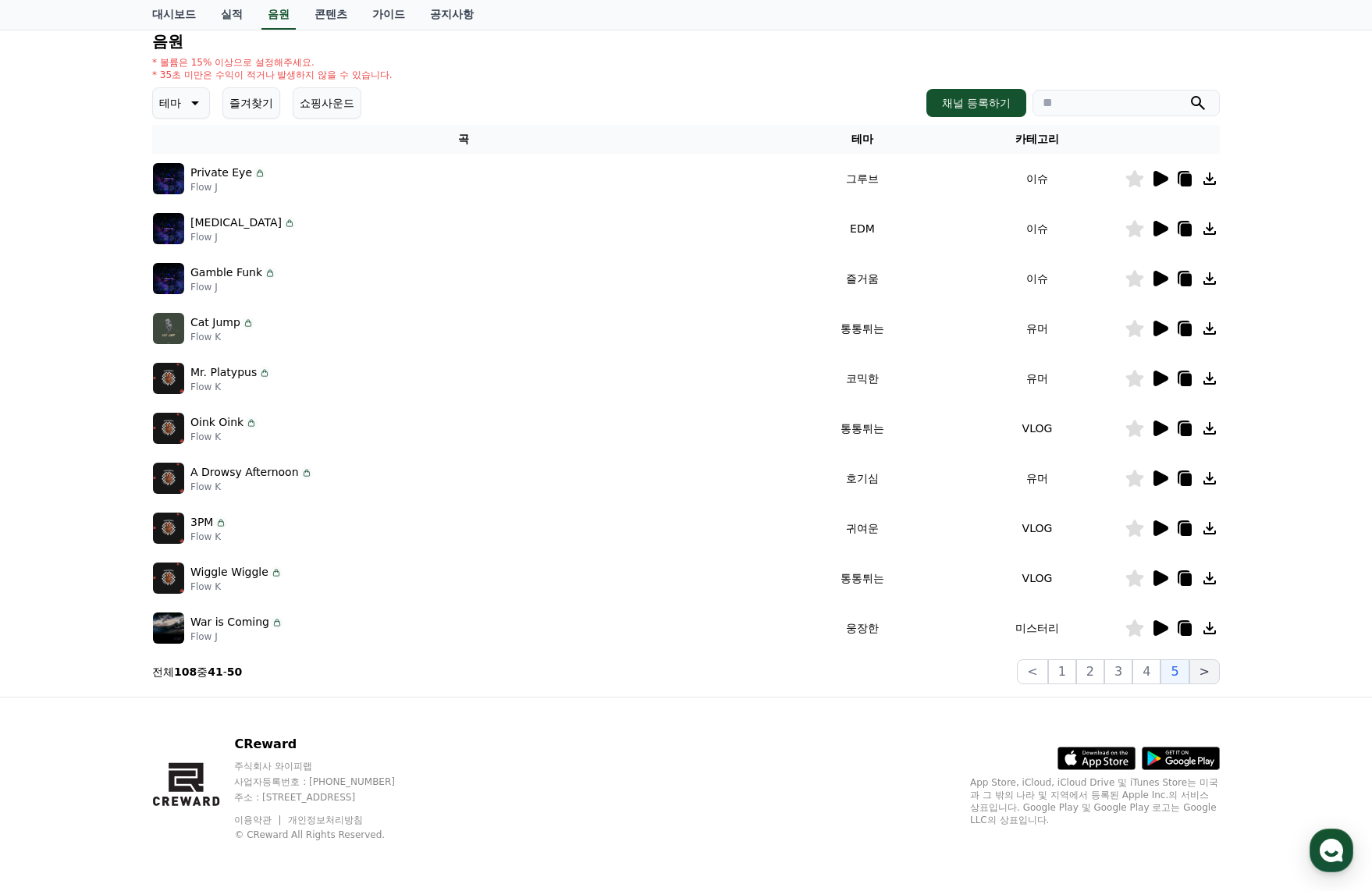
click at [1208, 676] on button ">" at bounding box center [1204, 672] width 31 height 25
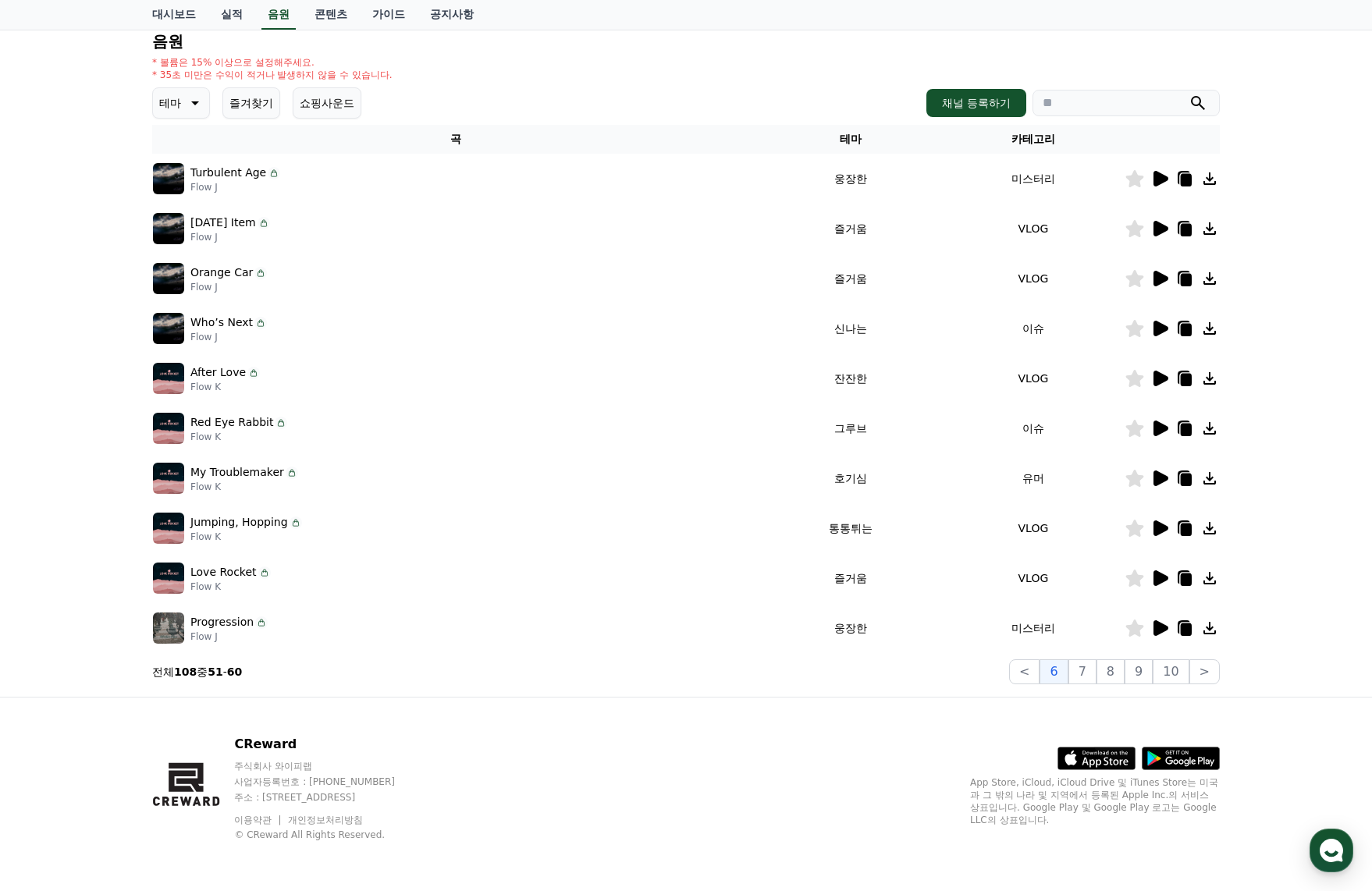
click at [1156, 179] on icon at bounding box center [1161, 179] width 15 height 16
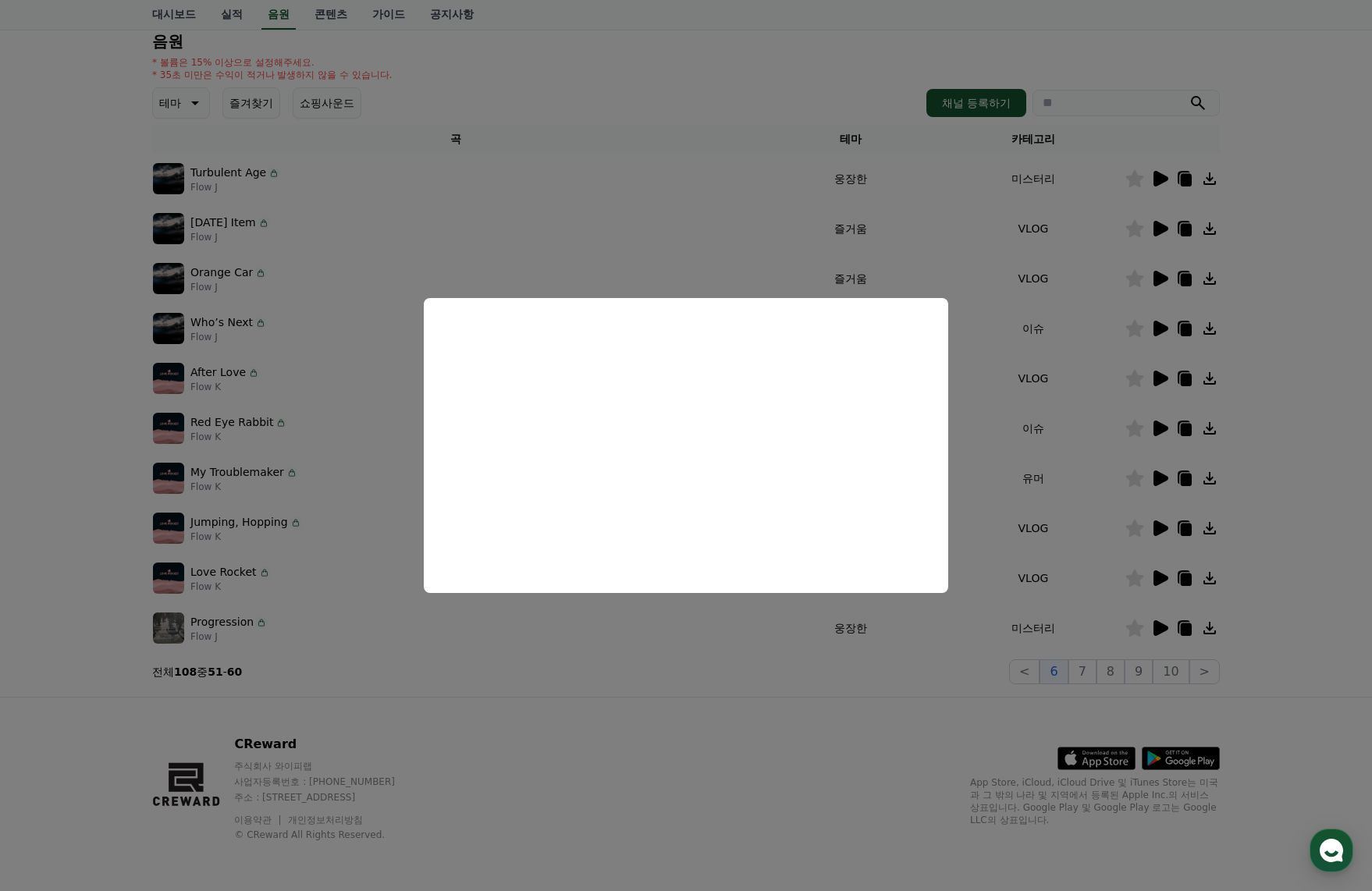
click at [1155, 232] on button "close modal" at bounding box center [686, 446] width 1372 height 891
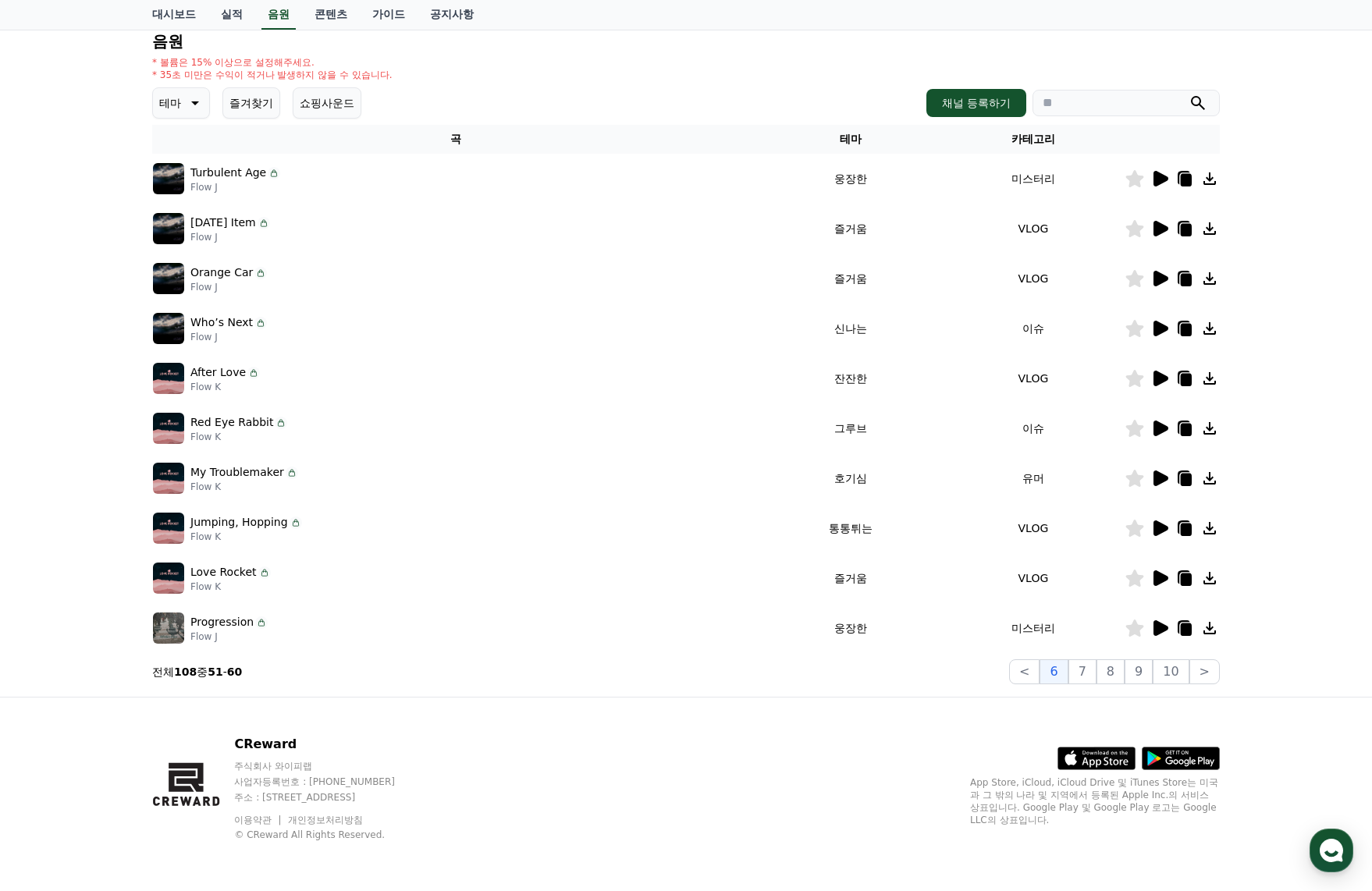
click at [1155, 232] on icon at bounding box center [1161, 228] width 15 height 16
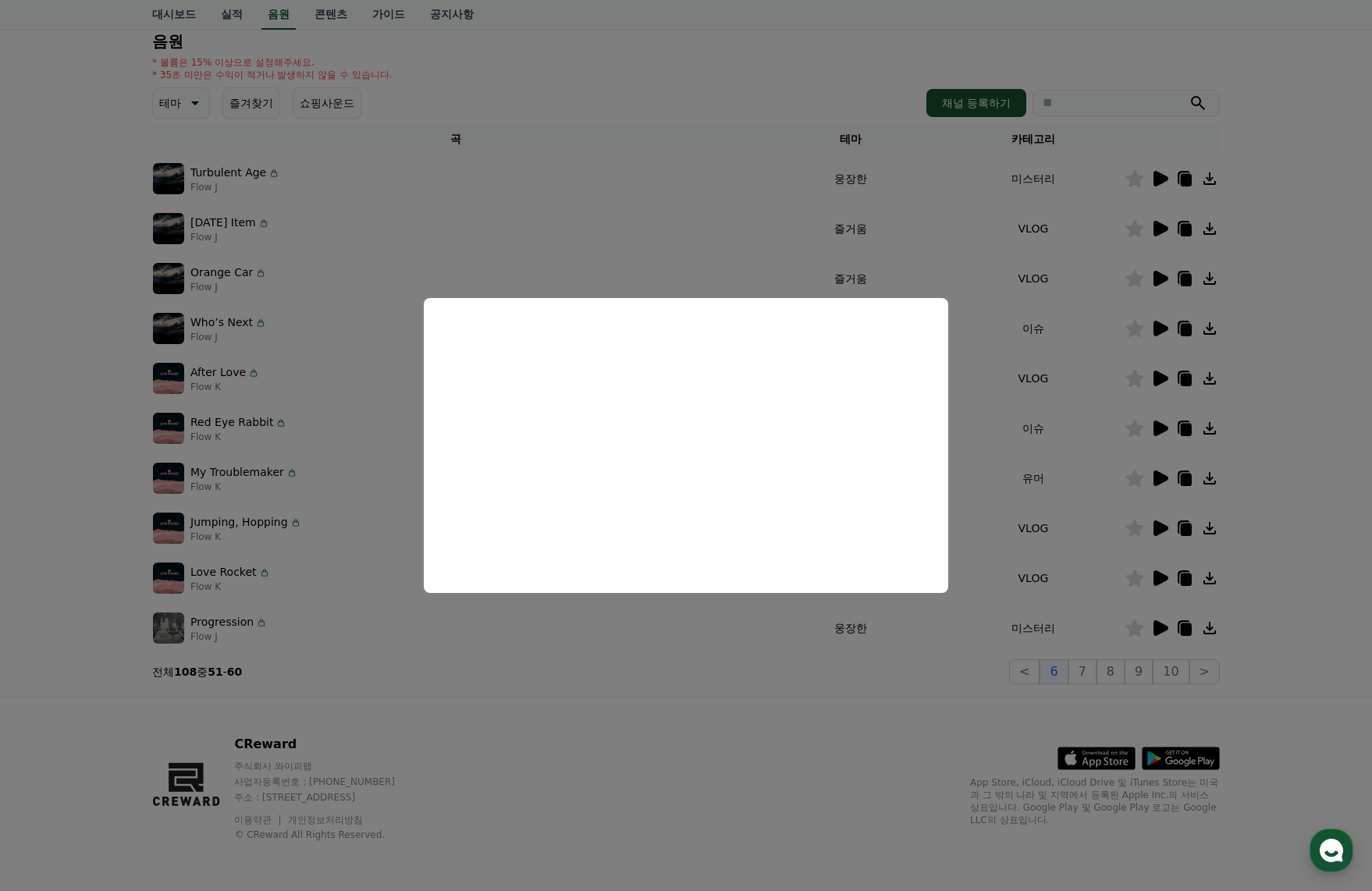
click at [169, 112] on button "close modal" at bounding box center [686, 446] width 1372 height 891
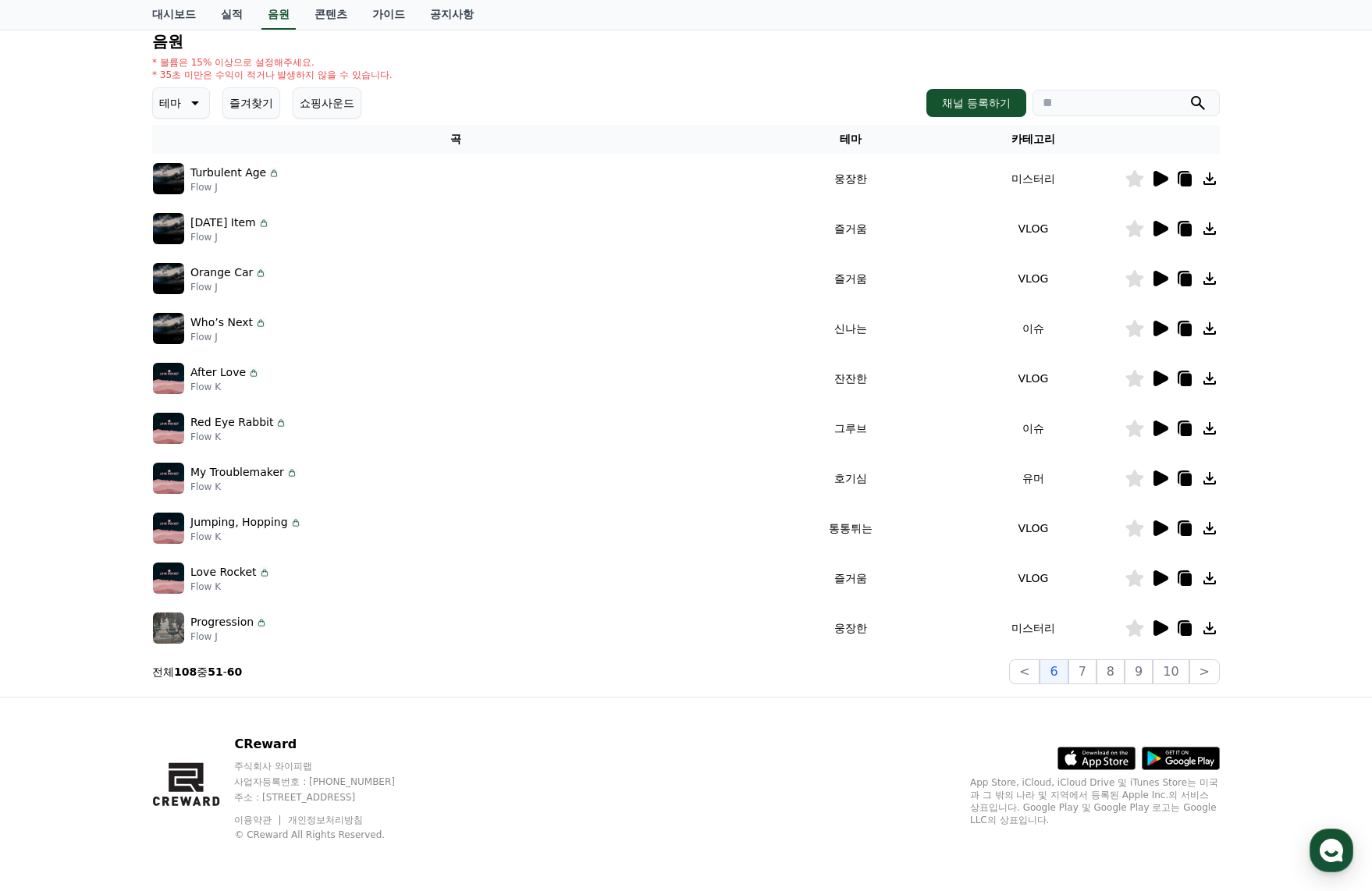
click at [179, 107] on p "테마" at bounding box center [170, 102] width 21 height 21
click at [191, 261] on button "코믹한" at bounding box center [177, 273] width 45 height 35
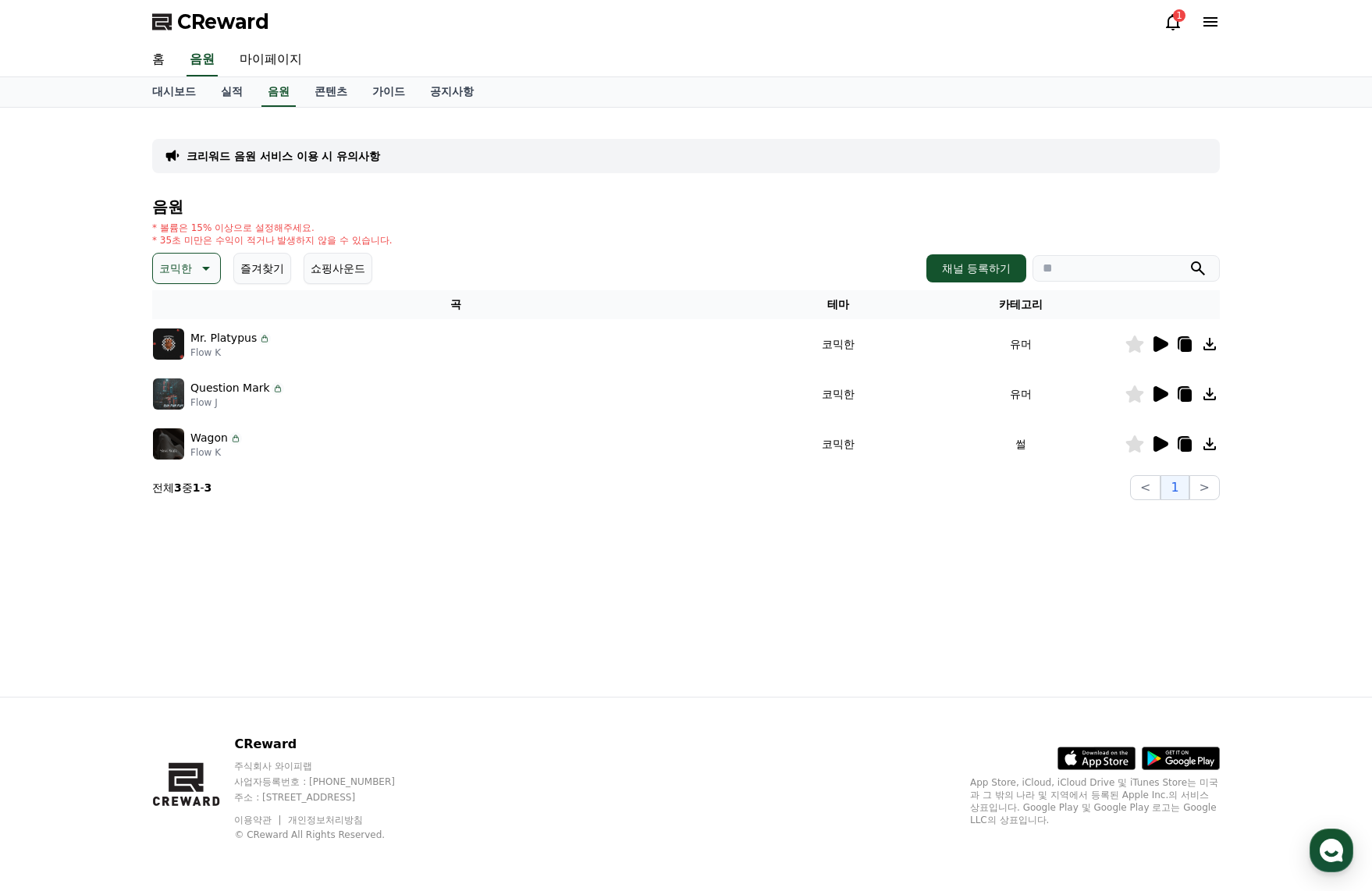
click at [1156, 347] on icon at bounding box center [1161, 344] width 15 height 16
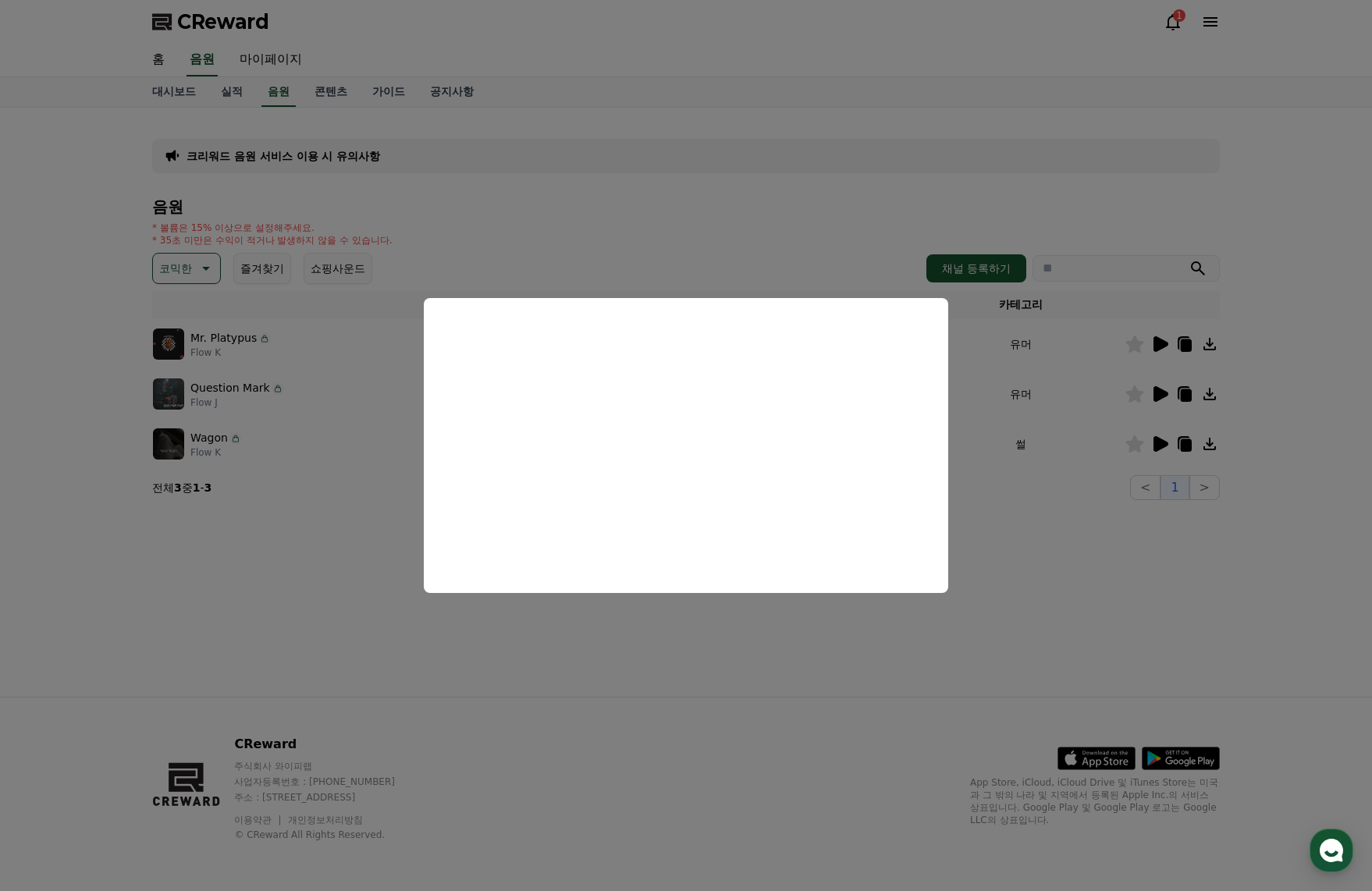
click at [1079, 485] on button "close modal" at bounding box center [686, 446] width 1372 height 891
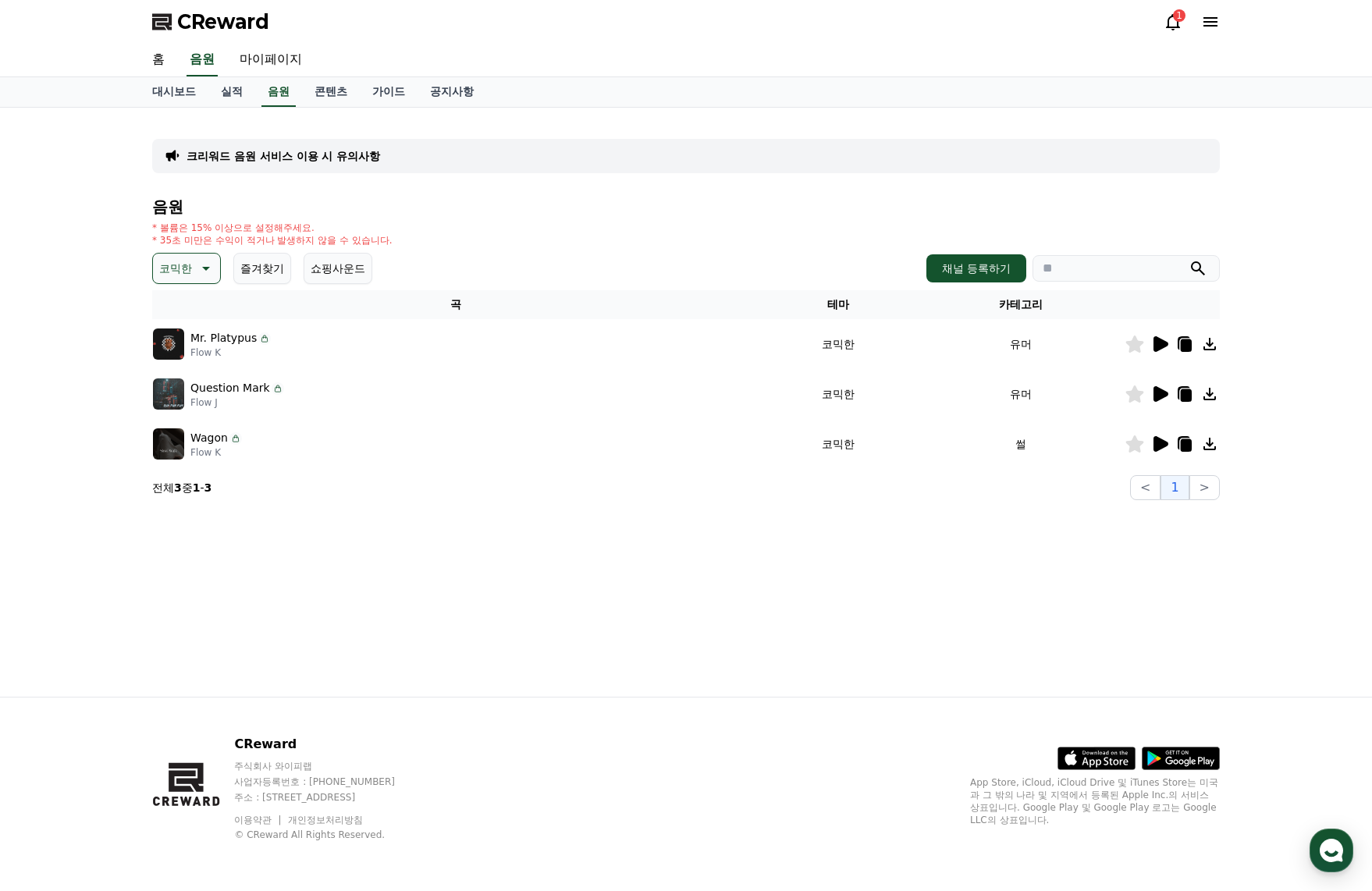
click at [1156, 395] on icon at bounding box center [1161, 393] width 15 height 16
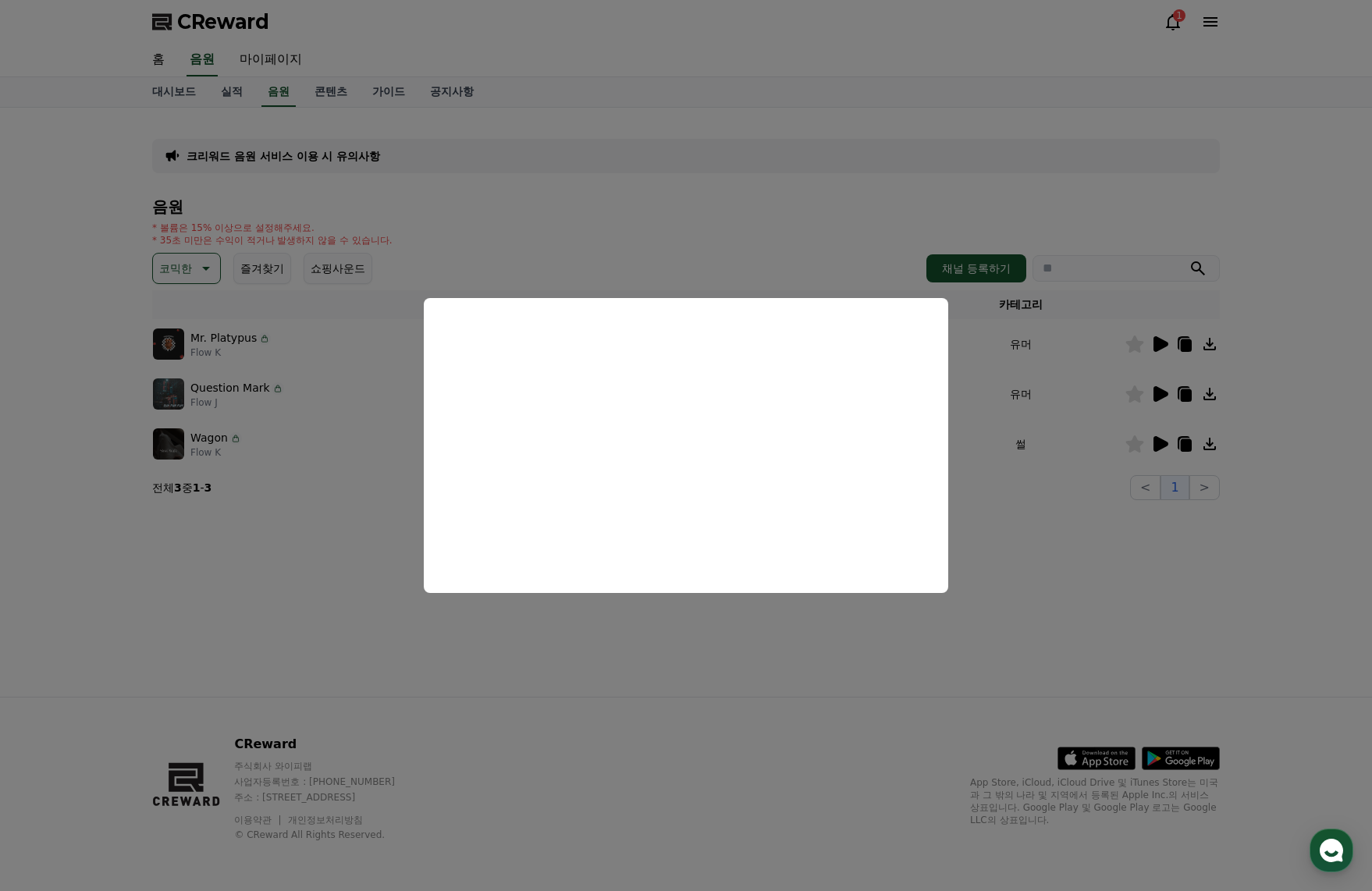
click at [1032, 567] on button "close modal" at bounding box center [686, 446] width 1372 height 891
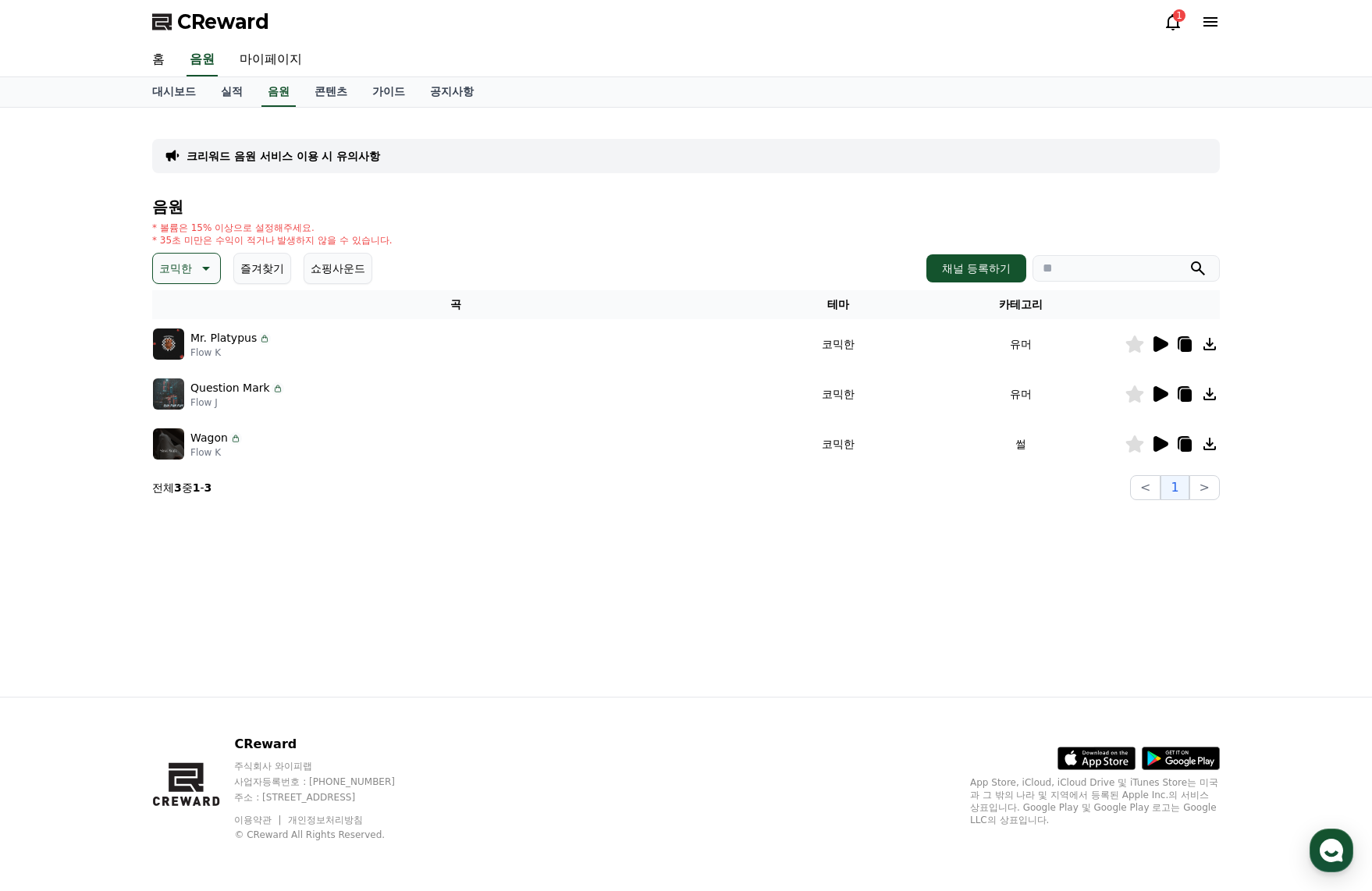
click at [1153, 441] on icon at bounding box center [1160, 444] width 19 height 19
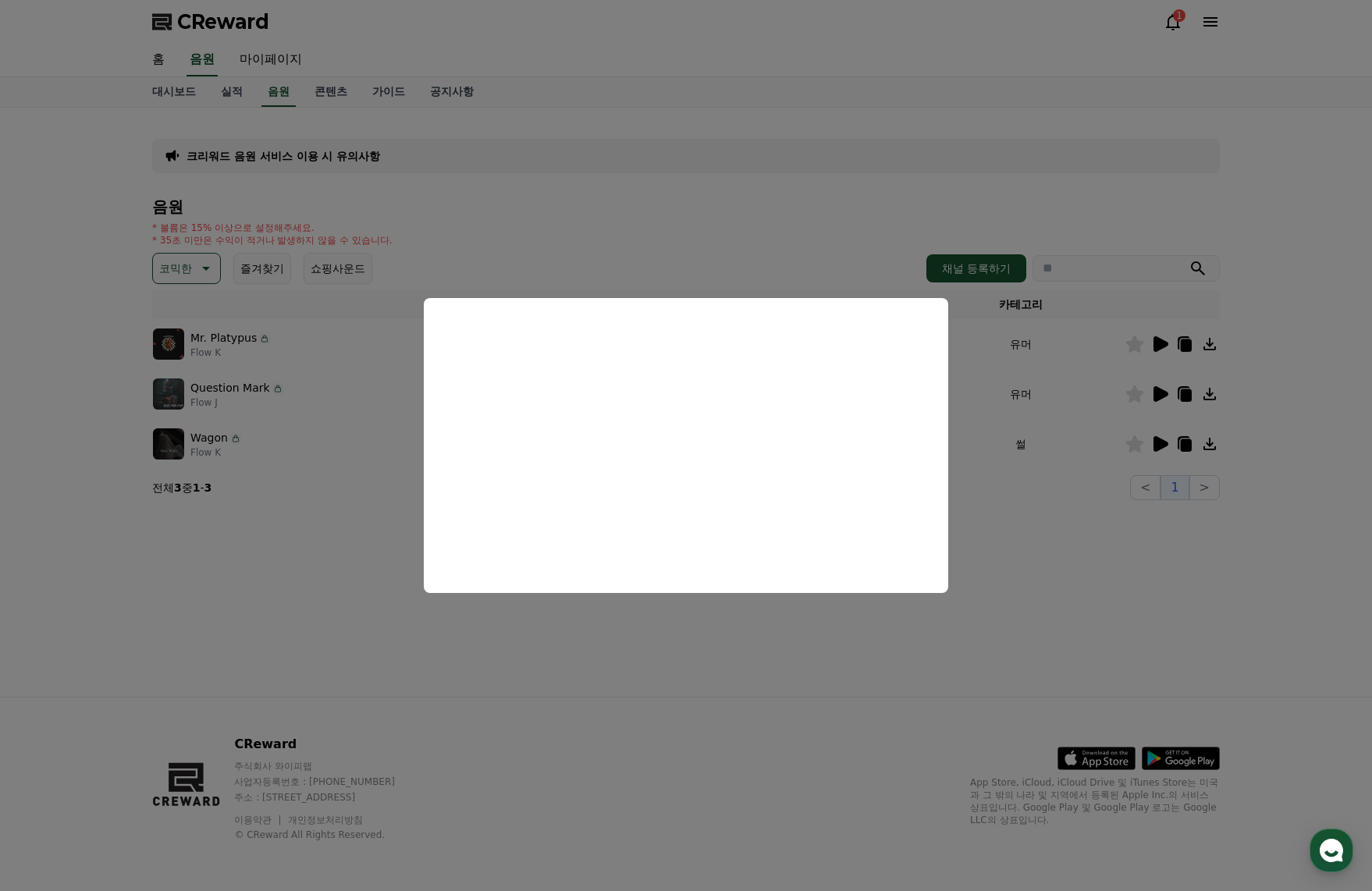
click at [715, 688] on button "close modal" at bounding box center [686, 446] width 1372 height 891
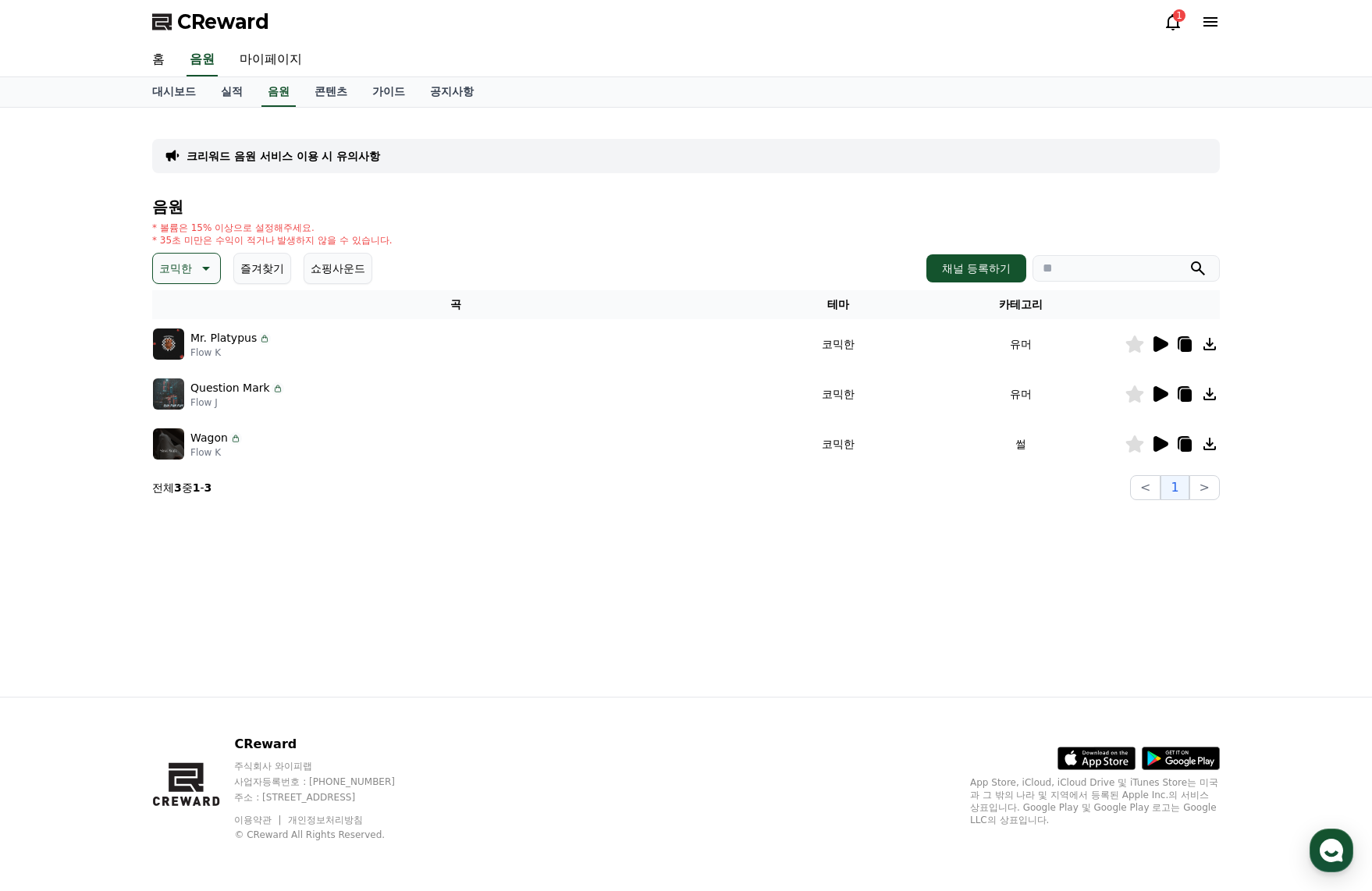
click at [320, 268] on button "쇼핑사운드" at bounding box center [337, 269] width 69 height 31
click at [268, 267] on button "즐겨찾기" at bounding box center [262, 269] width 58 height 31
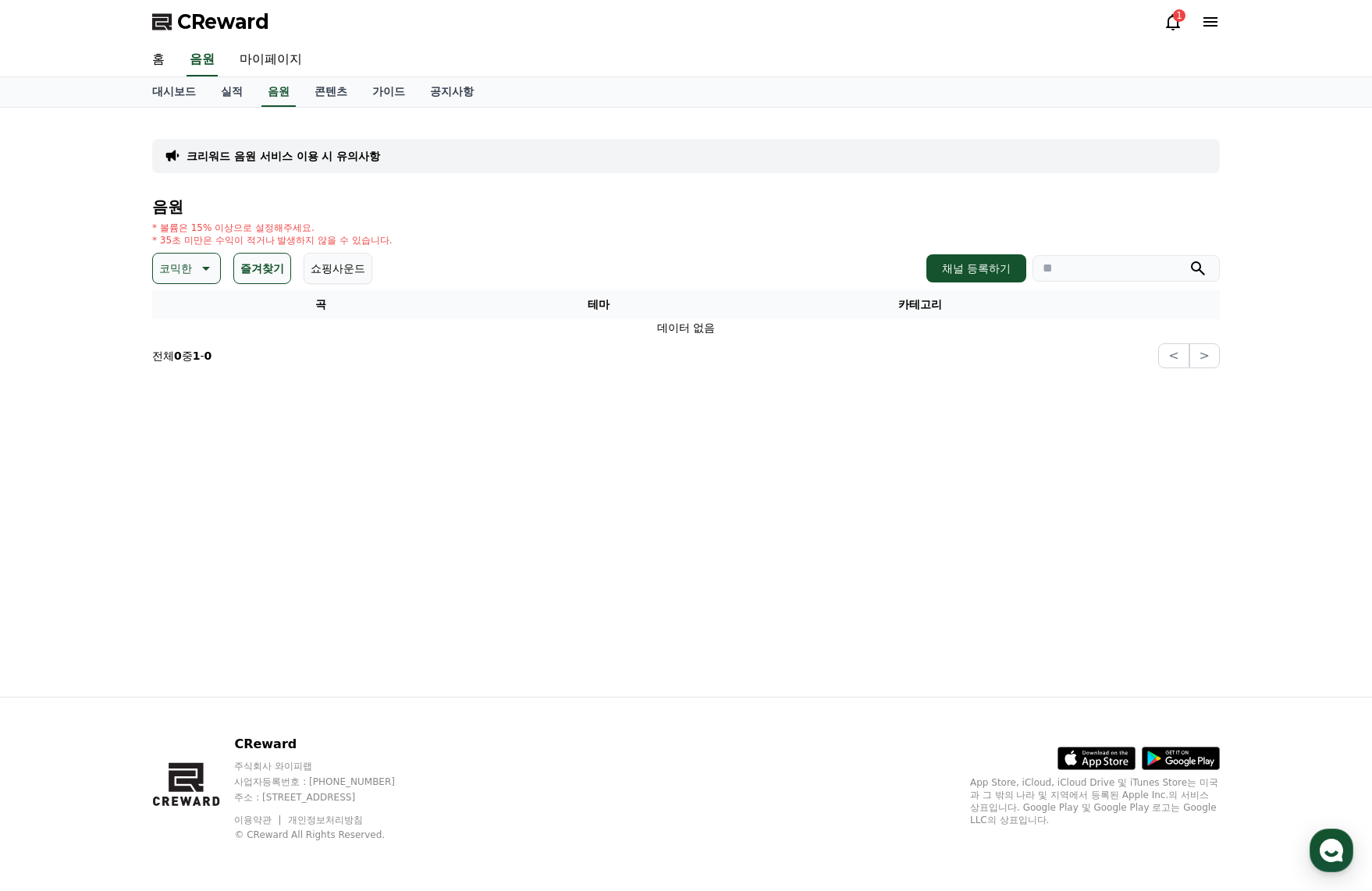
click at [194, 269] on button "코믹한" at bounding box center [186, 269] width 69 height 31
click at [193, 395] on div "전체 환상적인 호기심 어두운 밝은 통통튀는 신나는 반전 웅장한 드라마틱 즐거움 분위기있는 EDM 그루브 슬픈 잔잔한 귀여운 감동적인 긴장되는 …" at bounding box center [188, 617] width 67 height 806
click at [175, 399] on button "밝은" at bounding box center [172, 394] width 35 height 35
click at [164, 263] on p "밝은" at bounding box center [170, 269] width 21 height 21
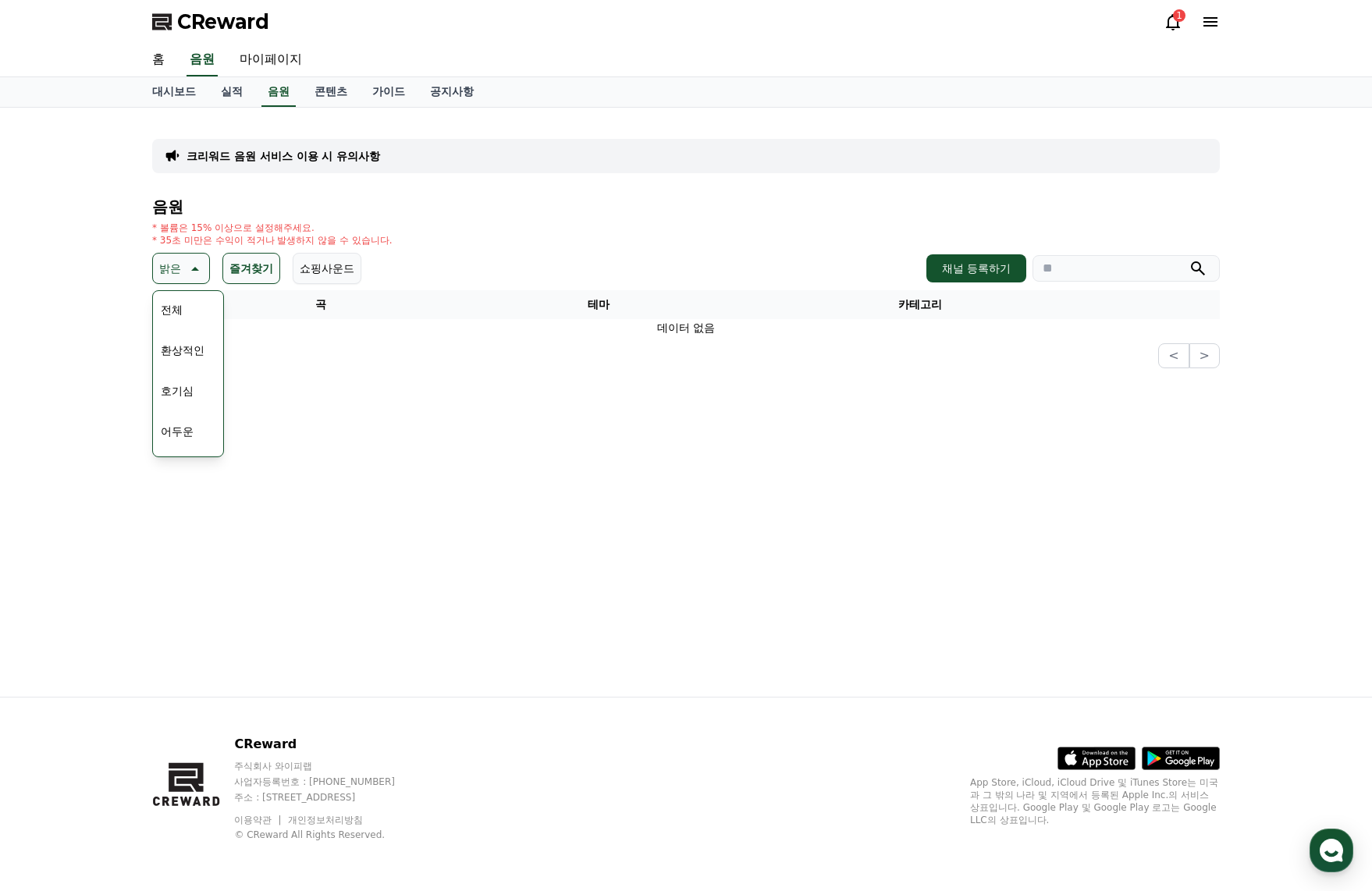
click at [255, 274] on button "즐겨찾기" at bounding box center [251, 269] width 58 height 31
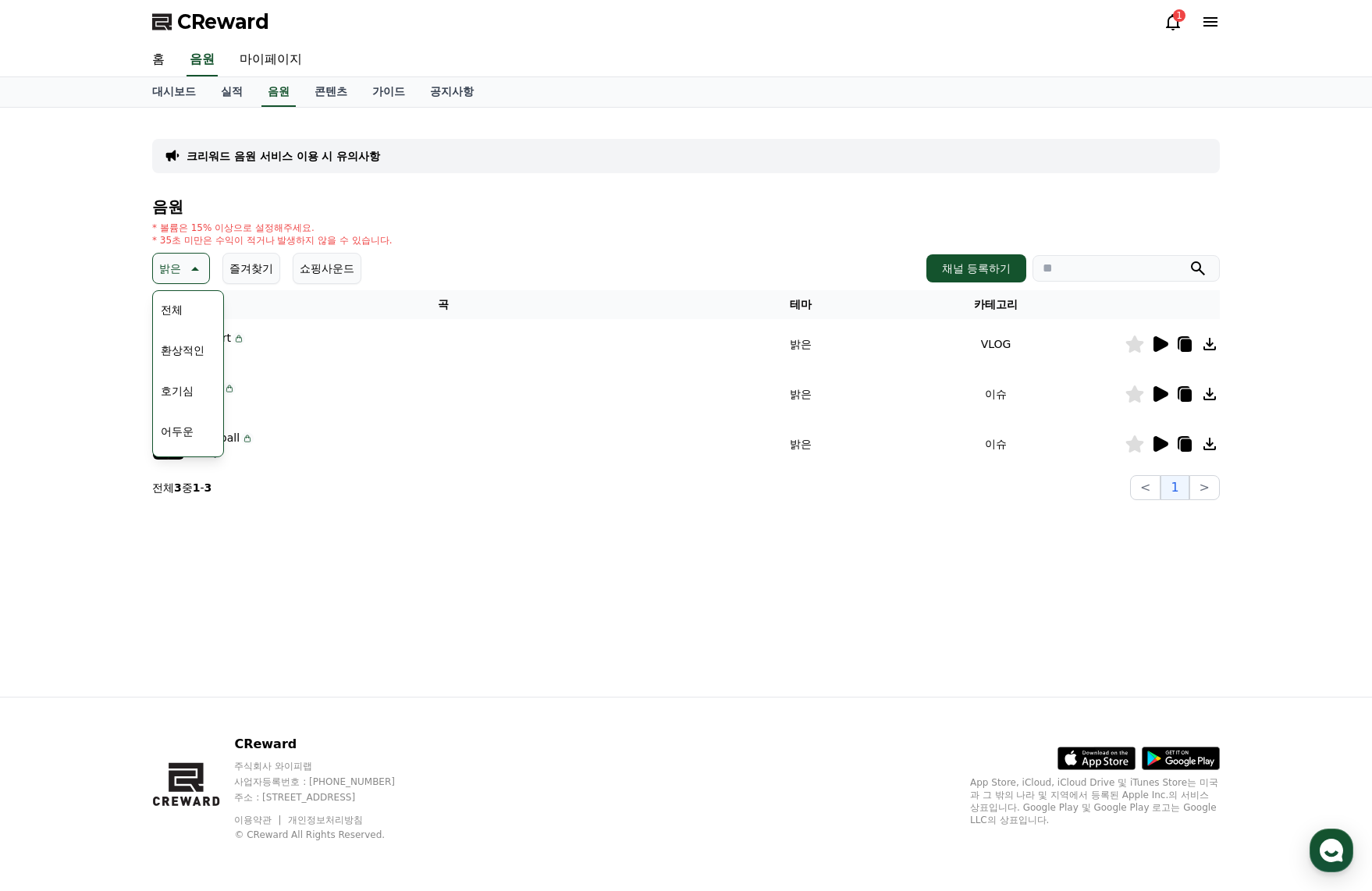
click at [641, 596] on div "크리워드 음원 서비스 이용 시 유의사항 음원 * 볼륨은 15% 이상으로 설정해주세요. * 35초 미만은 수익이 적거나 발생하지 않을 수 있습니…" at bounding box center [686, 402] width 1093 height 589
click at [425, 233] on div "* 볼륨은 15% 이상으로 설정해주세요. * 35초 미만은 수익이 적거나 발생하지 않을 수 있습니다." at bounding box center [686, 234] width 1068 height 25
click at [188, 351] on button "환상적인" at bounding box center [183, 350] width 56 height 35
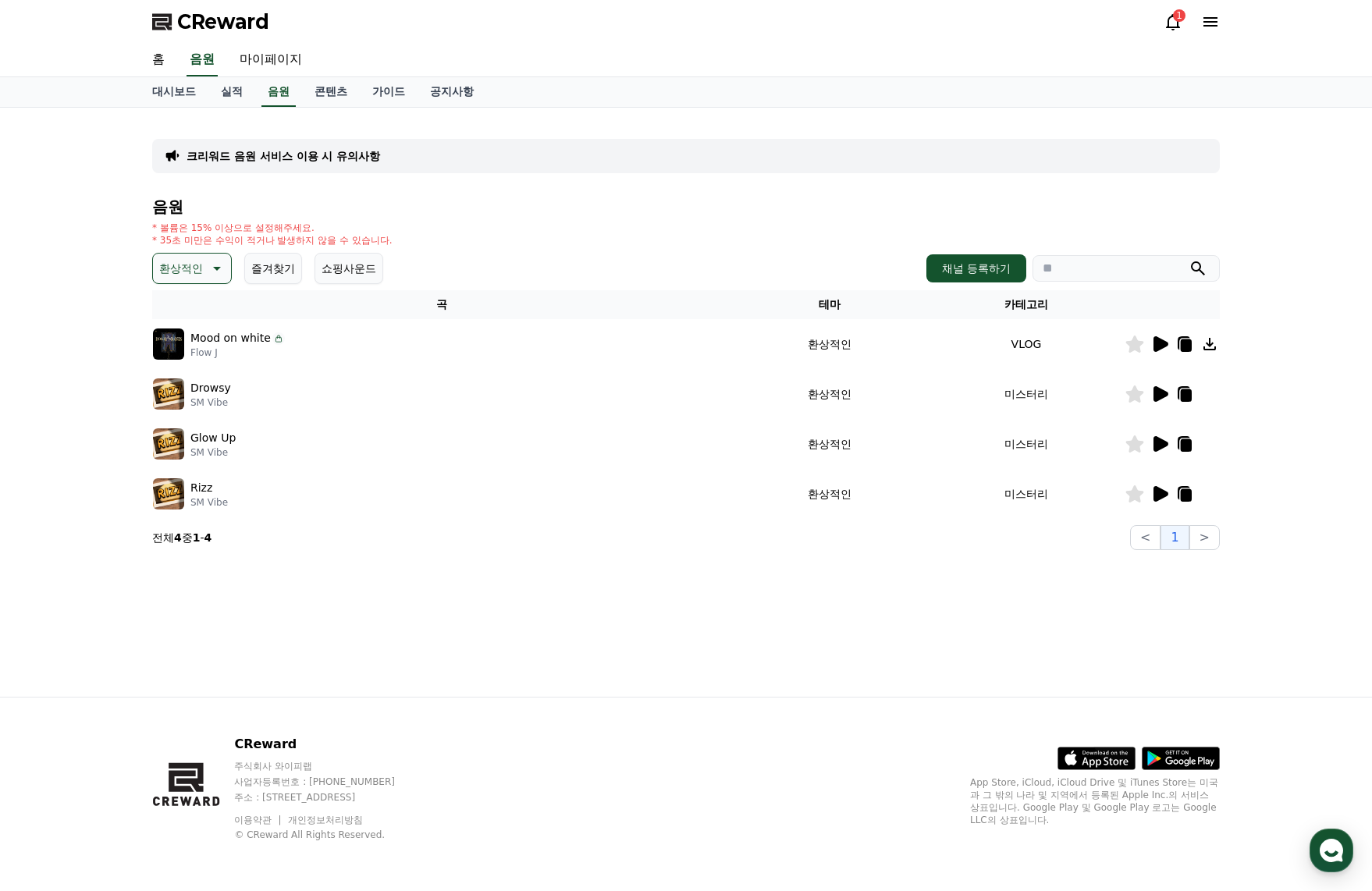
click at [197, 263] on p "환상적인" at bounding box center [181, 269] width 44 height 21
click at [162, 384] on button "호기심" at bounding box center [177, 391] width 45 height 35
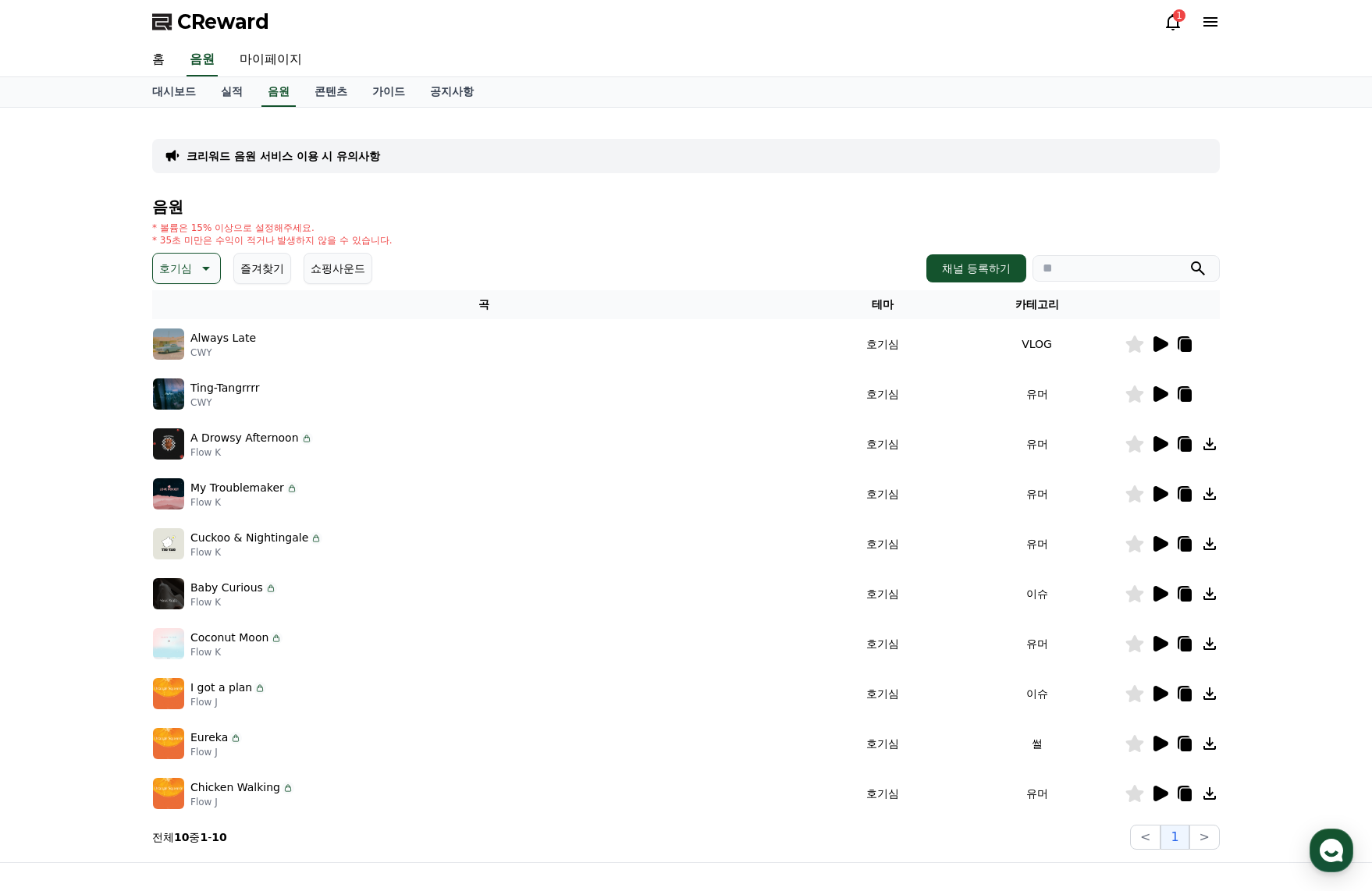
click at [1158, 395] on icon at bounding box center [1161, 393] width 15 height 16
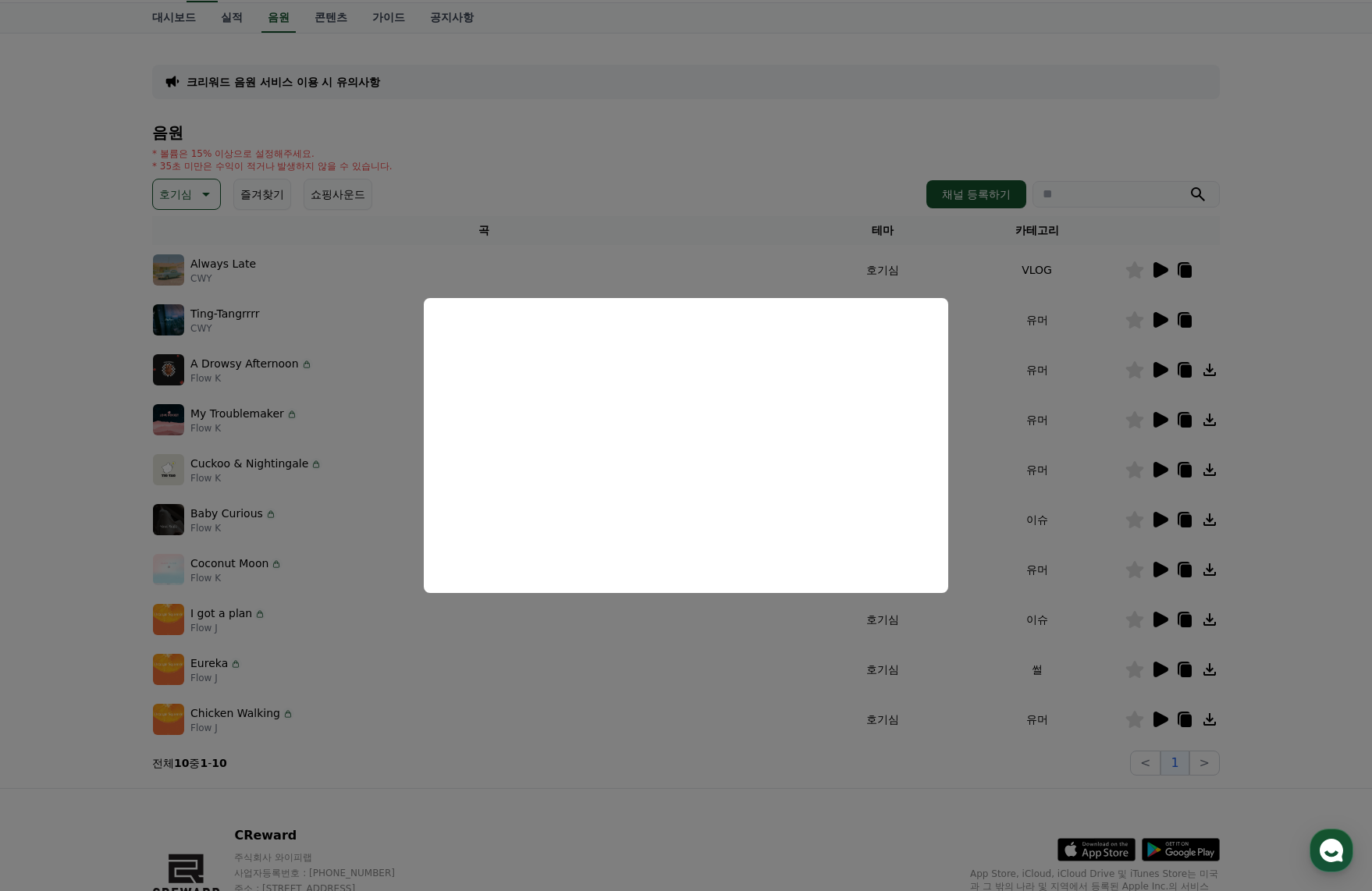
scroll to position [165, 0]
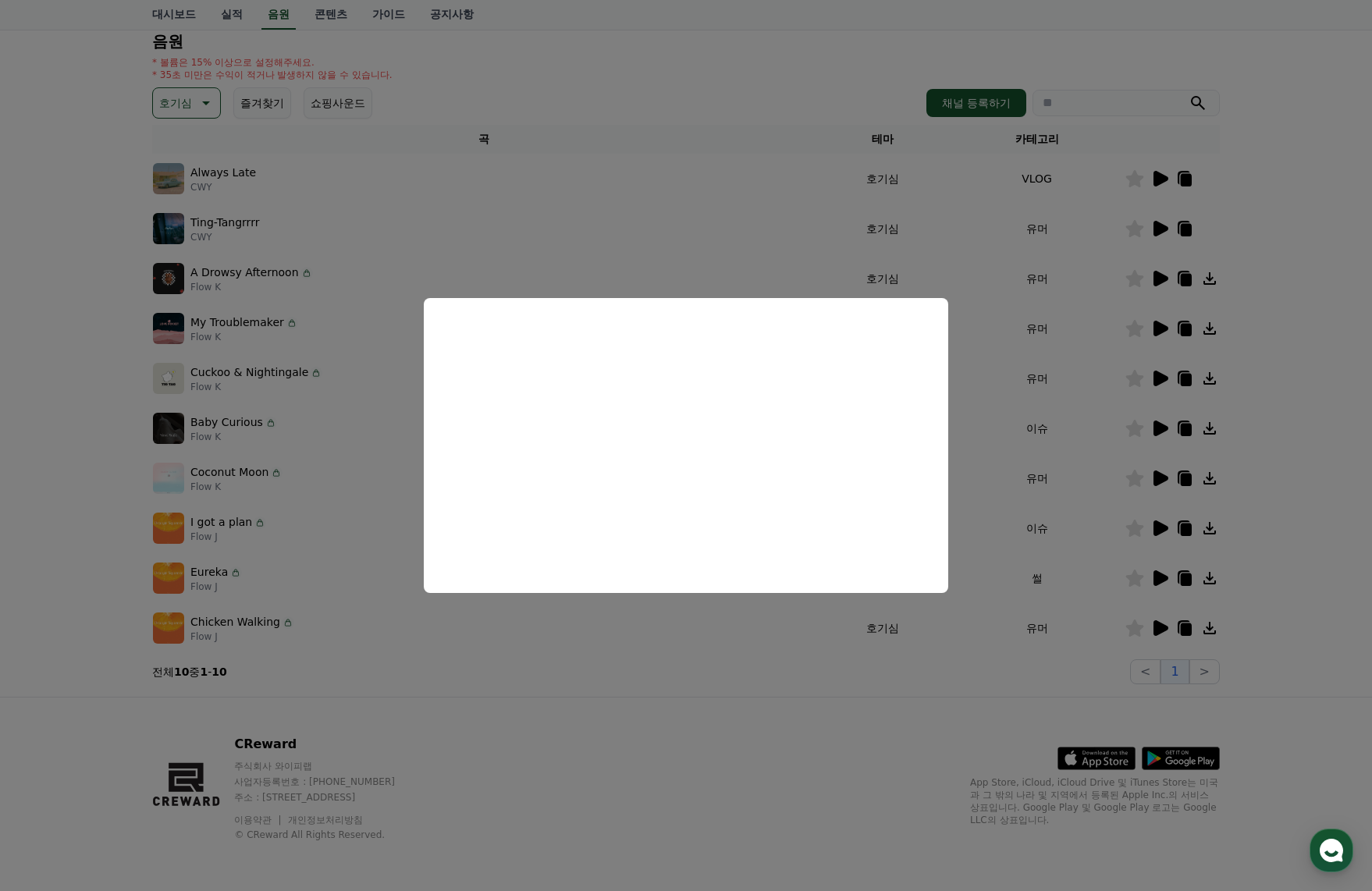
click at [231, 476] on button "close modal" at bounding box center [686, 446] width 1372 height 891
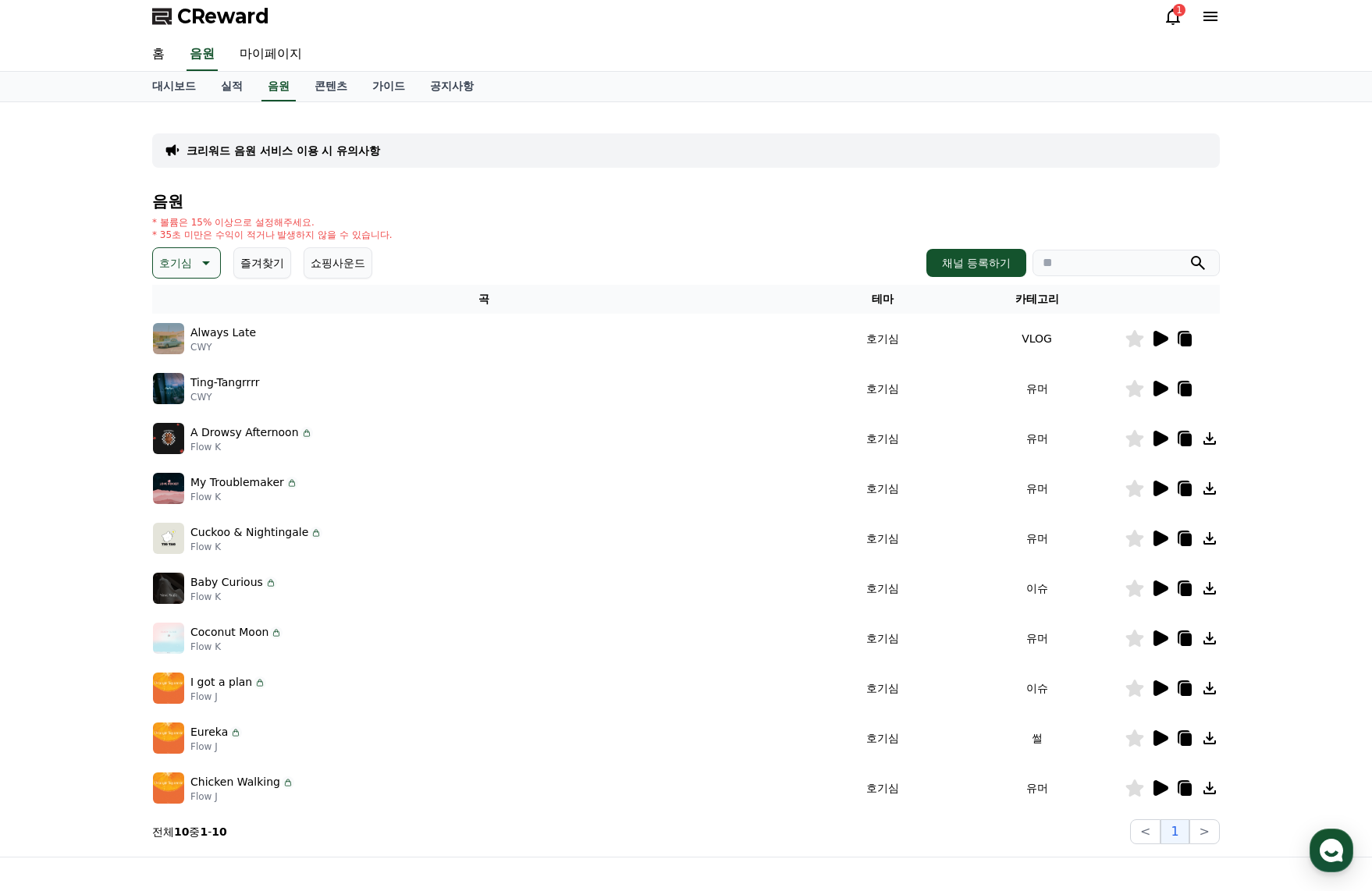
scroll to position [0, 0]
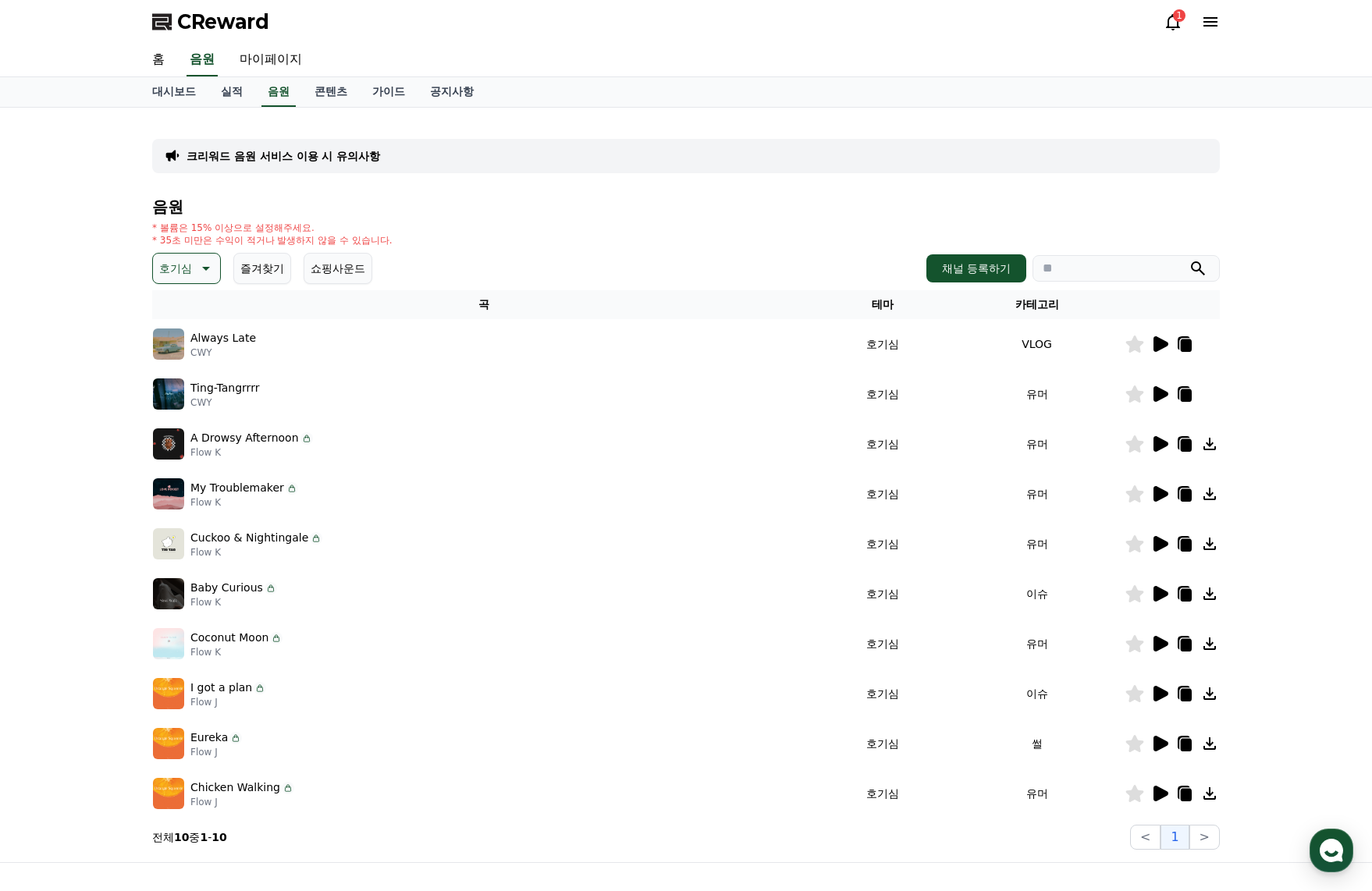
click at [199, 279] on button "호기심" at bounding box center [186, 269] width 69 height 31
click at [183, 425] on button "어두운" at bounding box center [177, 431] width 45 height 35
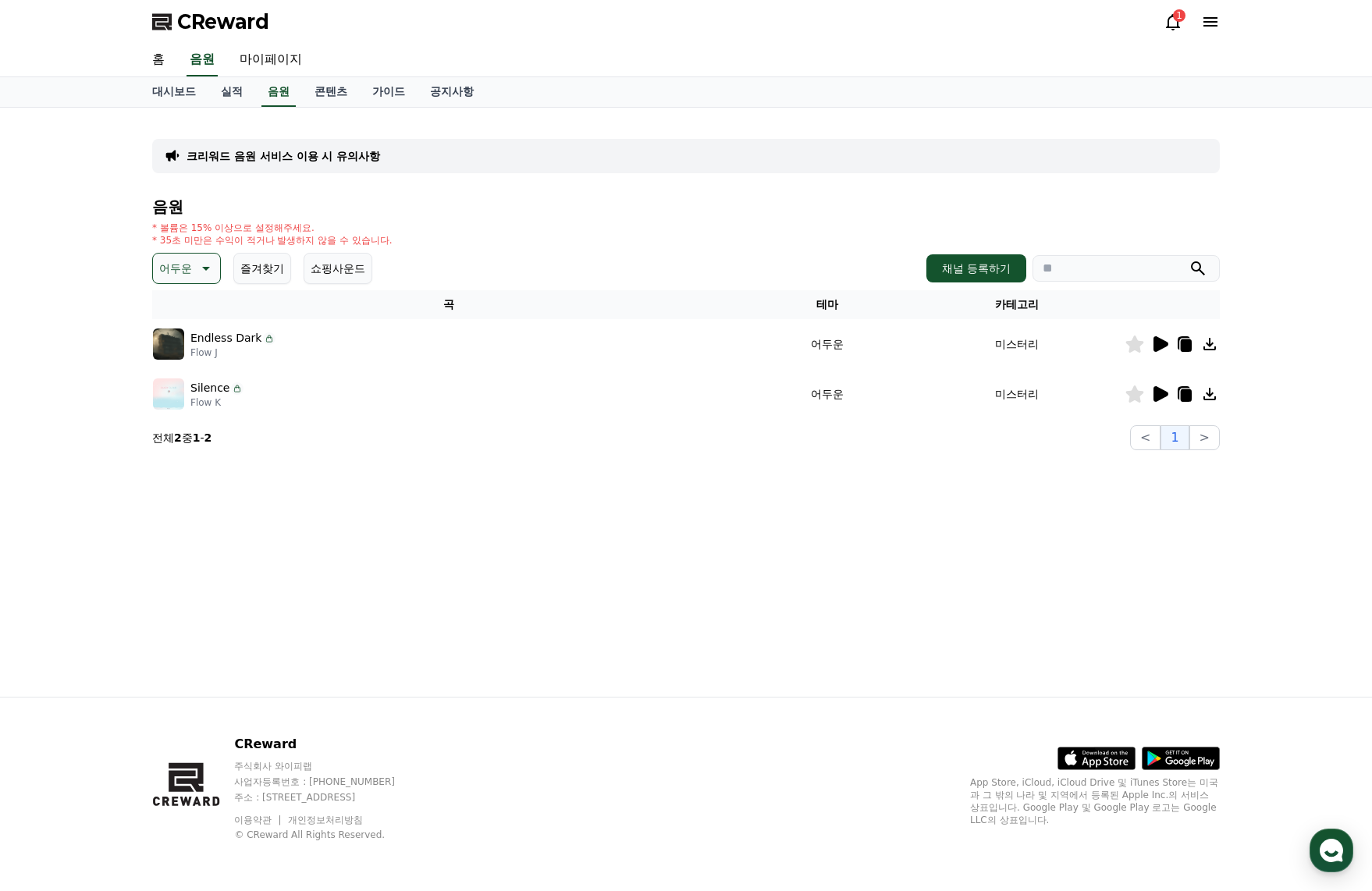
click at [187, 275] on p "어두운" at bounding box center [176, 269] width 33 height 21
click at [177, 393] on button "밝은" at bounding box center [172, 394] width 35 height 35
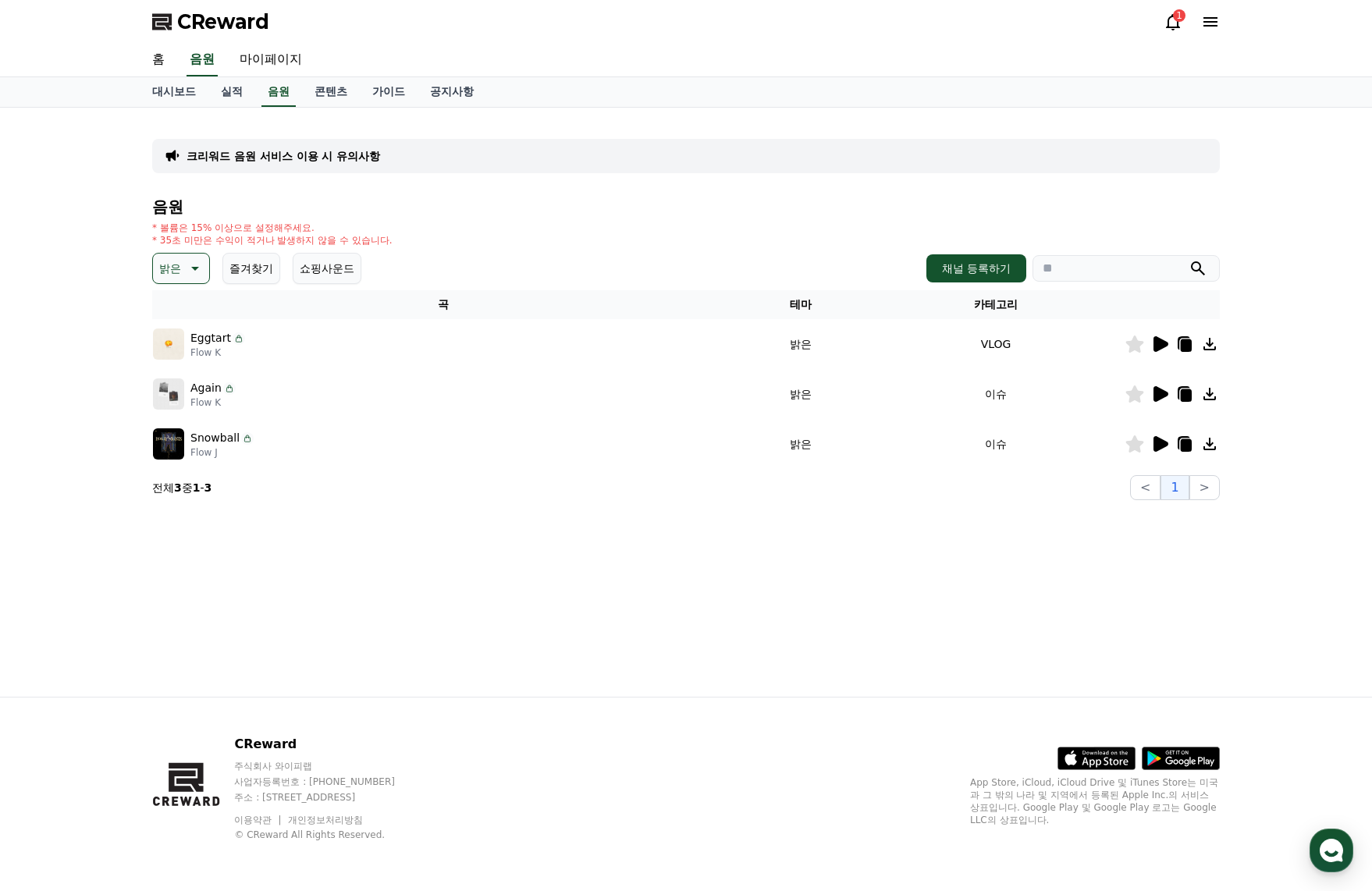
click at [1150, 350] on icon at bounding box center [1160, 344] width 19 height 19
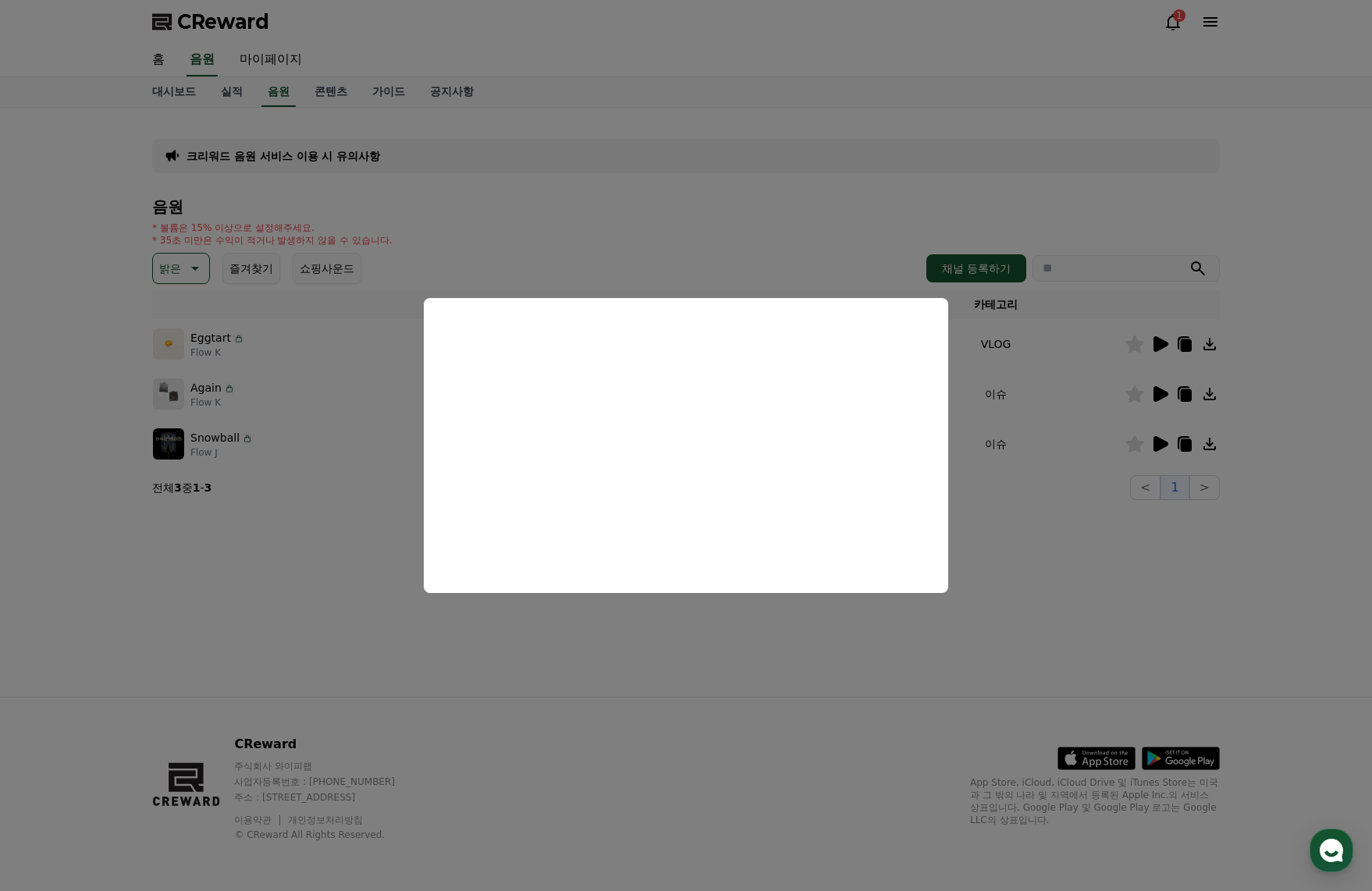
click at [781, 595] on button "close modal" at bounding box center [686, 446] width 1372 height 891
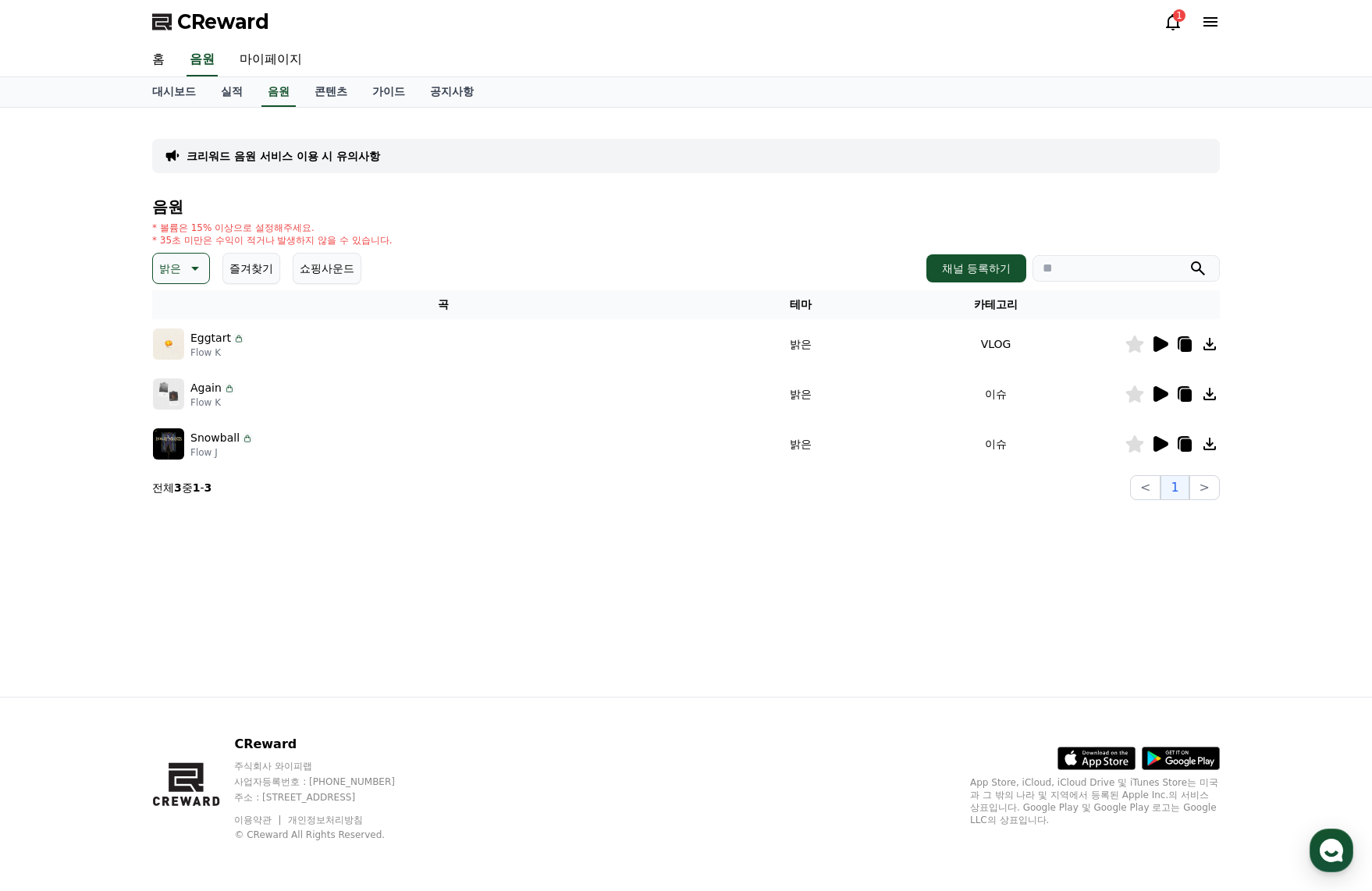
click at [1162, 398] on icon at bounding box center [1161, 393] width 15 height 16
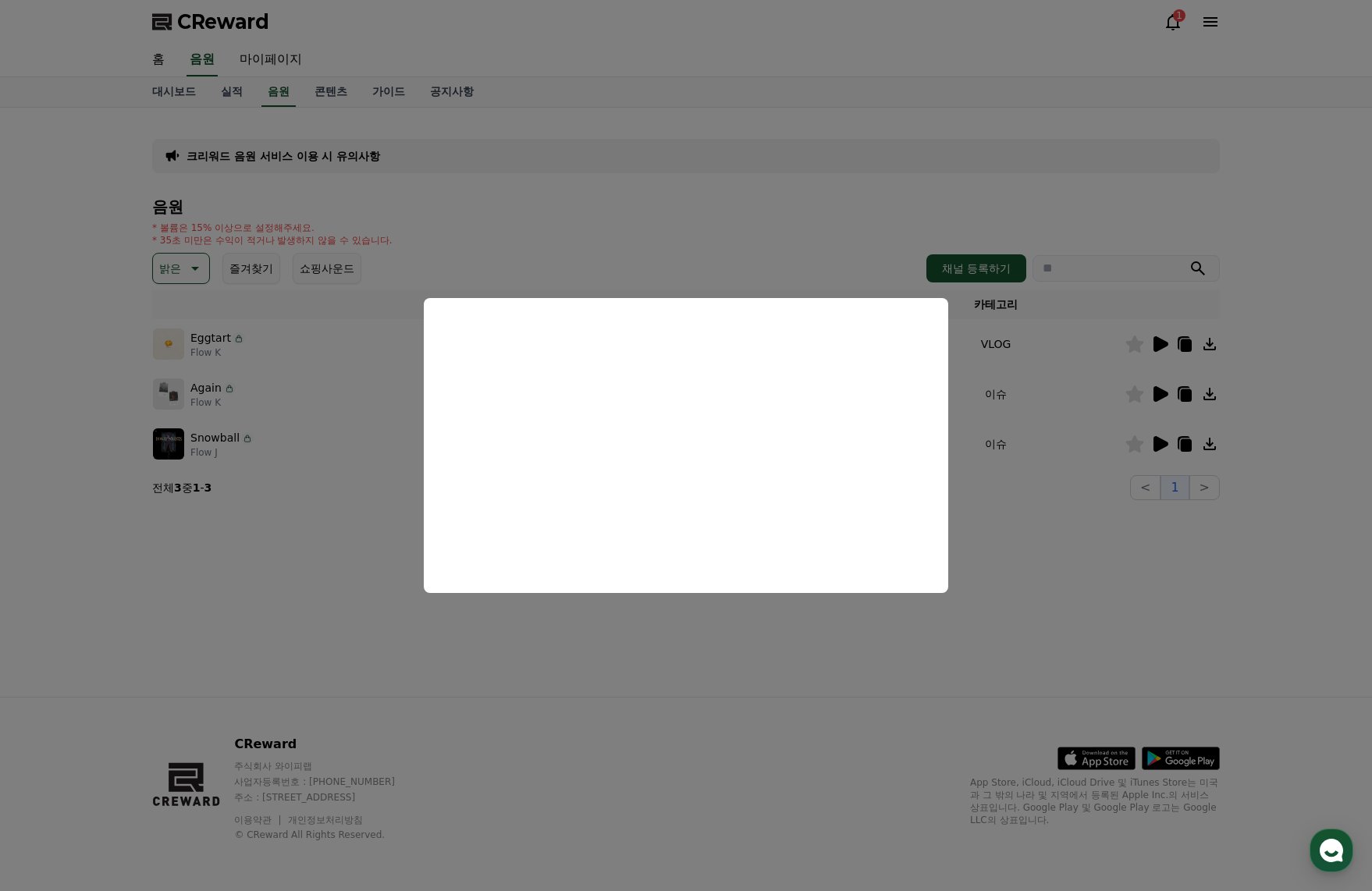
click at [1159, 445] on button "close modal" at bounding box center [686, 446] width 1372 height 891
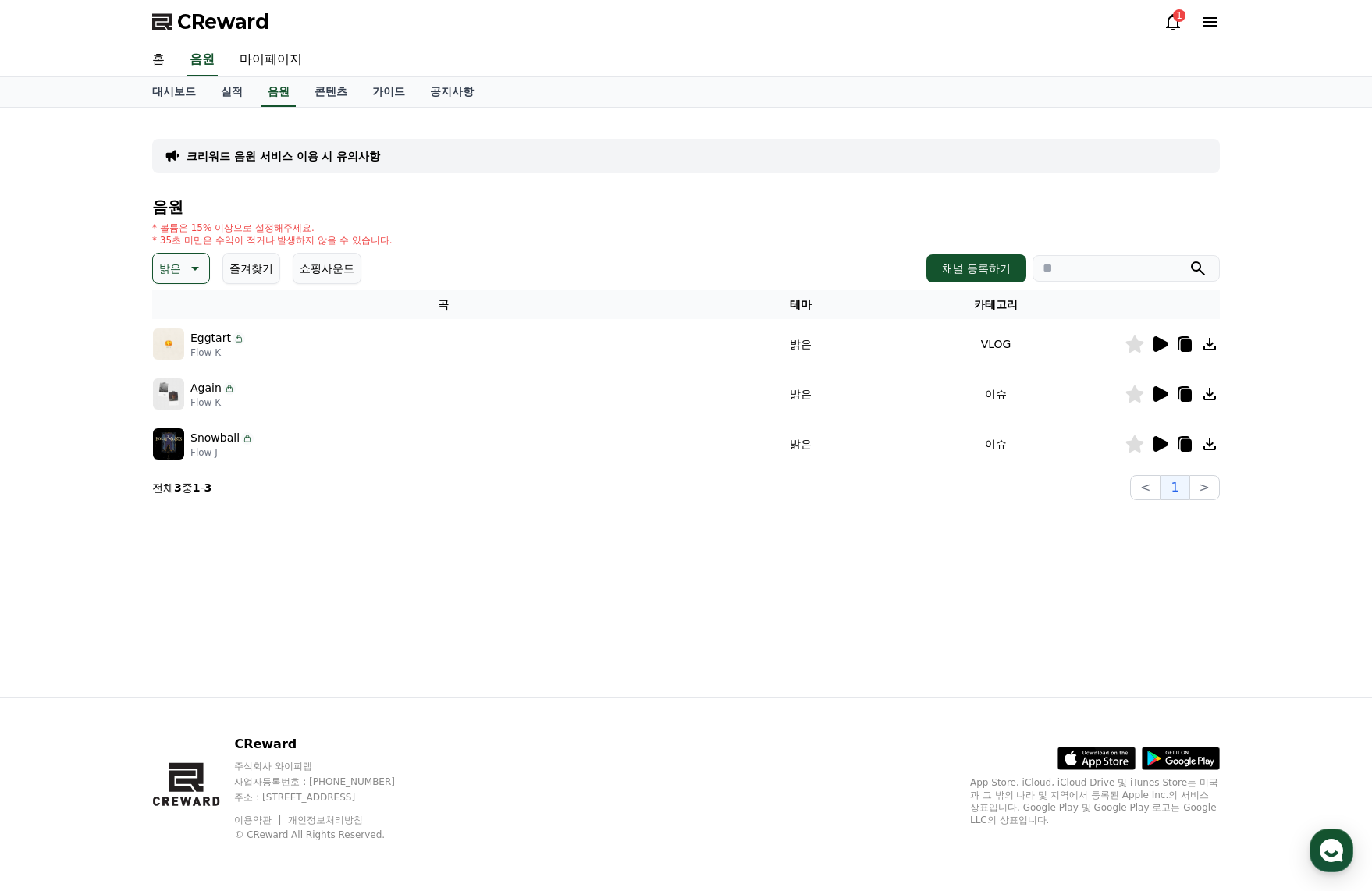
click at [1159, 445] on icon at bounding box center [1161, 444] width 15 height 16
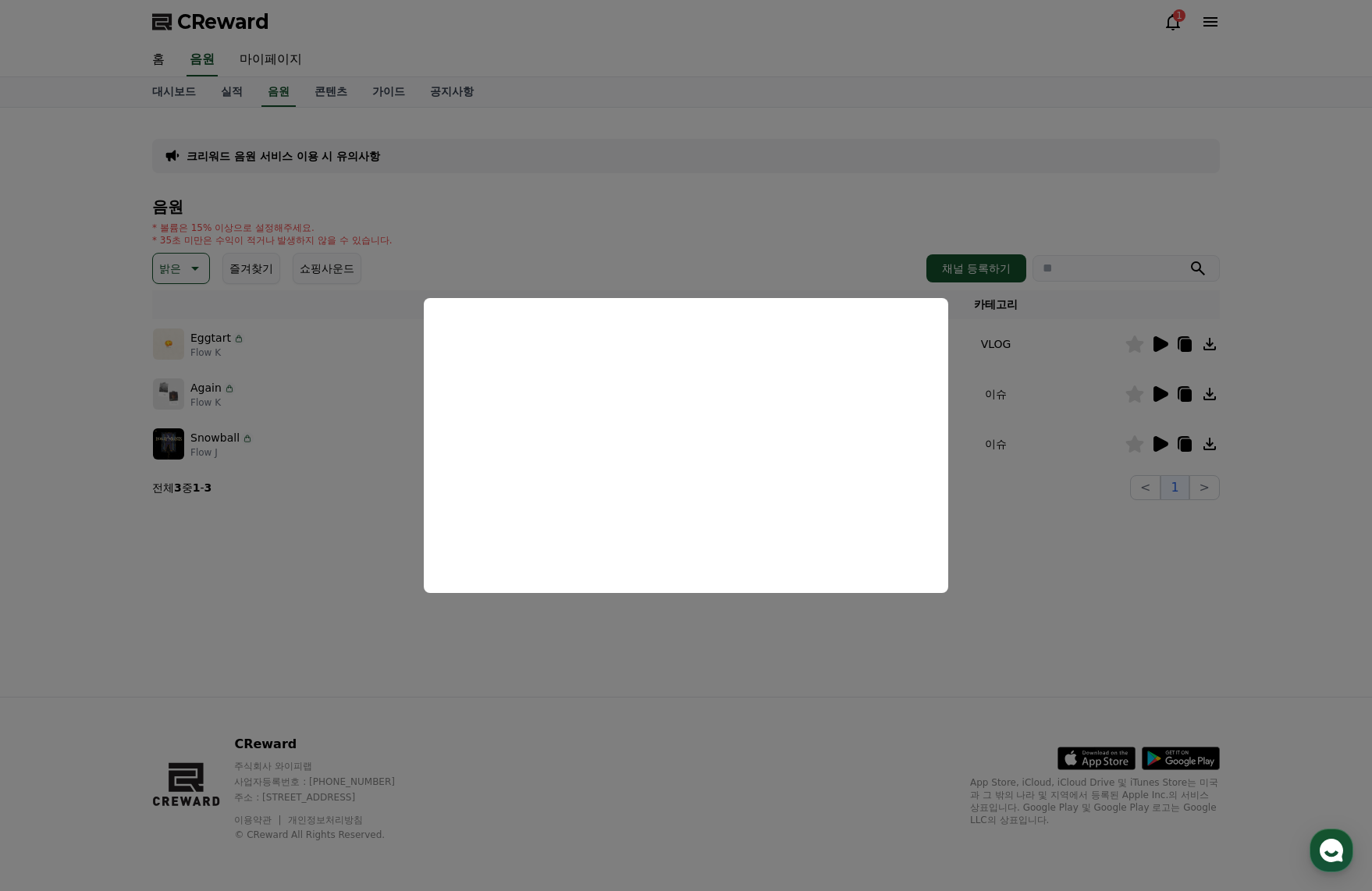
click at [433, 272] on button "close modal" at bounding box center [686, 446] width 1372 height 891
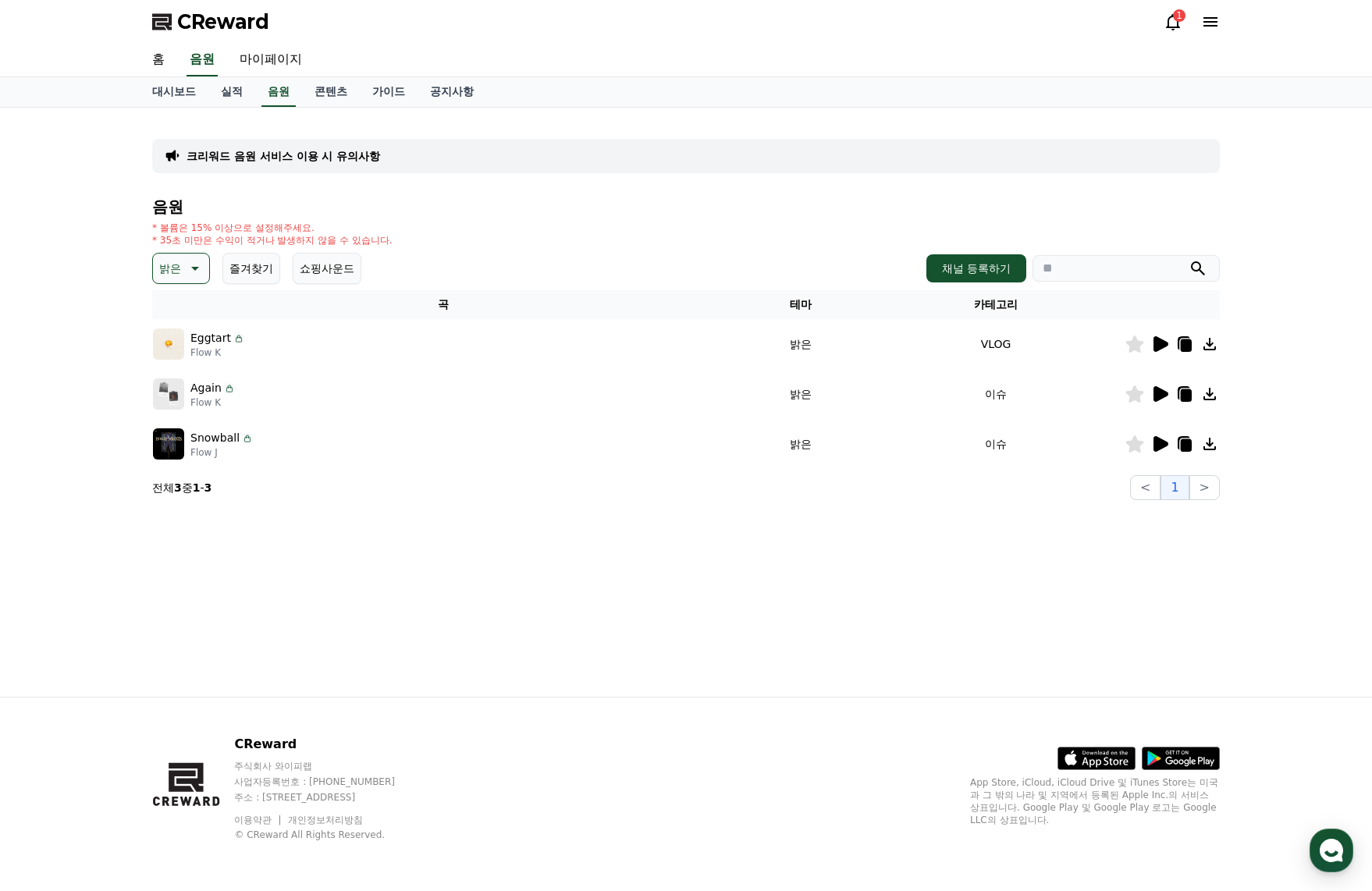
click at [183, 264] on button "밝은" at bounding box center [181, 269] width 58 height 31
click at [174, 407] on button "즐거움" at bounding box center [177, 403] width 45 height 35
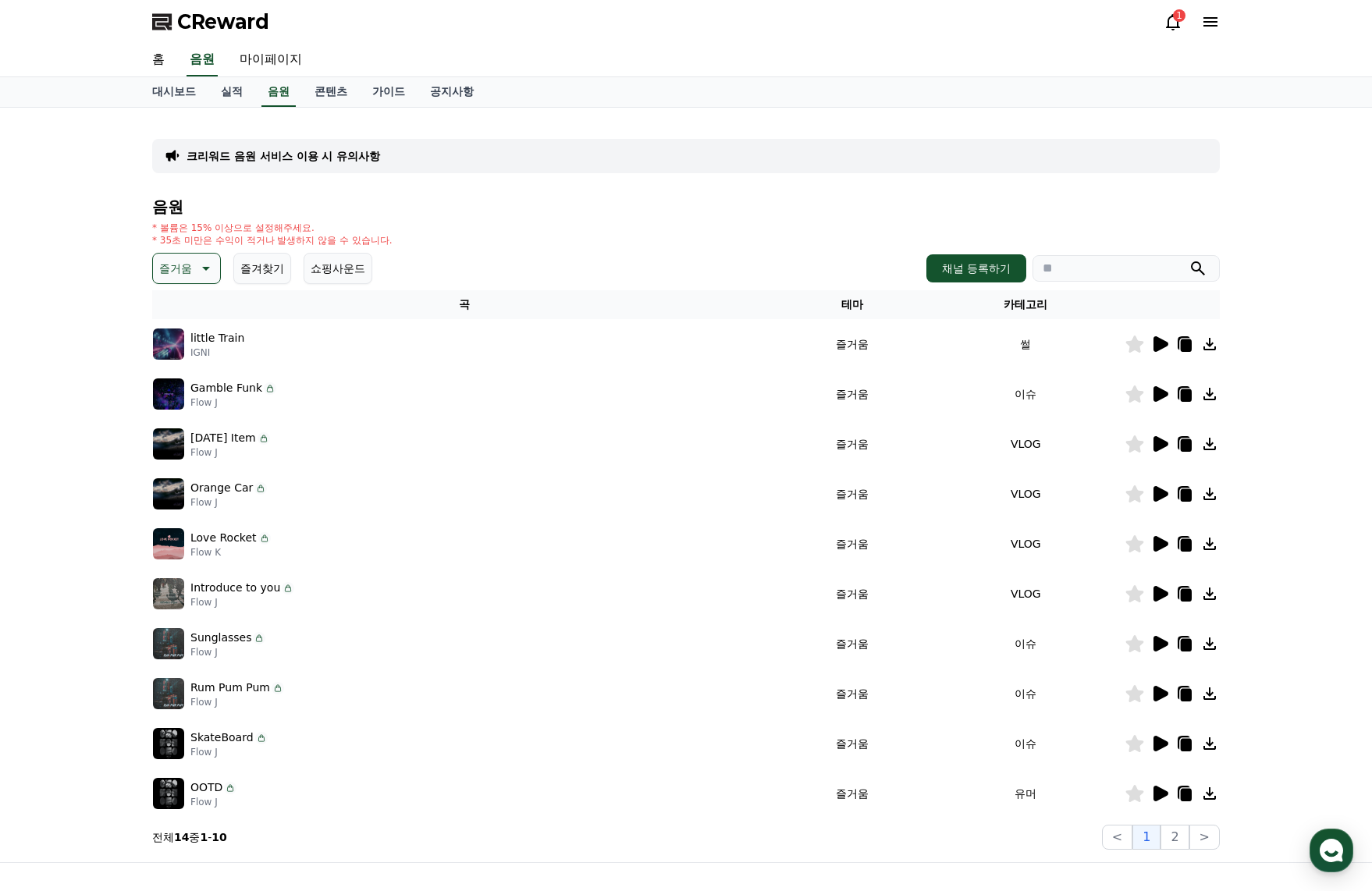
click at [1161, 346] on icon at bounding box center [1161, 344] width 15 height 16
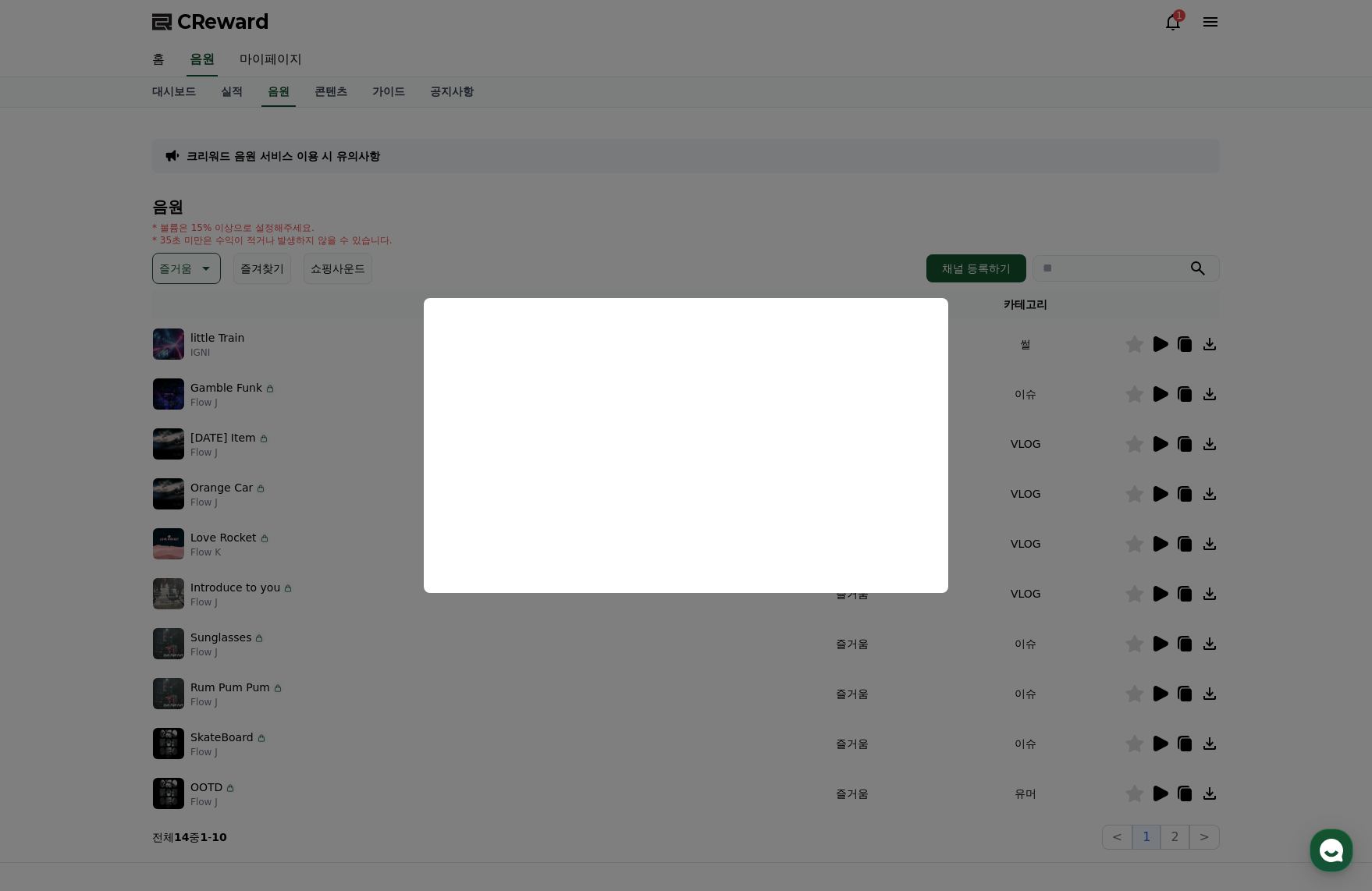
click at [1156, 387] on button "close modal" at bounding box center [686, 446] width 1372 height 891
click at [1156, 390] on icon at bounding box center [1161, 393] width 15 height 16
click at [1155, 443] on button "close modal" at bounding box center [686, 446] width 1372 height 891
click at [1155, 443] on icon at bounding box center [1161, 444] width 15 height 16
click at [1160, 489] on button "close modal" at bounding box center [686, 446] width 1372 height 891
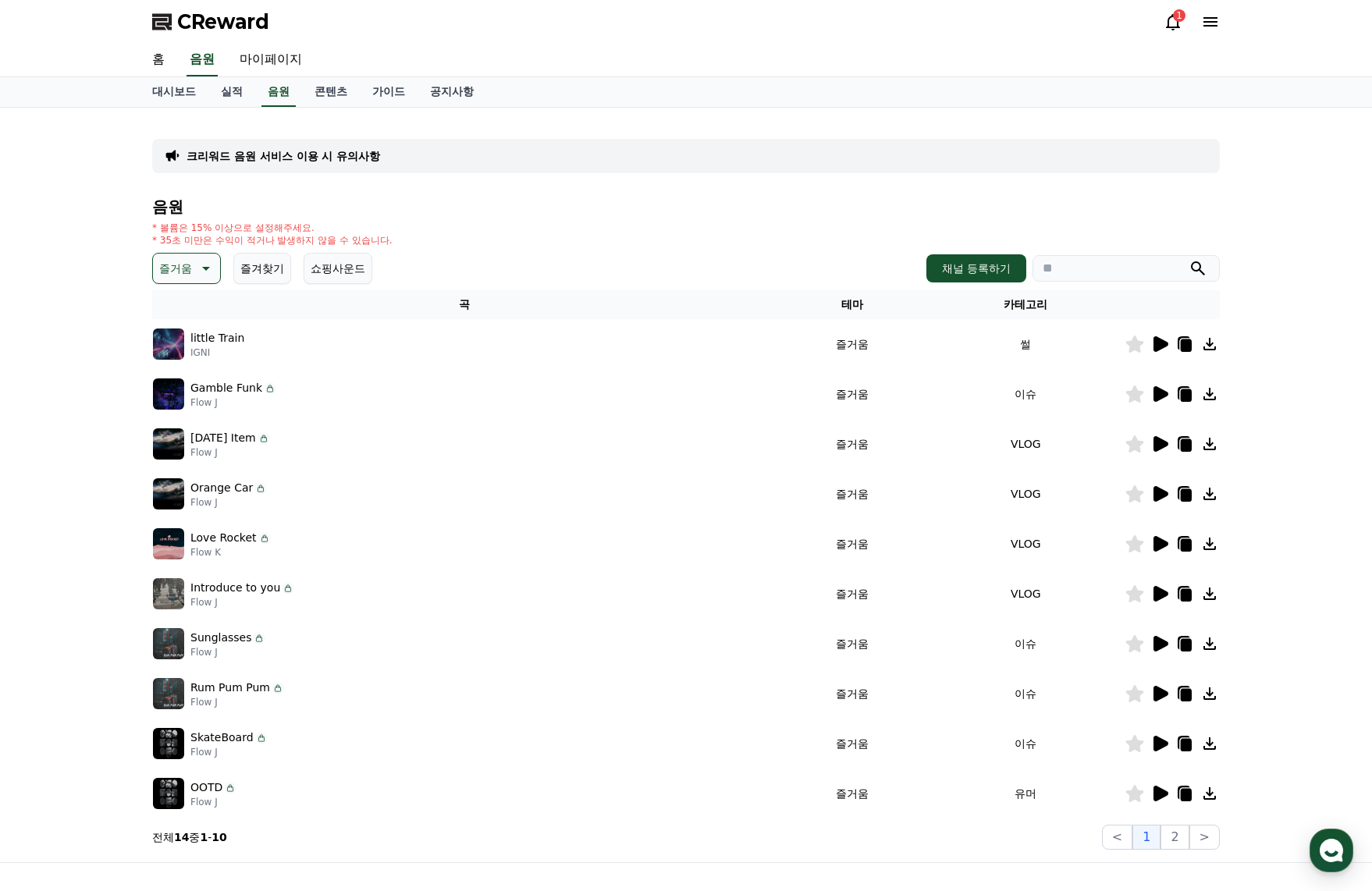
click at [1160, 489] on icon at bounding box center [1161, 493] width 15 height 16
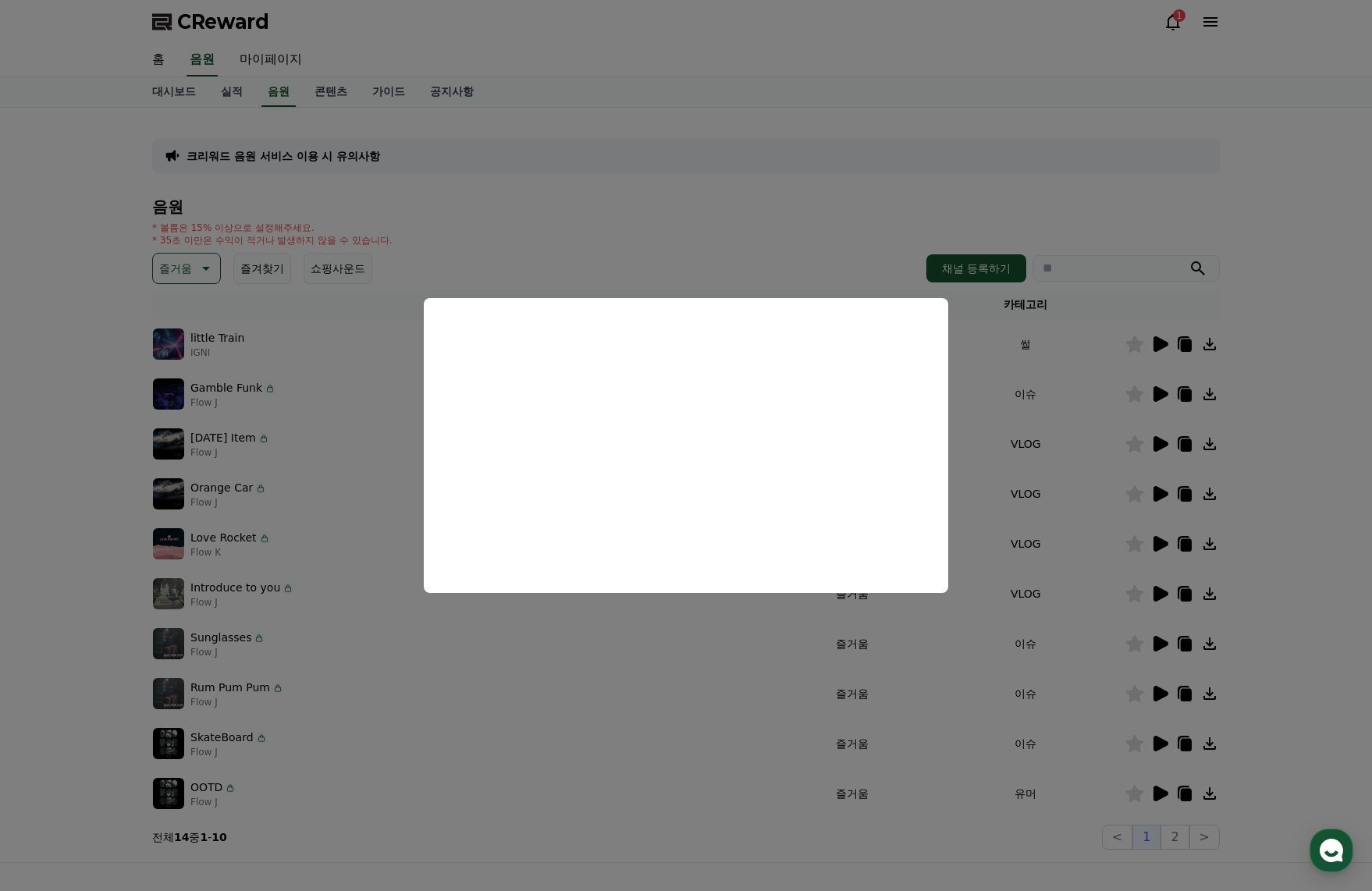
click at [1160, 547] on button "close modal" at bounding box center [686, 446] width 1372 height 891
click at [1160, 547] on icon at bounding box center [1161, 544] width 15 height 16
click at [1319, 536] on button "close modal" at bounding box center [686, 446] width 1372 height 891
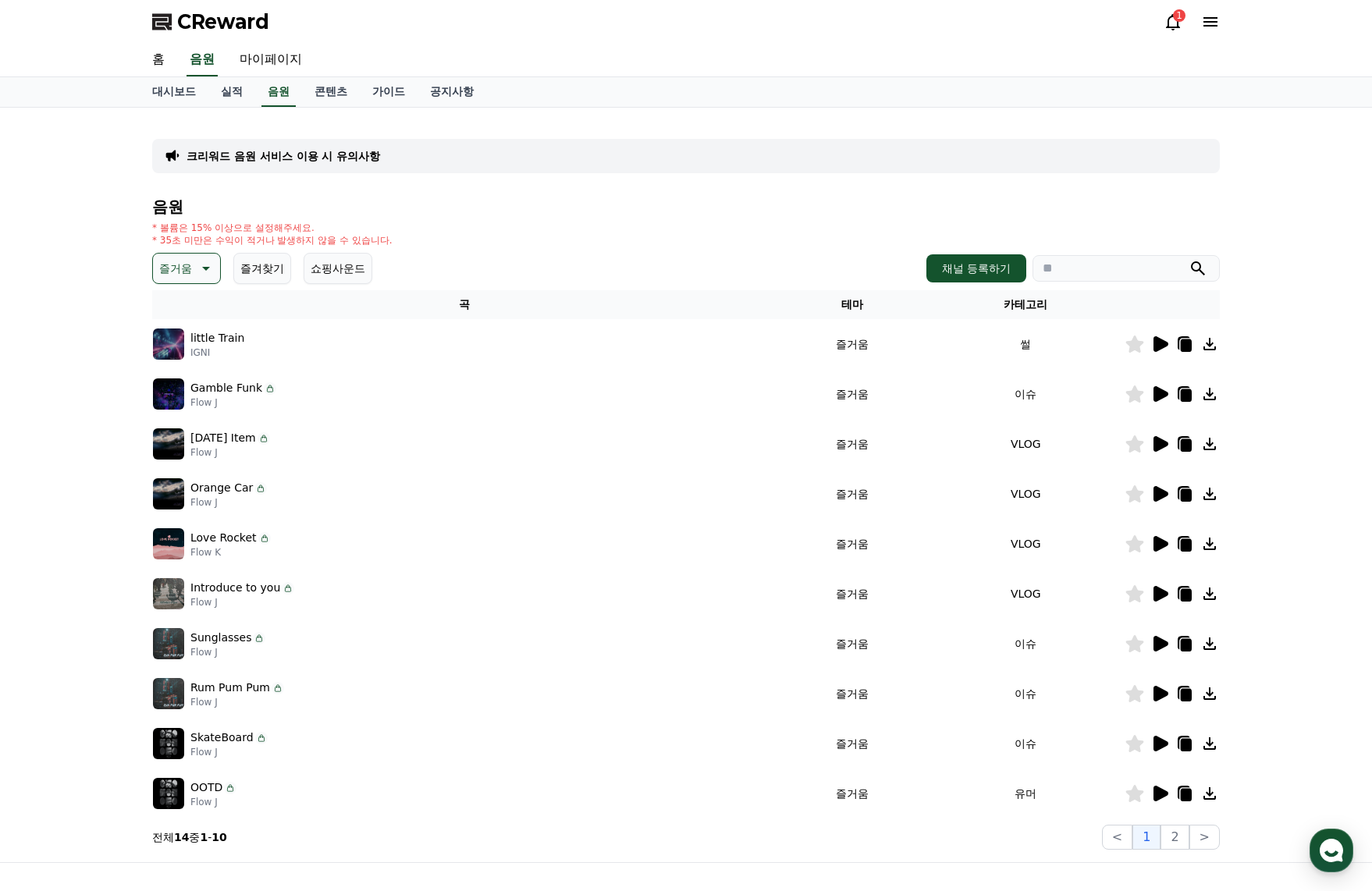
click at [1182, 549] on icon at bounding box center [1186, 546] width 11 height 12
click at [1158, 600] on icon at bounding box center [1161, 593] width 15 height 16
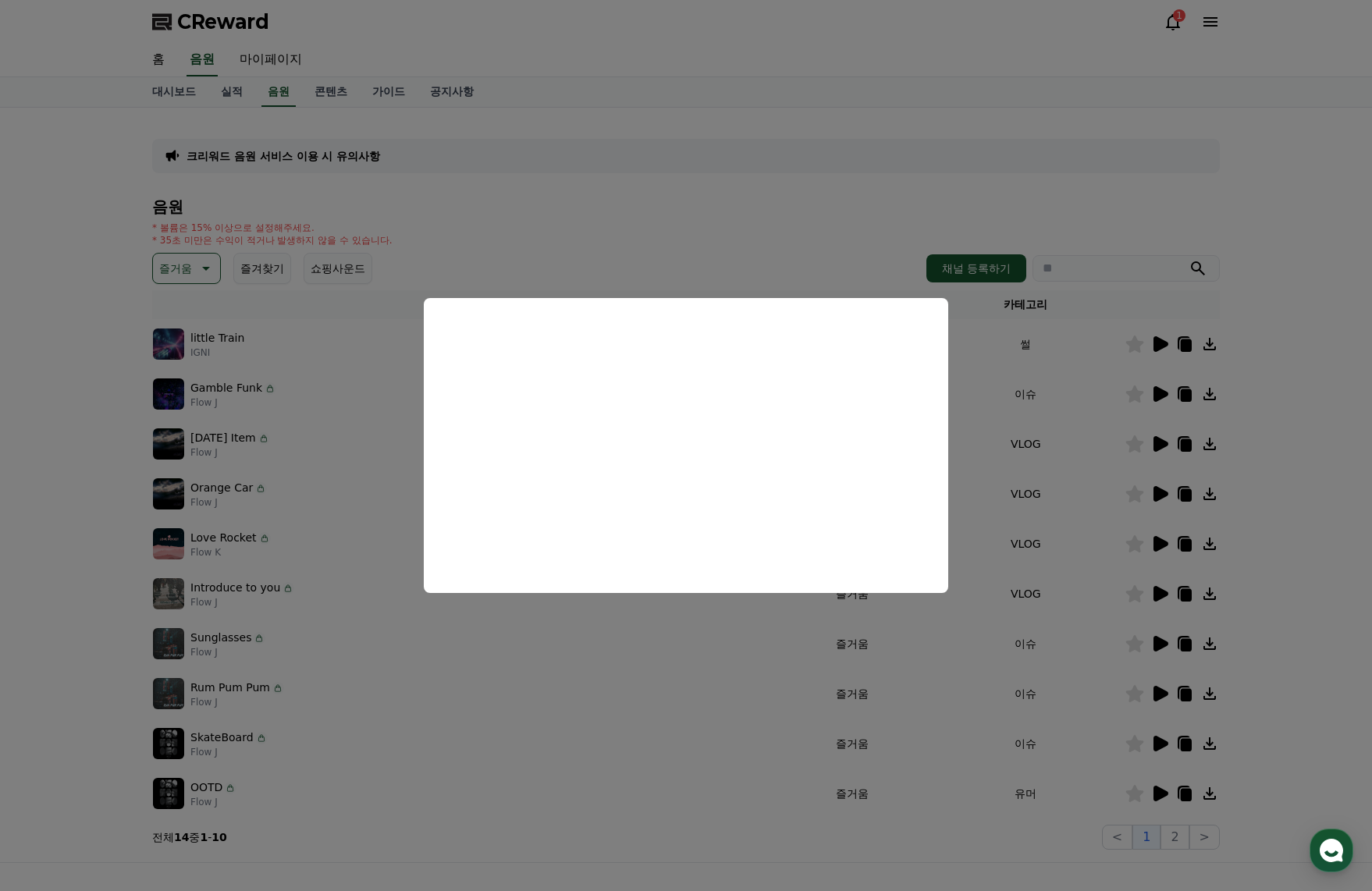
drag, startPoint x: 692, startPoint y: 231, endPoint x: 684, endPoint y: 241, distance: 12.8
click at [692, 231] on button "close modal" at bounding box center [686, 446] width 1372 height 891
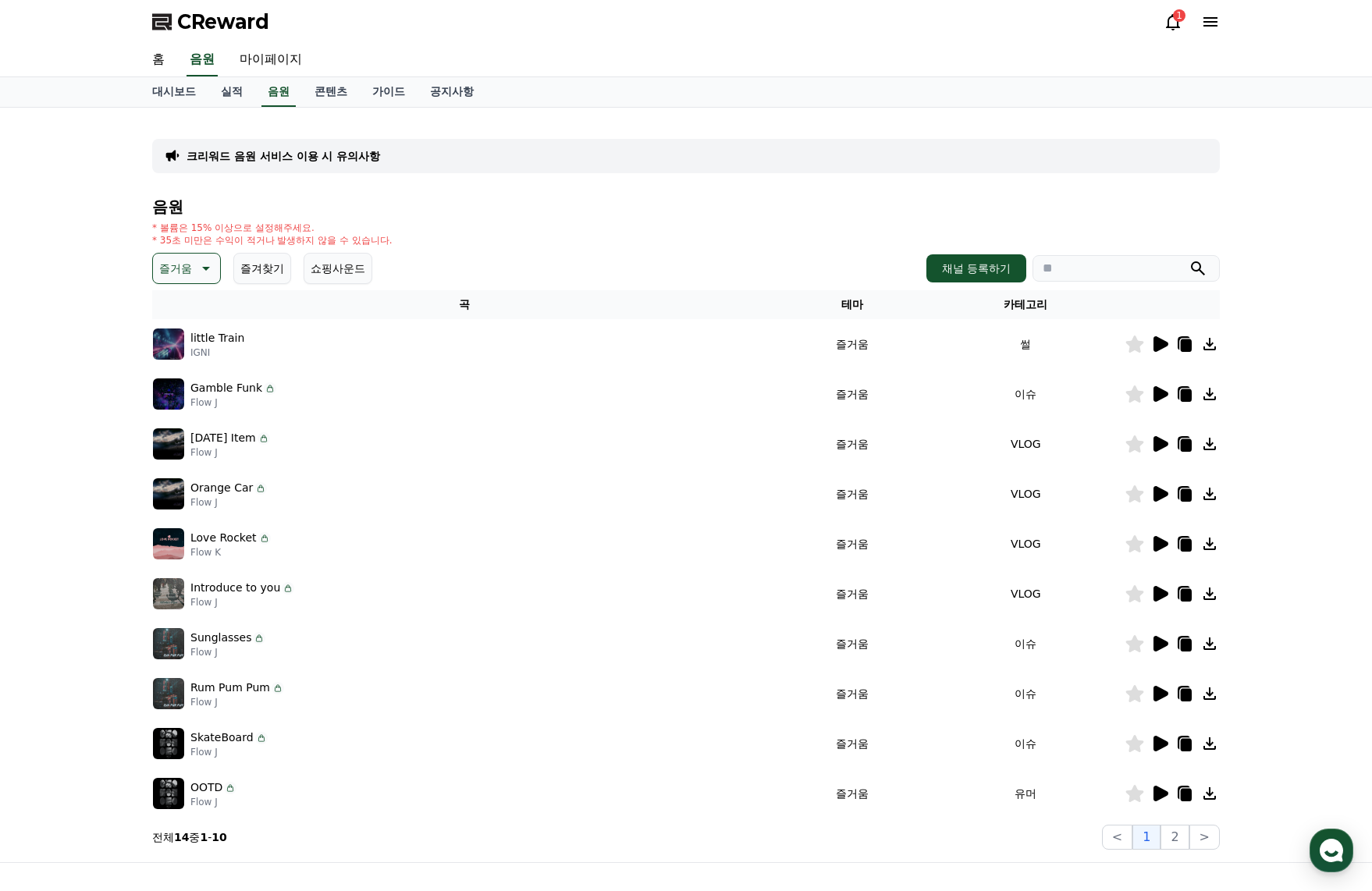
click at [1181, 598] on icon at bounding box center [1186, 595] width 11 height 12
click at [1161, 649] on icon at bounding box center [1161, 644] width 15 height 16
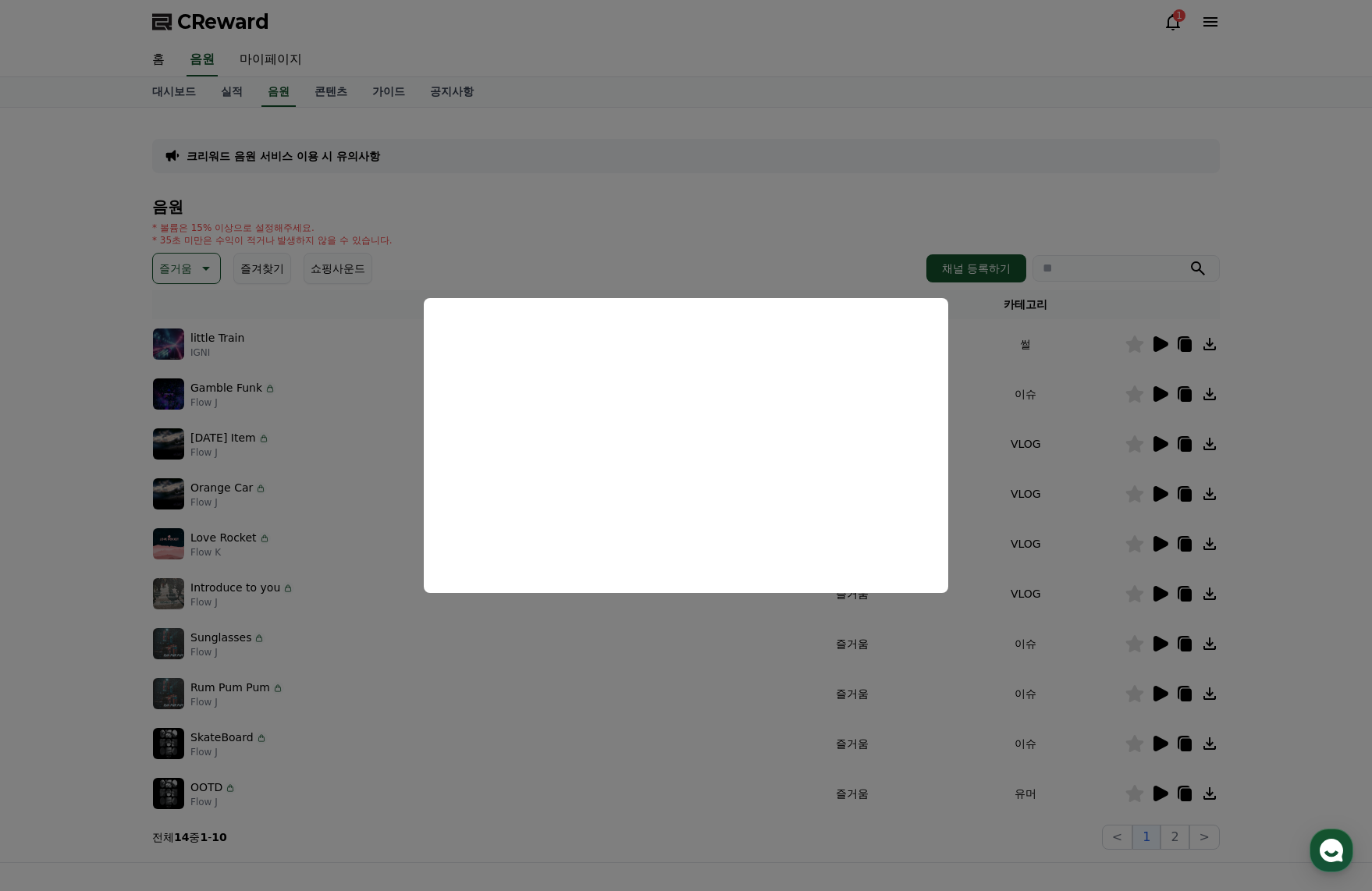
click at [1259, 417] on button "close modal" at bounding box center [686, 446] width 1372 height 891
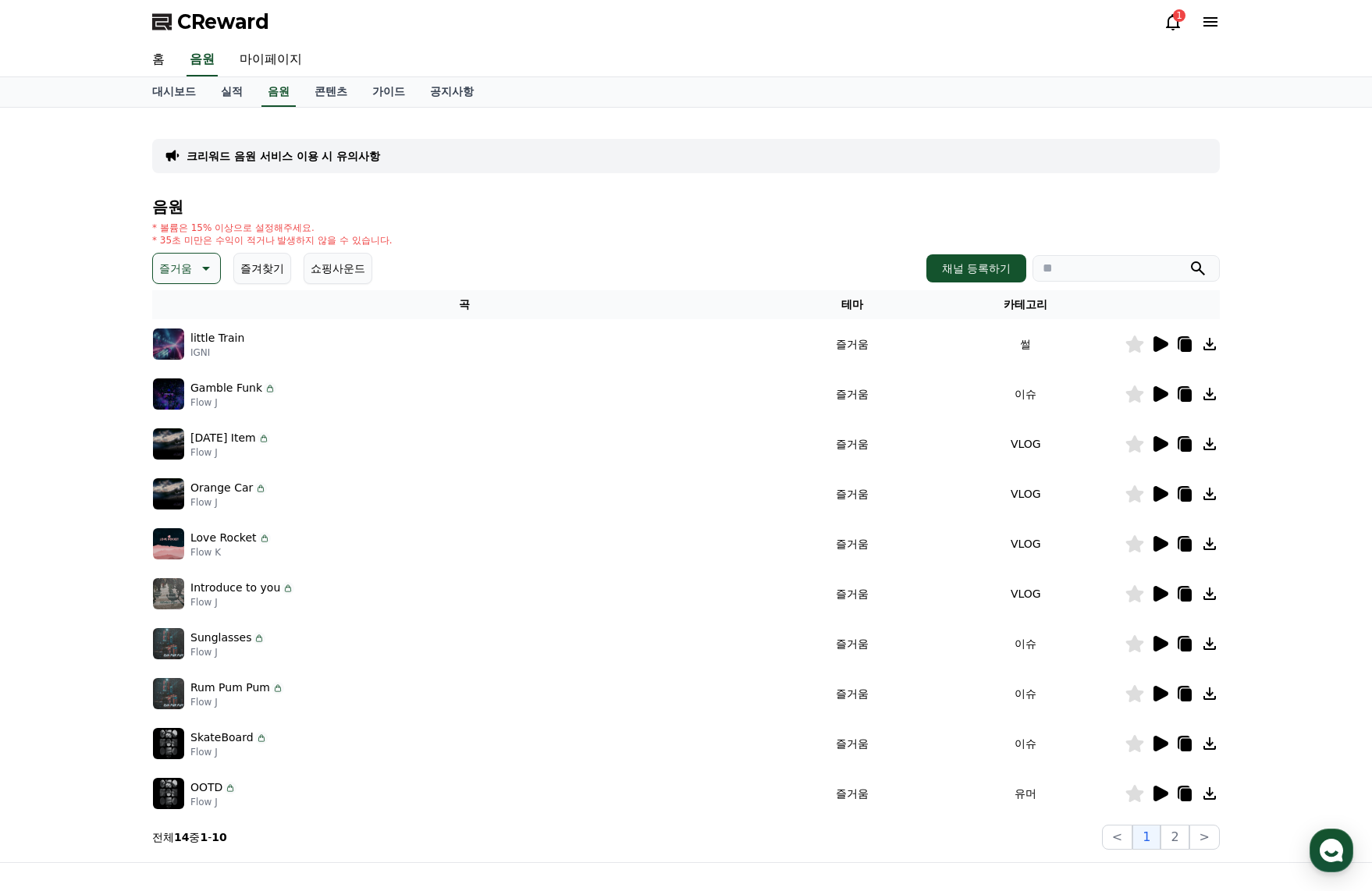
click at [1161, 698] on icon at bounding box center [1161, 693] width 15 height 16
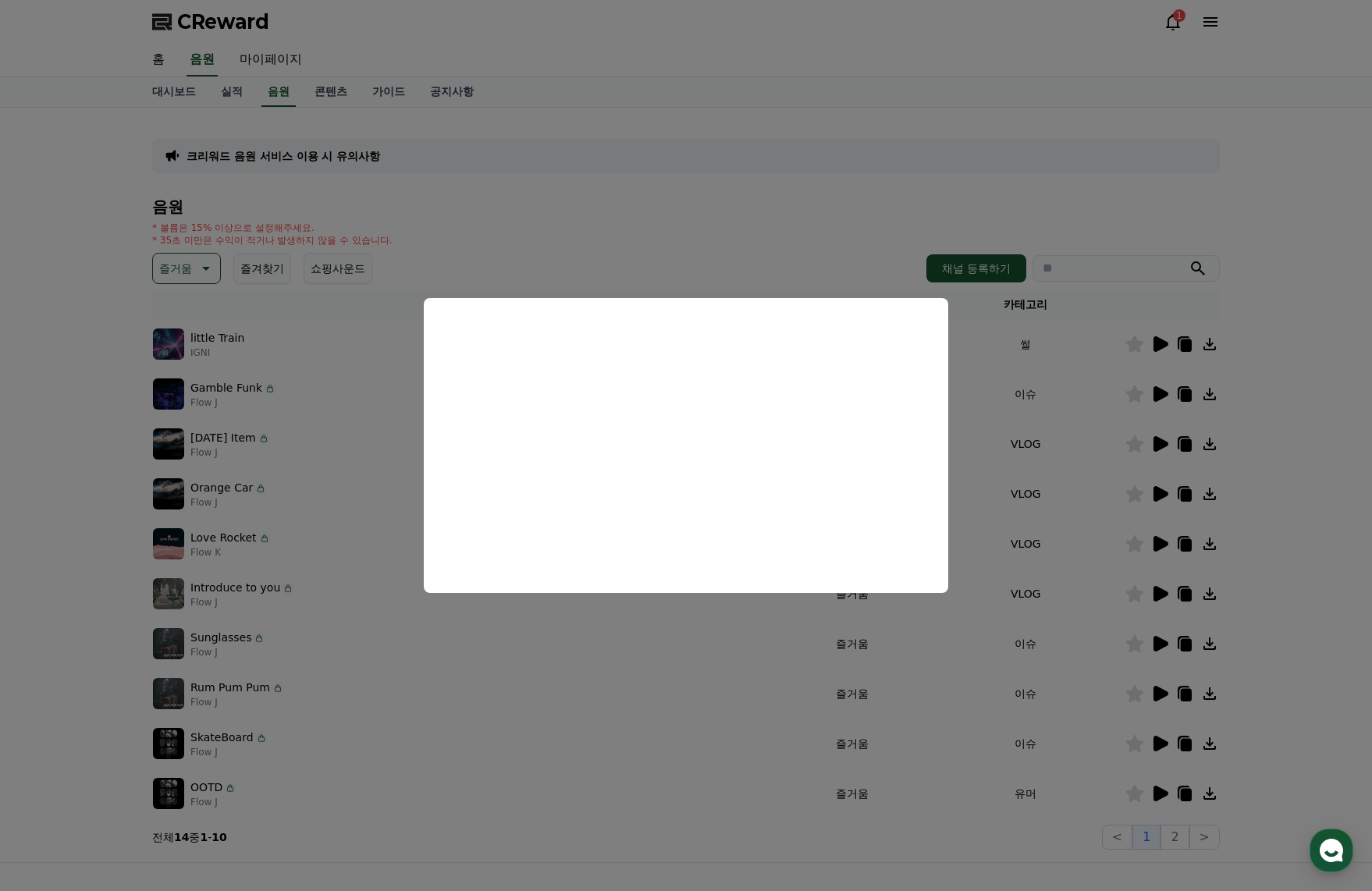
click at [1325, 443] on button "close modal" at bounding box center [686, 446] width 1372 height 891
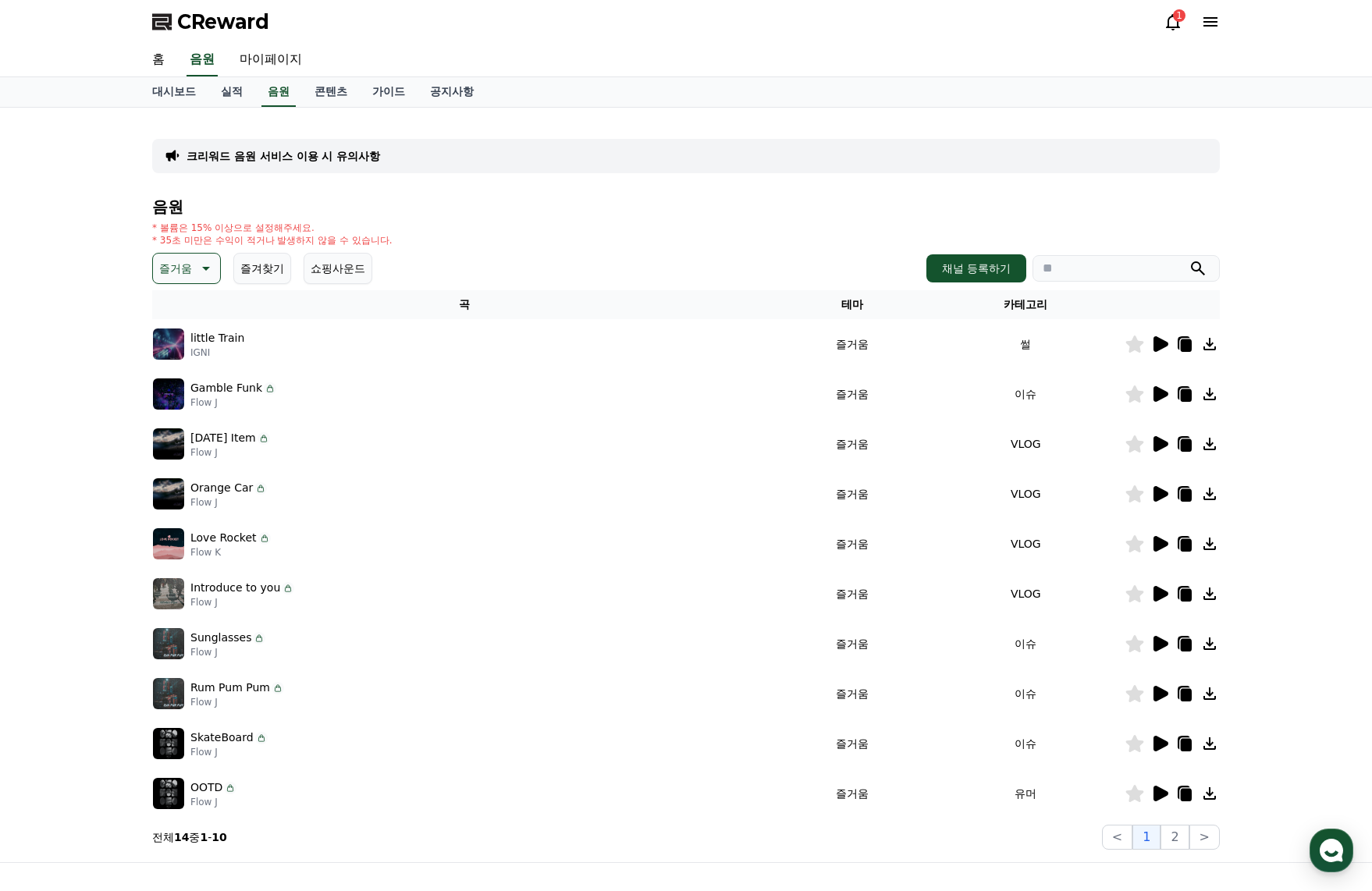
click at [1155, 741] on icon at bounding box center [1161, 743] width 15 height 16
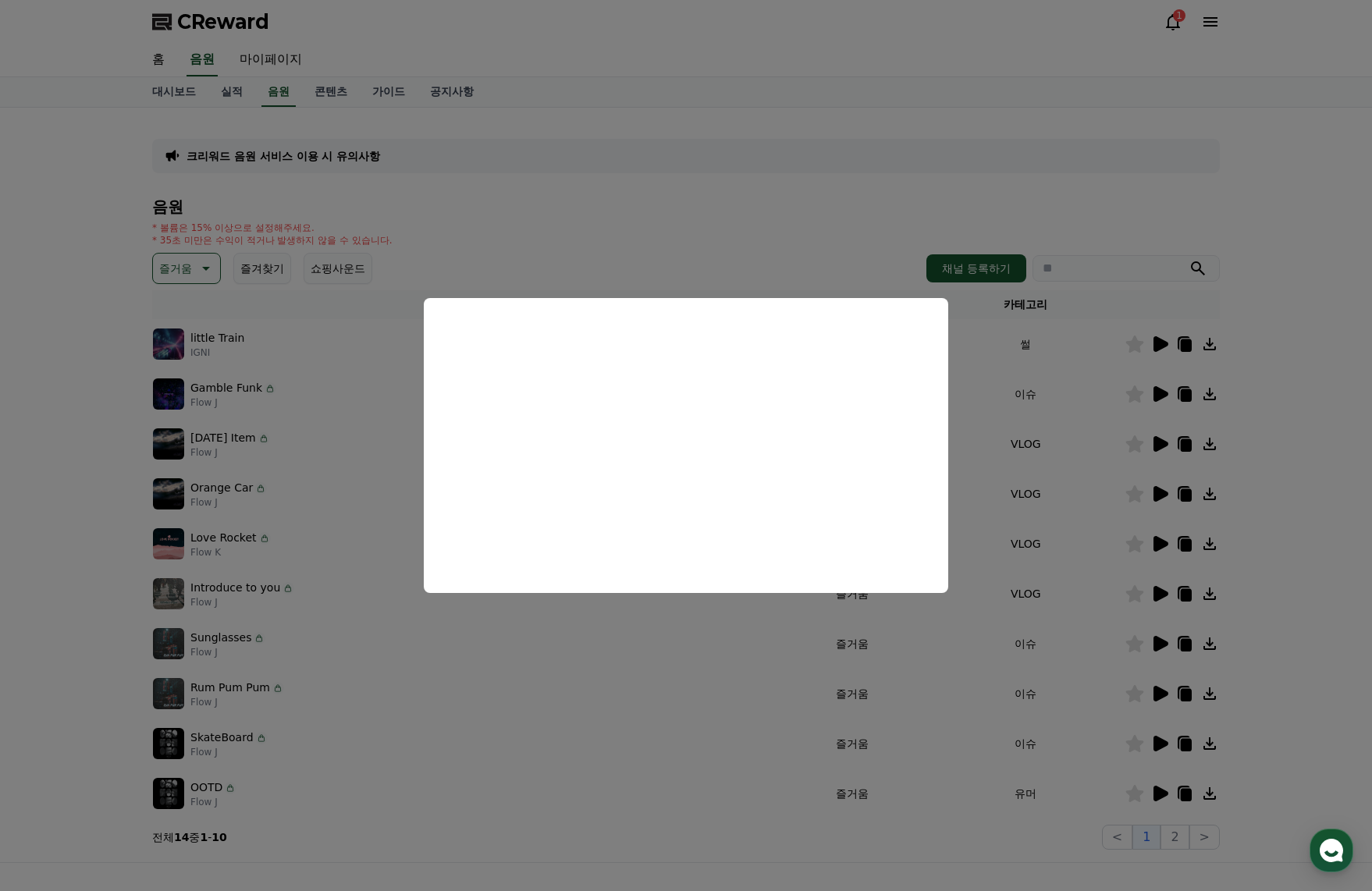
click at [1166, 789] on button "close modal" at bounding box center [686, 446] width 1372 height 891
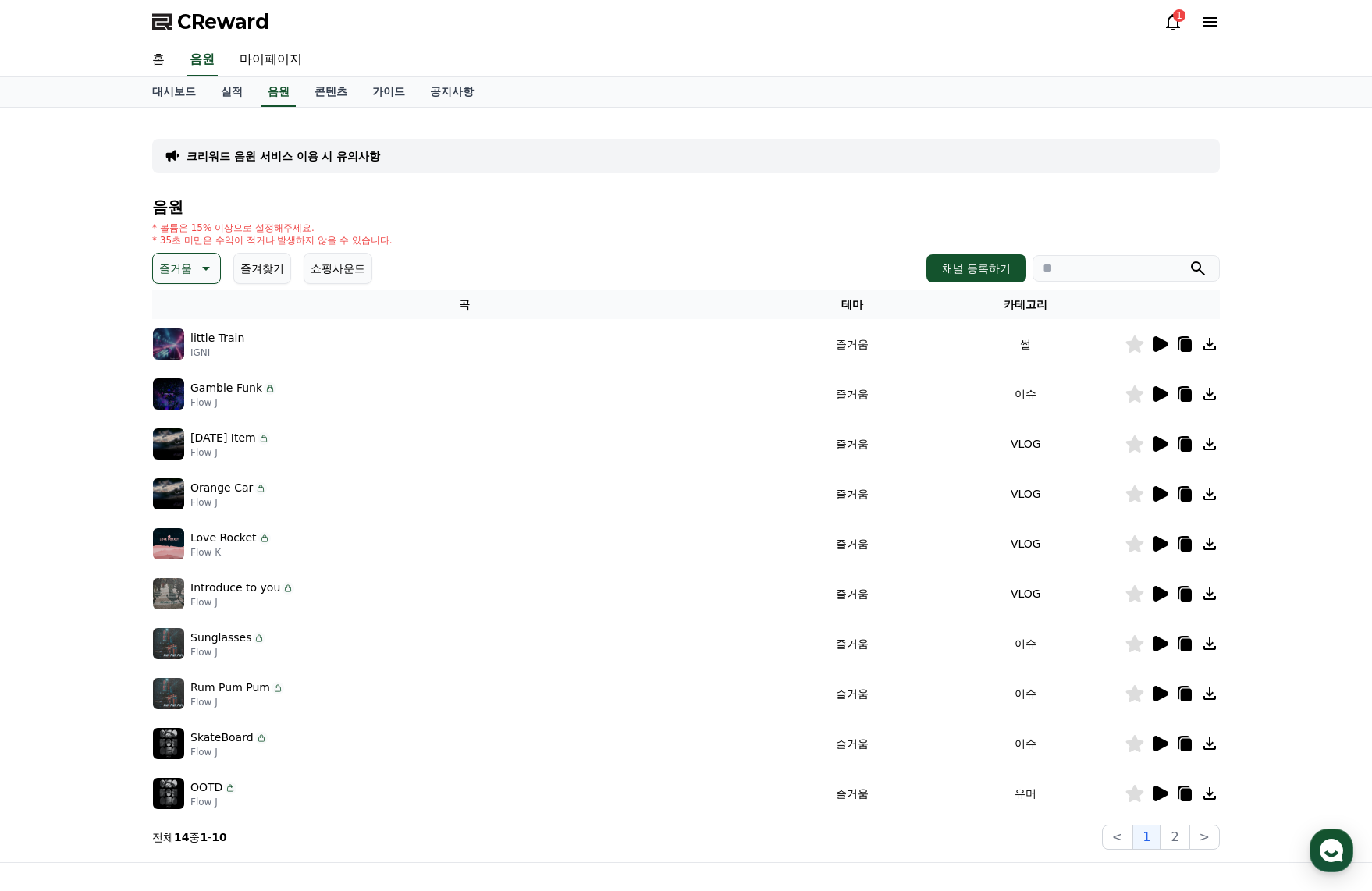
click at [1166, 789] on icon at bounding box center [1160, 793] width 19 height 19
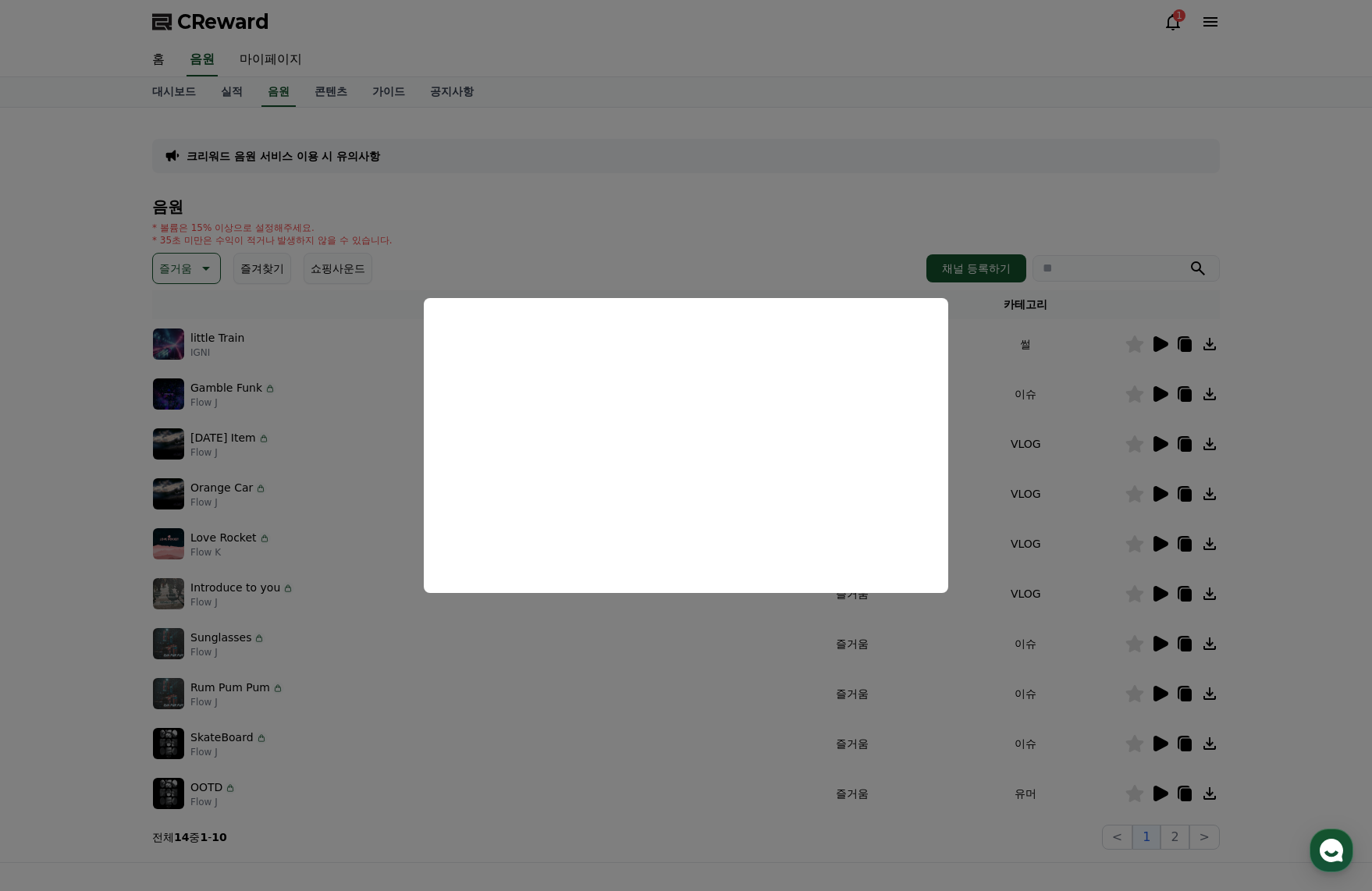
click at [1157, 741] on button "close modal" at bounding box center [686, 446] width 1372 height 891
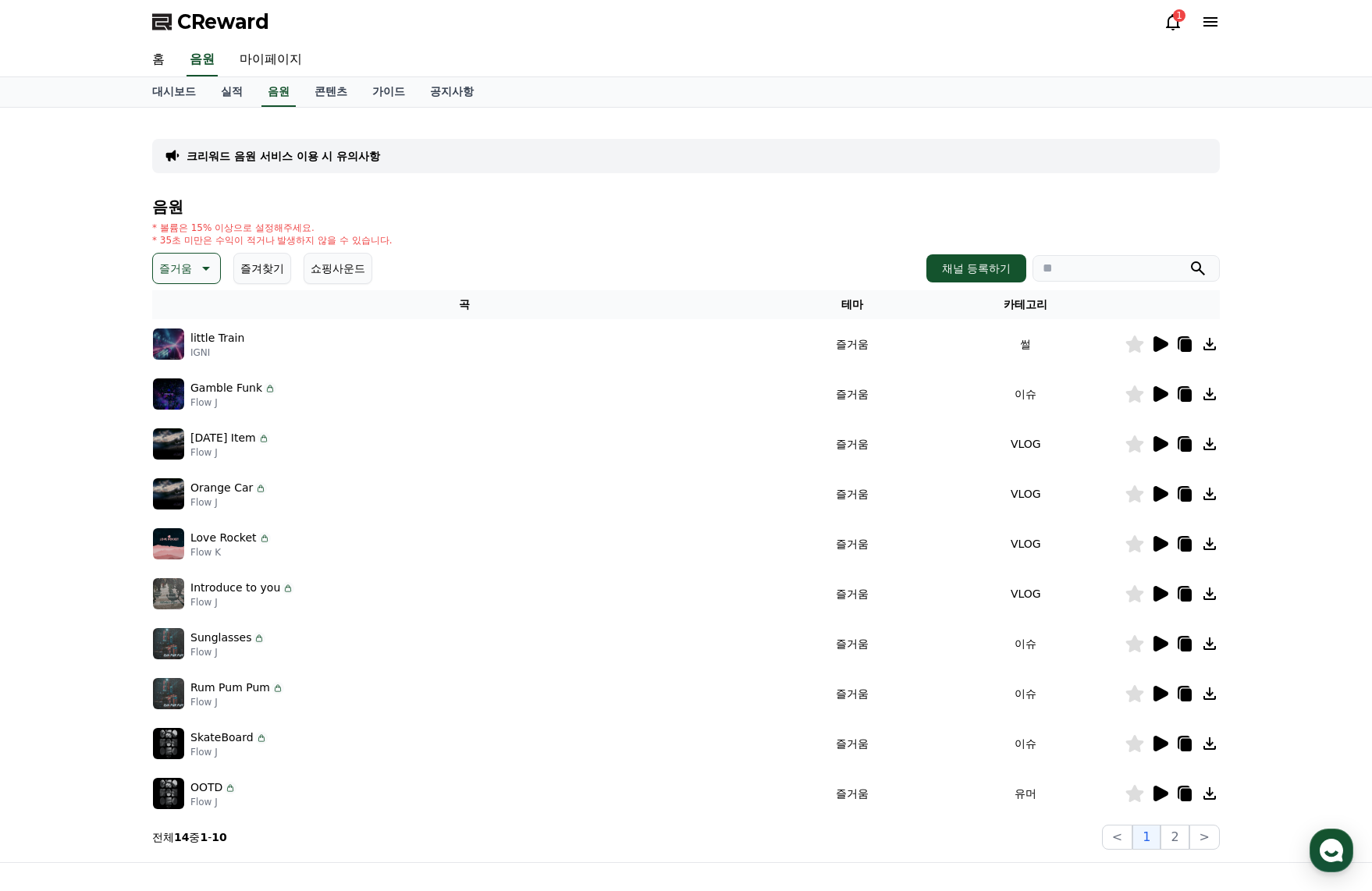
click at [1157, 741] on icon at bounding box center [1161, 743] width 15 height 16
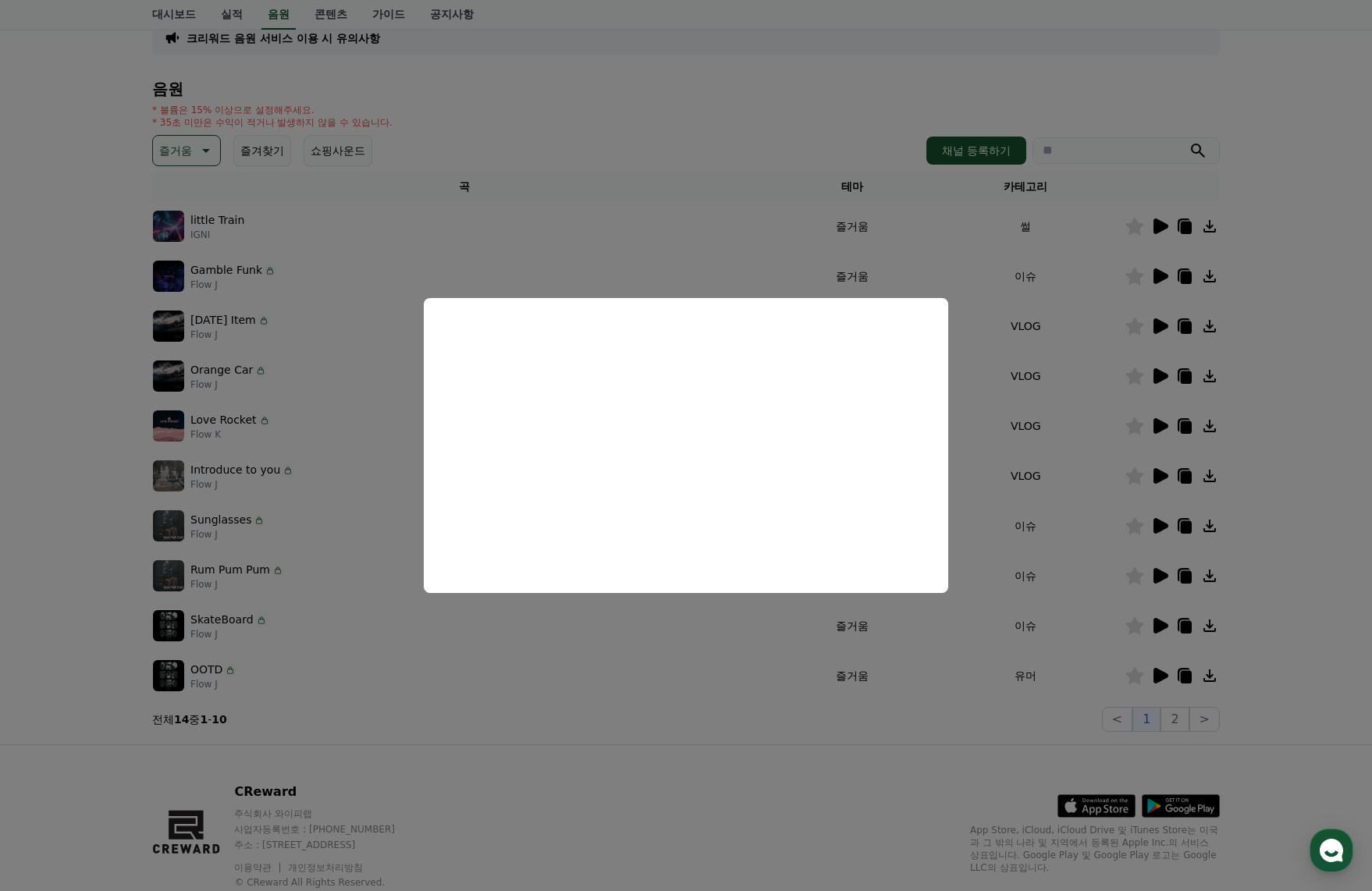
scroll to position [156, 0]
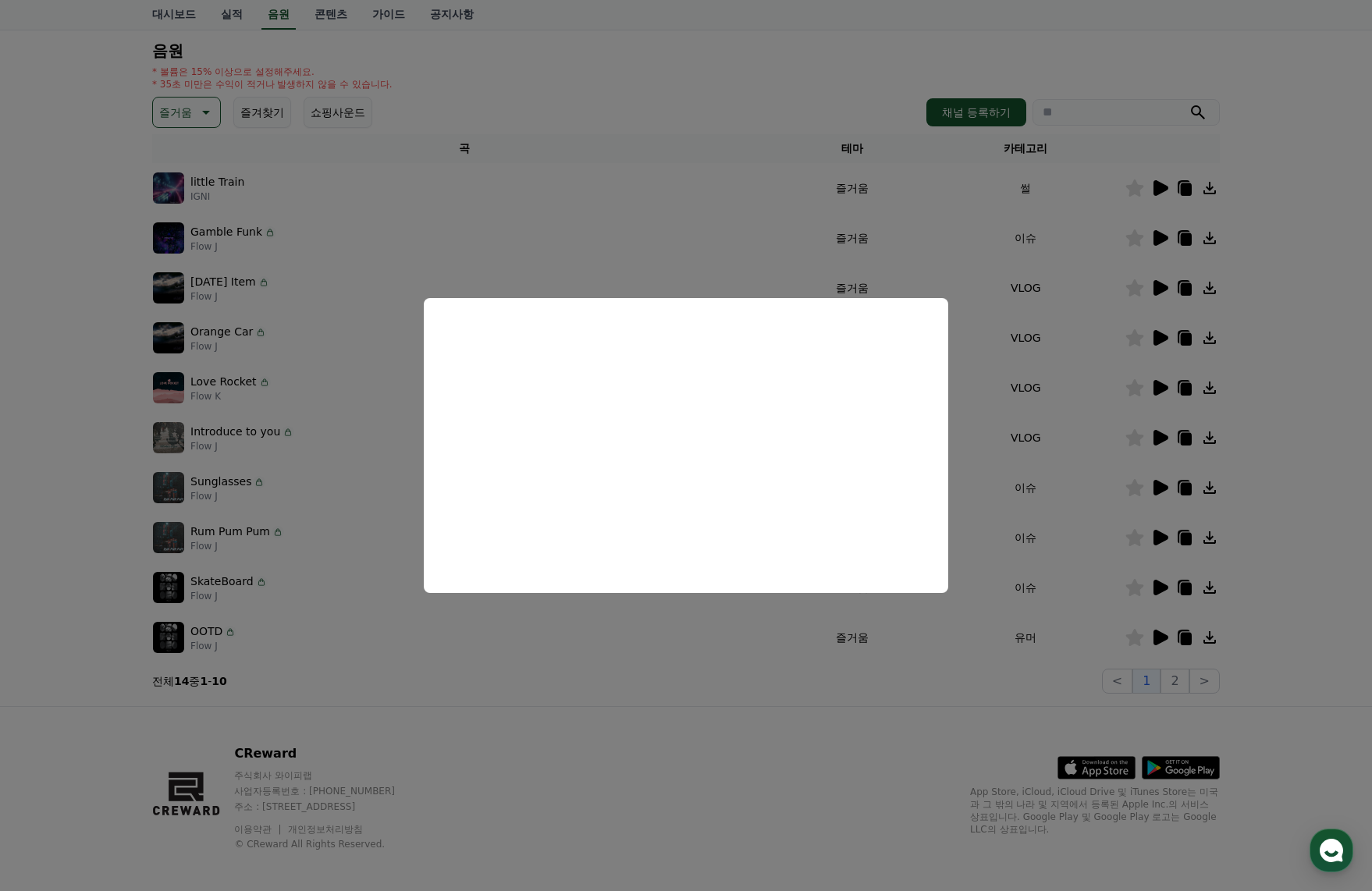
click at [1192, 585] on button "close modal" at bounding box center [686, 446] width 1372 height 891
click at [1184, 588] on icon at bounding box center [1186, 588] width 11 height 12
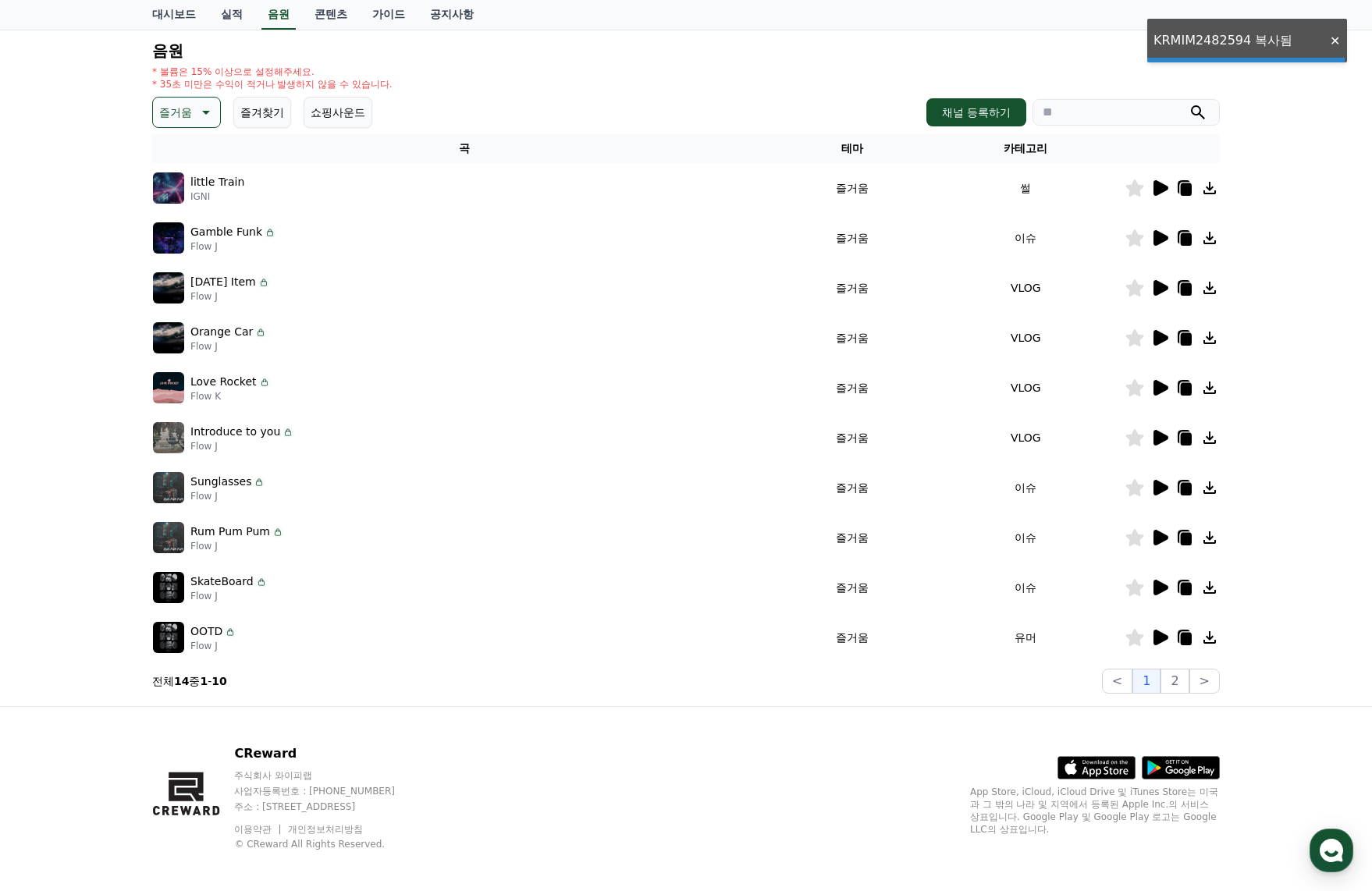
click at [1184, 588] on icon at bounding box center [1186, 588] width 11 height 12
click at [1165, 543] on icon at bounding box center [1160, 537] width 19 height 19
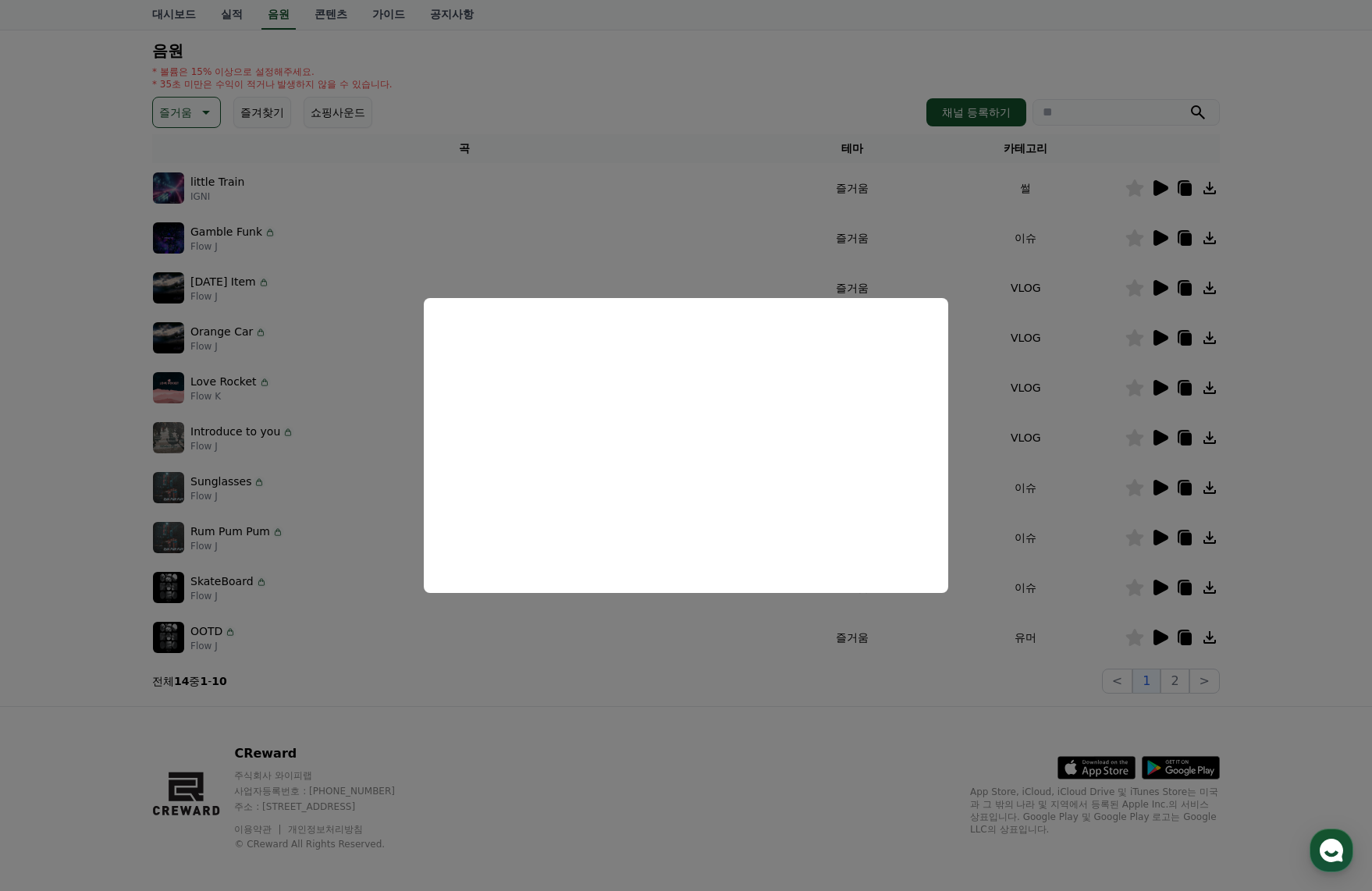
click at [1184, 585] on button "close modal" at bounding box center [686, 446] width 1372 height 891
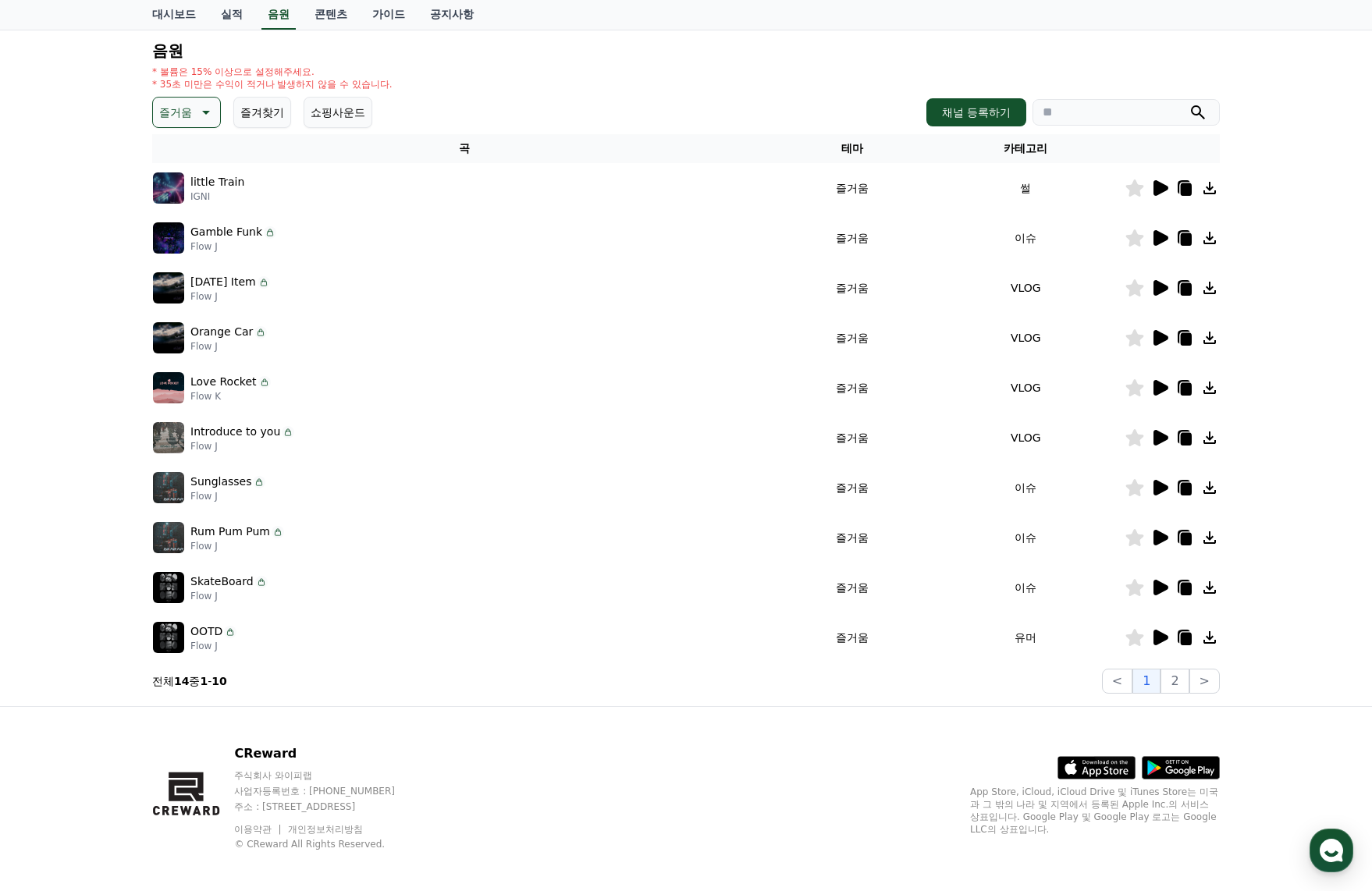
click at [715, 66] on div "* 볼륨은 15% 이상으로 설정해주세요. * 35초 미만은 수익이 적거나 발생하지 않을 수 있습니다." at bounding box center [686, 78] width 1068 height 25
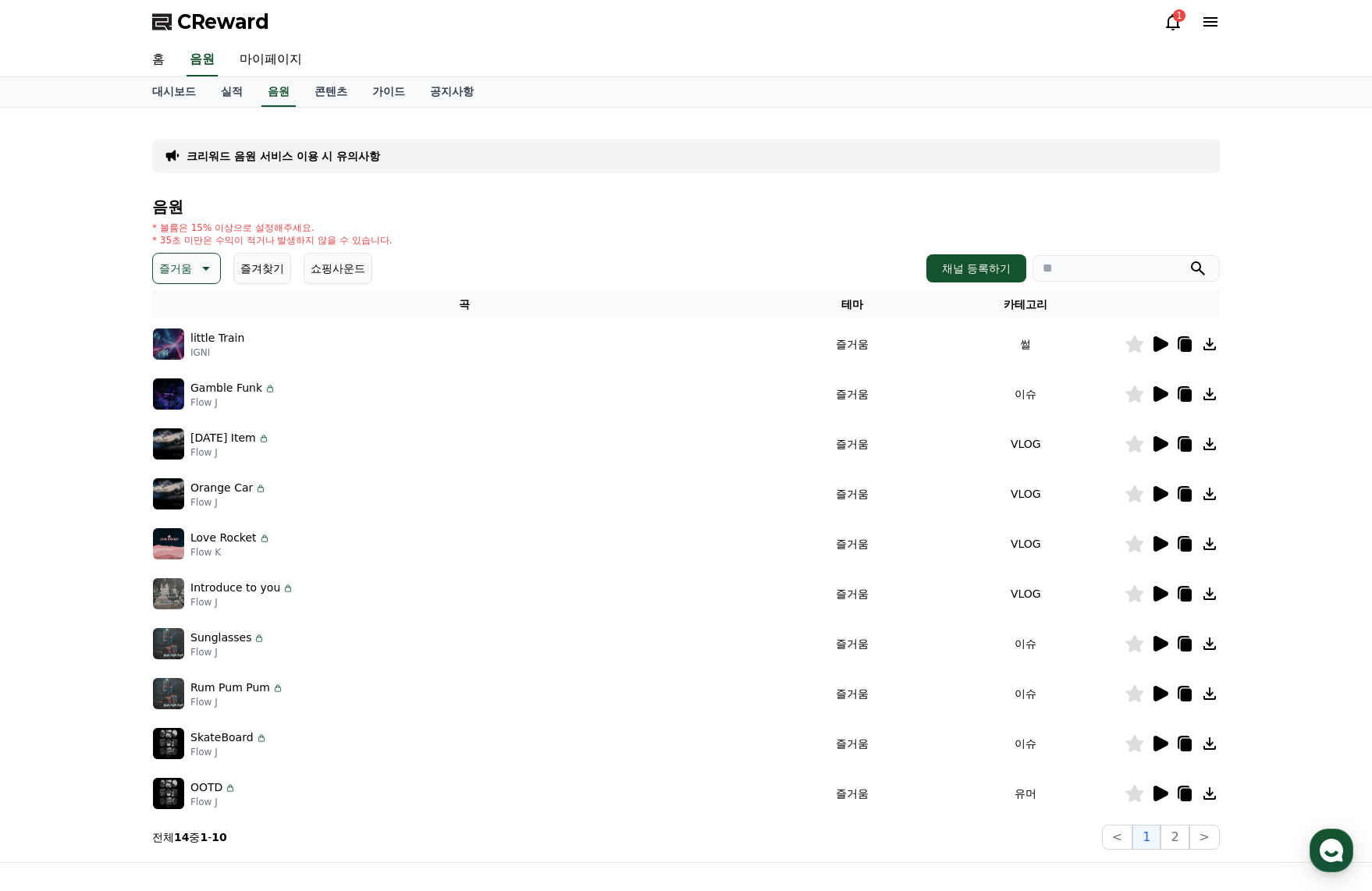
click at [1192, 19] on div "1" at bounding box center [1192, 21] width 56 height 19
click at [1175, 19] on div "1" at bounding box center [1179, 15] width 12 height 12
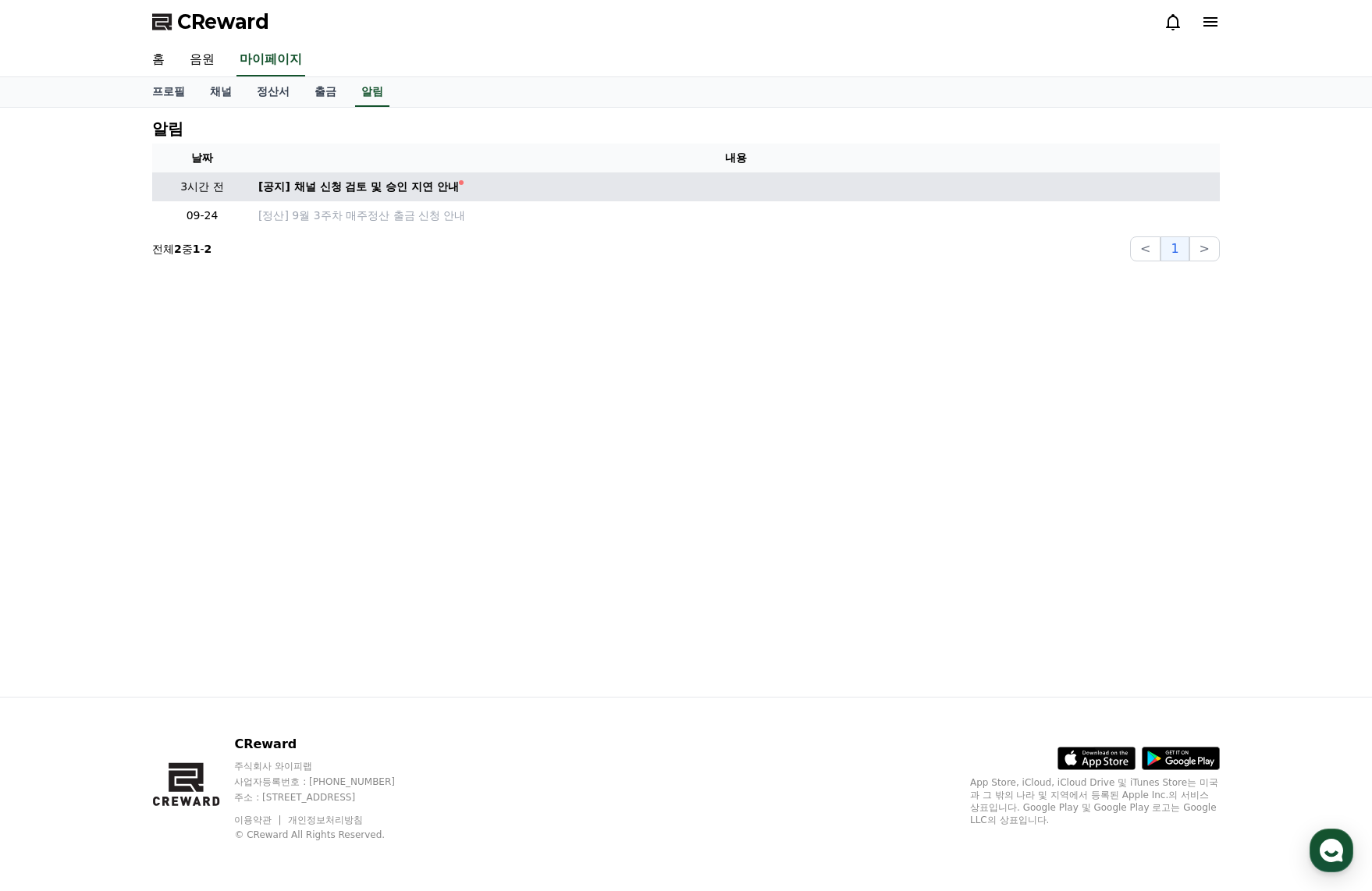
click at [431, 198] on td "[공지] 채널 신청 검토 및 승인 지연 안내" at bounding box center [736, 187] width 968 height 29
click at [425, 189] on div "[공지] 채널 신청 검토 및 승인 지연 안내" at bounding box center [359, 187] width 201 height 17
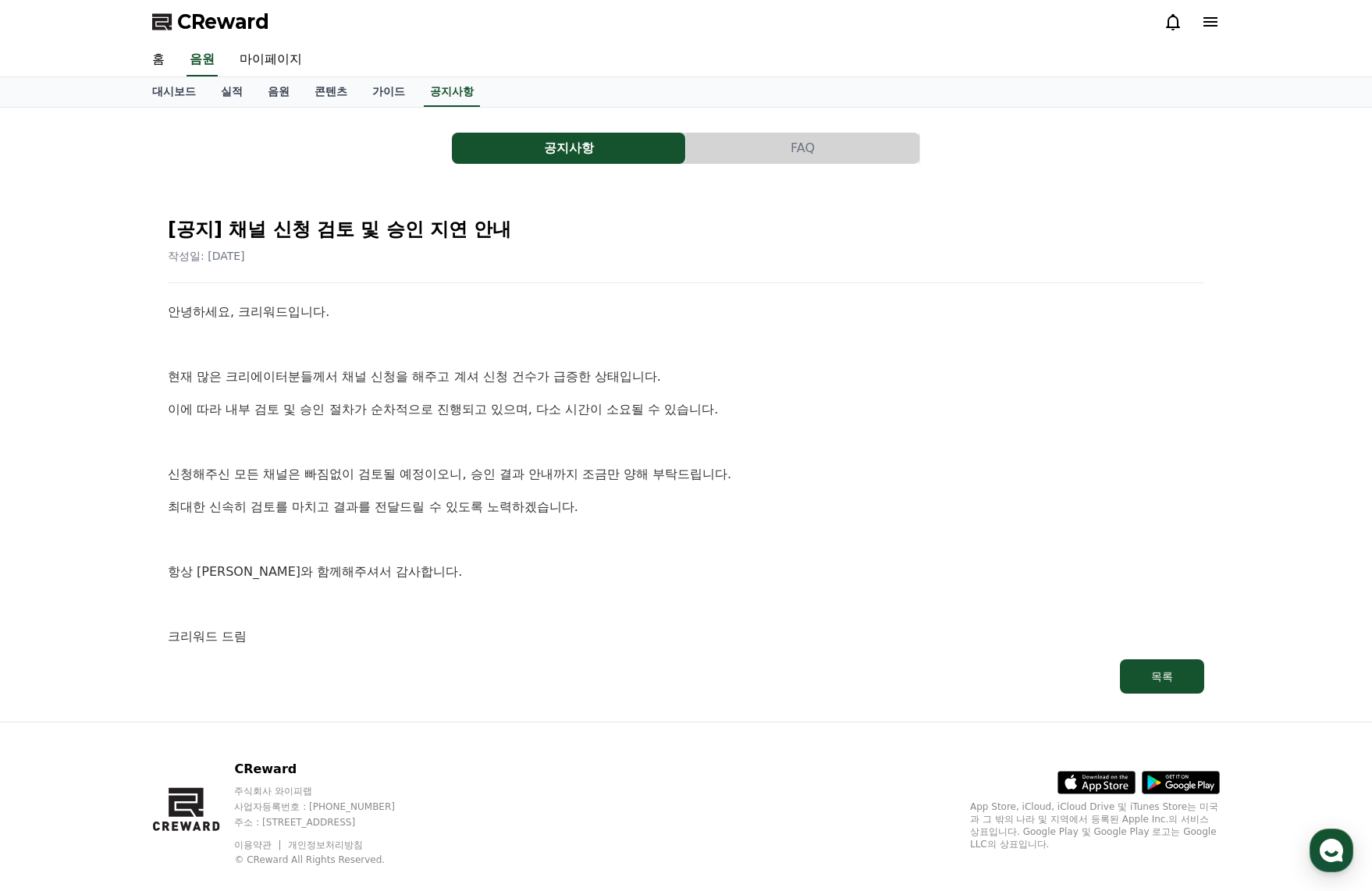
click at [264, 35] on div "CReward" at bounding box center [686, 21] width 1093 height 44
click at [236, 26] on span "CReward" at bounding box center [222, 21] width 92 height 25
